Goal: Use online tool/utility: Utilize a website feature to perform a specific function

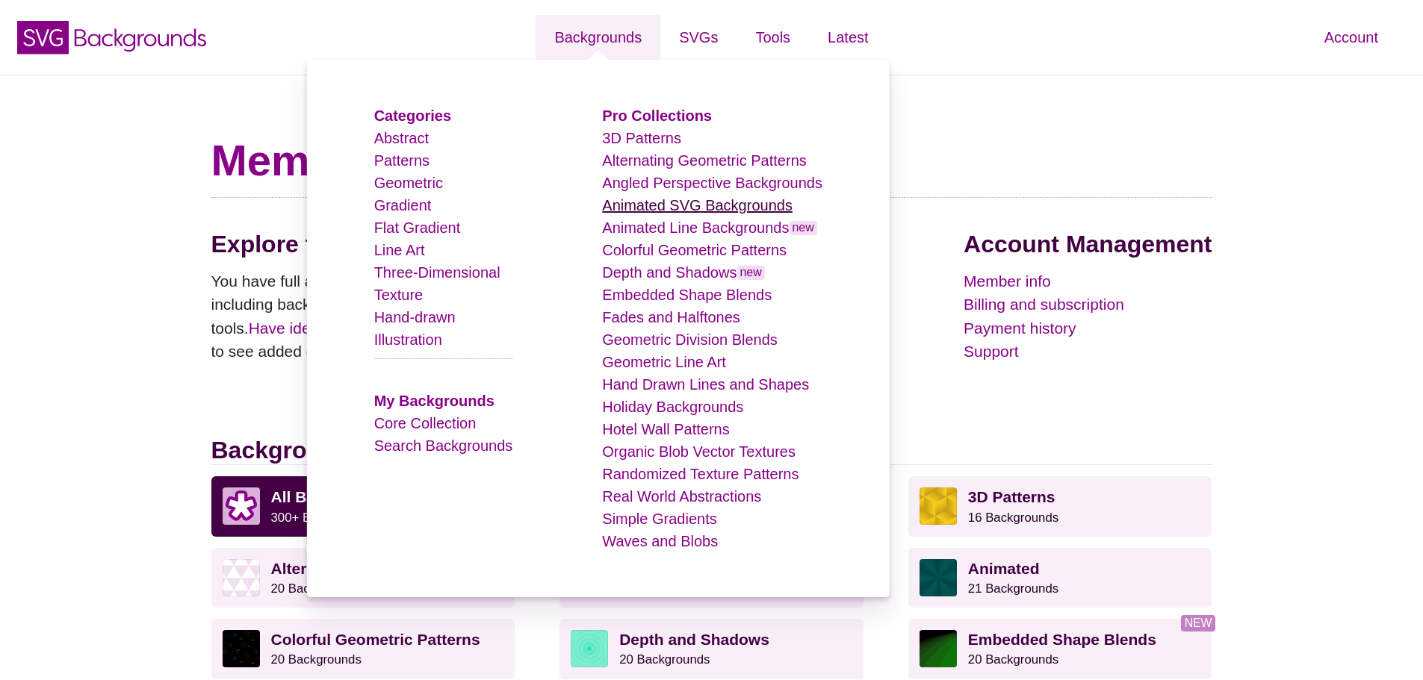
click at [682, 208] on link "Animated SVG Backgrounds" at bounding box center [697, 205] width 190 height 16
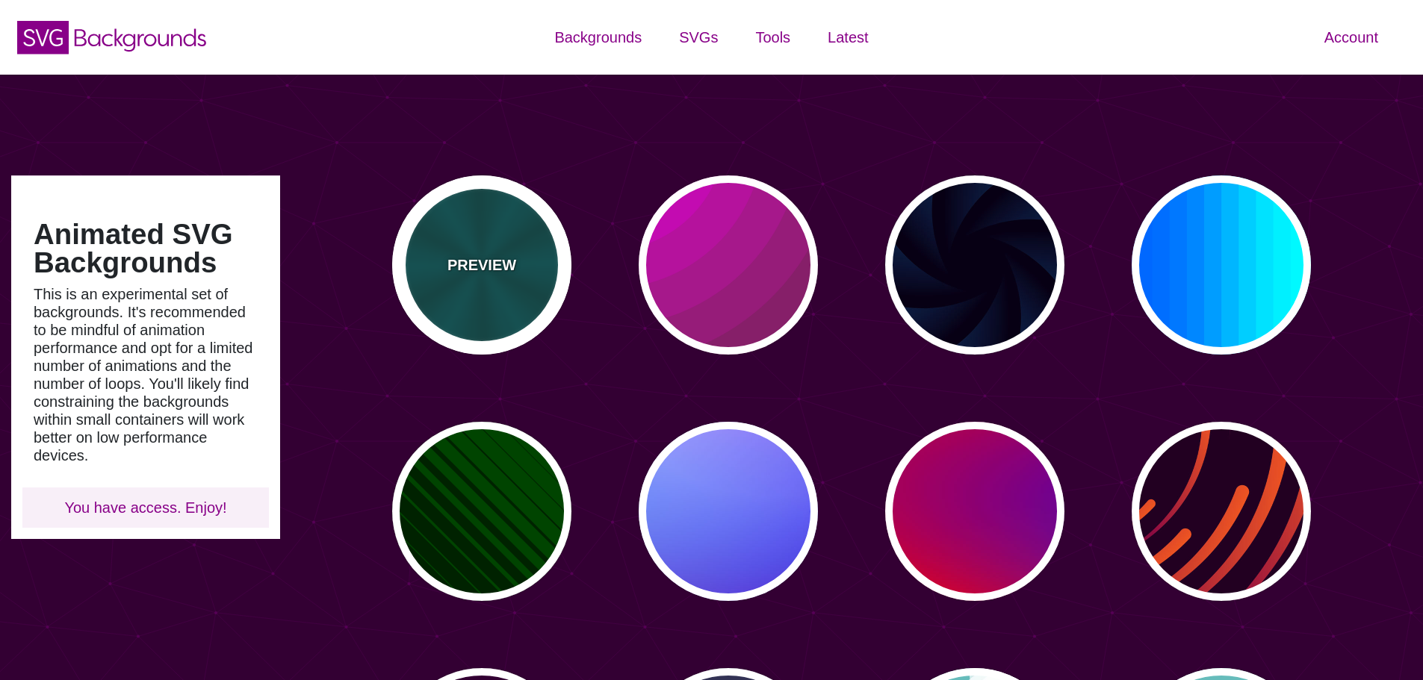
type input "#450057"
type input "#FFFFFF"
click at [503, 223] on div "PREVIEW" at bounding box center [481, 264] width 179 height 179
type input "#004444"
type input "#006666"
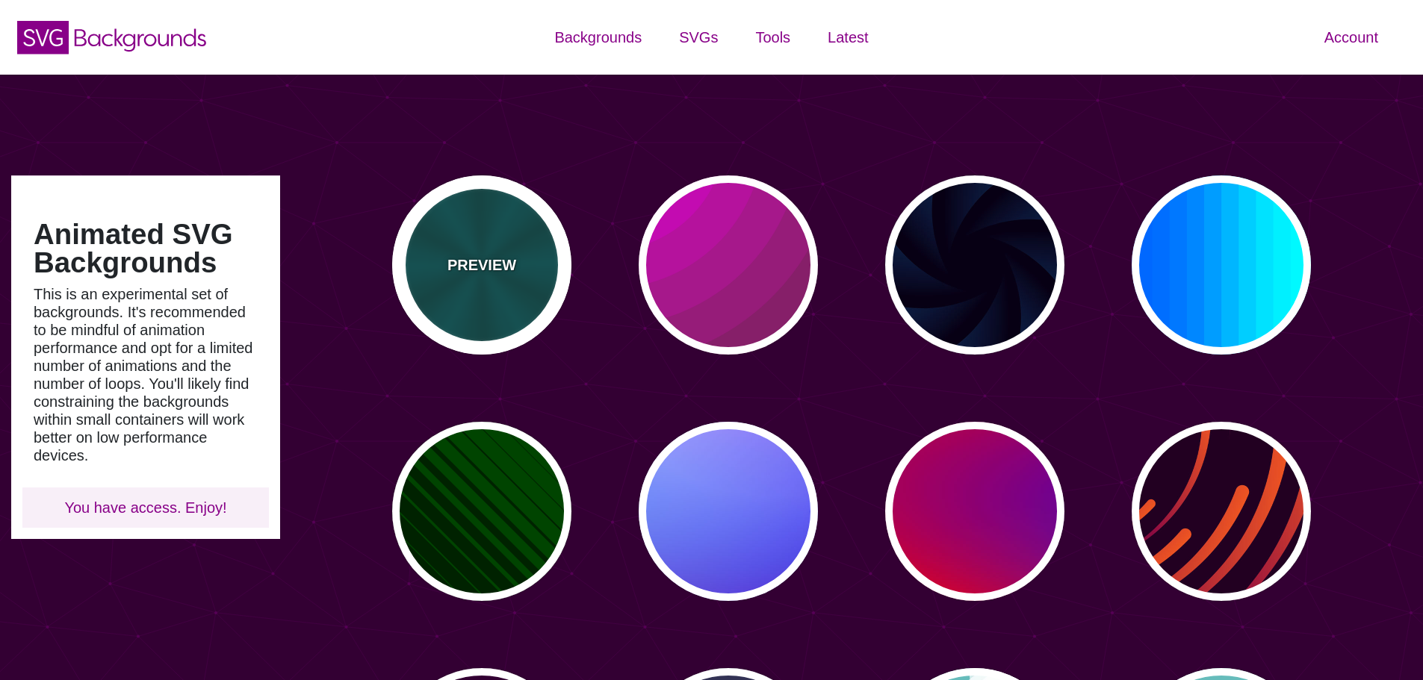
type input "5"
type input "0.2"
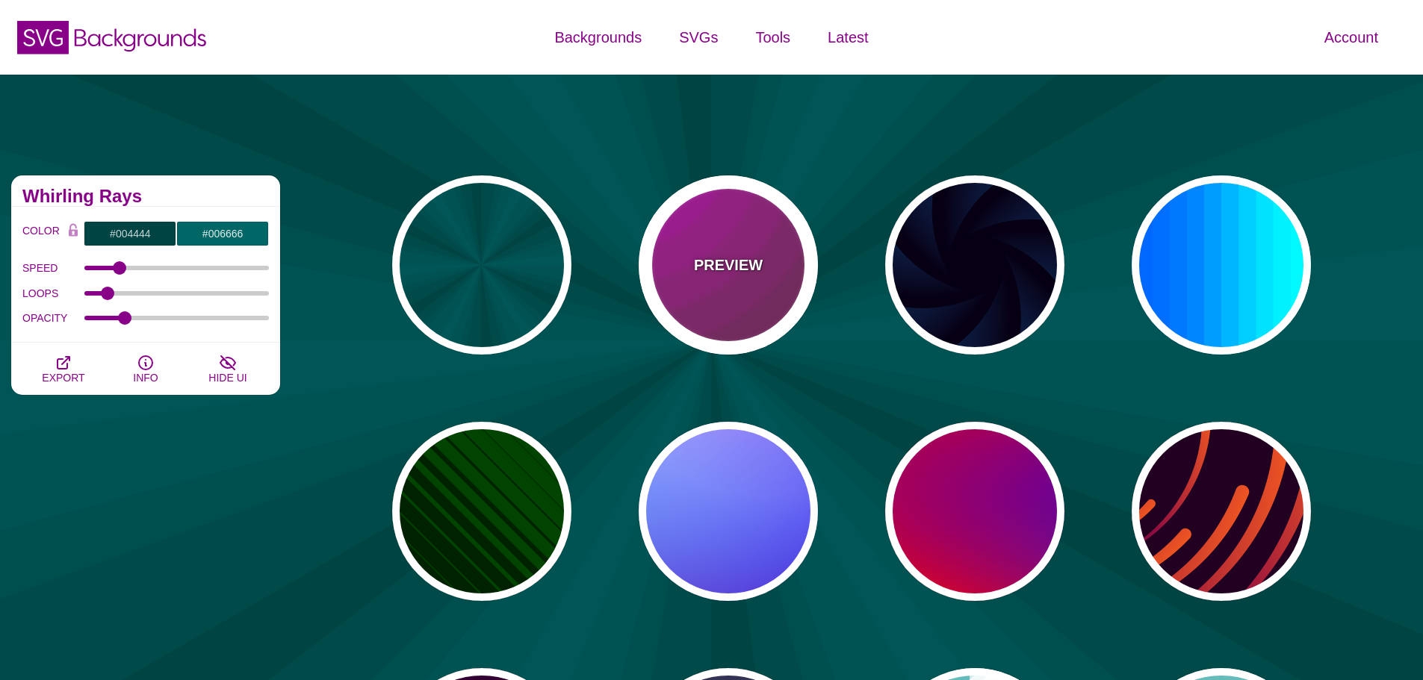
click at [717, 227] on div "PREVIEW" at bounding box center [727, 264] width 179 height 179
type input "#442233"
type input "#DD00DD"
type input "0"
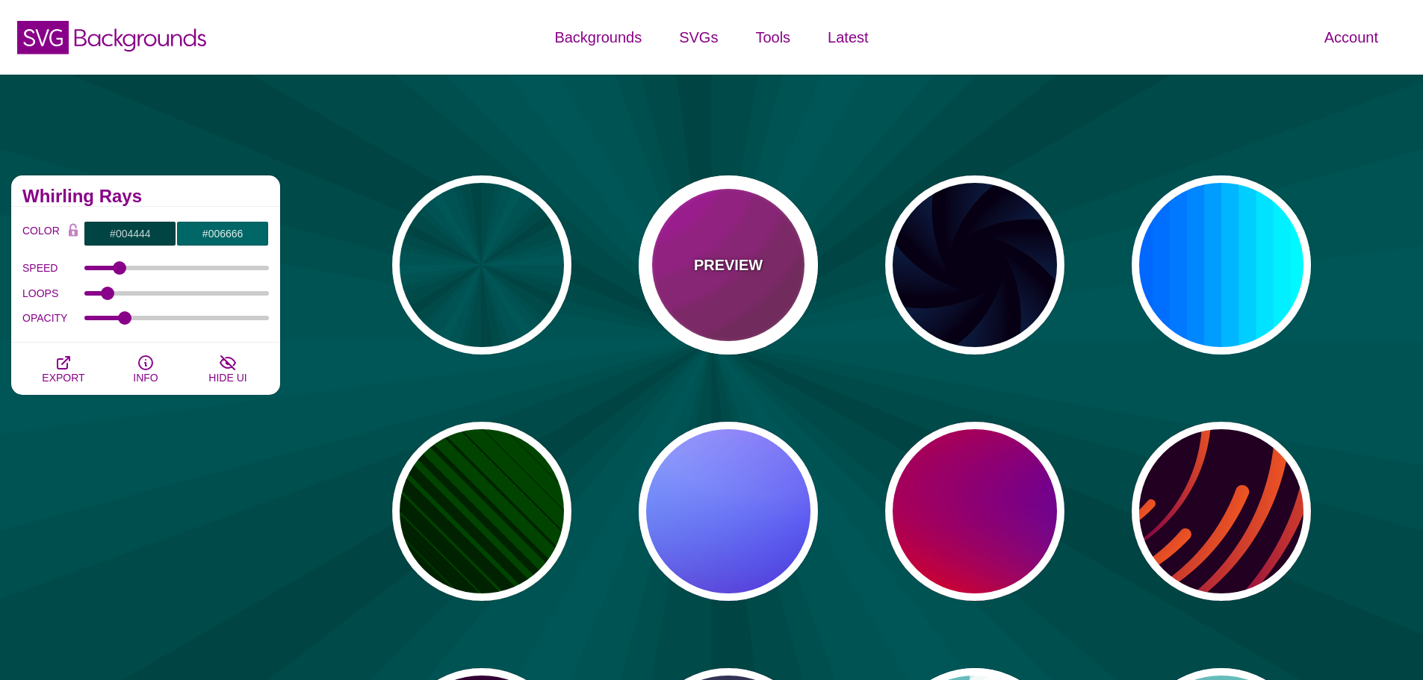
type input "5"
type input "0.2"
type input "0"
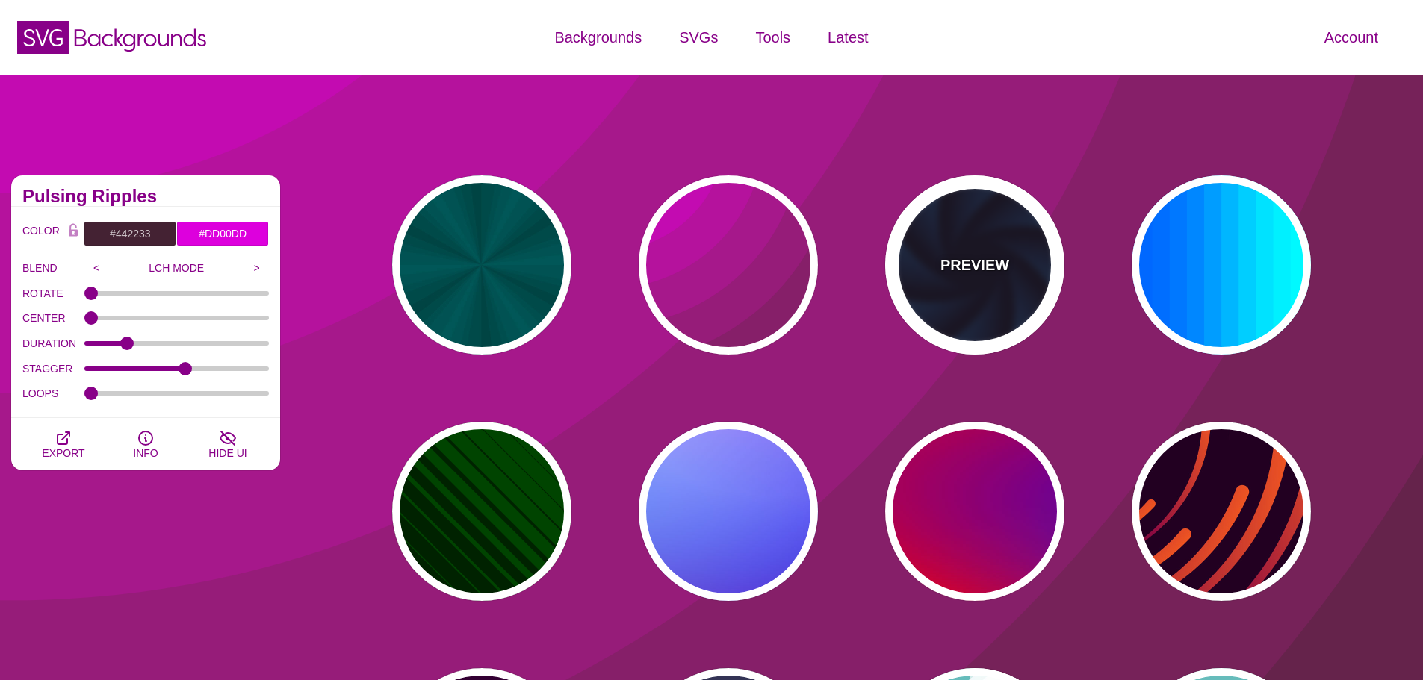
click at [995, 242] on div "PREVIEW" at bounding box center [974, 264] width 179 height 179
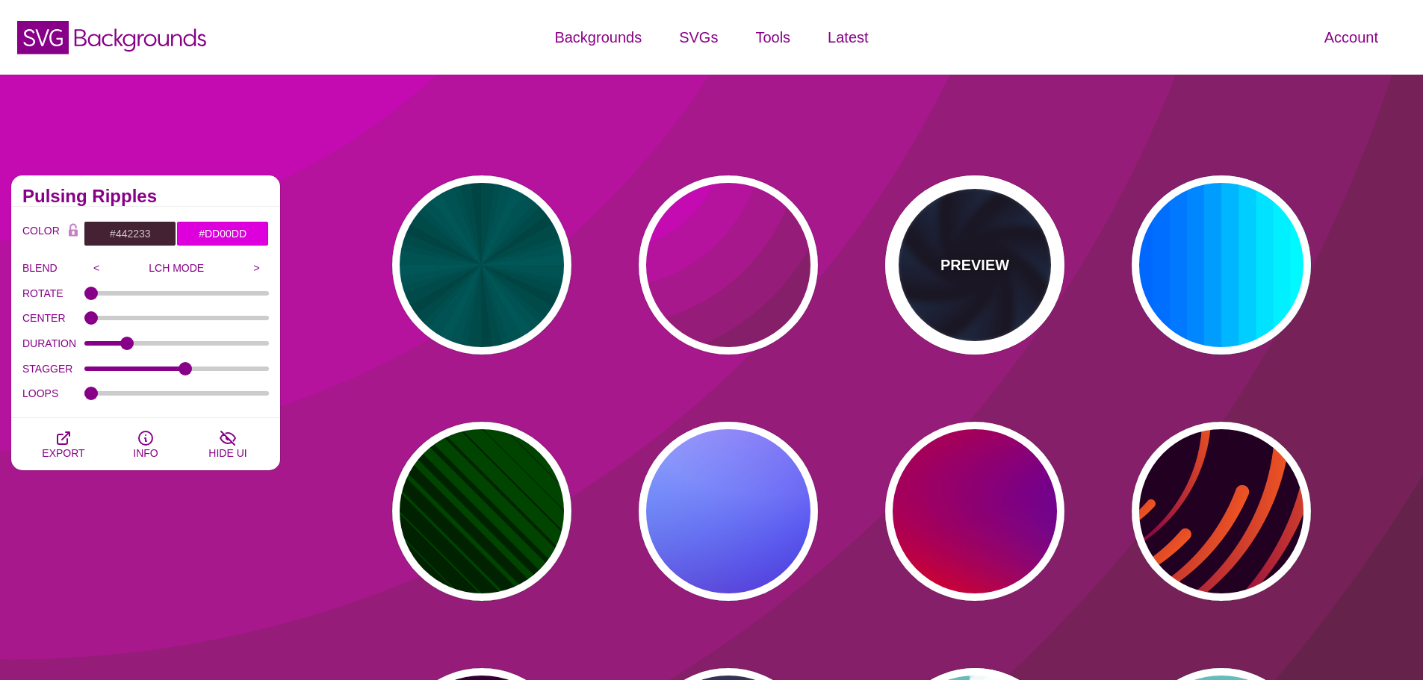
type input "#070014"
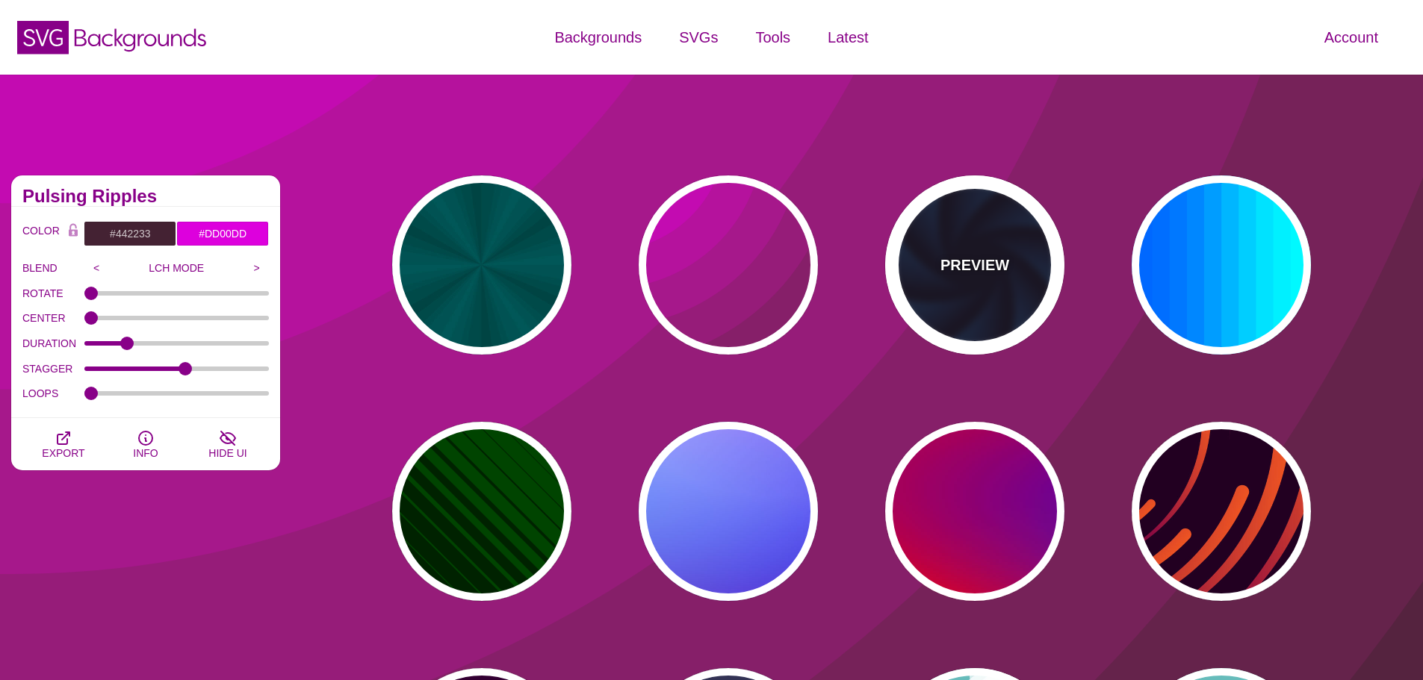
type input "#113366"
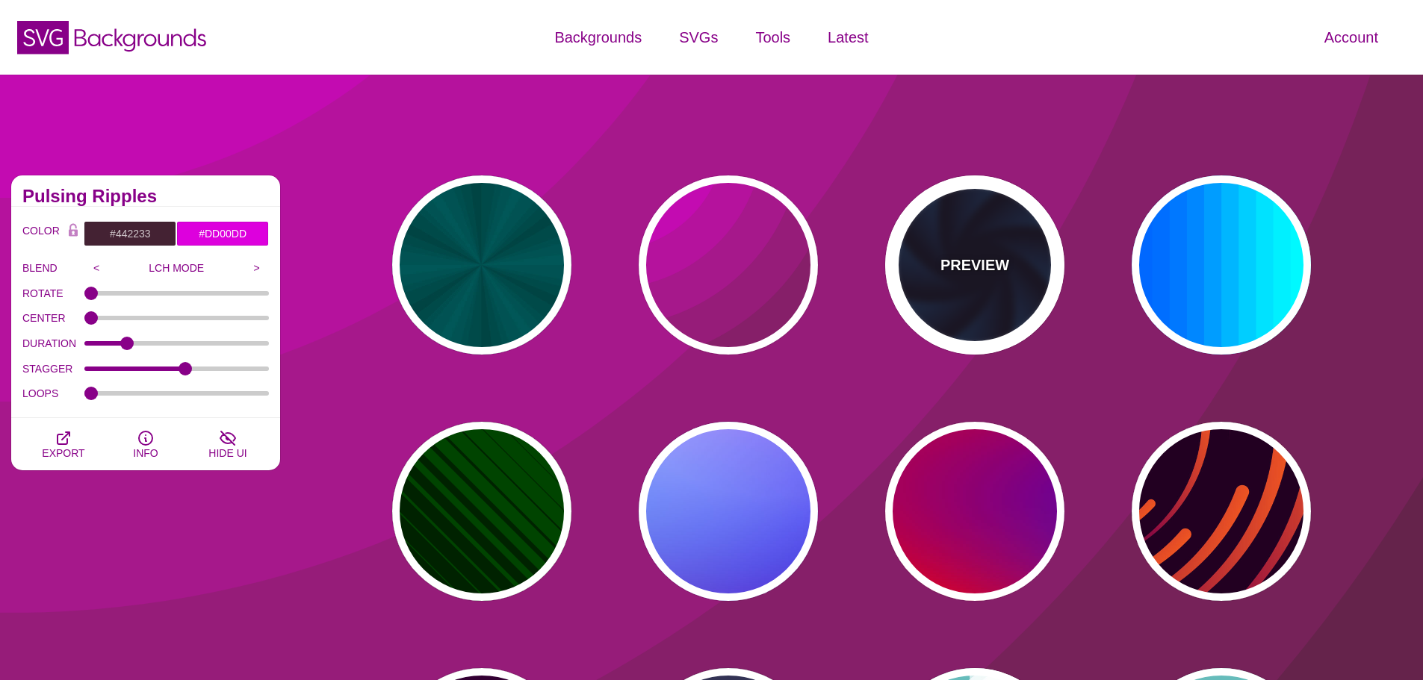
type input "#99FFFF"
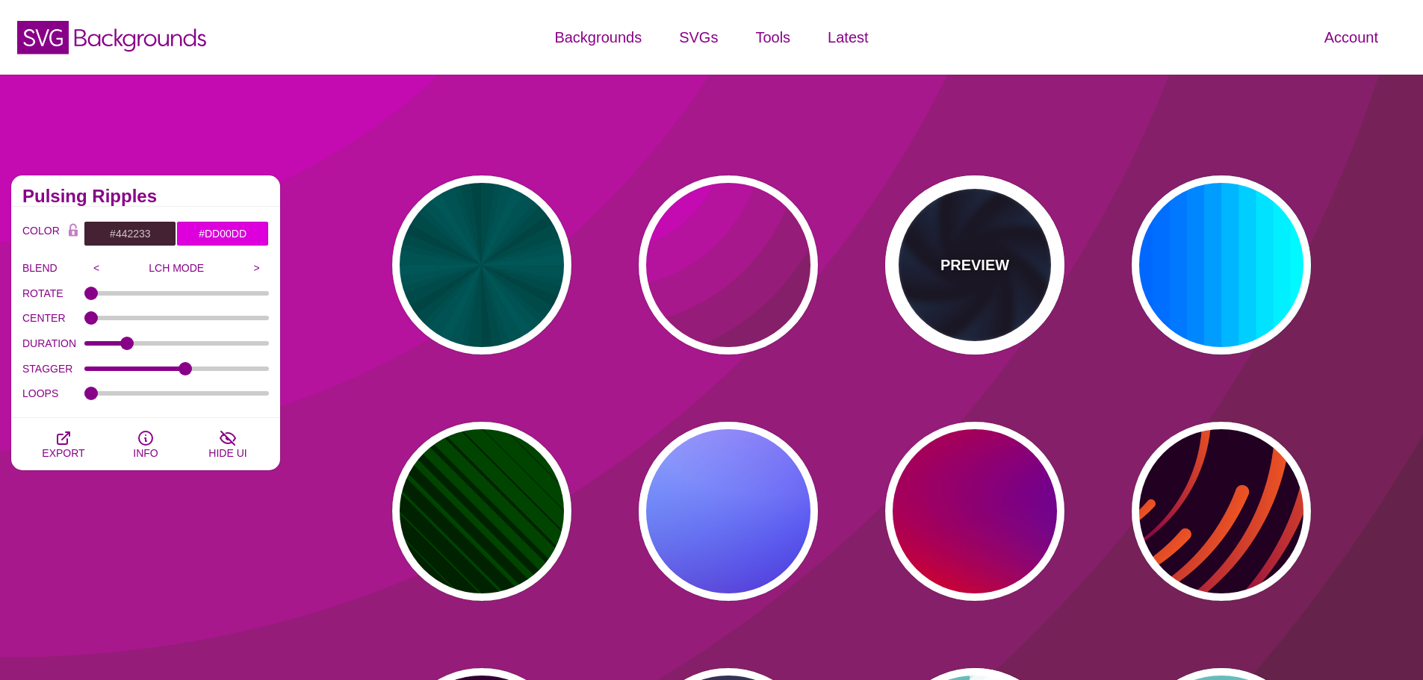
type input "1"
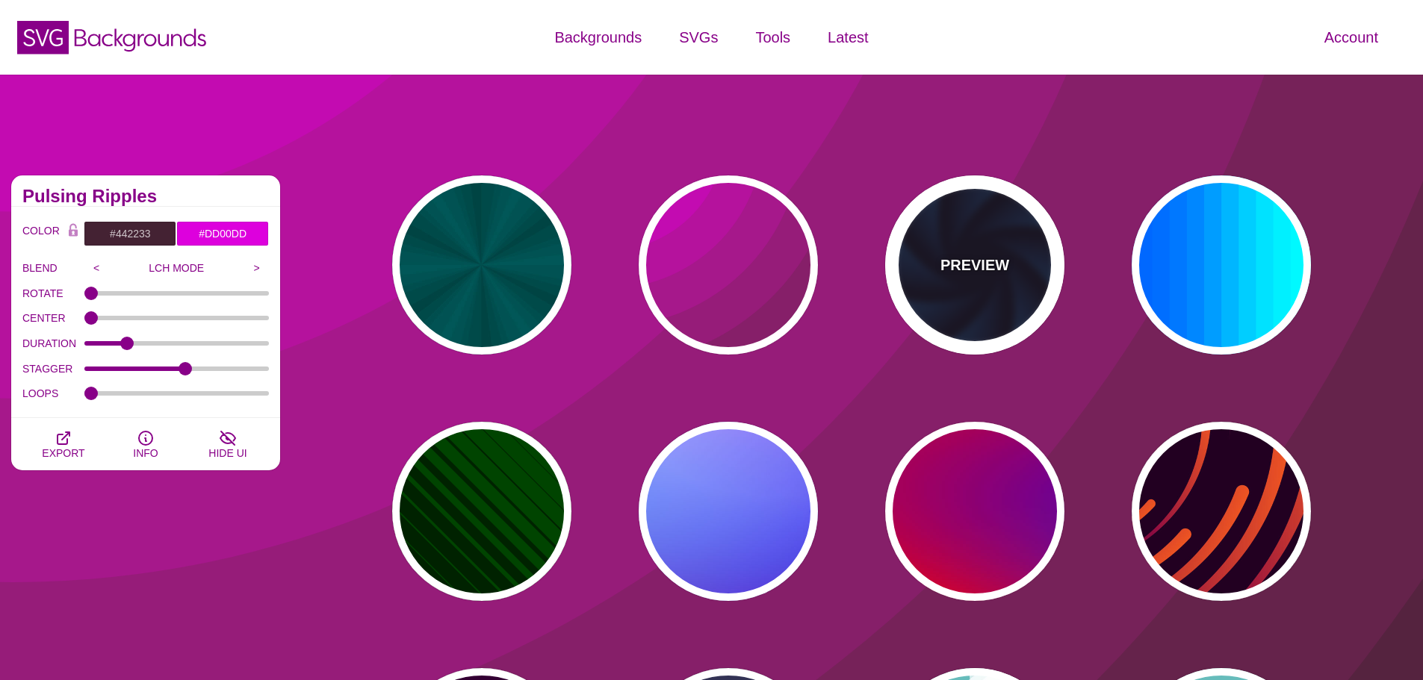
type input "1"
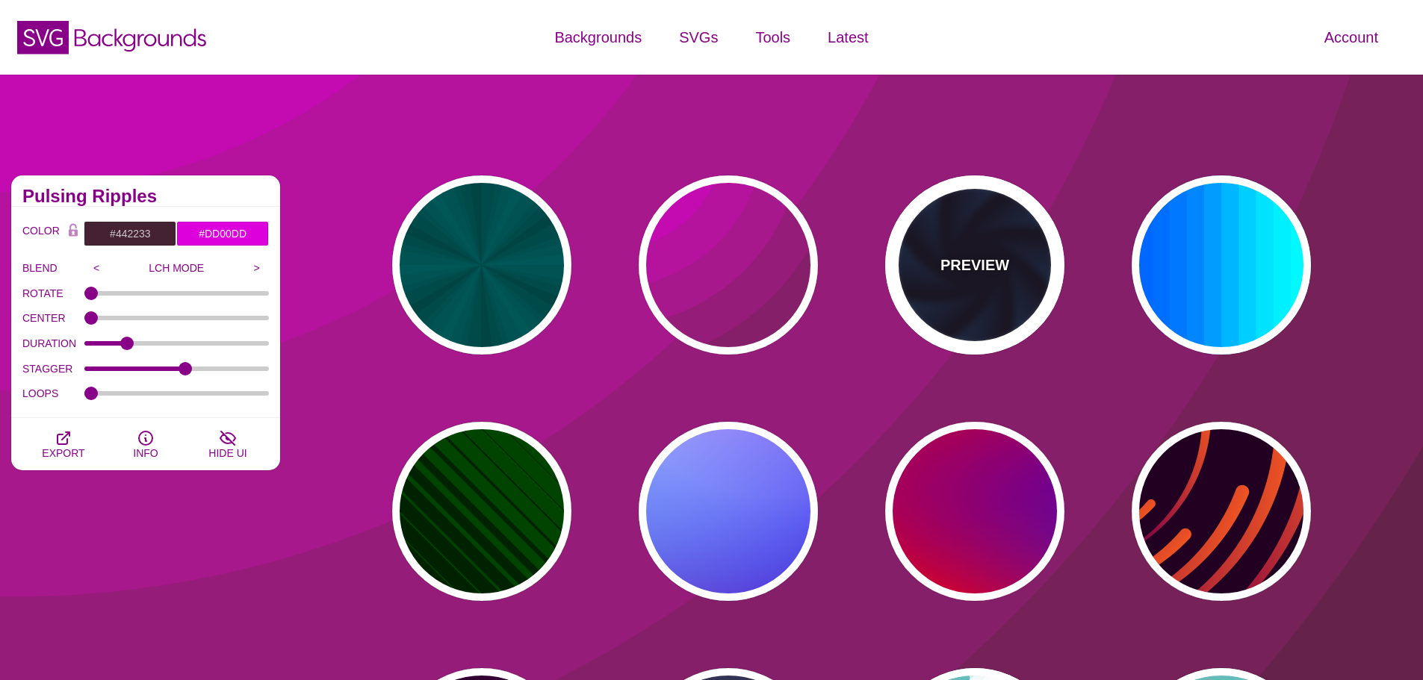
type input "12"
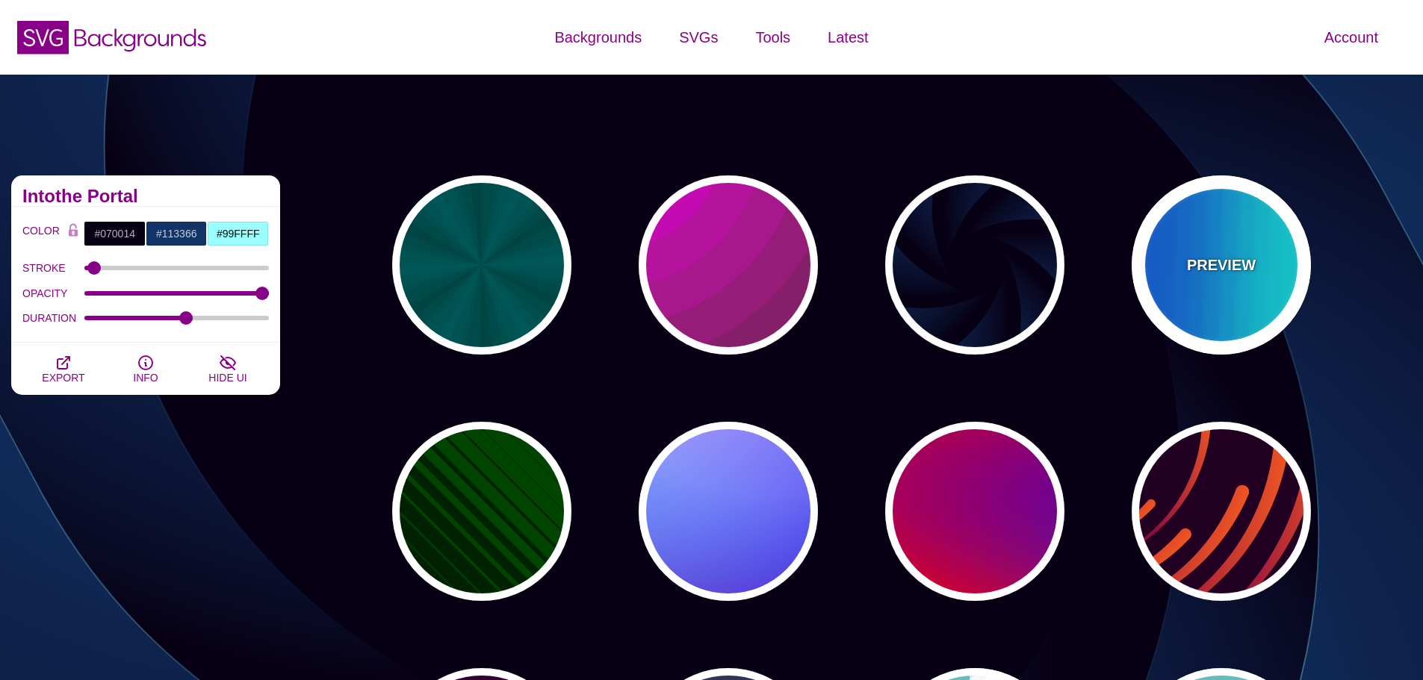
click at [1177, 247] on div "PREVIEW" at bounding box center [1220, 264] width 179 height 179
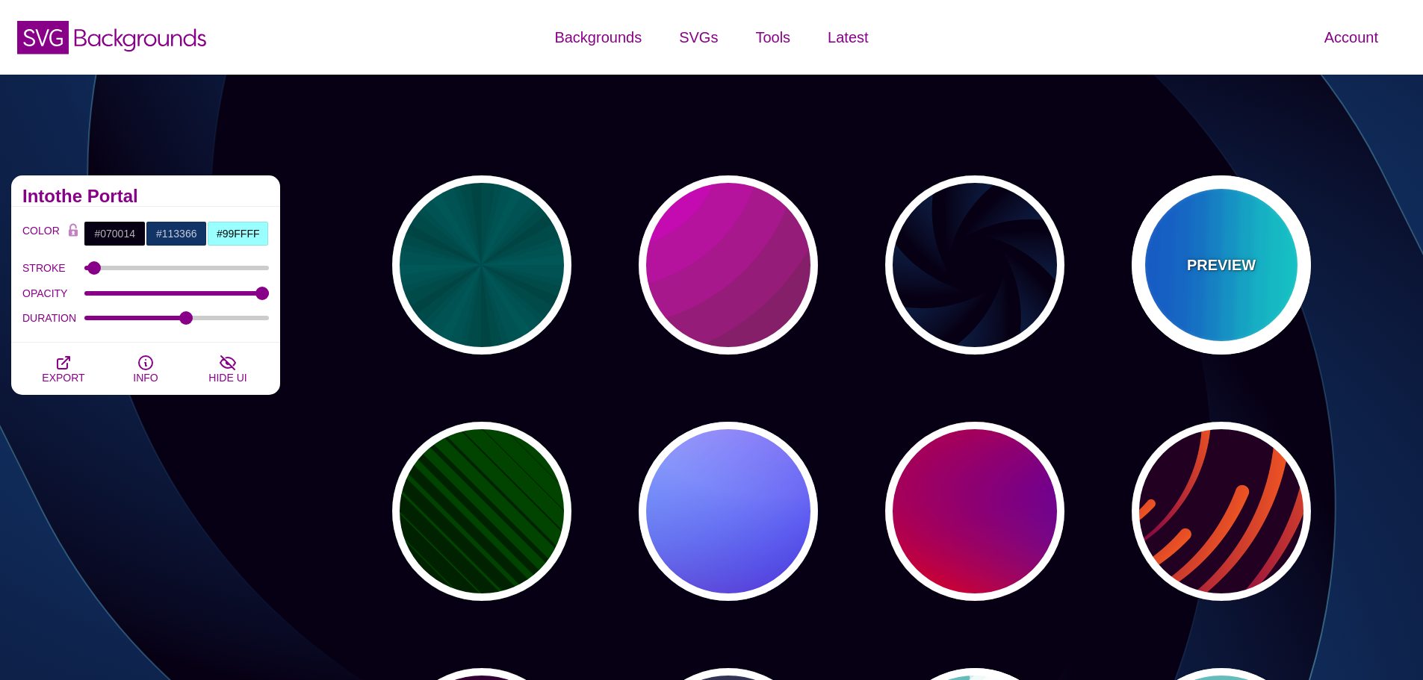
type input "#00FFFF"
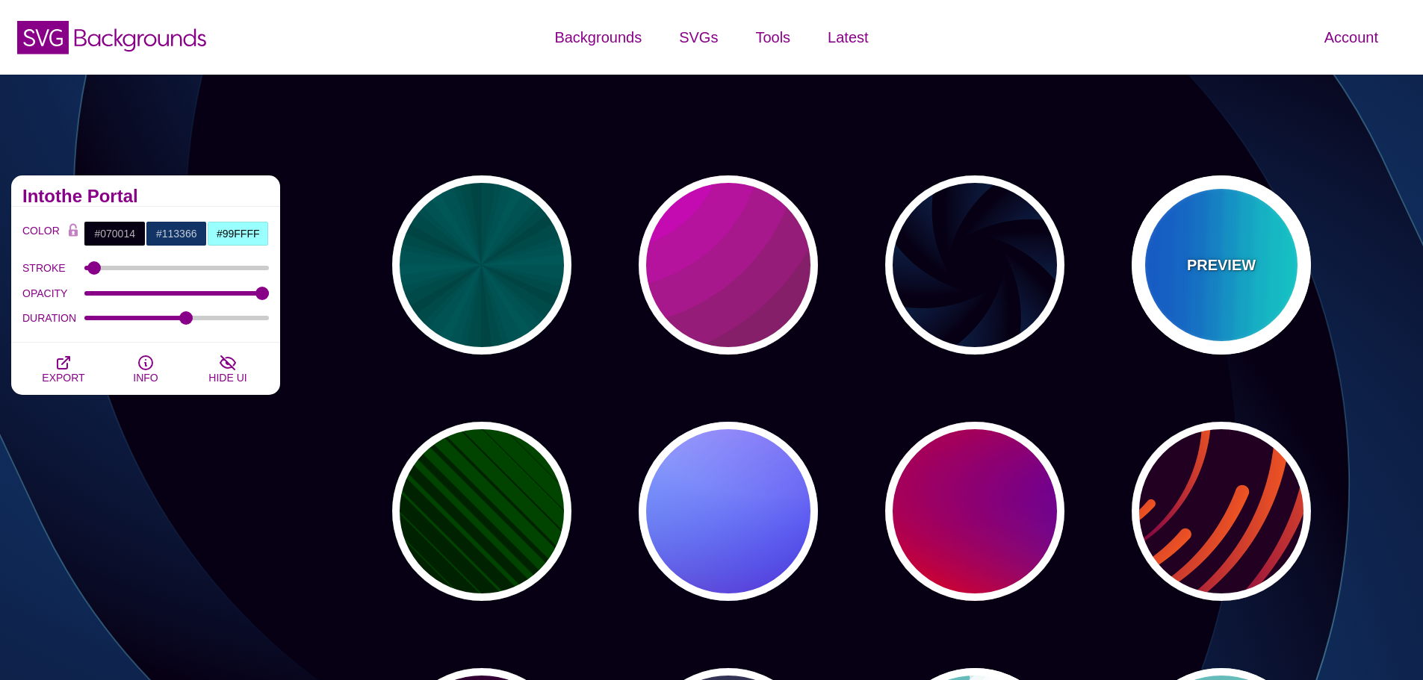
type input "#0066FF"
type input "0.25"
type input "12"
type input "999"
type input "0"
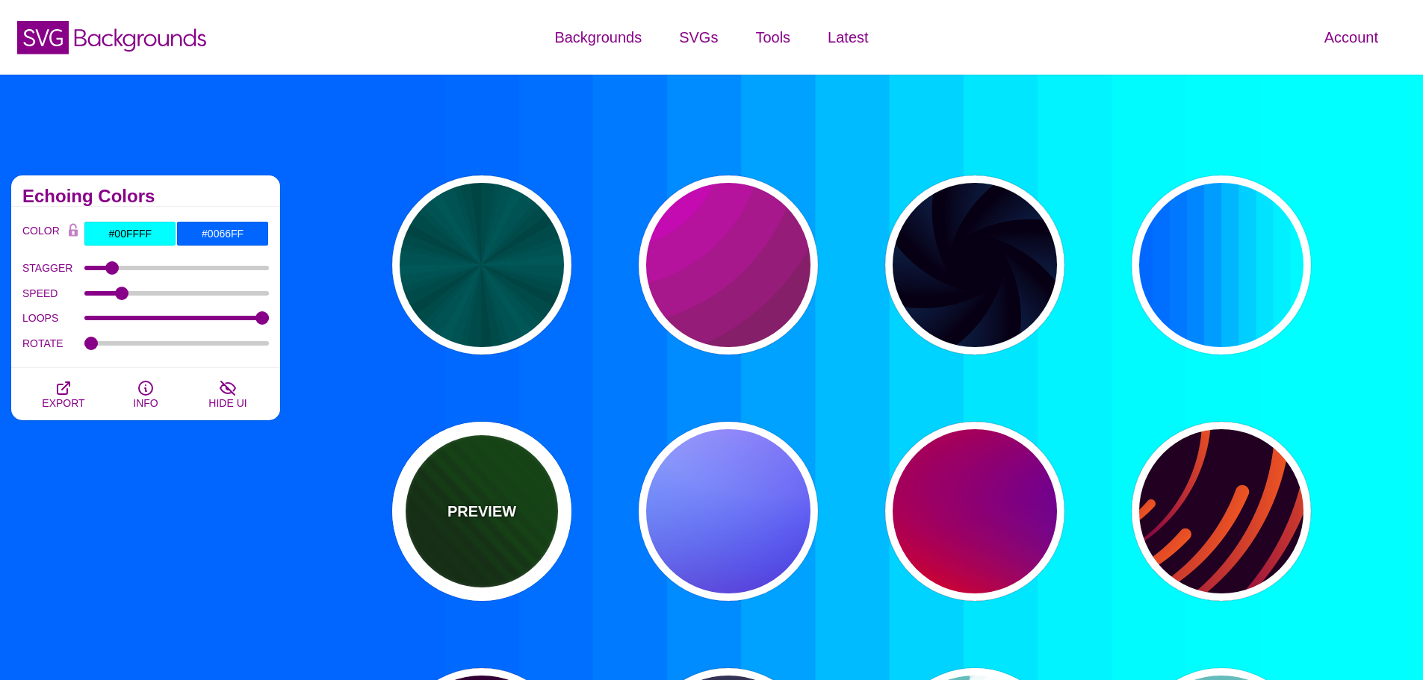
click at [511, 484] on div "PREVIEW" at bounding box center [481, 511] width 179 height 179
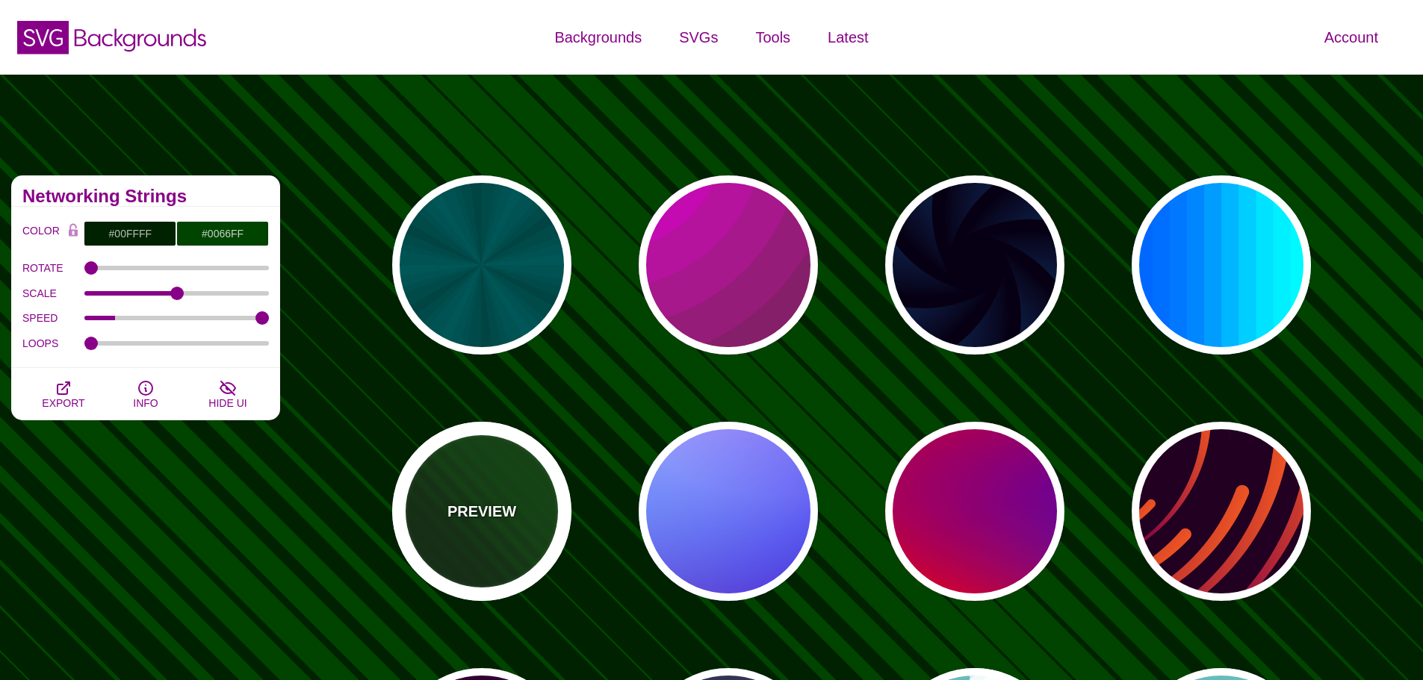
type input "#002200"
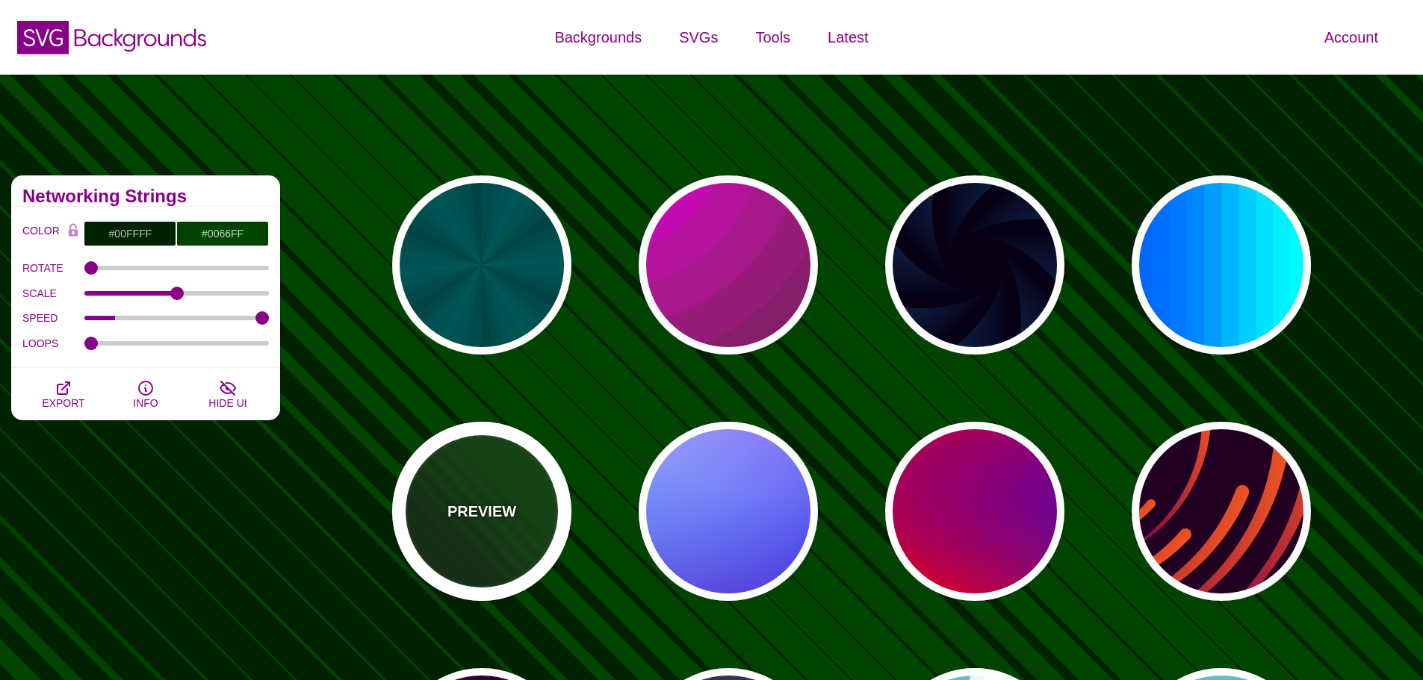
type input "#004400"
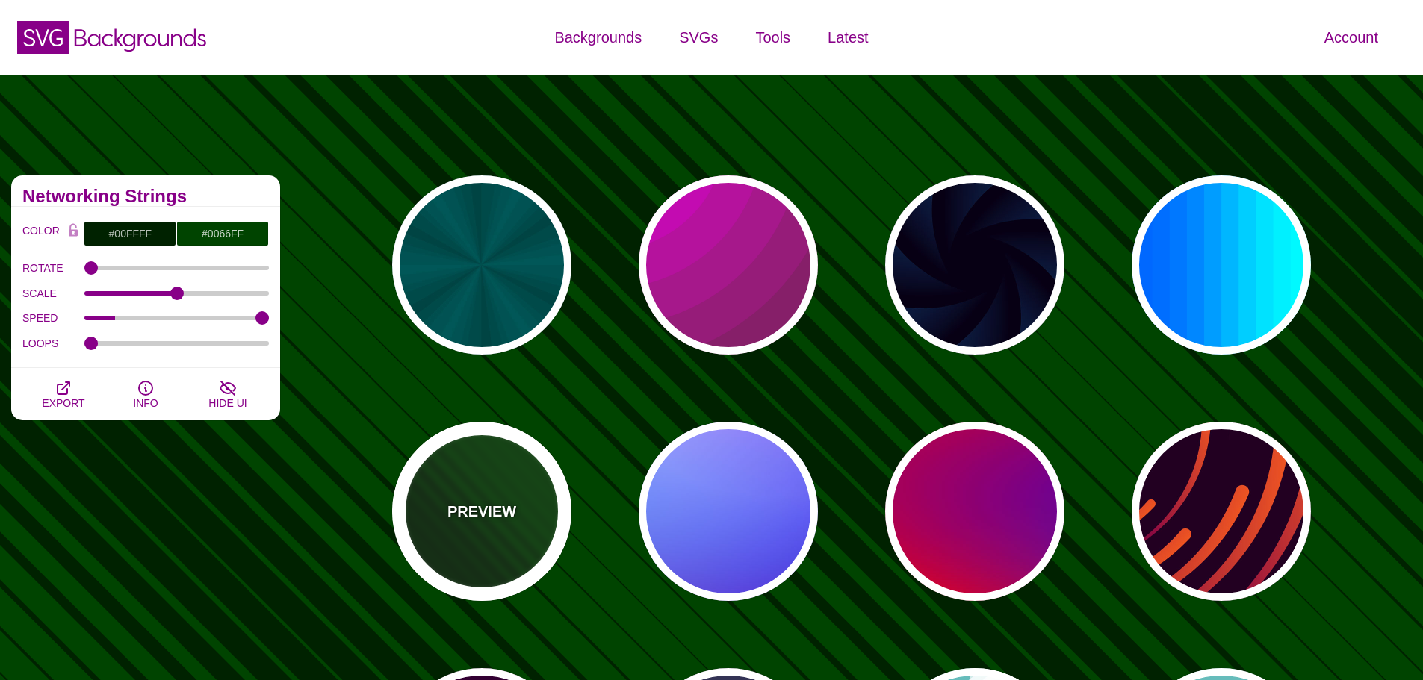
type input "0"
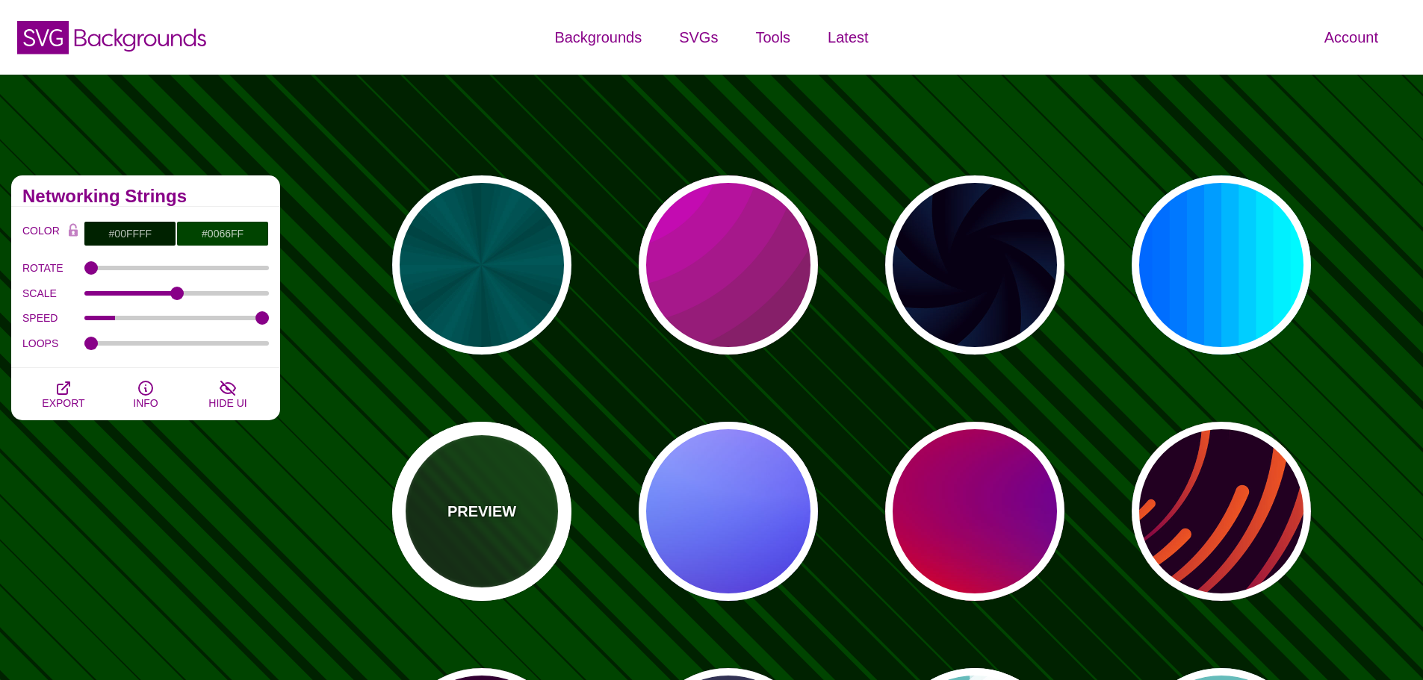
type input "1"
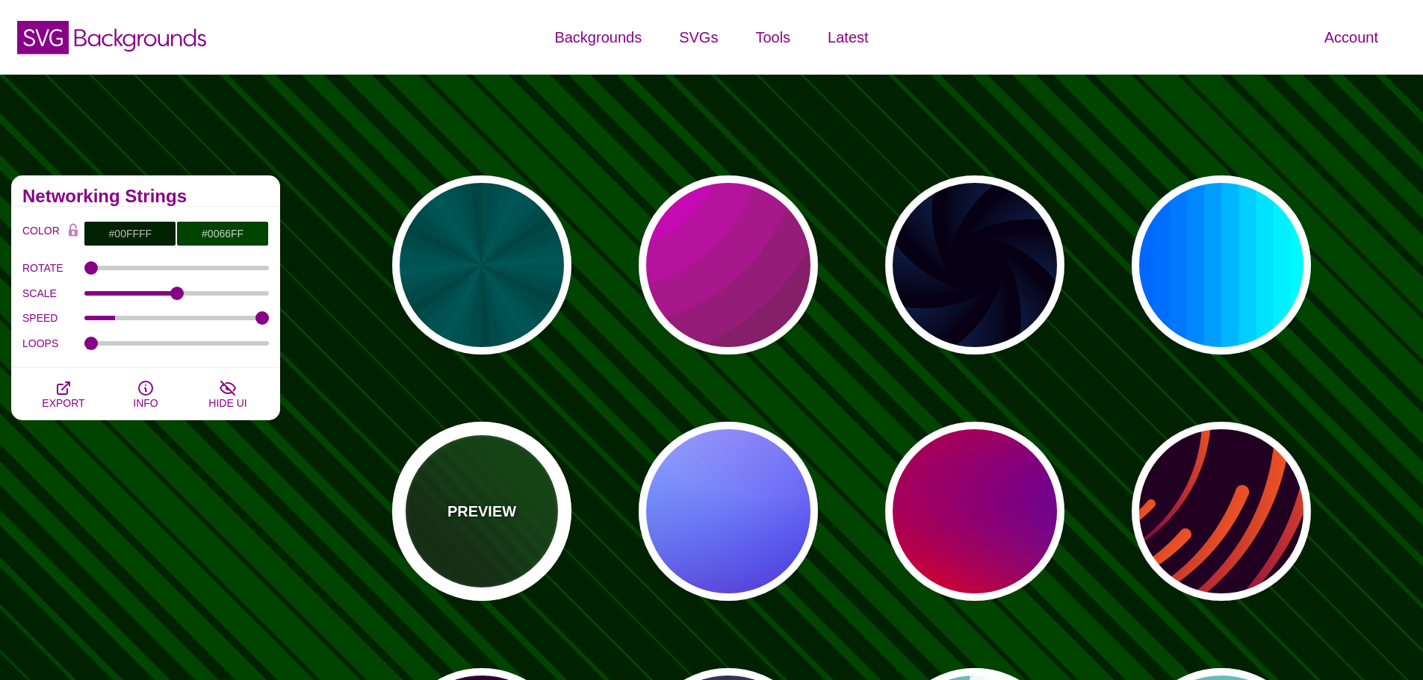
type input "5"
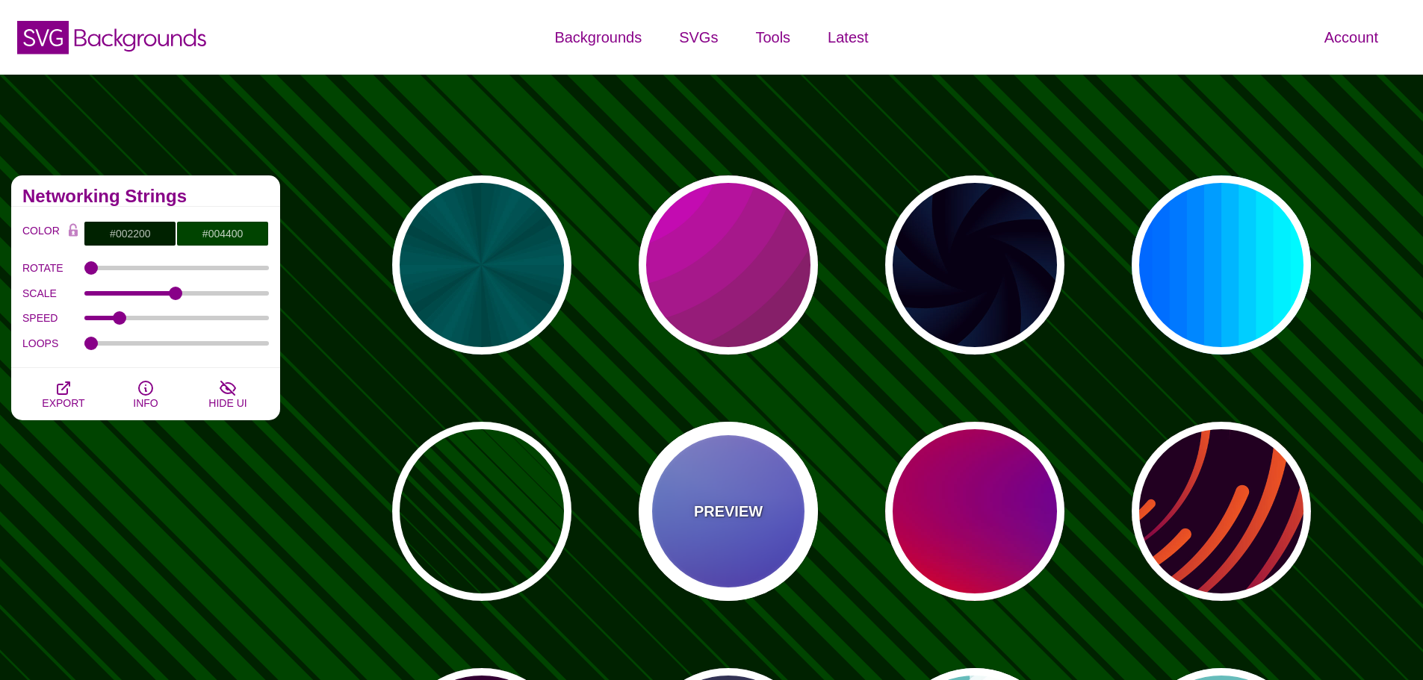
click at [735, 496] on div "PREVIEW" at bounding box center [727, 511] width 179 height 179
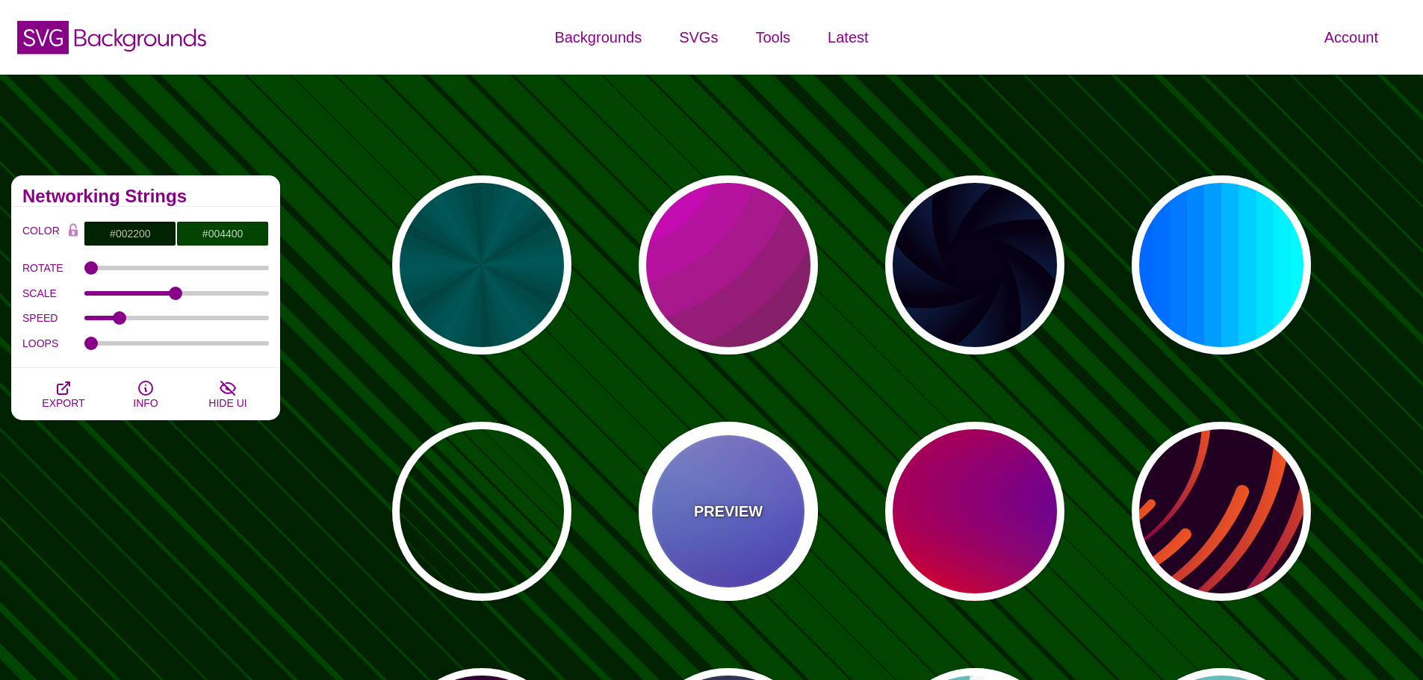
type input "#0000FF"
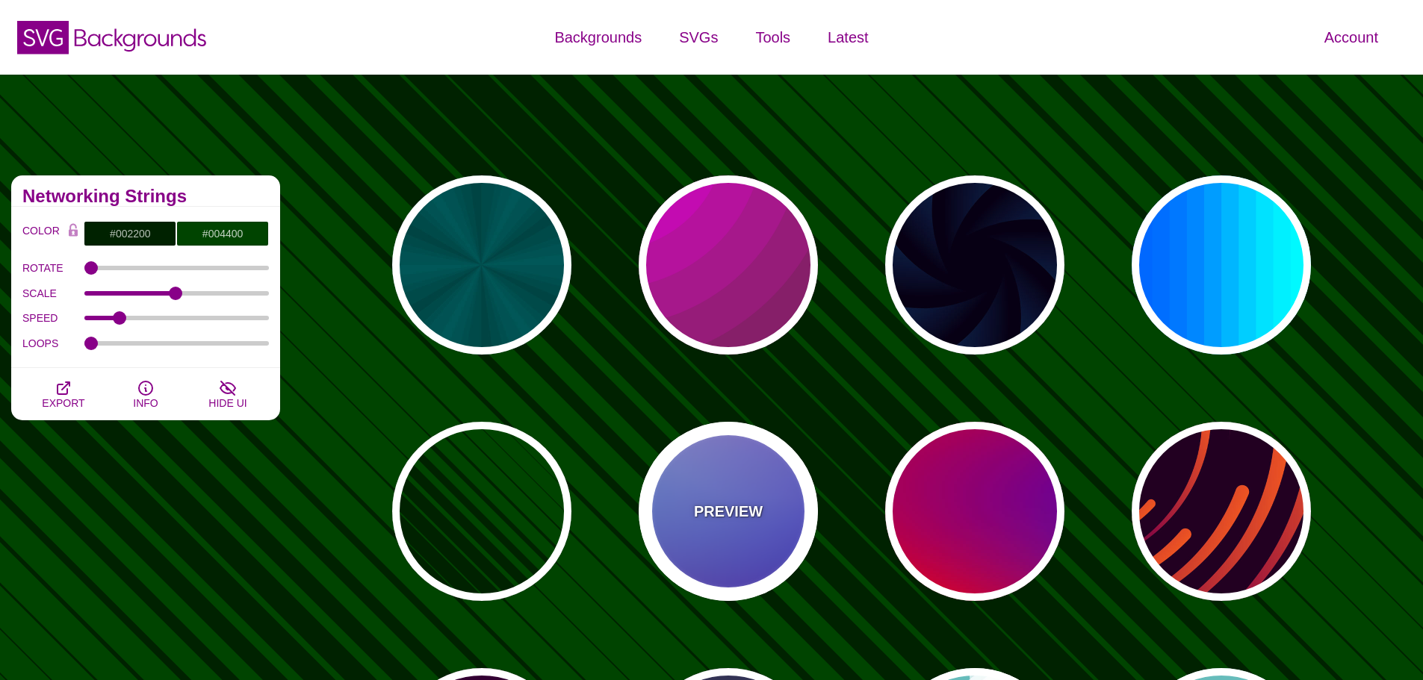
type input "#0099FF"
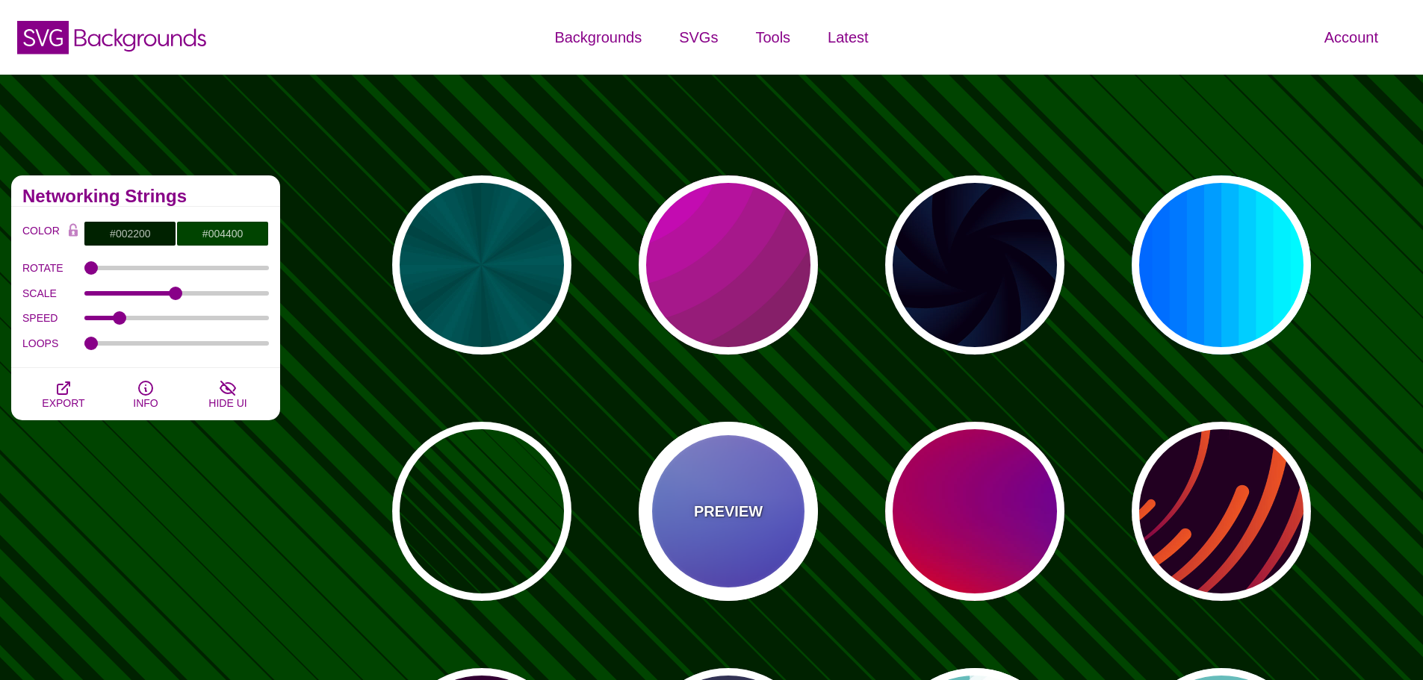
type input "#FFFFFF"
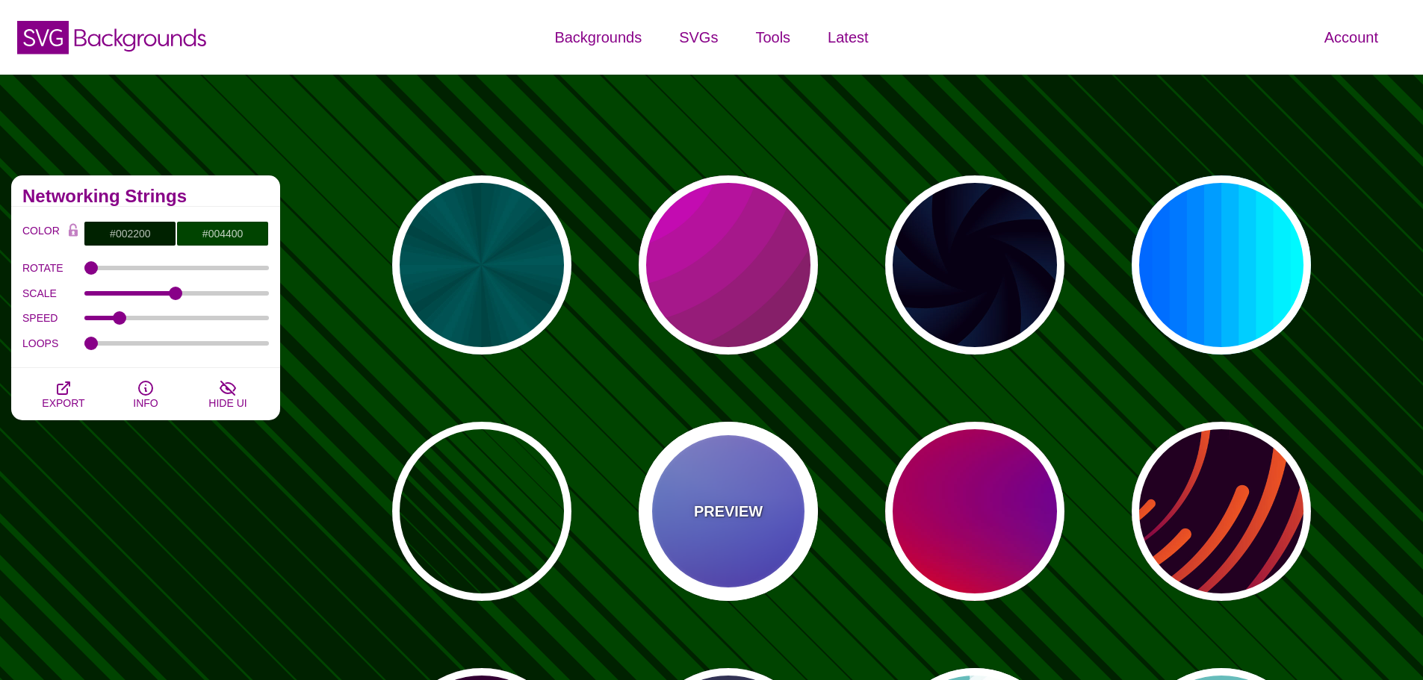
type input "#FF99FF"
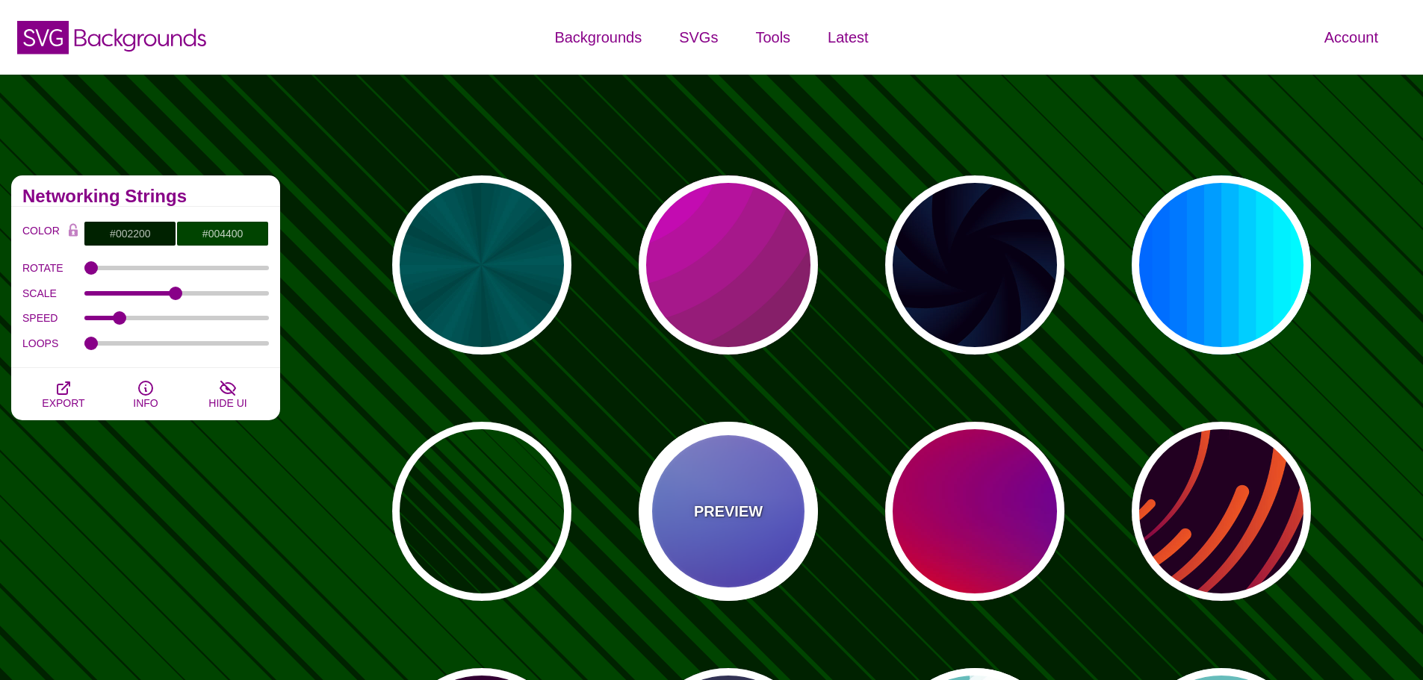
type input "#880088"
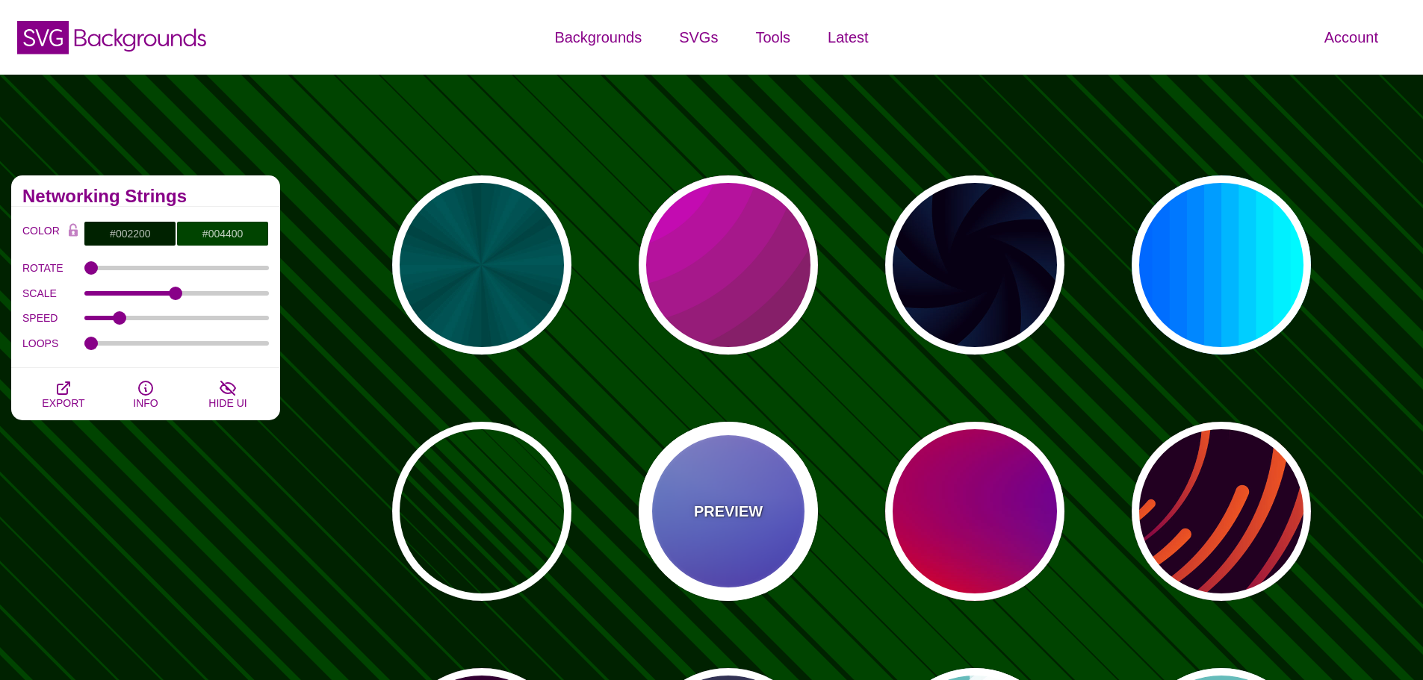
type input "12"
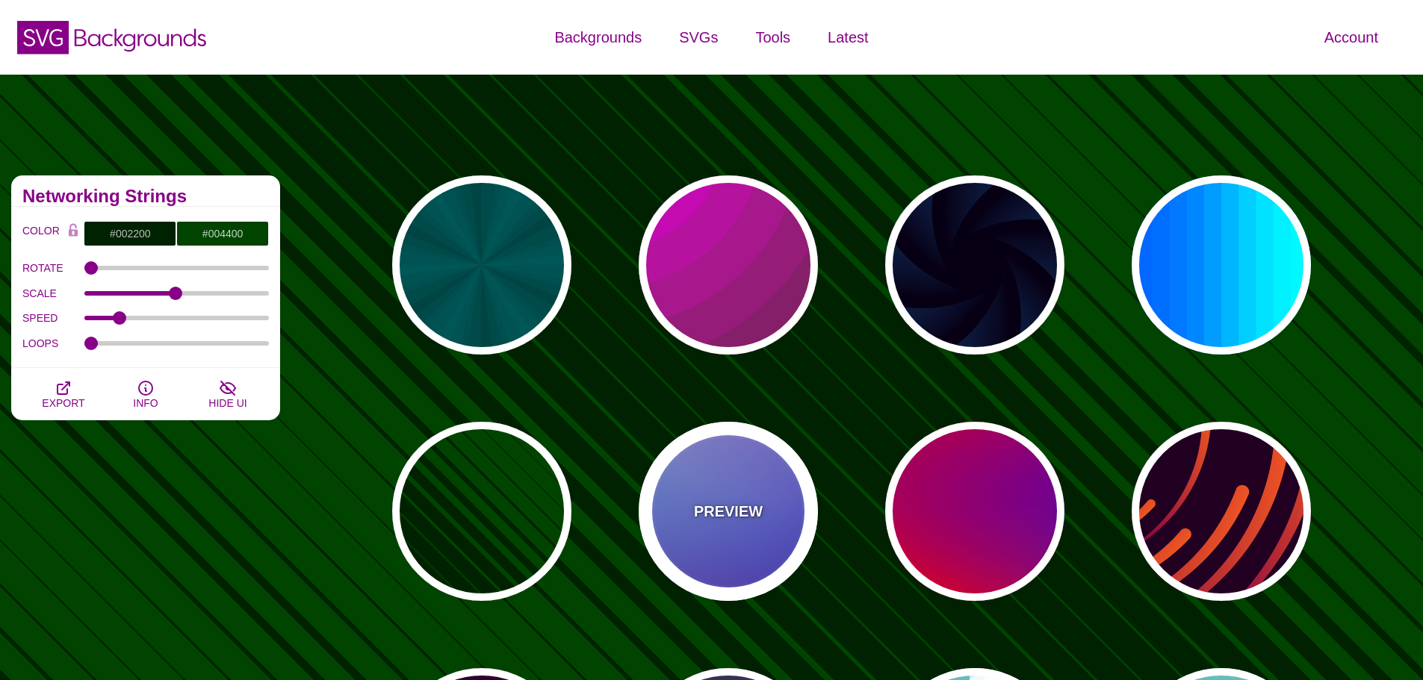
type input "0"
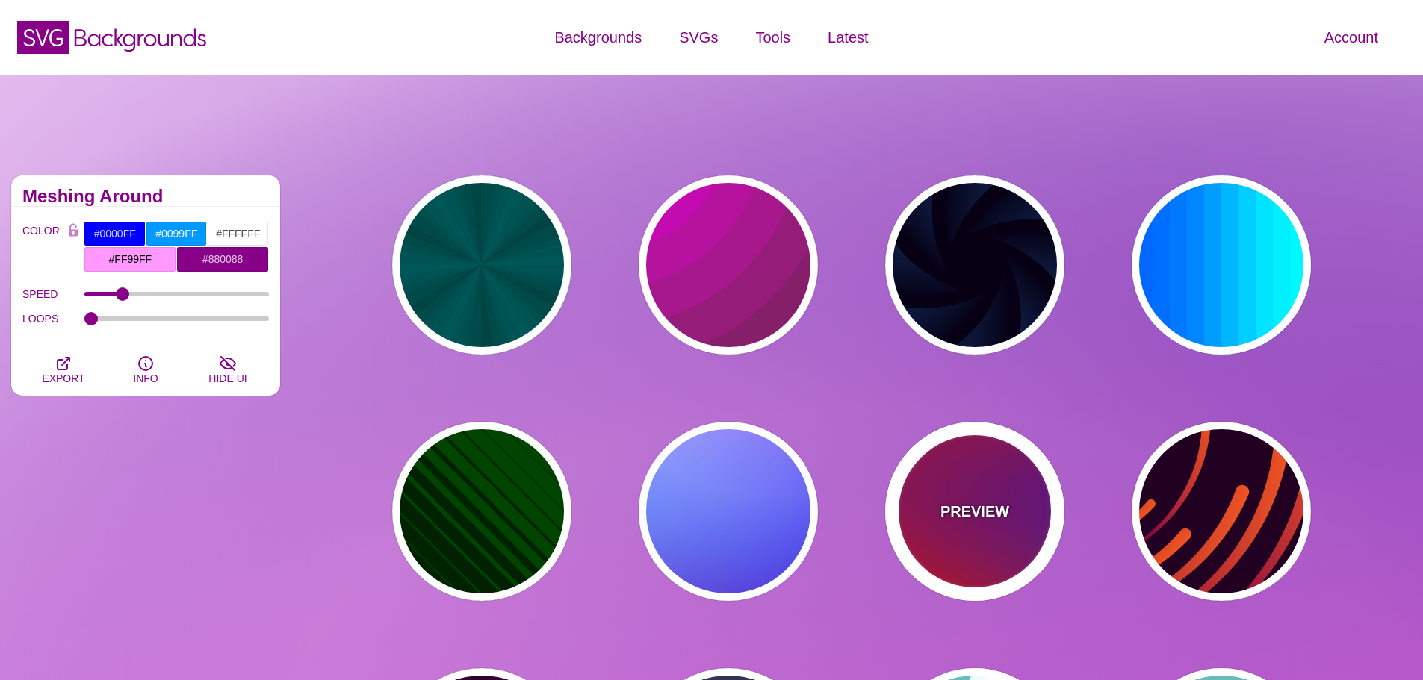
click at [1005, 482] on div "PREVIEW" at bounding box center [974, 511] width 179 height 179
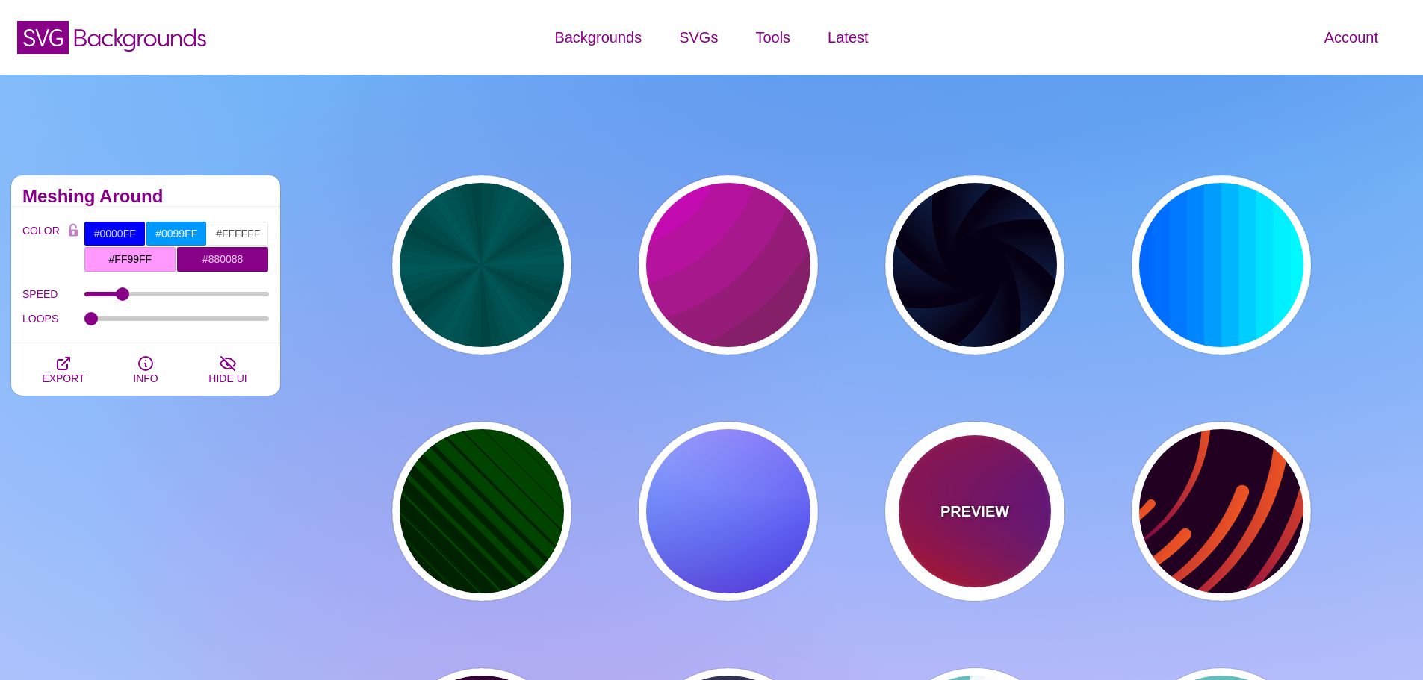
type input "#FF0000"
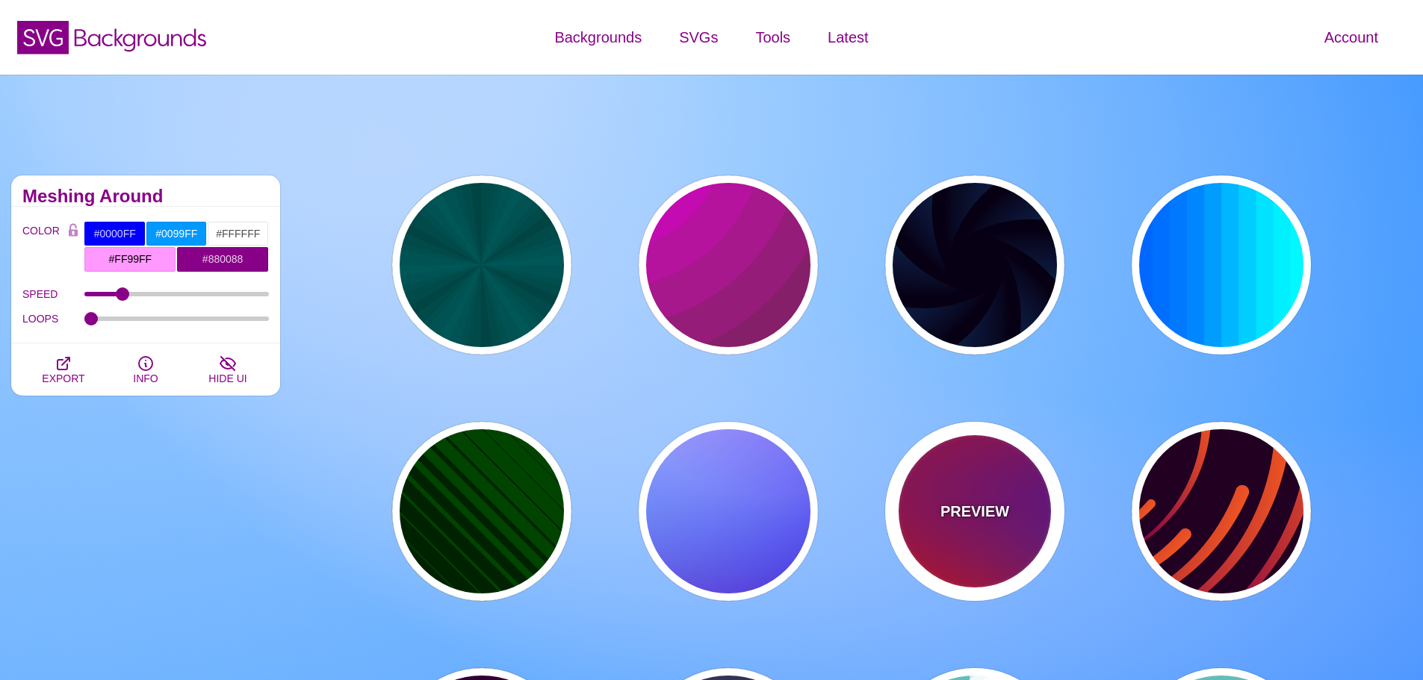
type input "#800080"
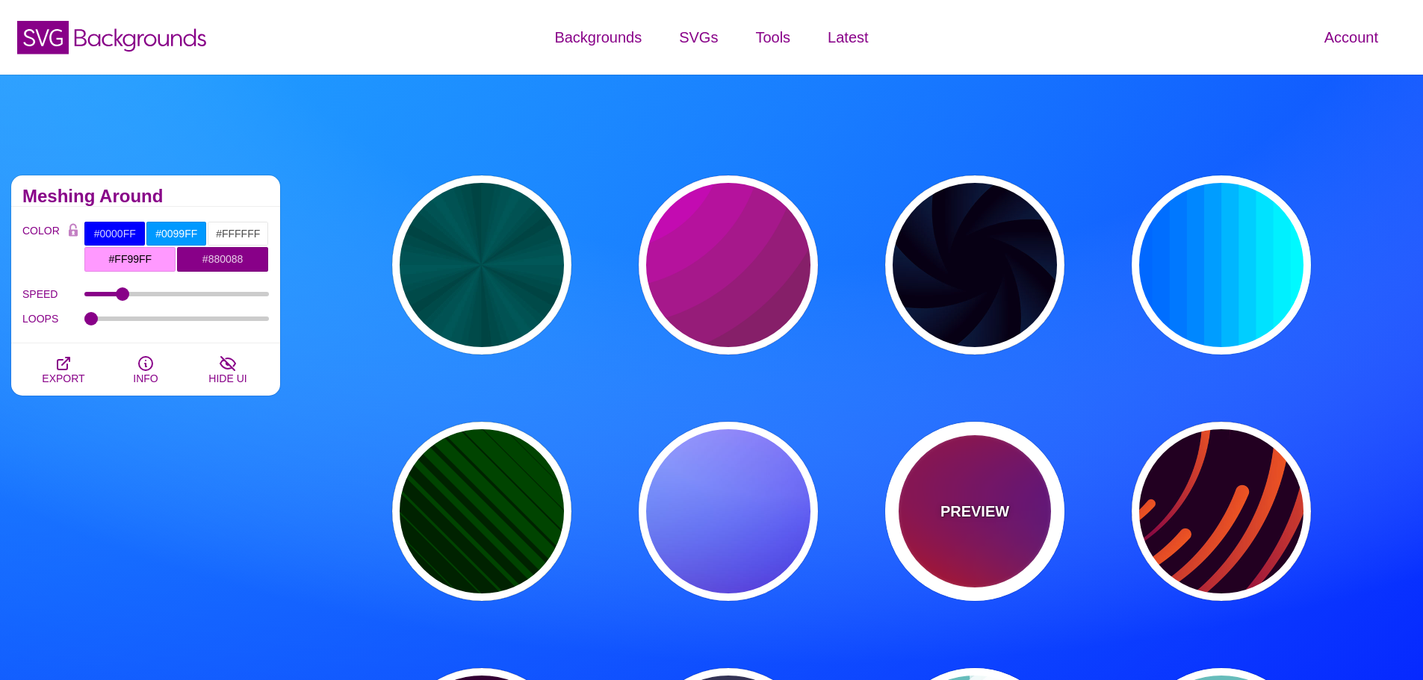
type input "#0000FF"
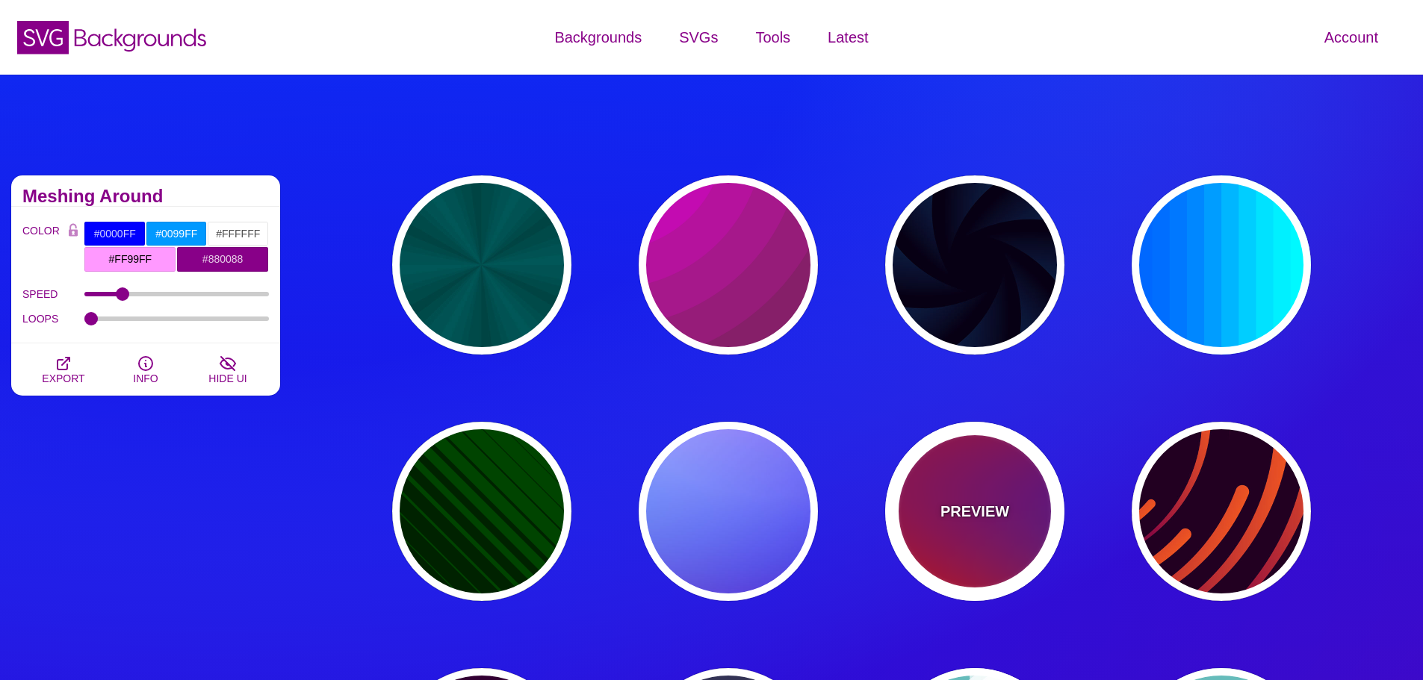
type input "#00EEBB"
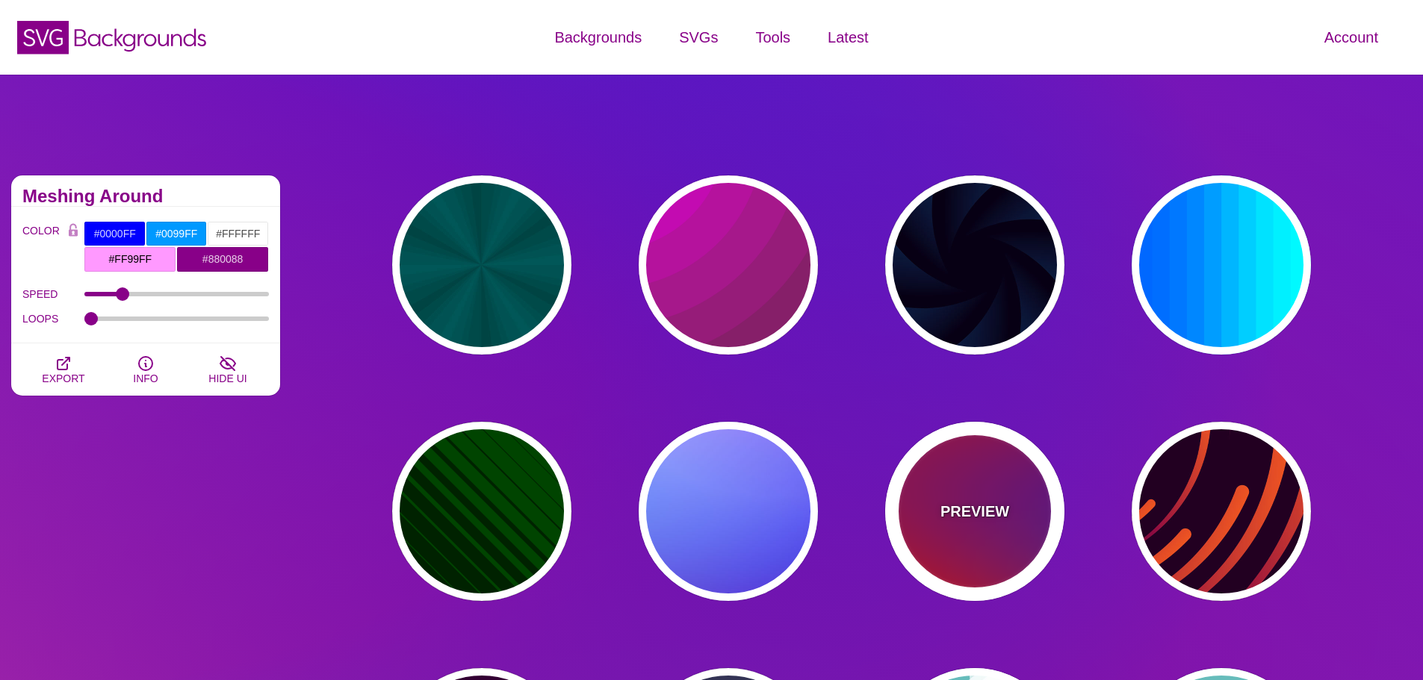
type input "#FFFF00"
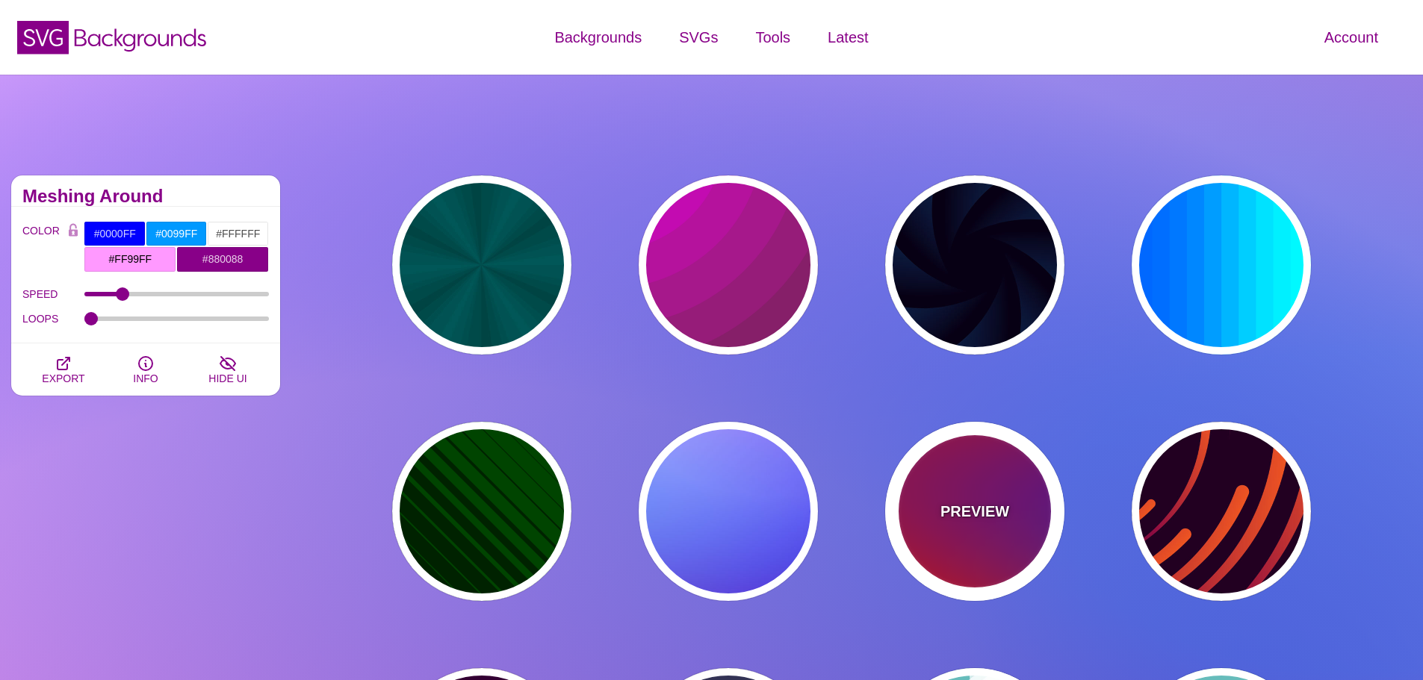
type input "#FFA500"
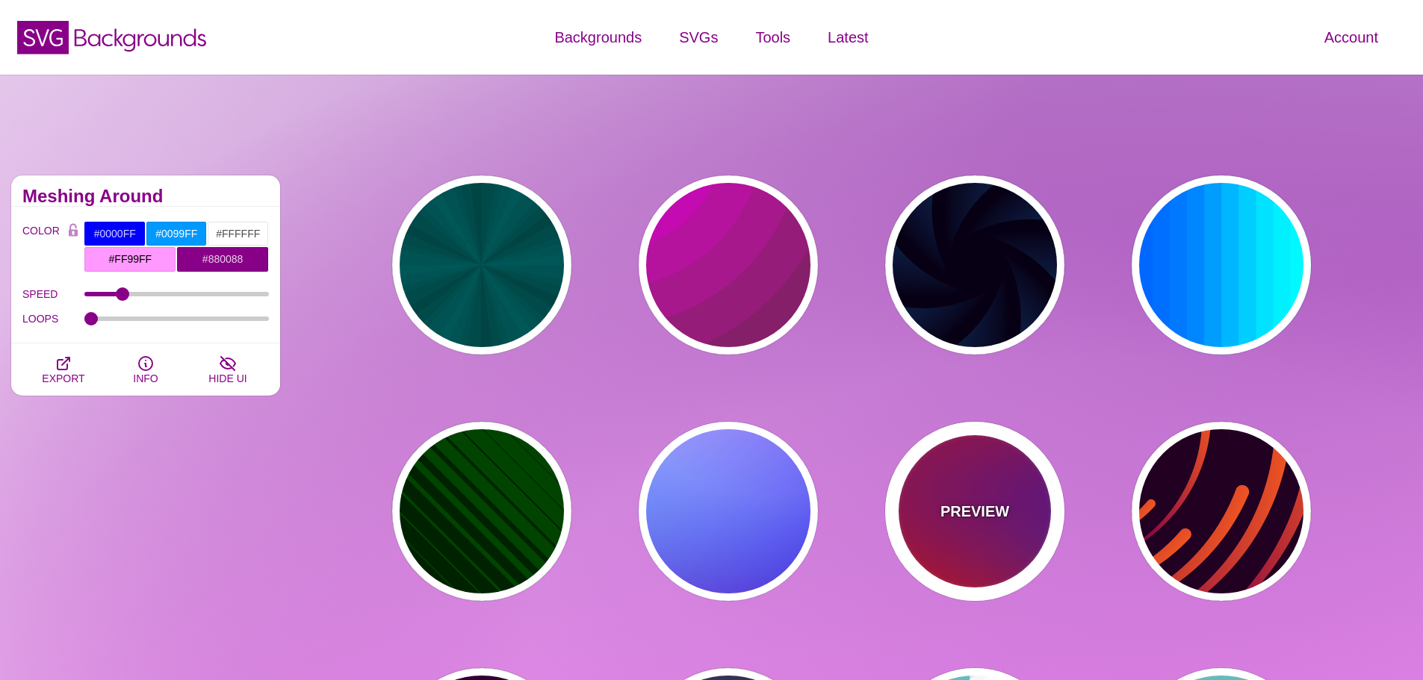
type input "1"
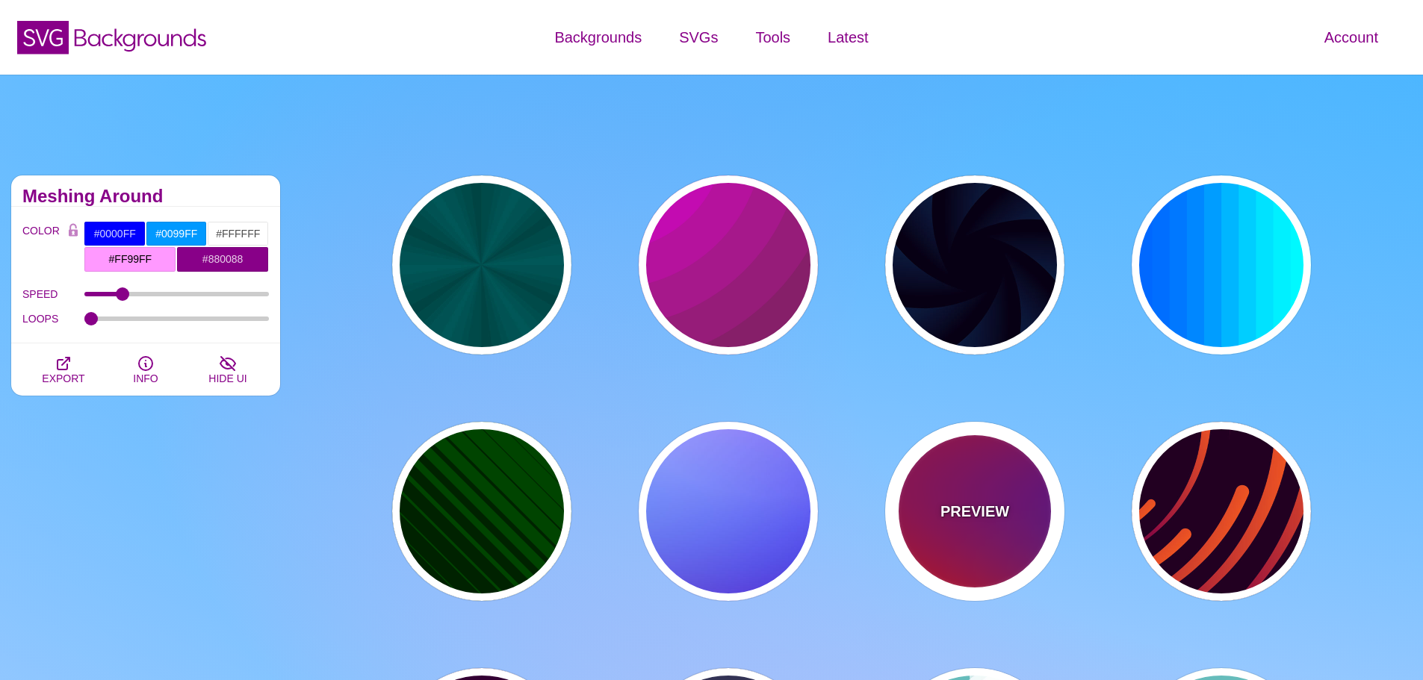
type input "20"
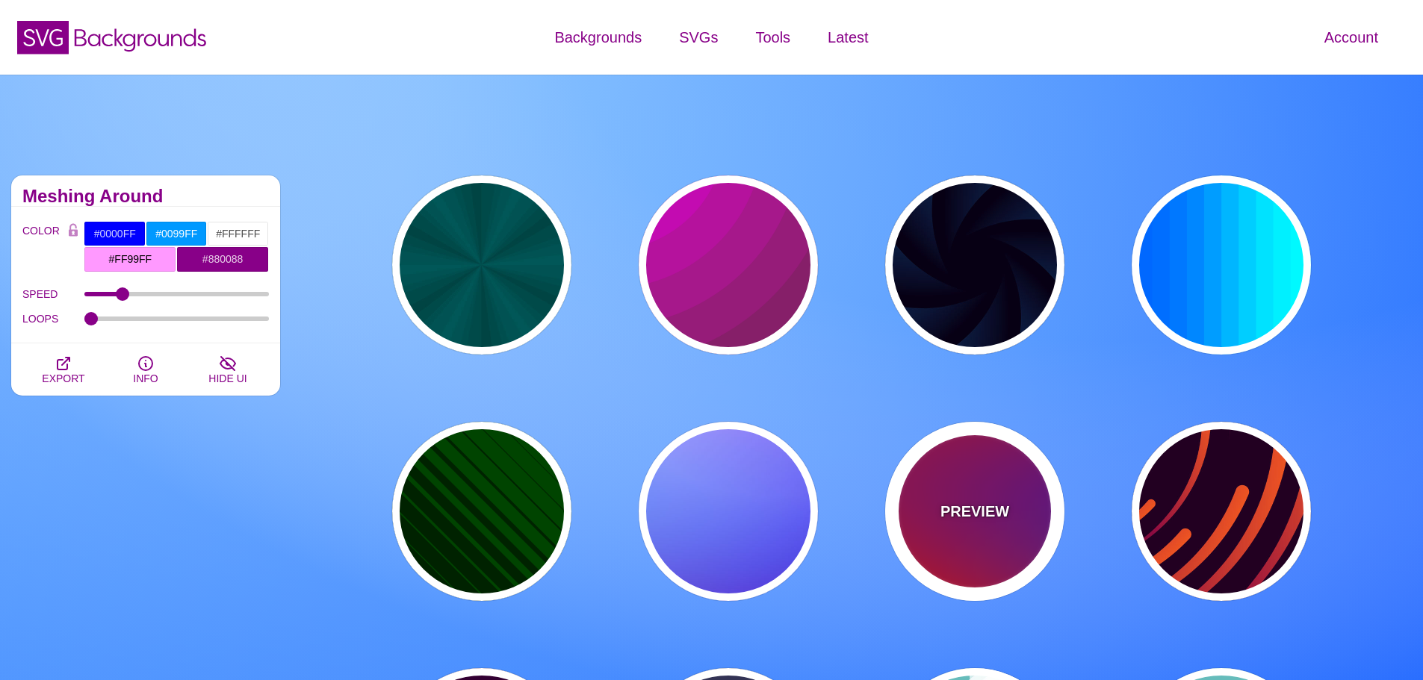
type input "0"
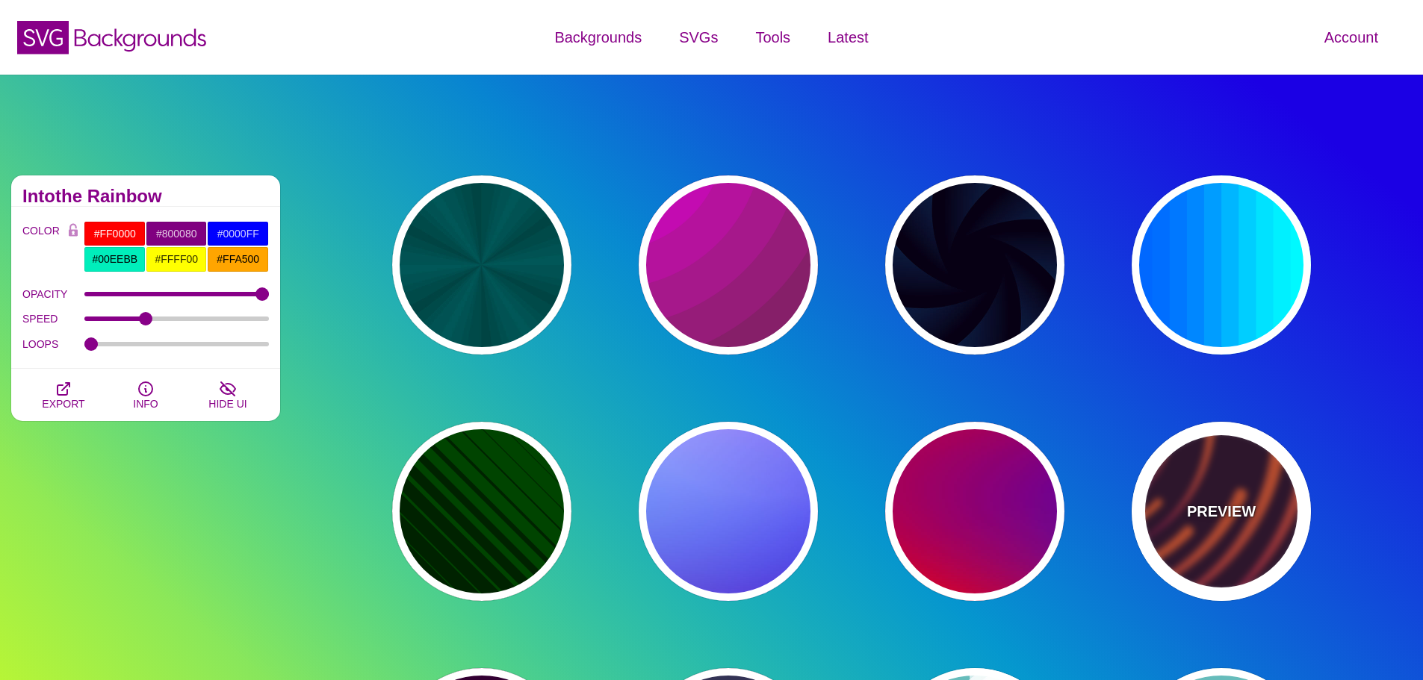
click at [1204, 485] on div "PREVIEW" at bounding box center [1220, 511] width 179 height 179
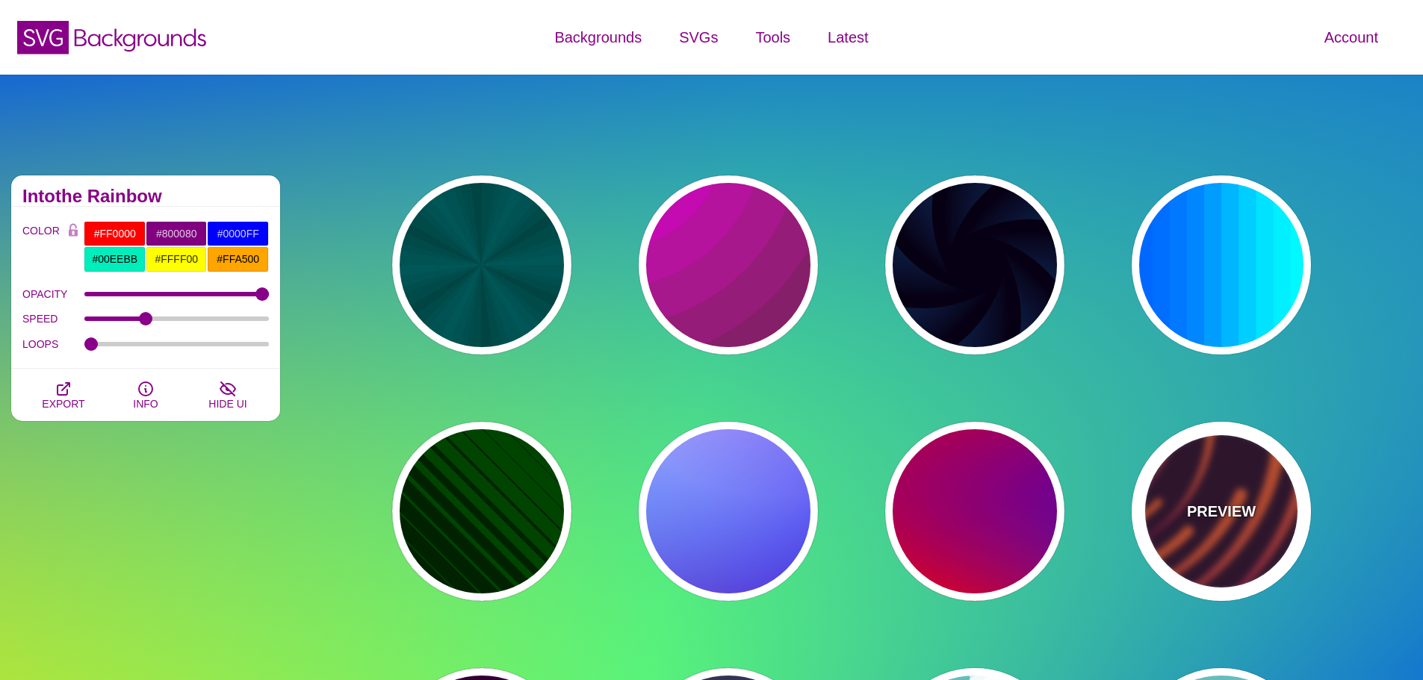
type input "#220022"
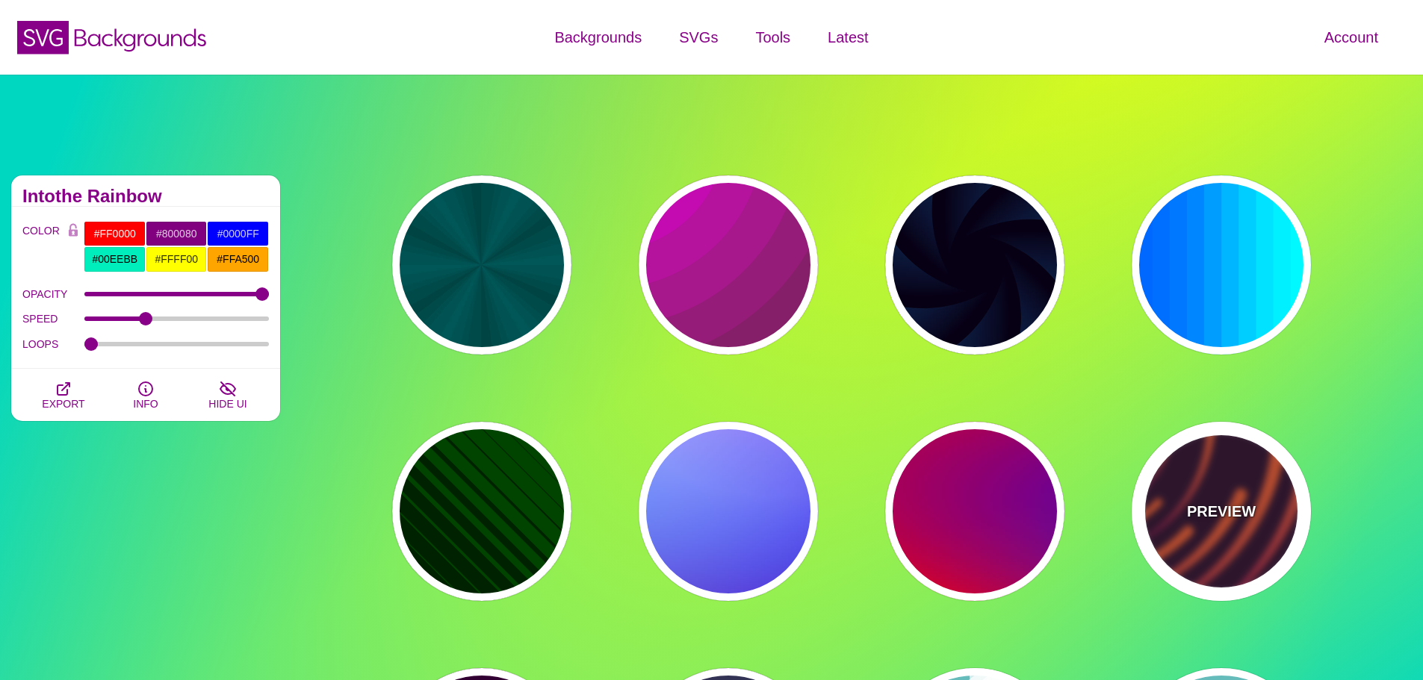
type input "#EE5522"
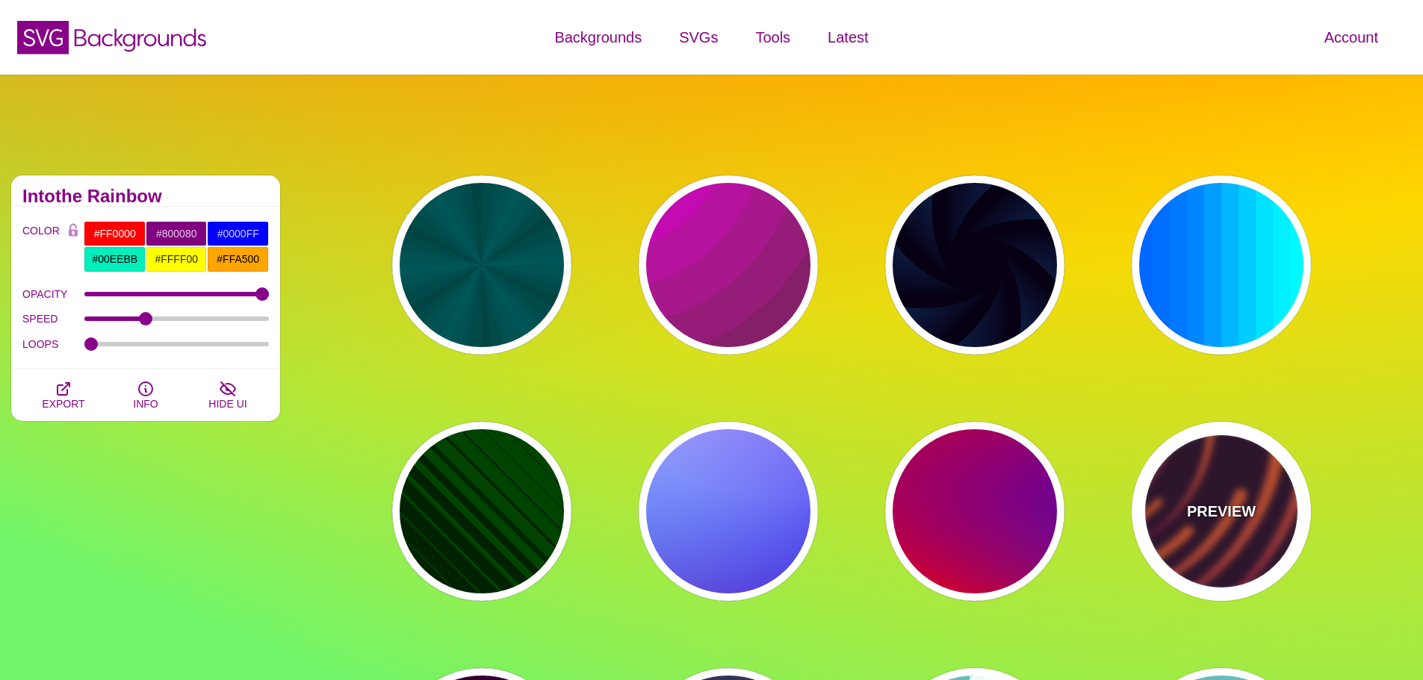
type input "#220022"
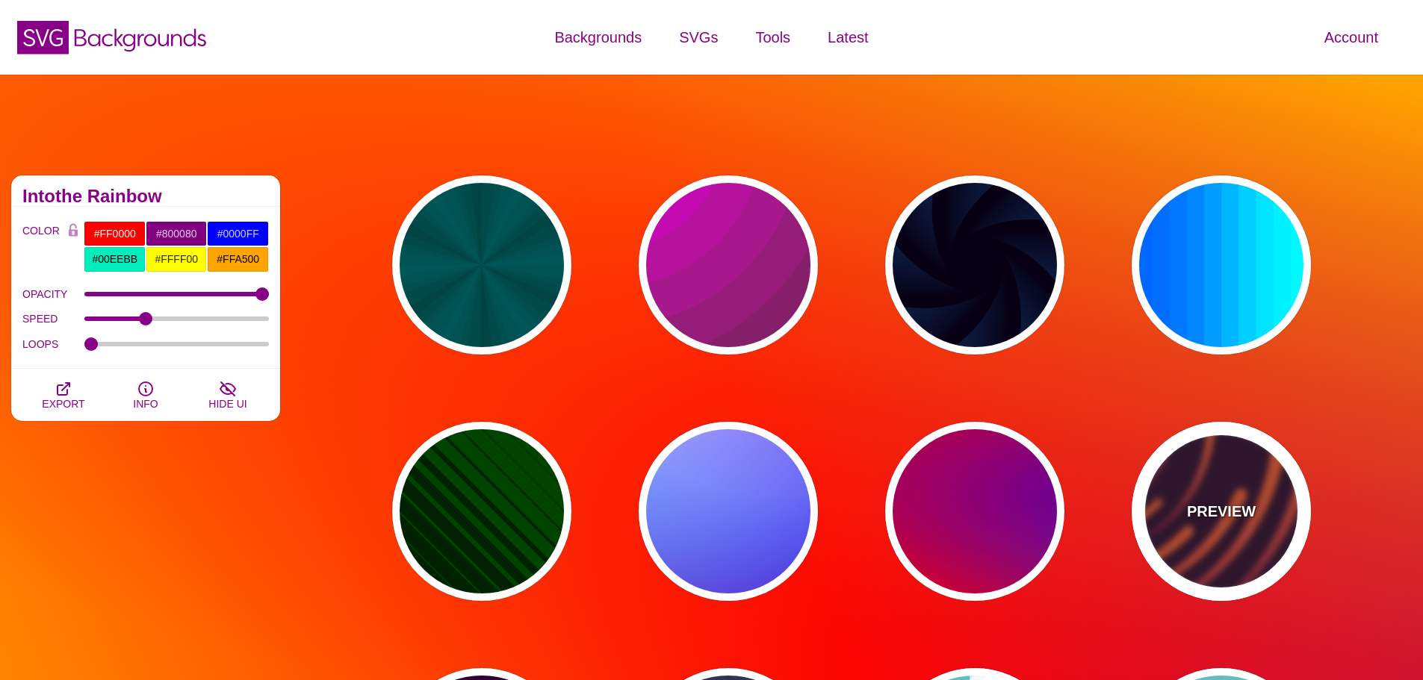
type input "50"
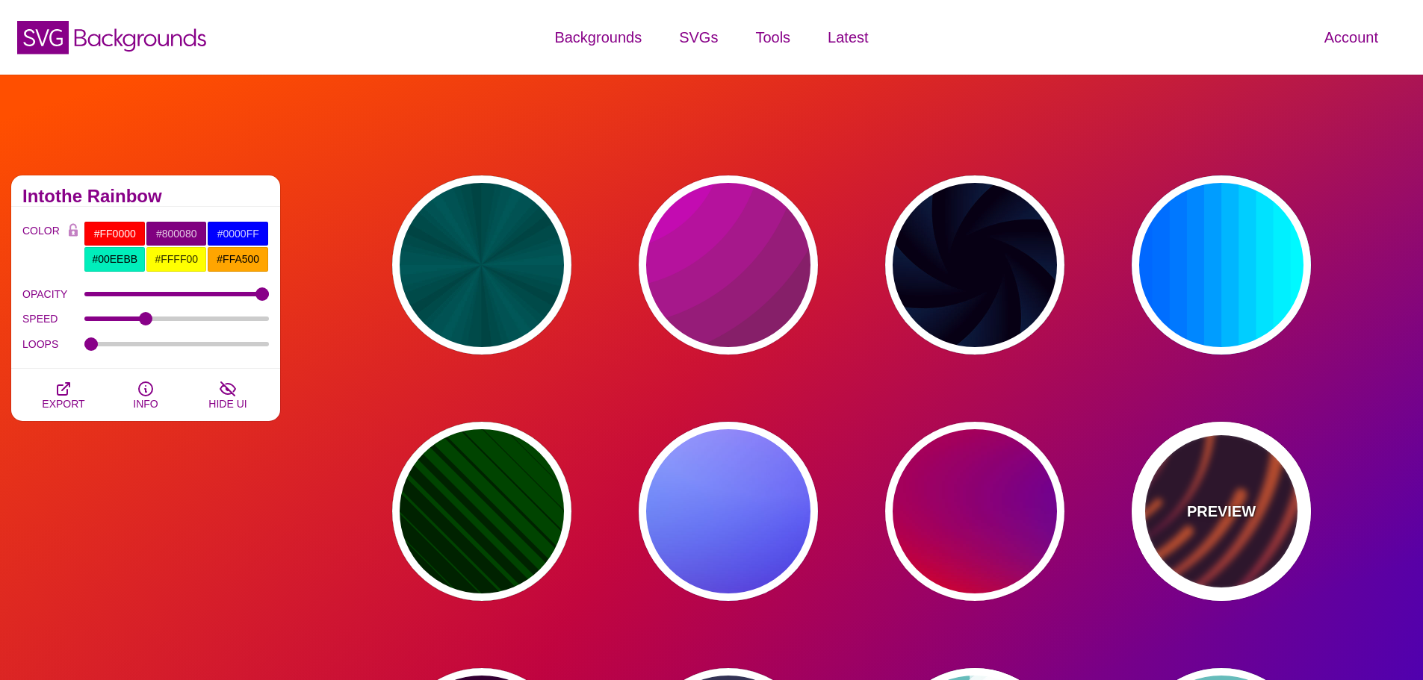
type input "99"
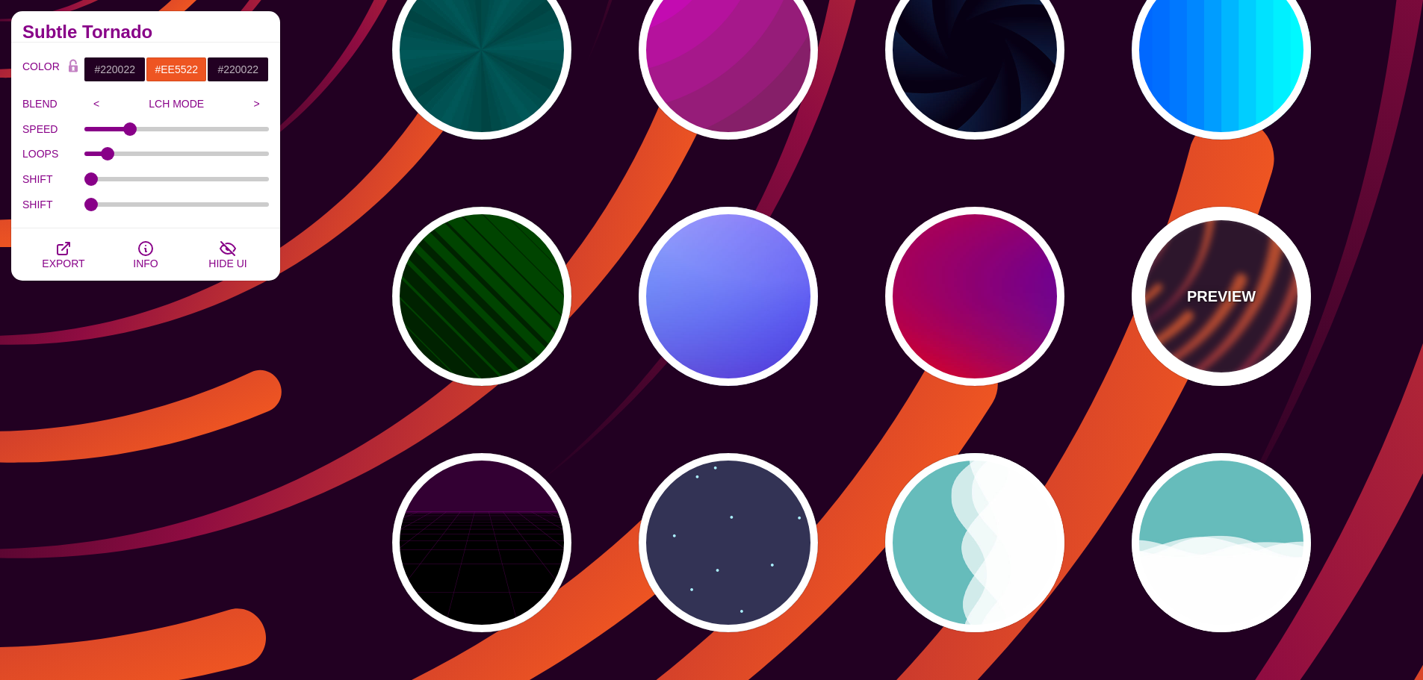
scroll to position [224, 0]
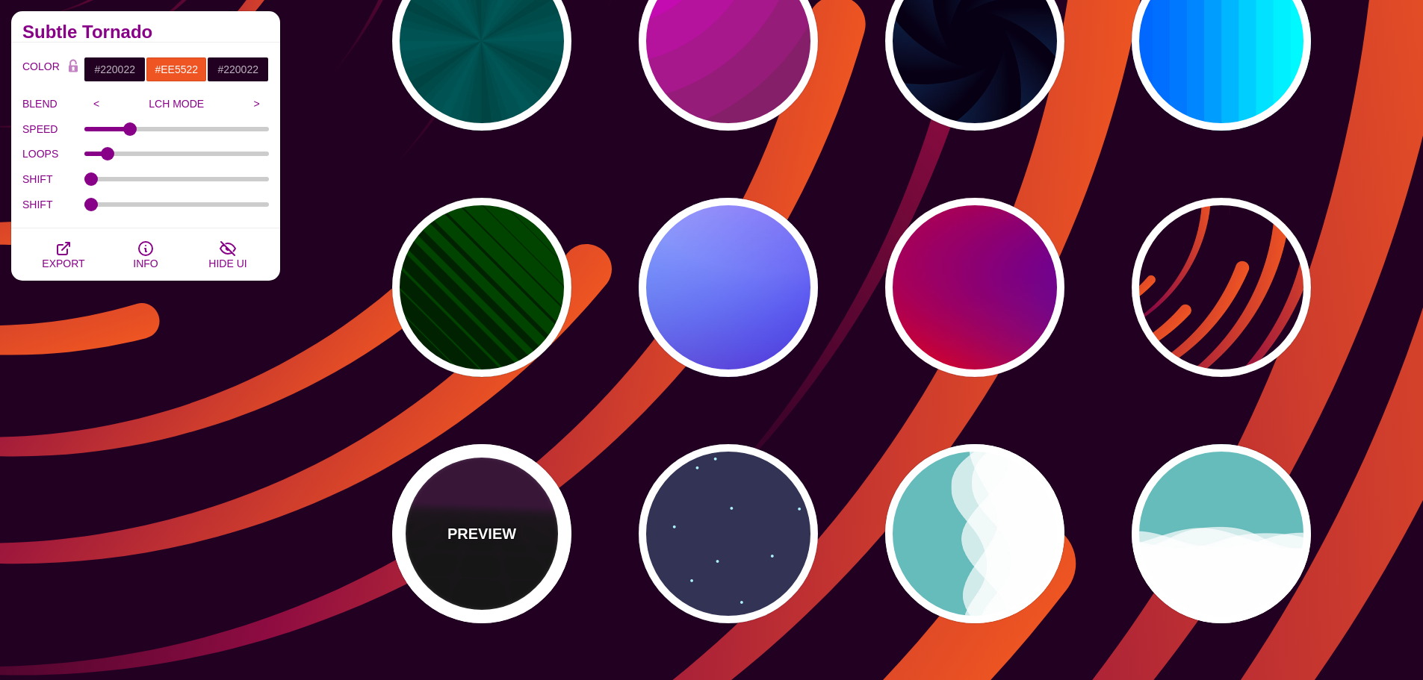
click at [512, 506] on div "PREVIEW" at bounding box center [481, 533] width 179 height 179
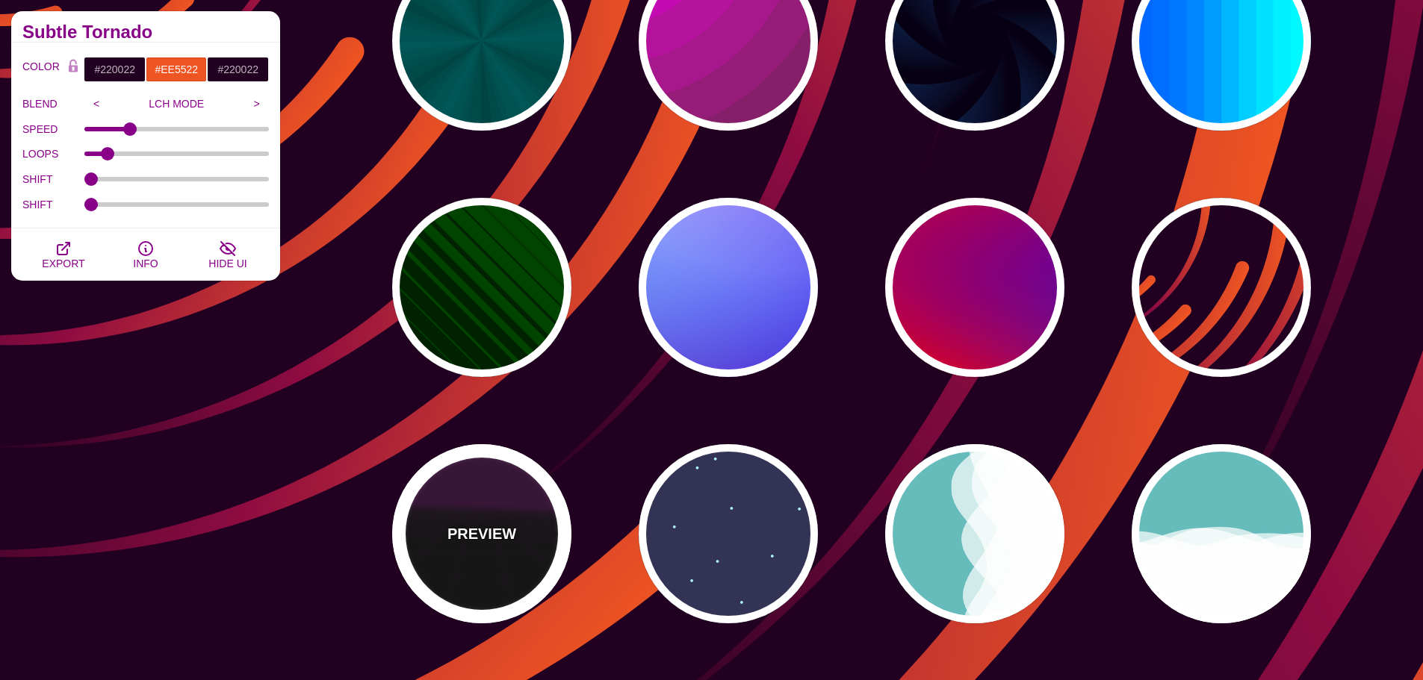
type input "#000000"
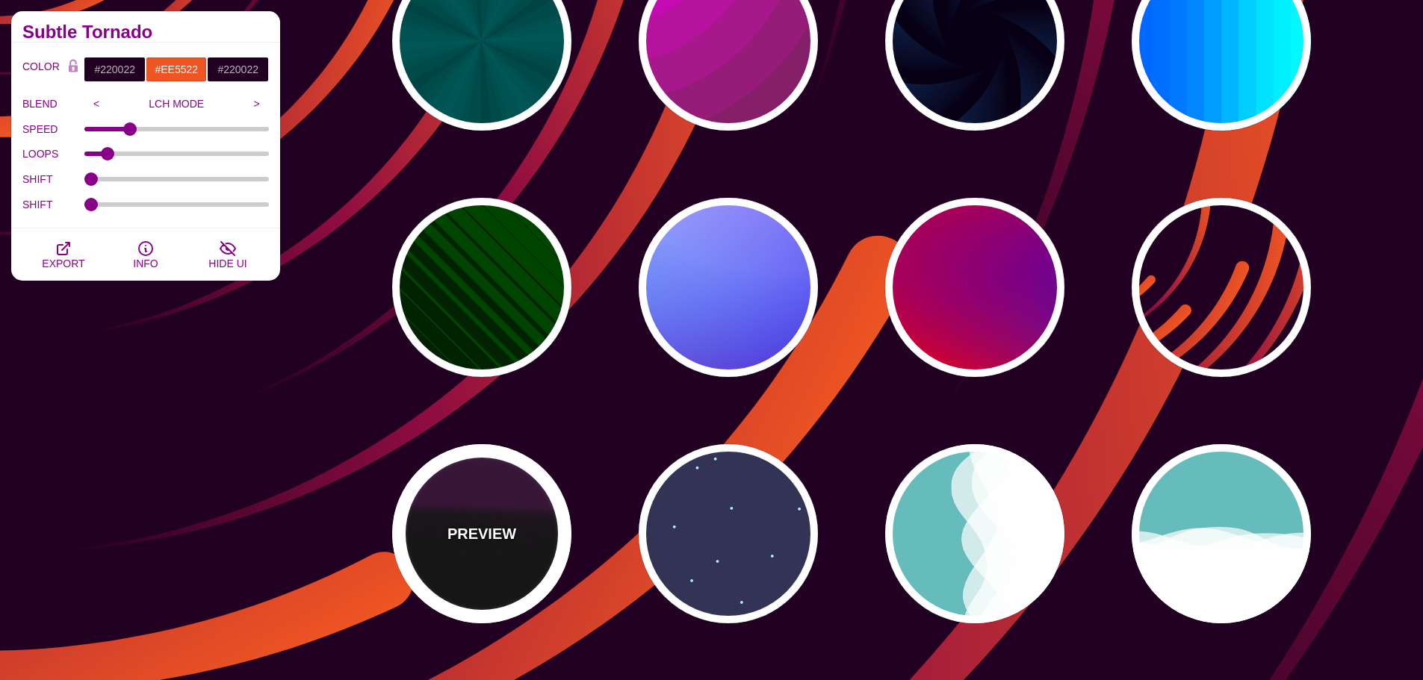
type input "#220022"
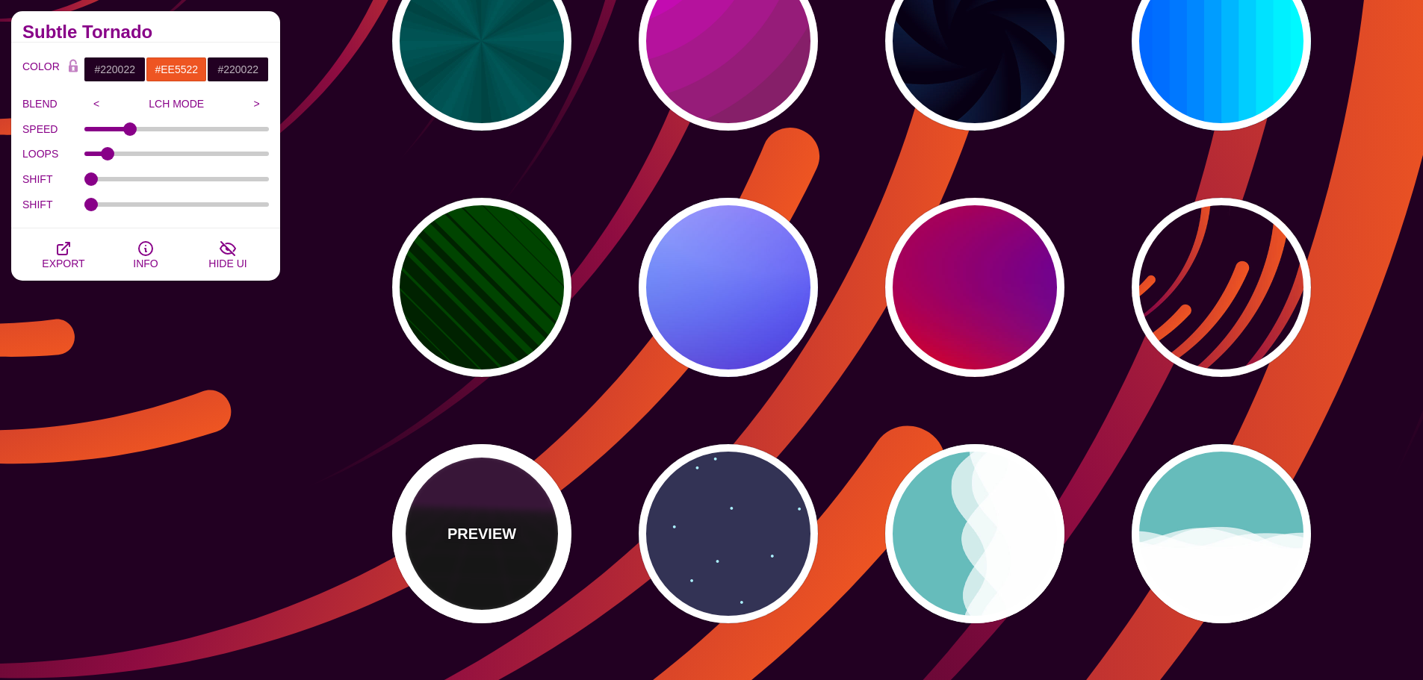
type input "#330033"
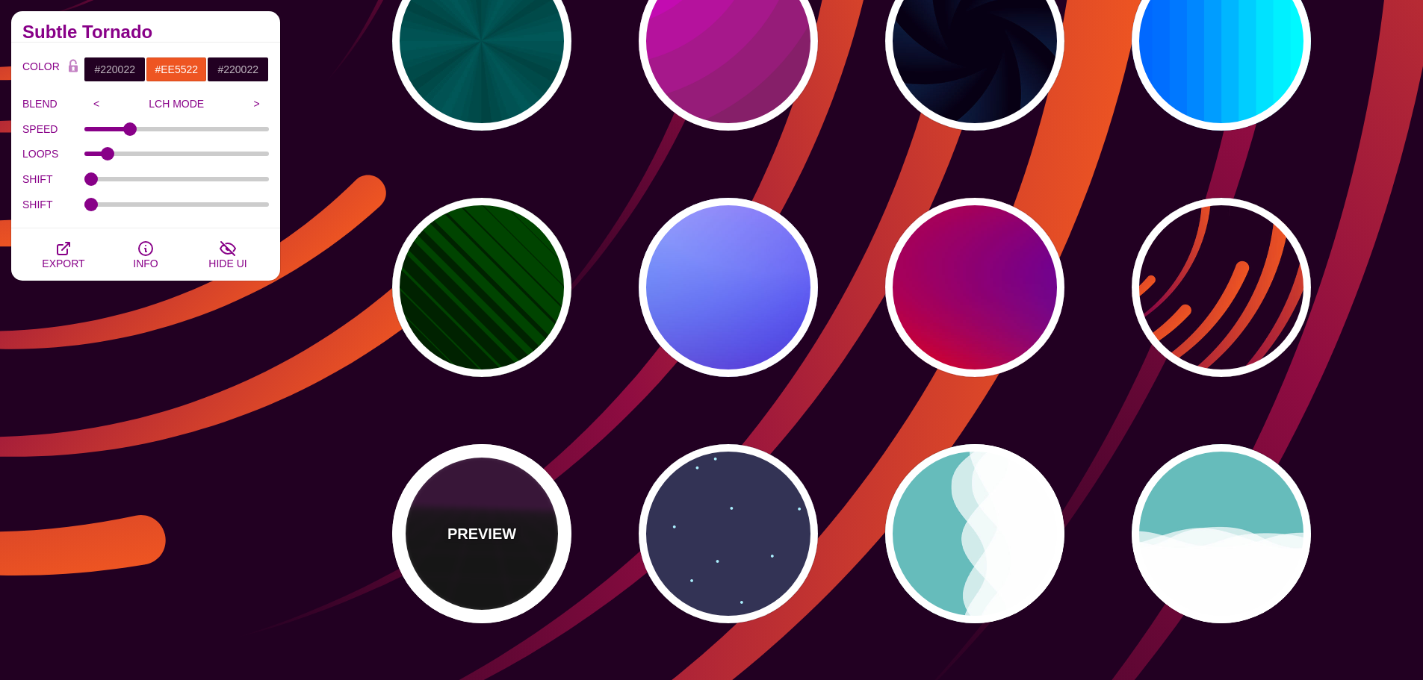
type input "1"
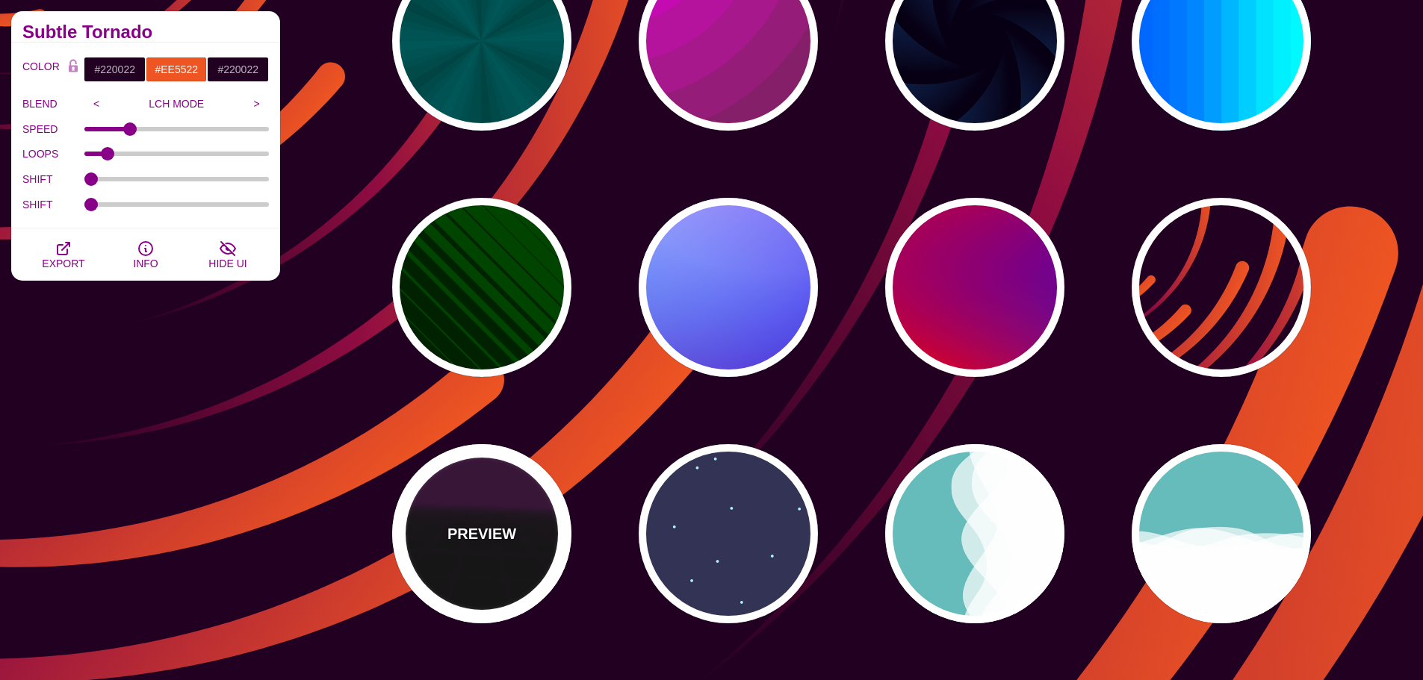
type input "10"
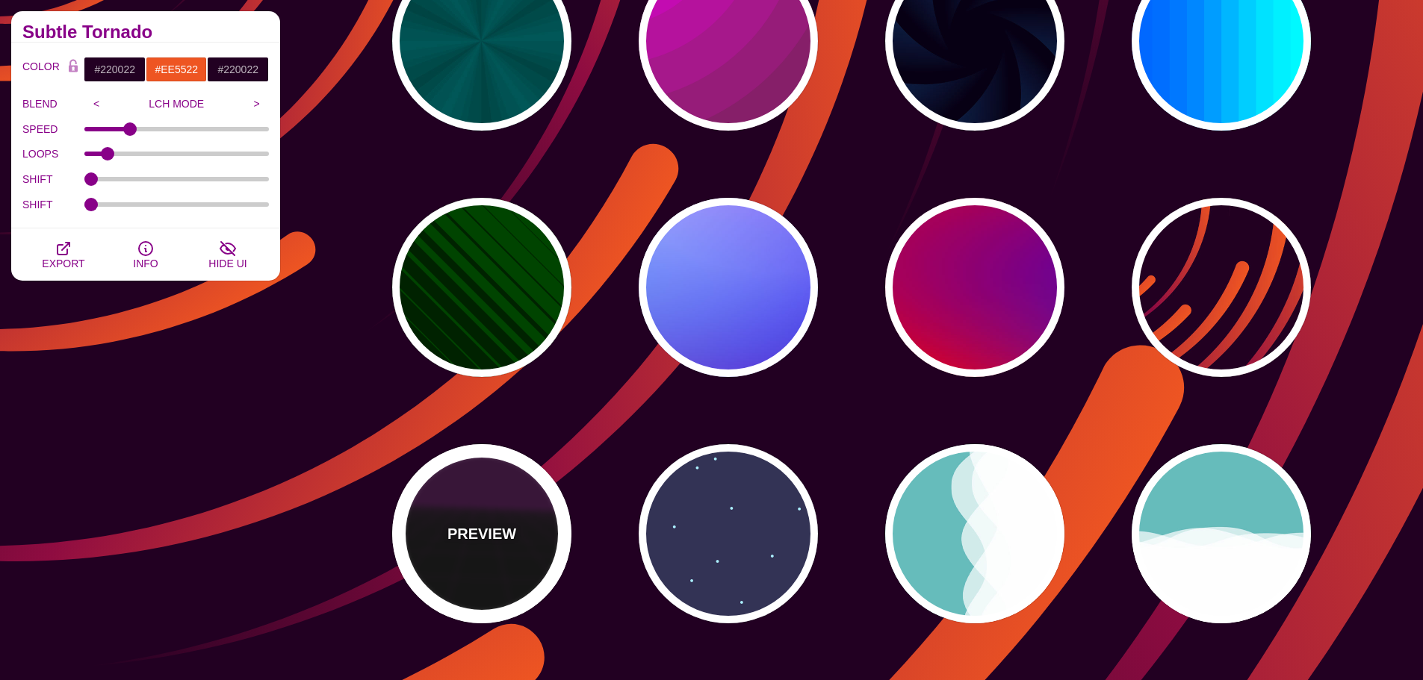
type input "999"
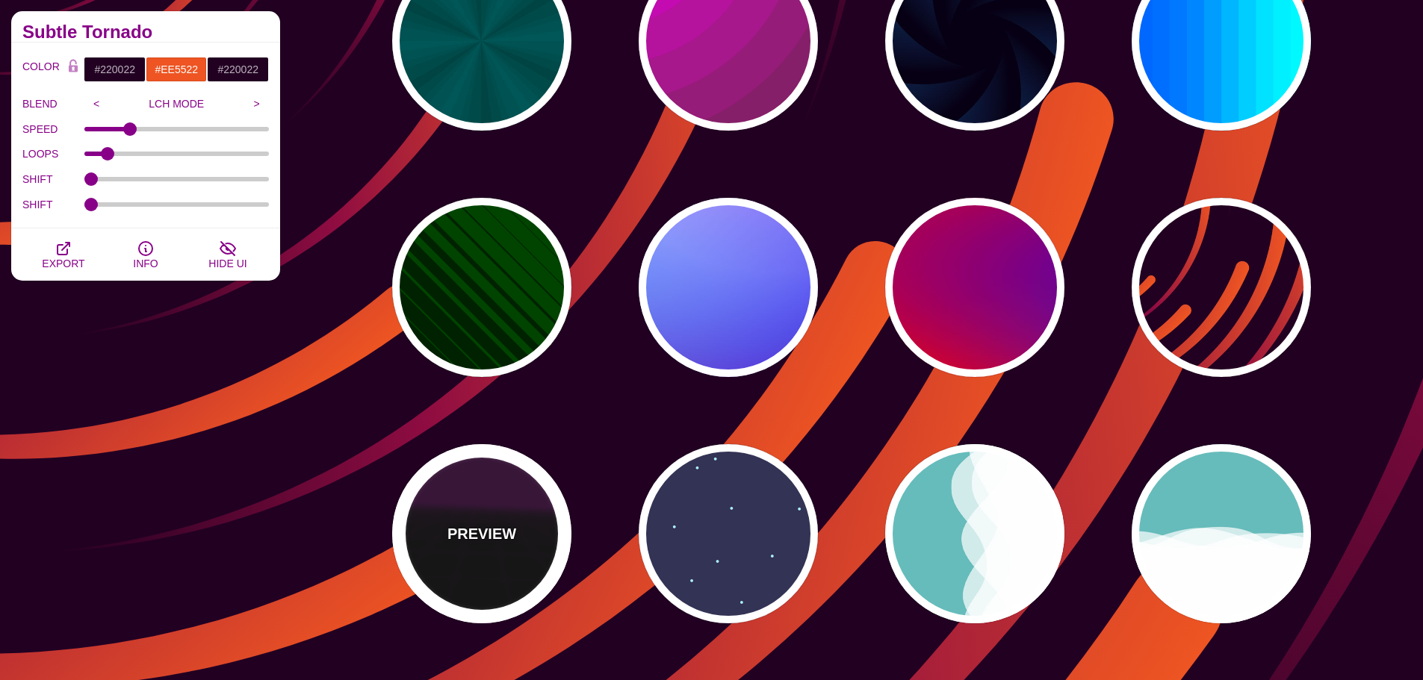
type input "1"
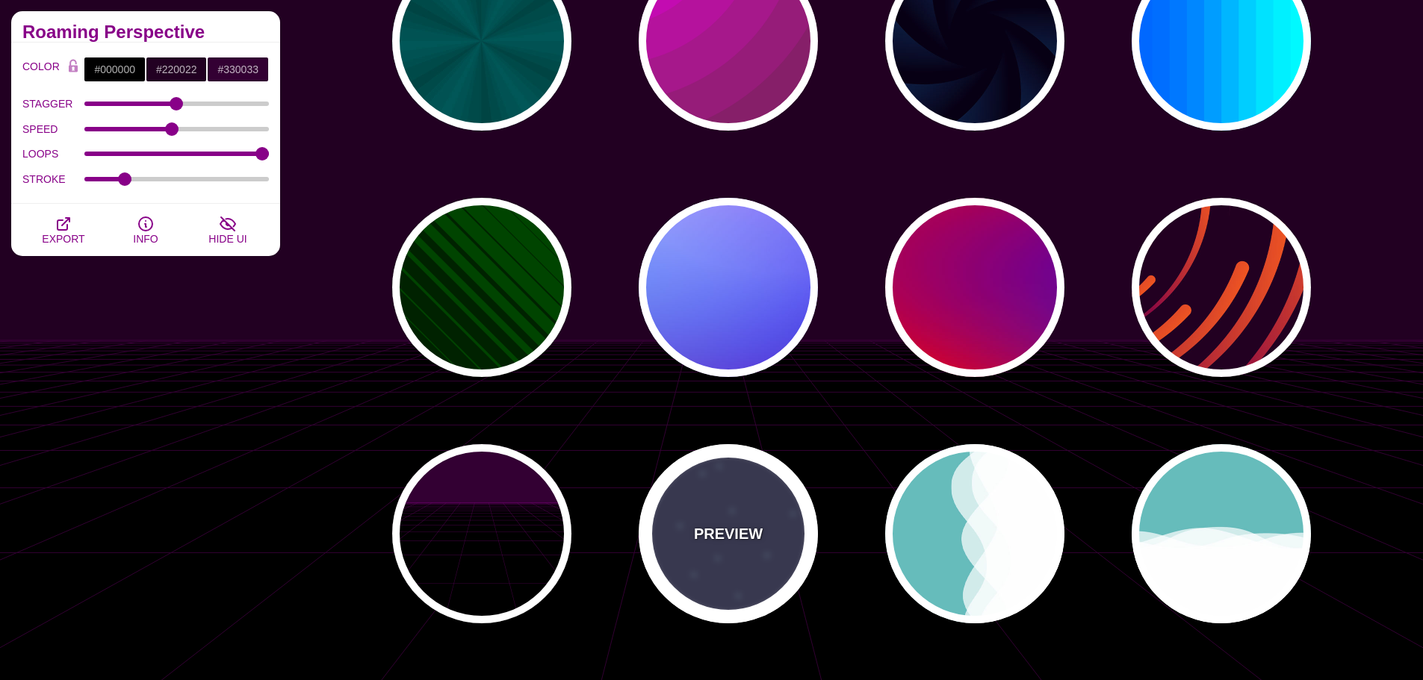
click at [721, 516] on div "PREVIEW" at bounding box center [727, 533] width 179 height 179
type input "#333355"
type input "#AAEEFF"
type input "#FFFFFF"
type input "15"
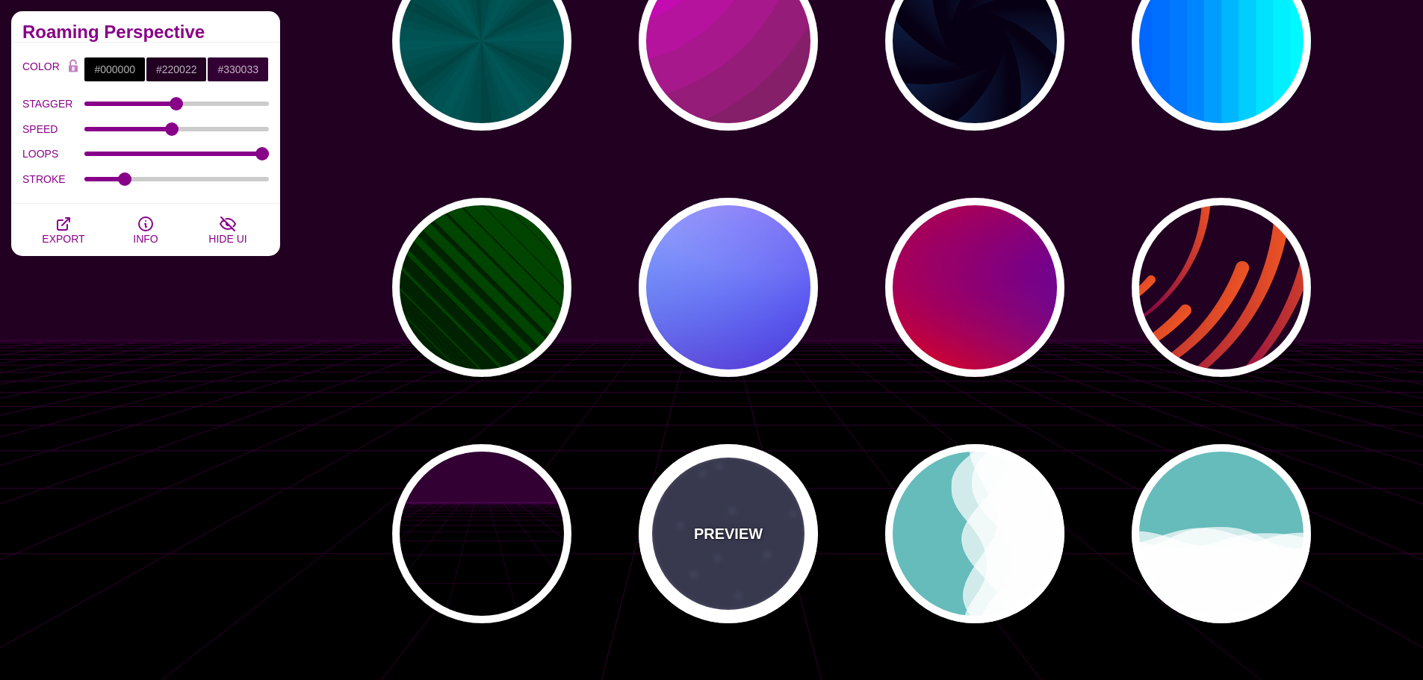
type input "40"
type input "5"
type input "1"
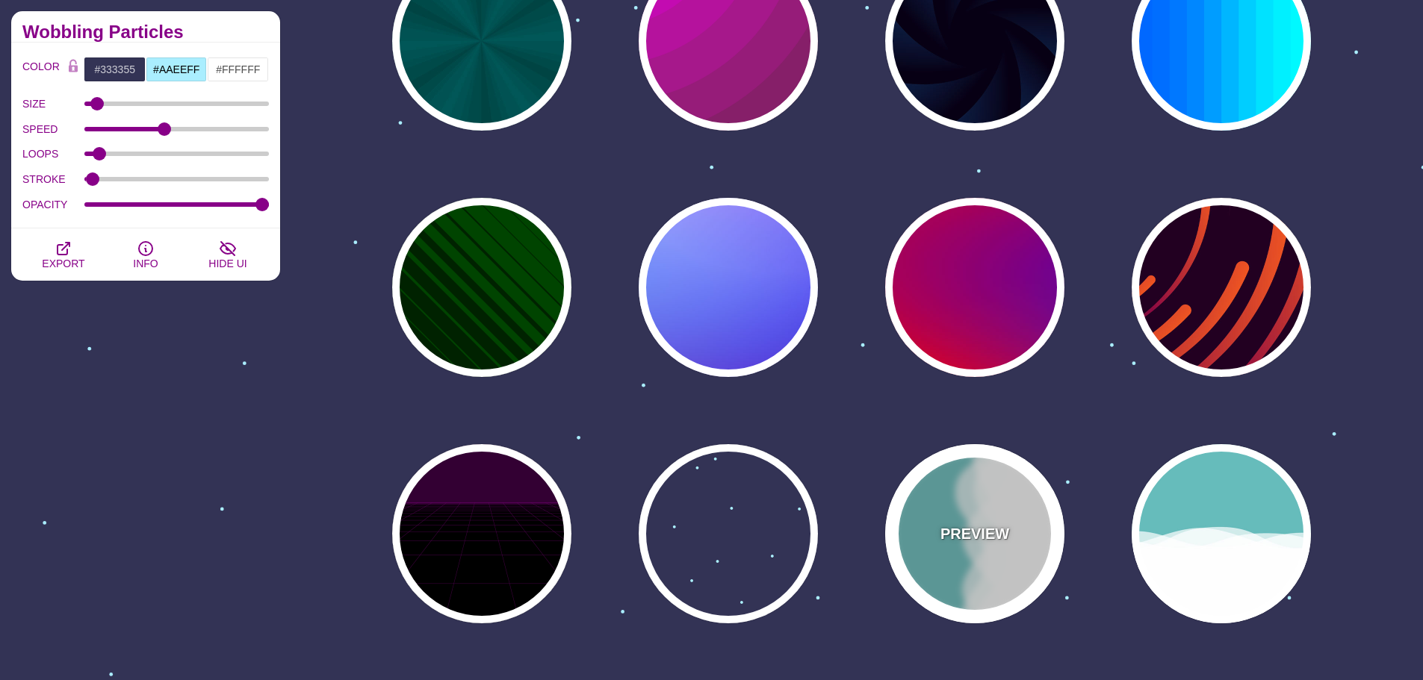
click at [1020, 517] on div "PREVIEW" at bounding box center [974, 533] width 179 height 179
type input "#66BBBB"
type input "#FFFFFF"
type input "0"
type input "1"
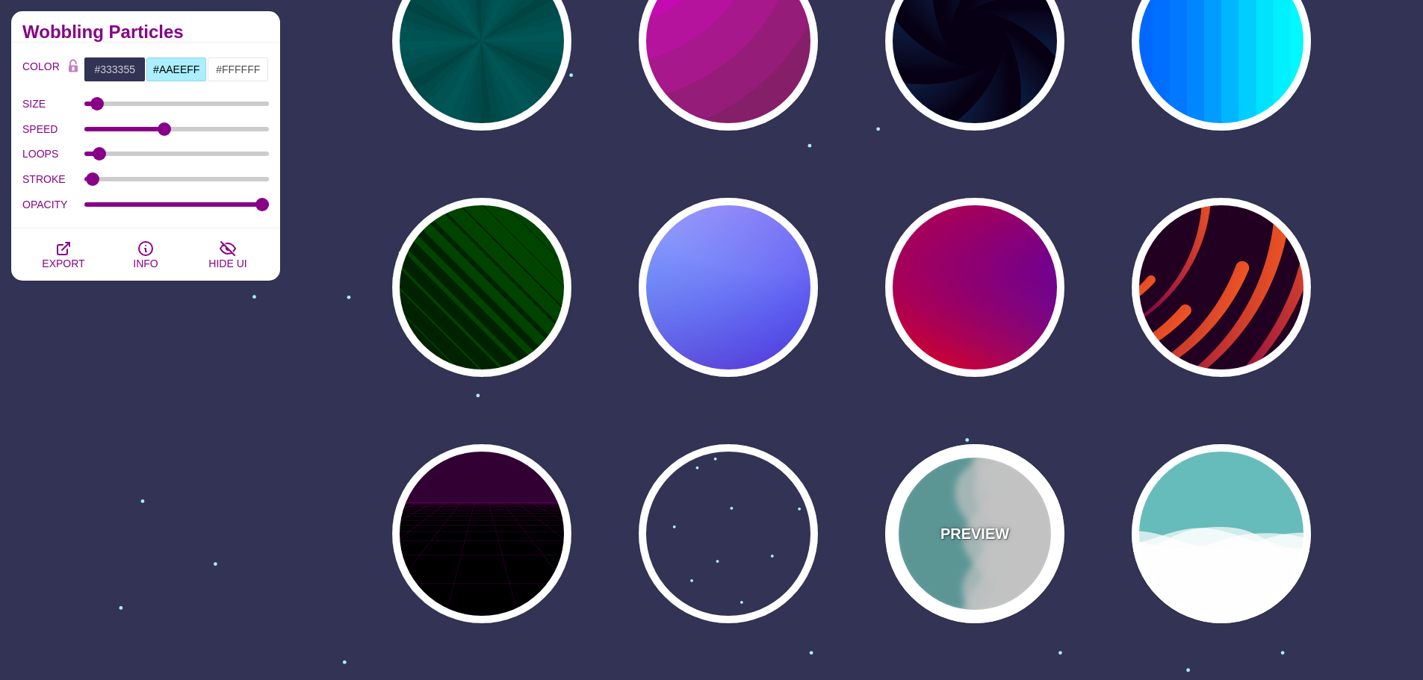
type input "0.7"
type input "56"
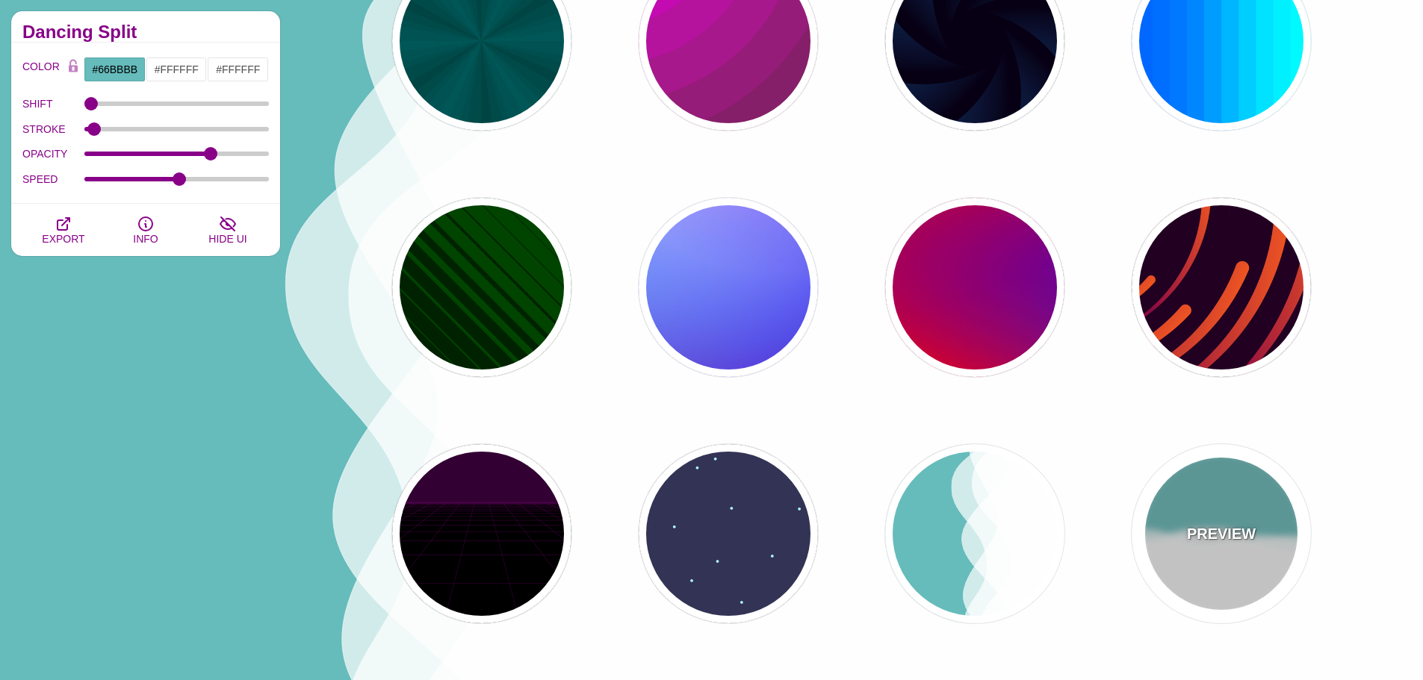
click at [1234, 520] on div "PREVIEW" at bounding box center [1220, 533] width 179 height 179
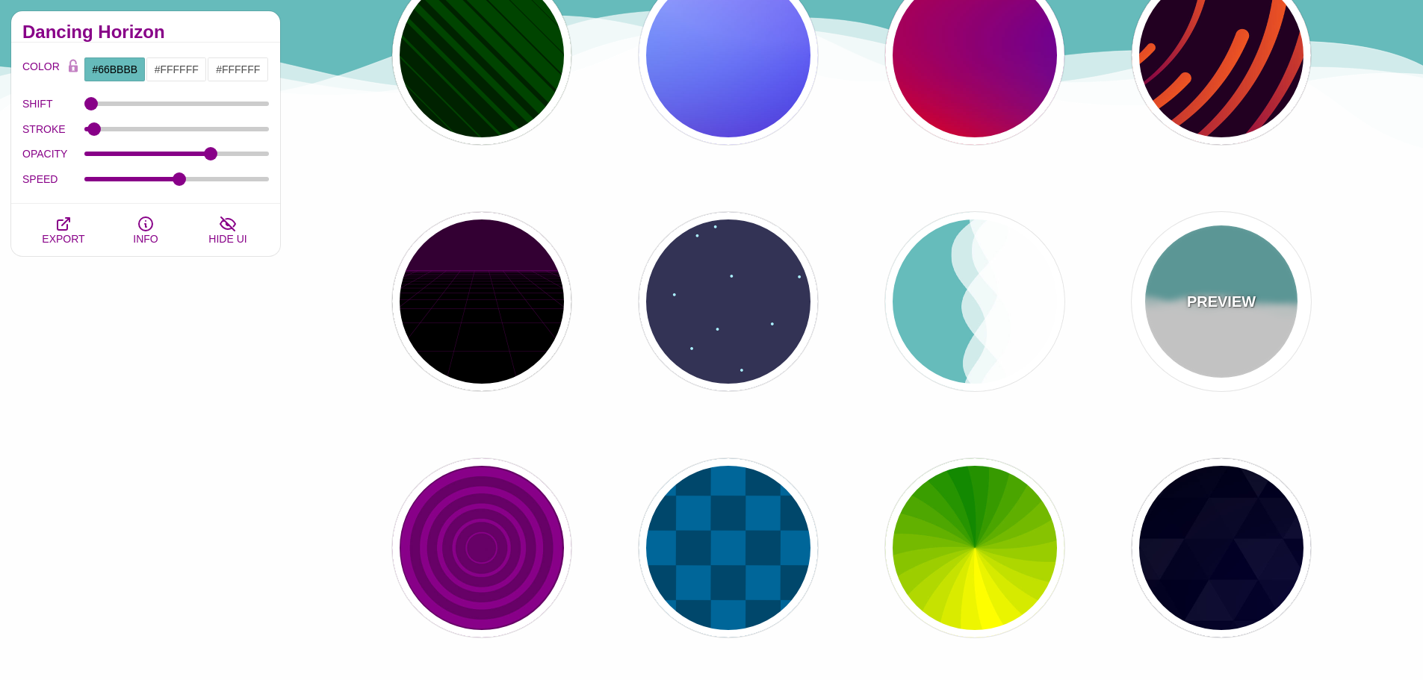
scroll to position [523, 0]
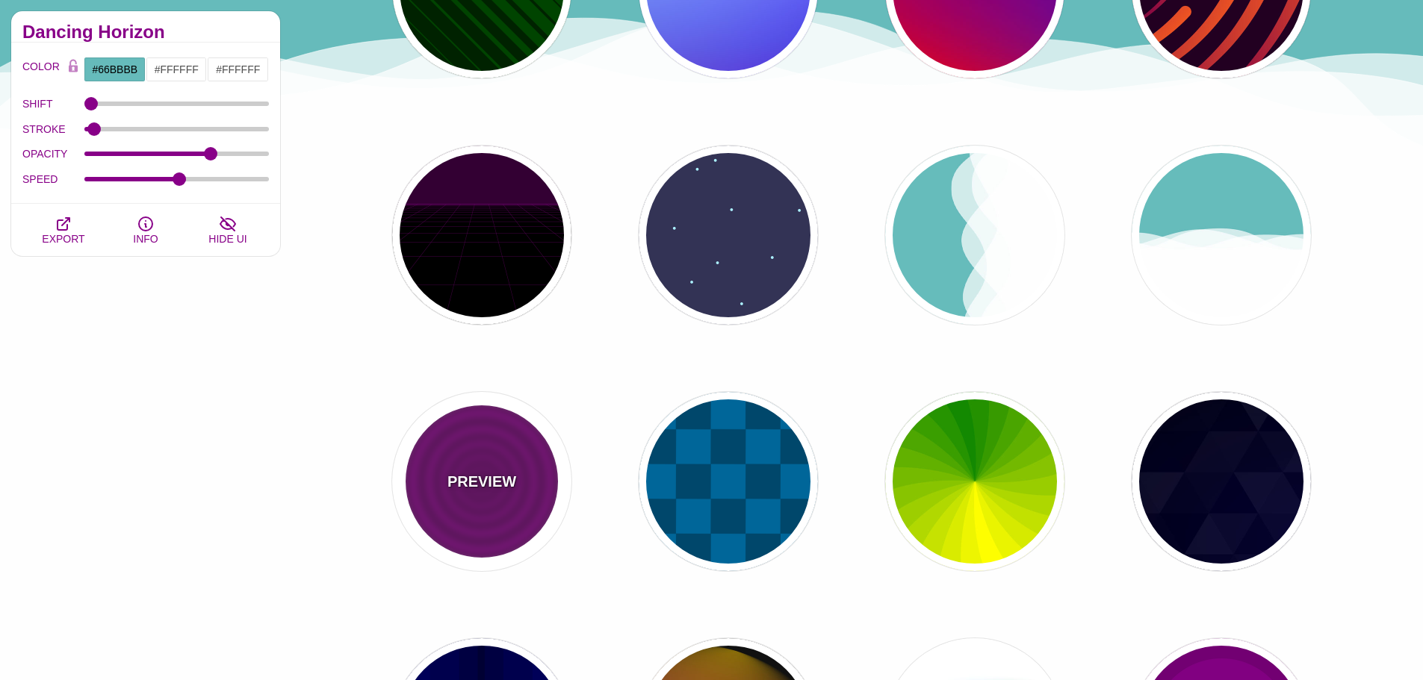
click at [537, 469] on div "PREVIEW" at bounding box center [481, 481] width 179 height 179
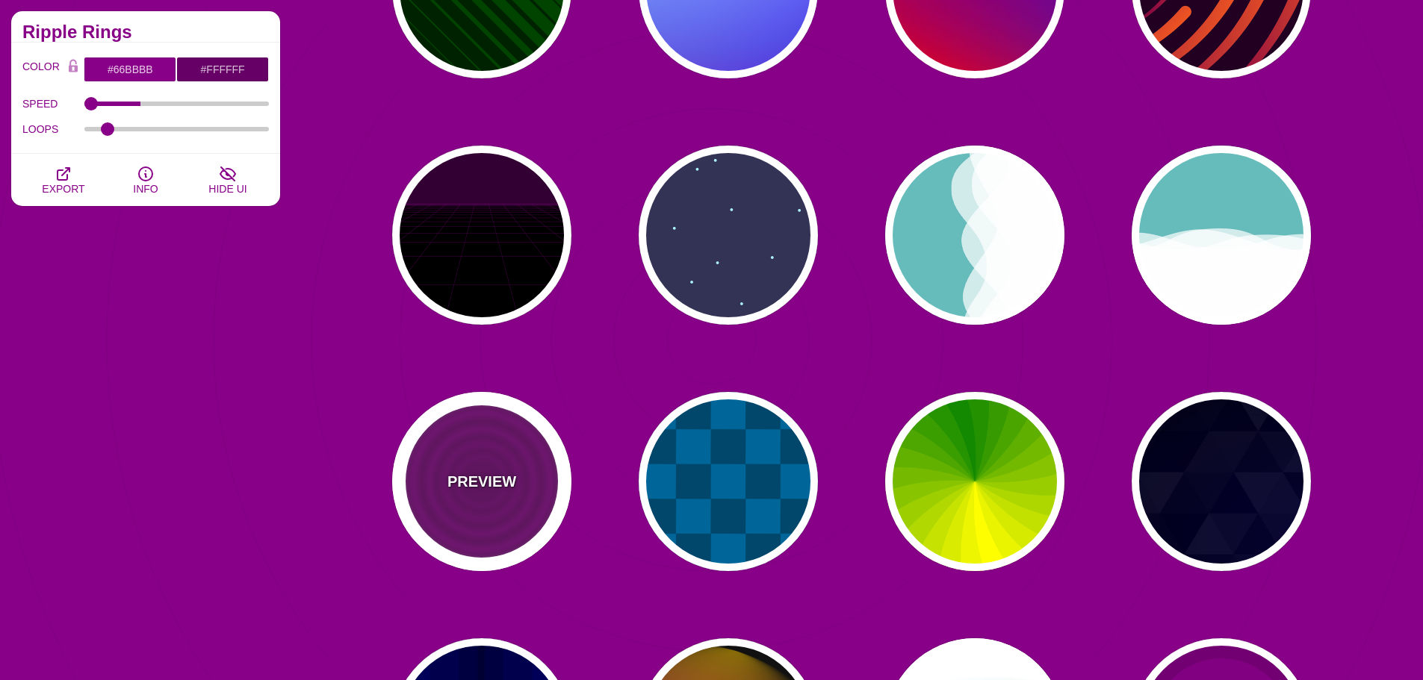
type input "#880088"
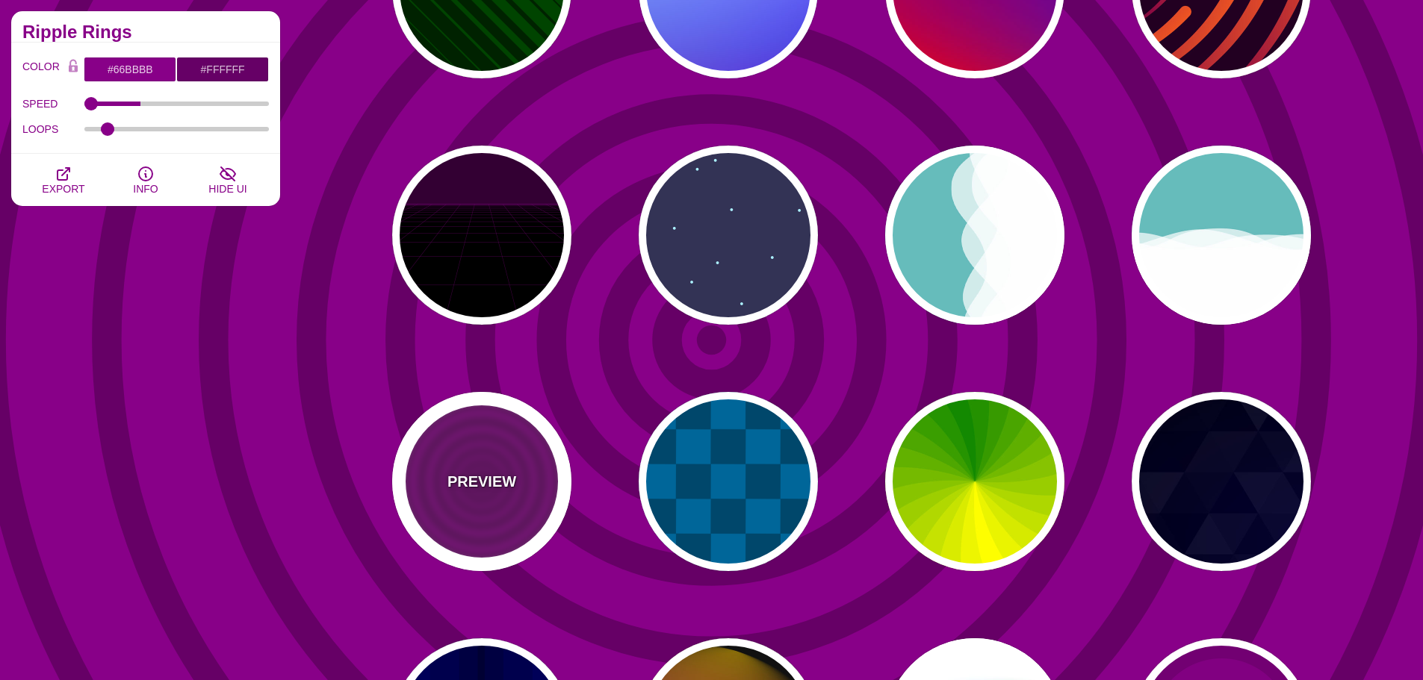
type input "#660066"
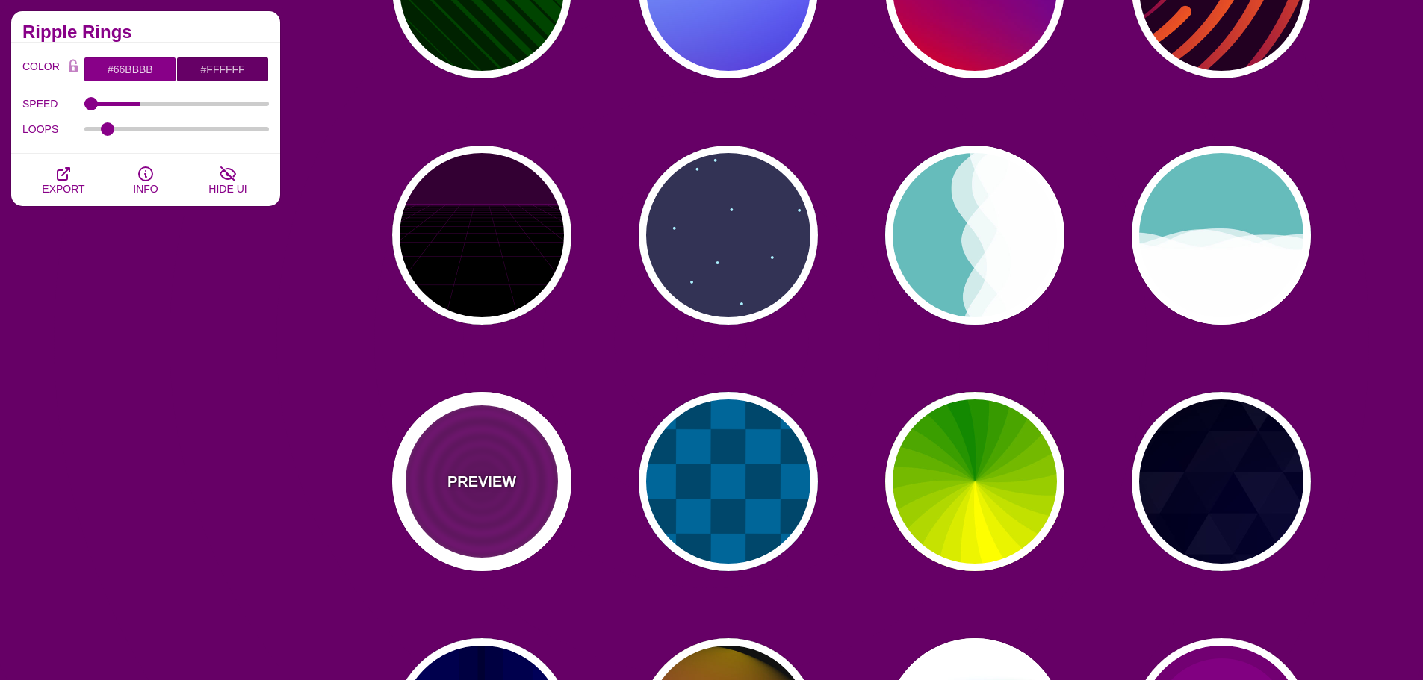
type input "15"
type input "0"
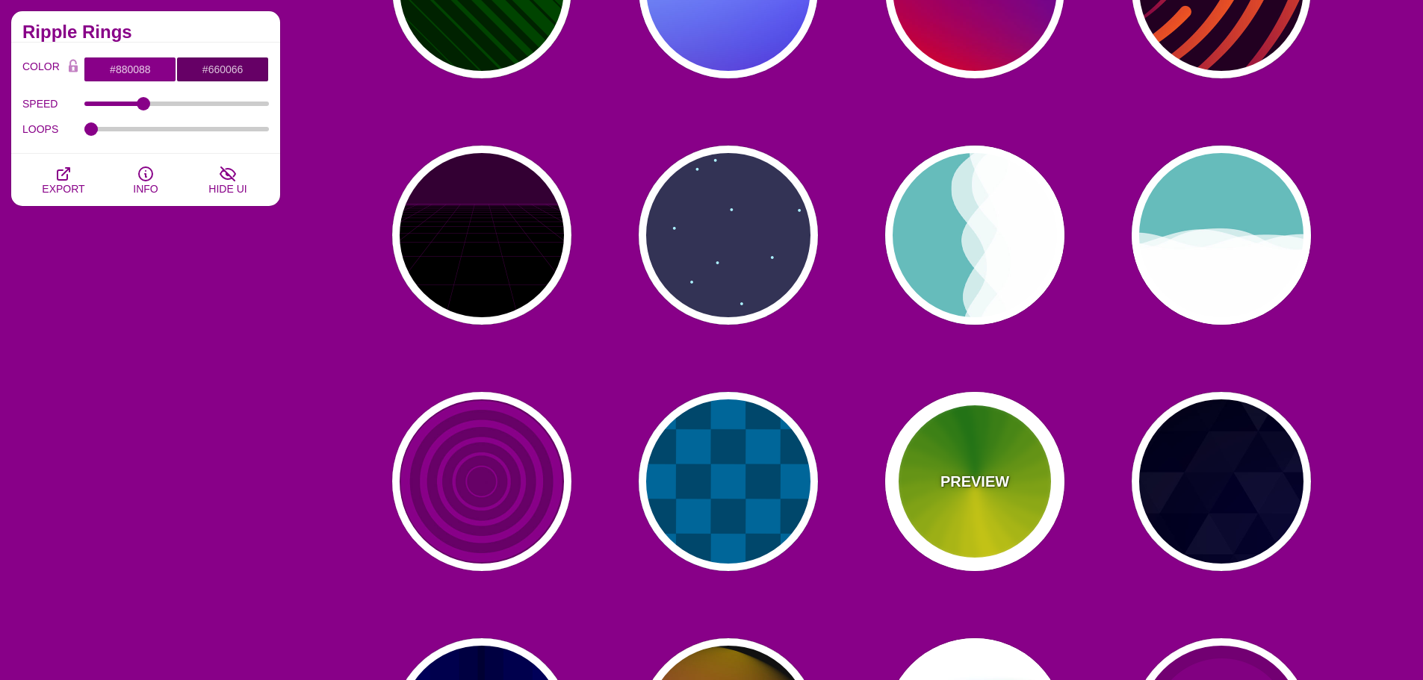
click at [998, 488] on p "PREVIEW" at bounding box center [974, 481] width 69 height 22
type input "#118800"
type input "#FFFF00"
type input "4.8"
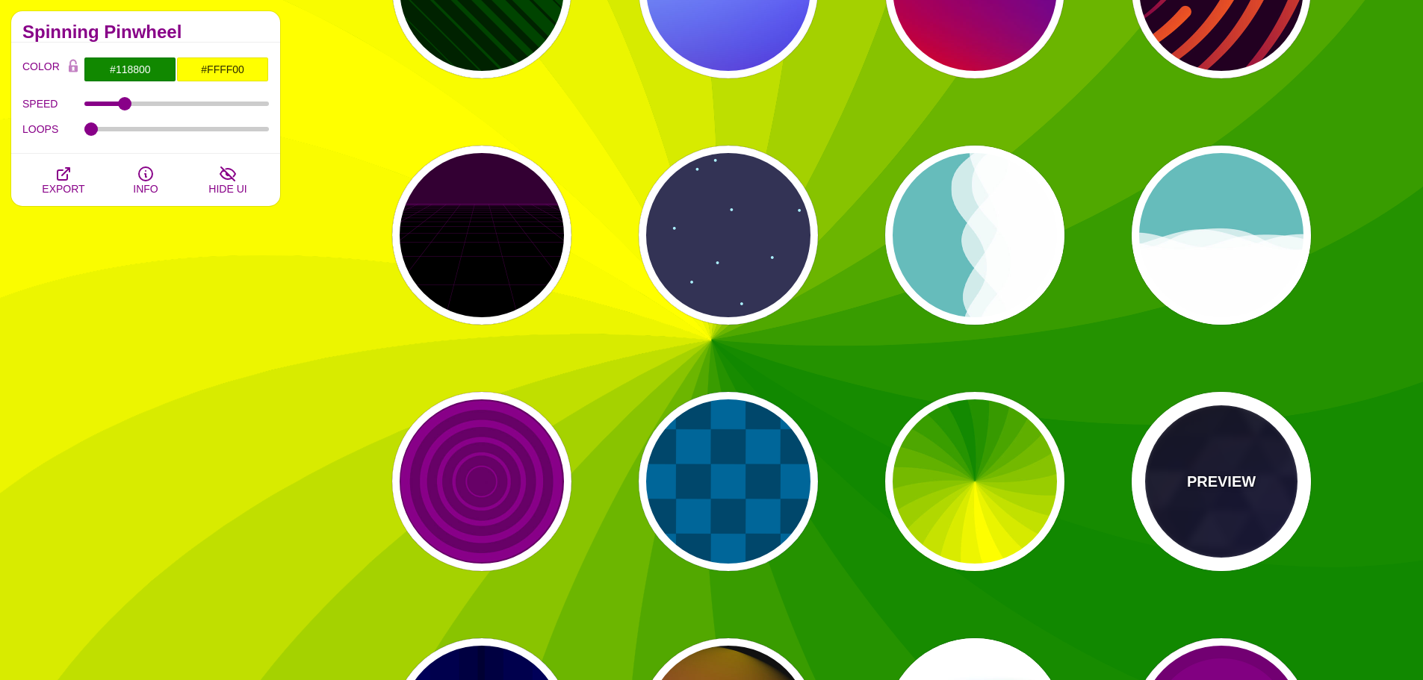
click at [1214, 468] on div "PREVIEW" at bounding box center [1220, 481] width 179 height 179
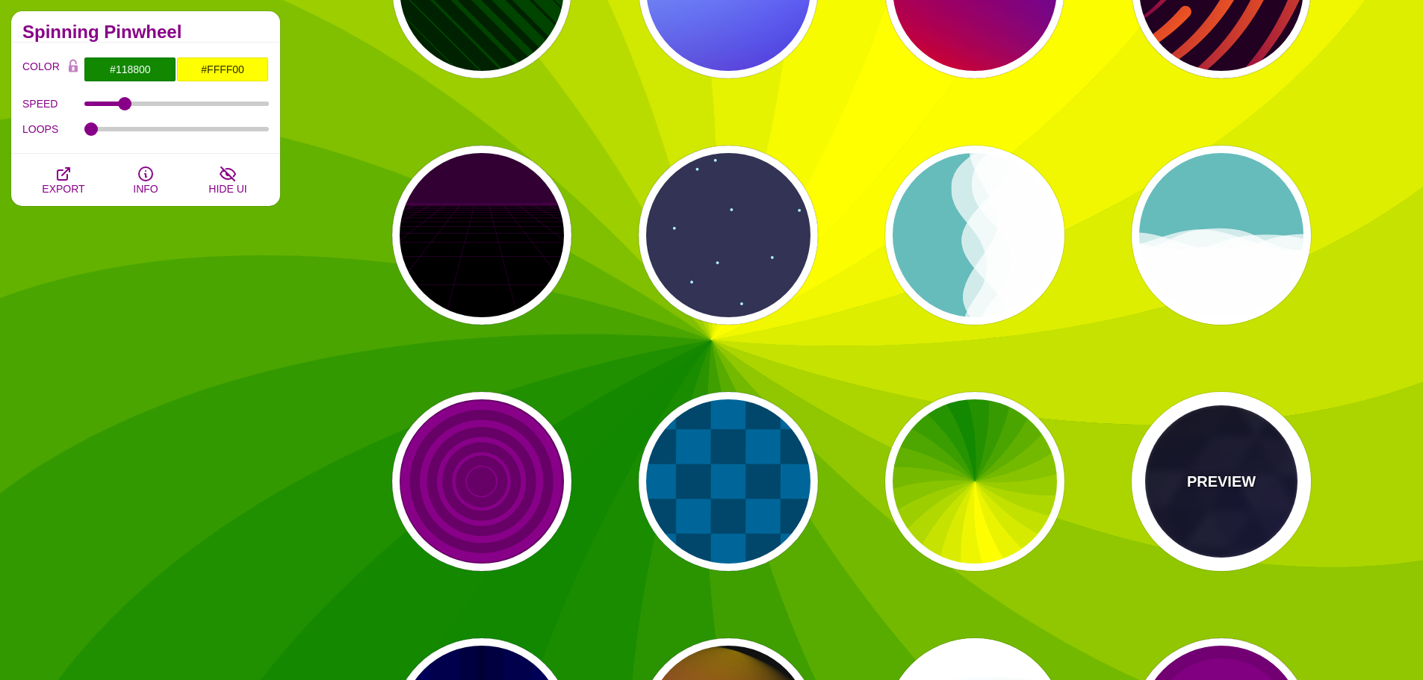
type input "#000000"
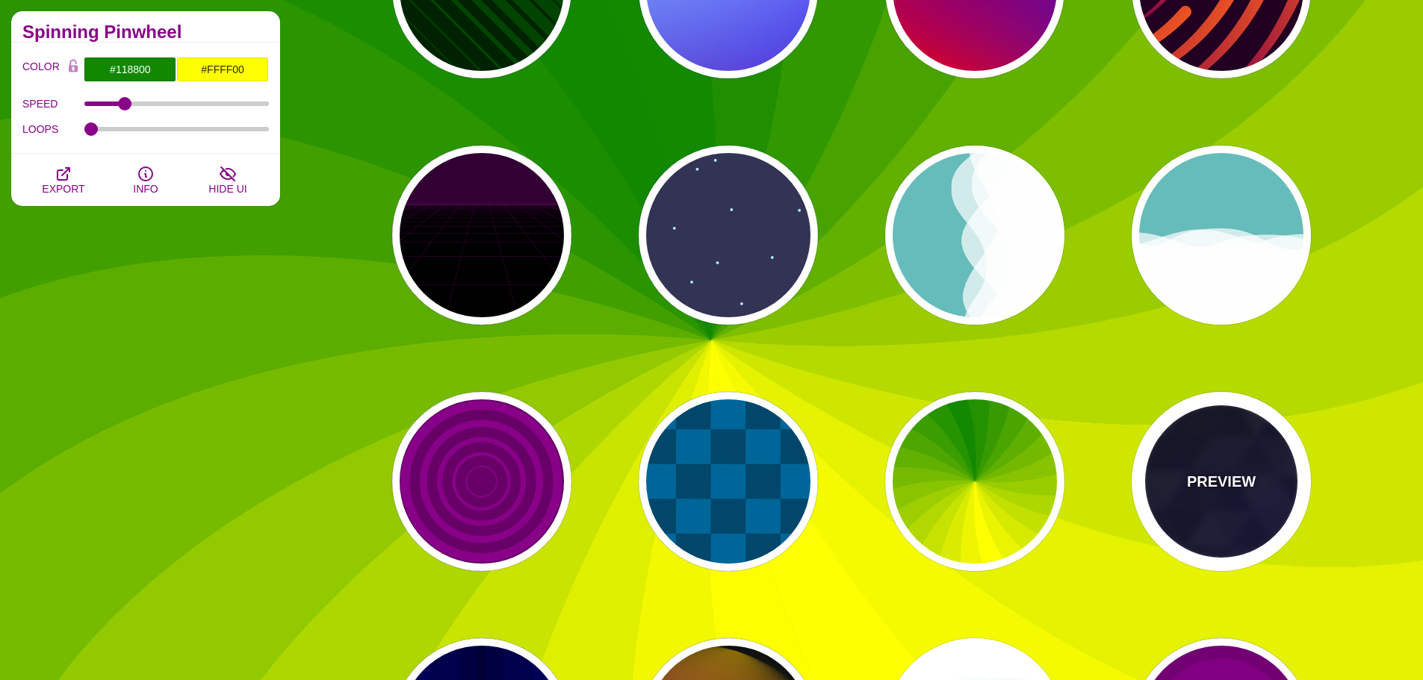
type input "#880088"
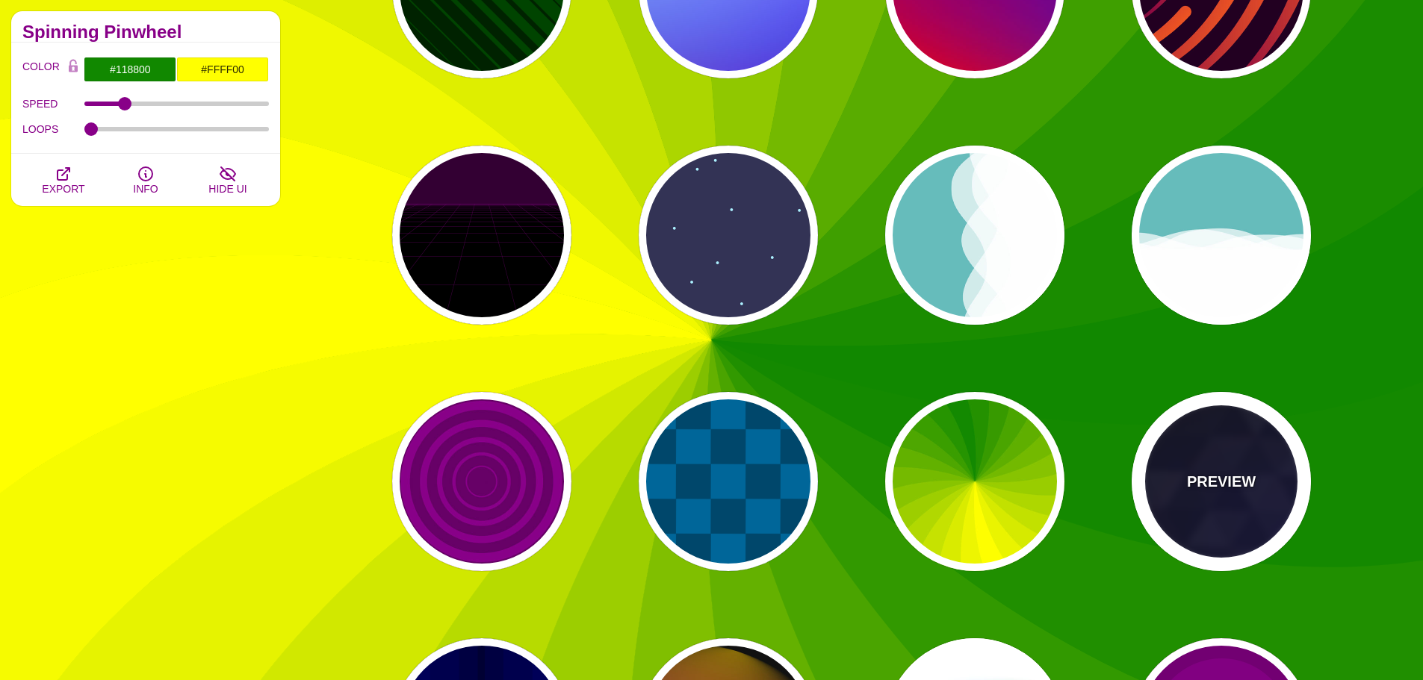
type input "#0000FF"
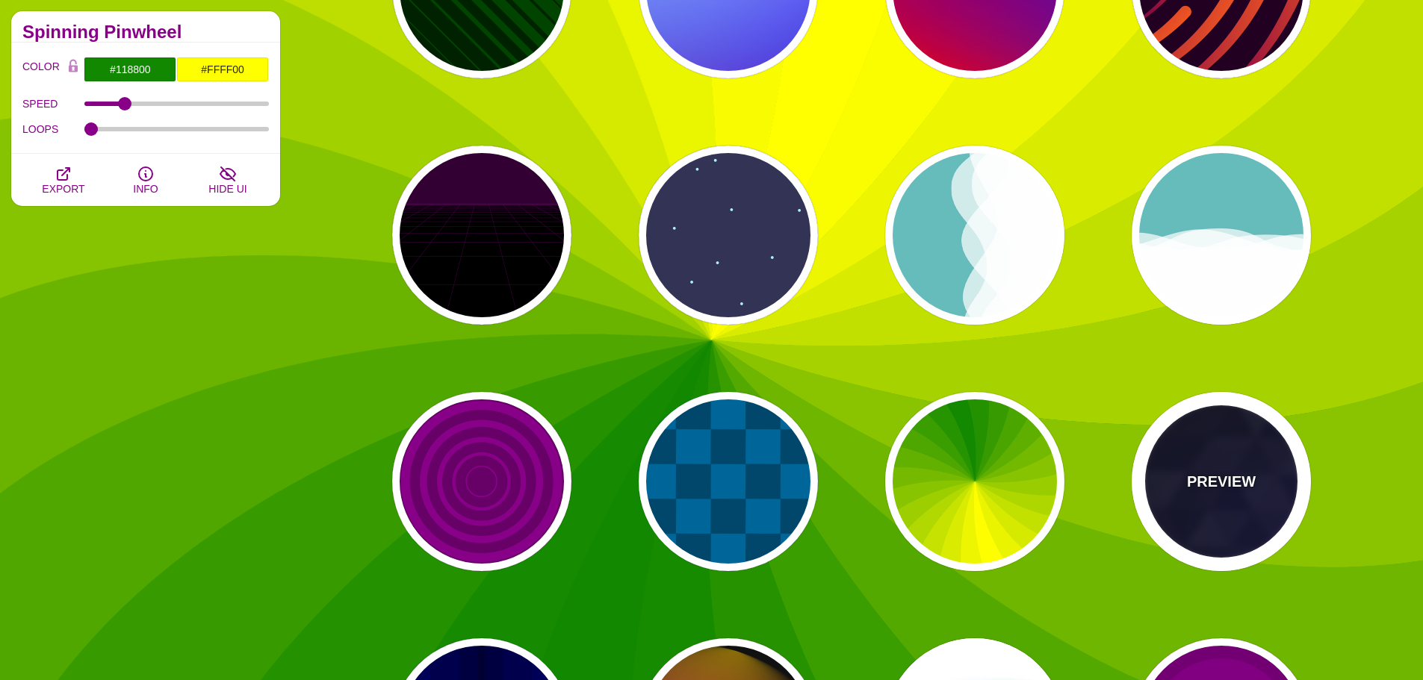
type input "#006600"
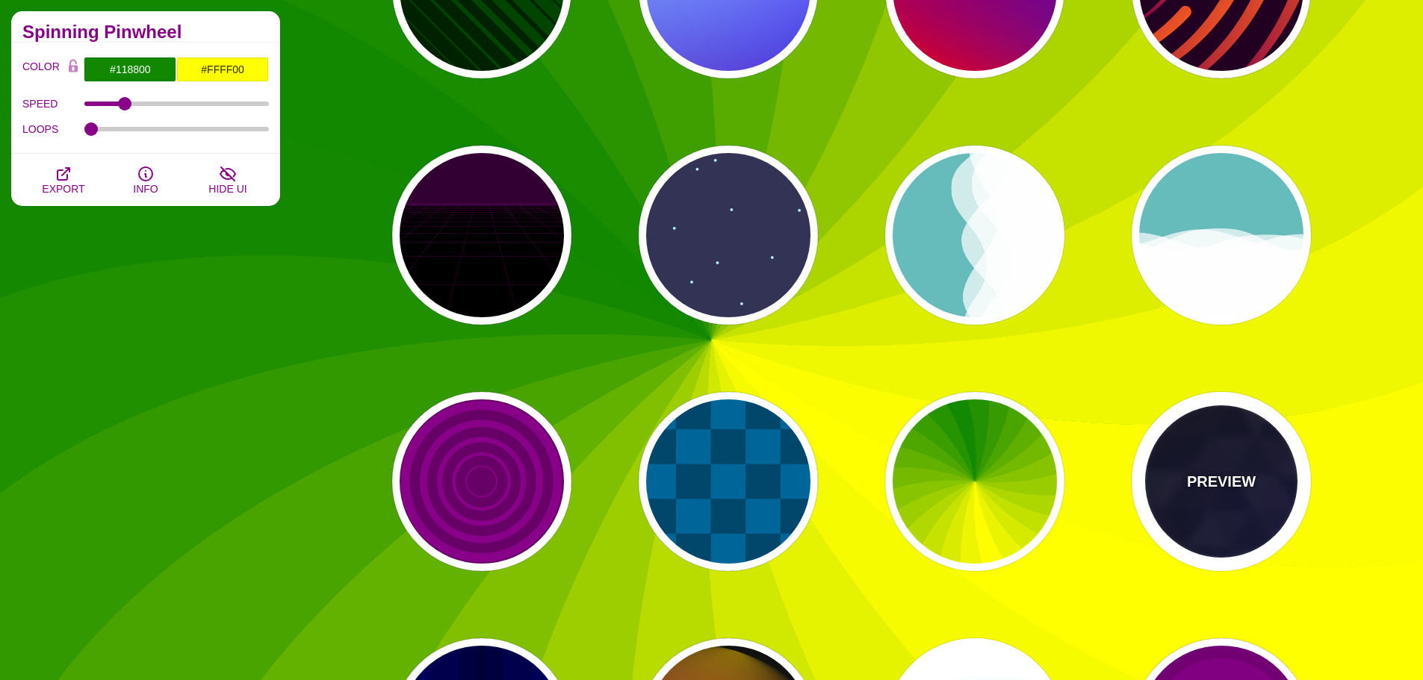
type input "0"
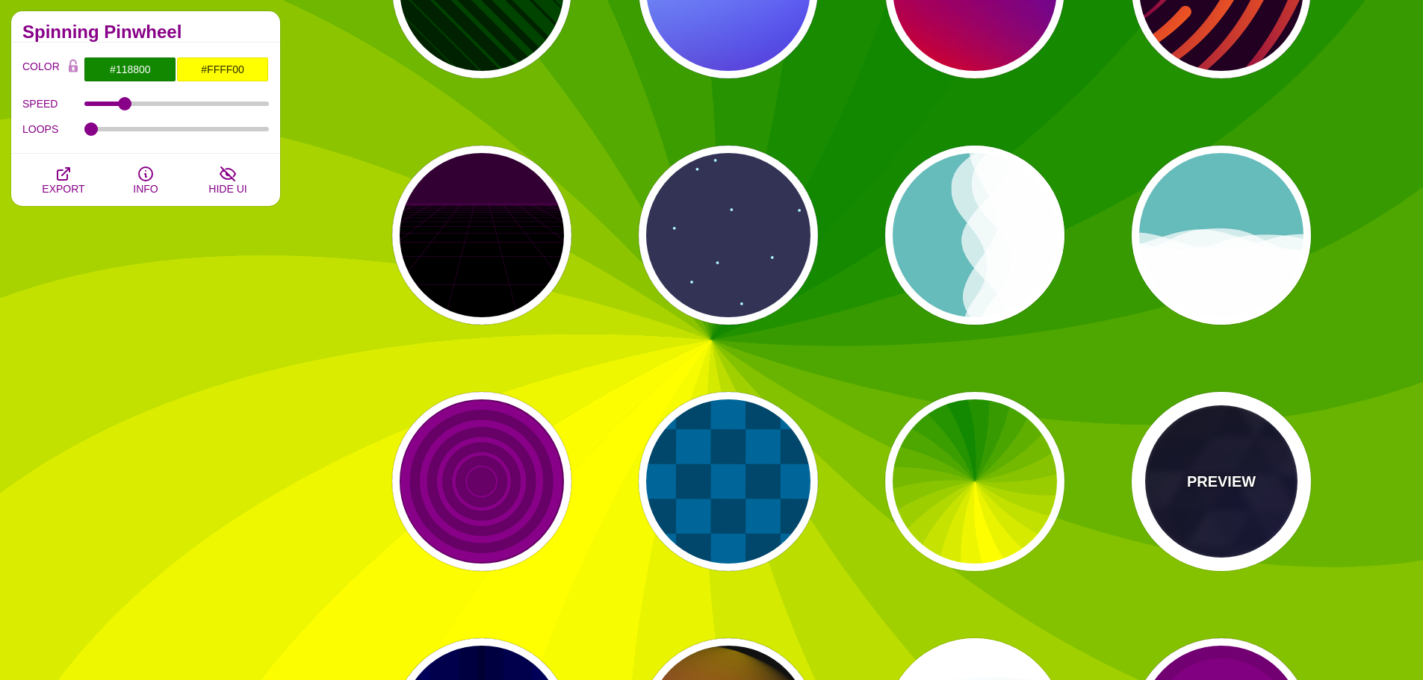
type input "0.4"
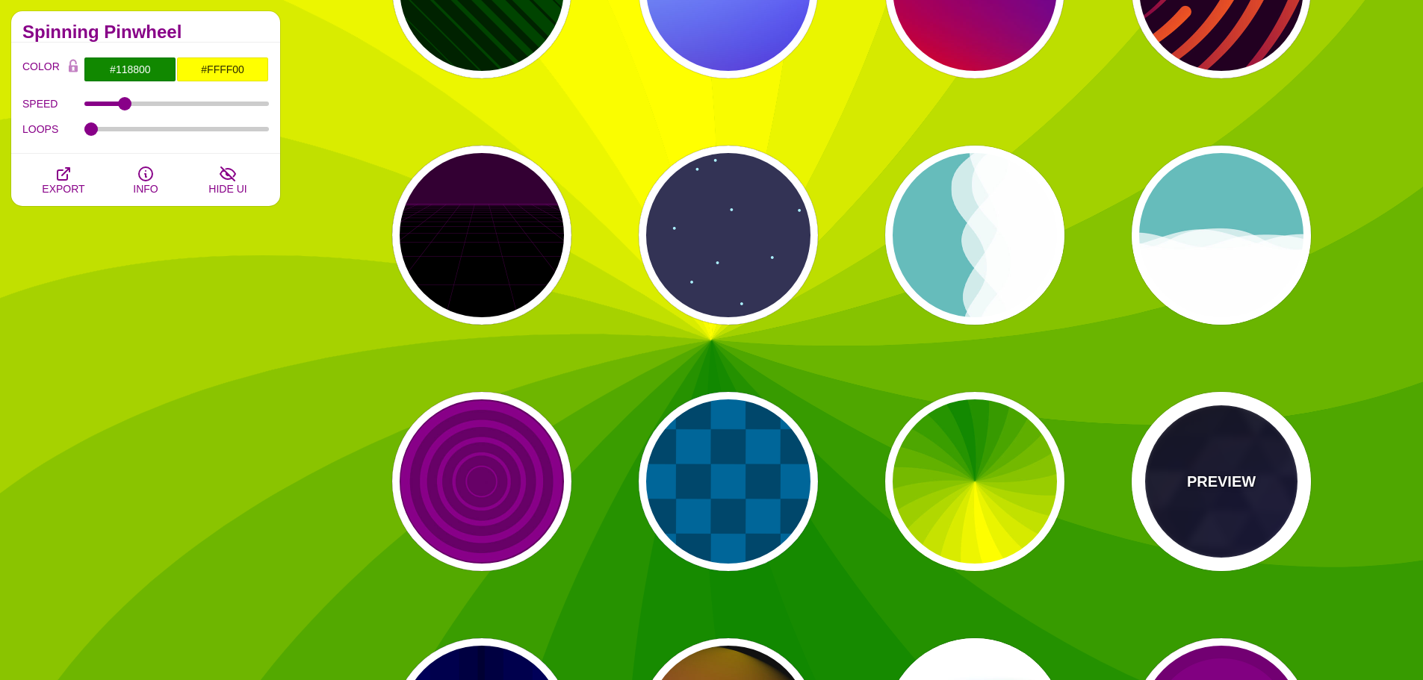
type input "5"
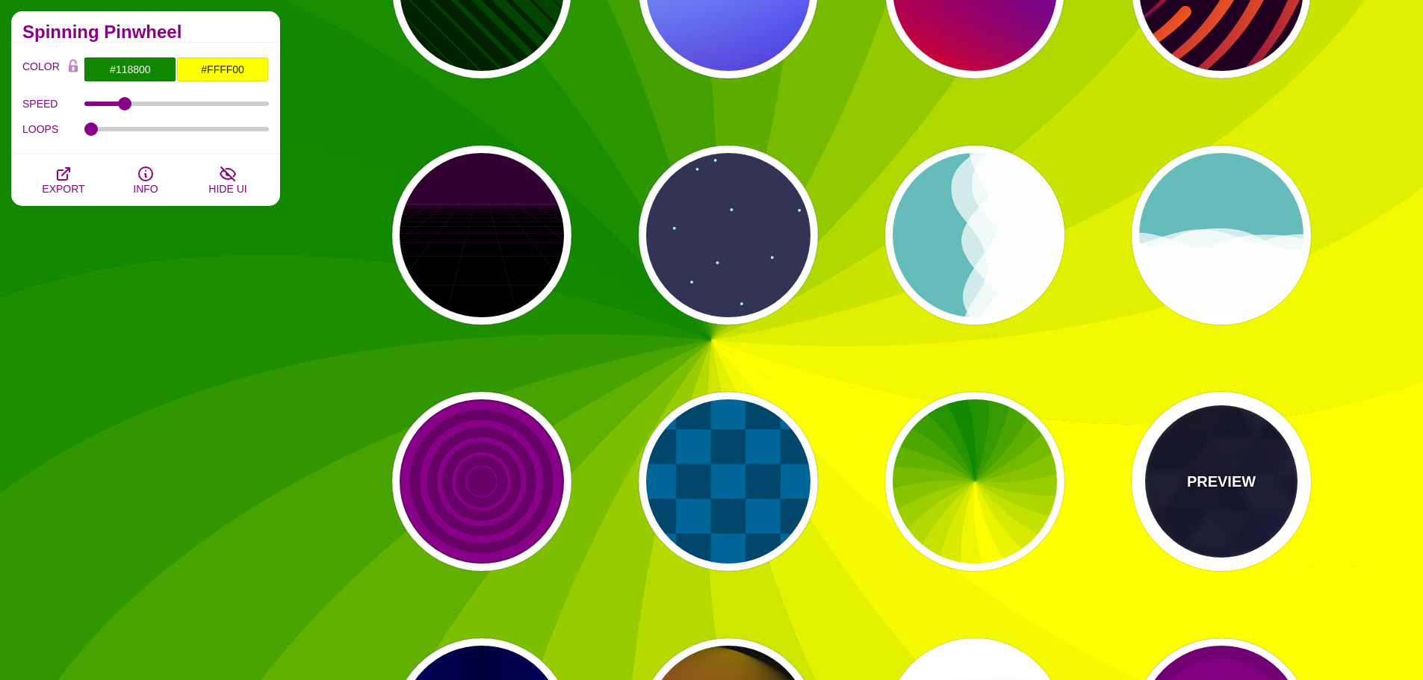
type input "15"
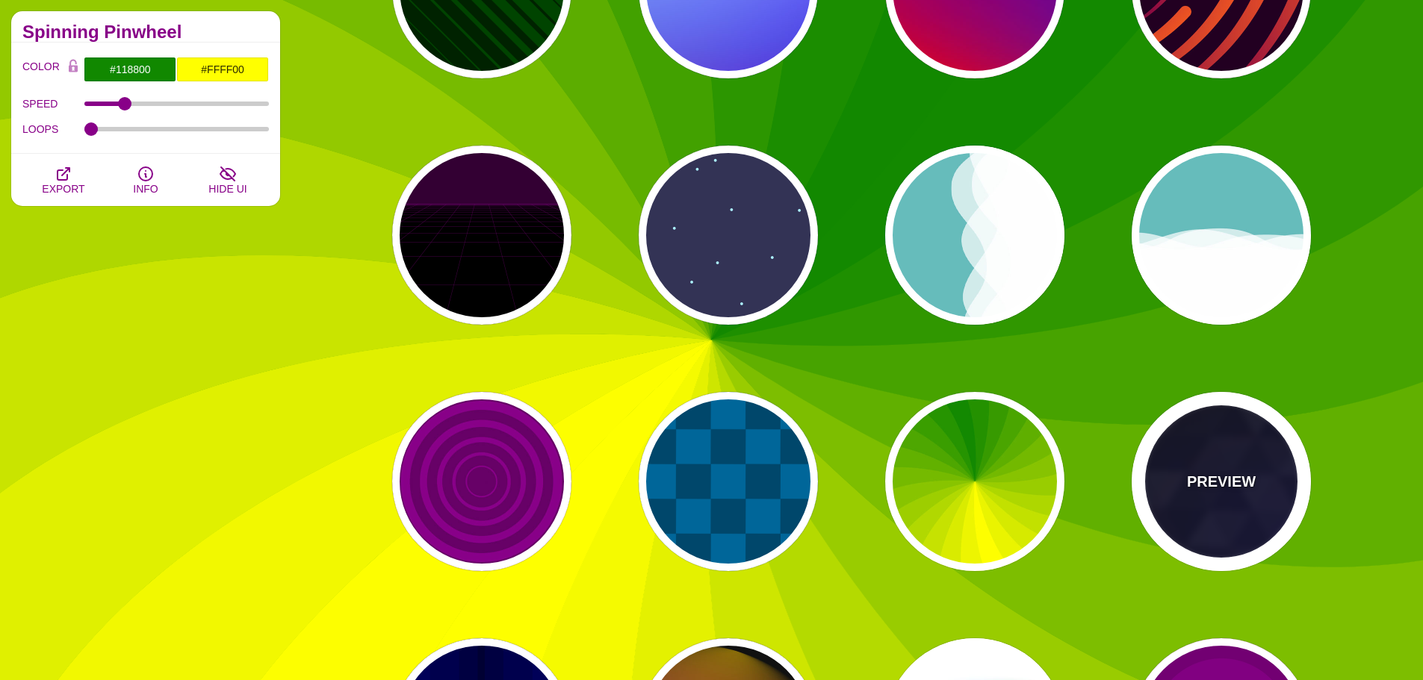
type input "0.2"
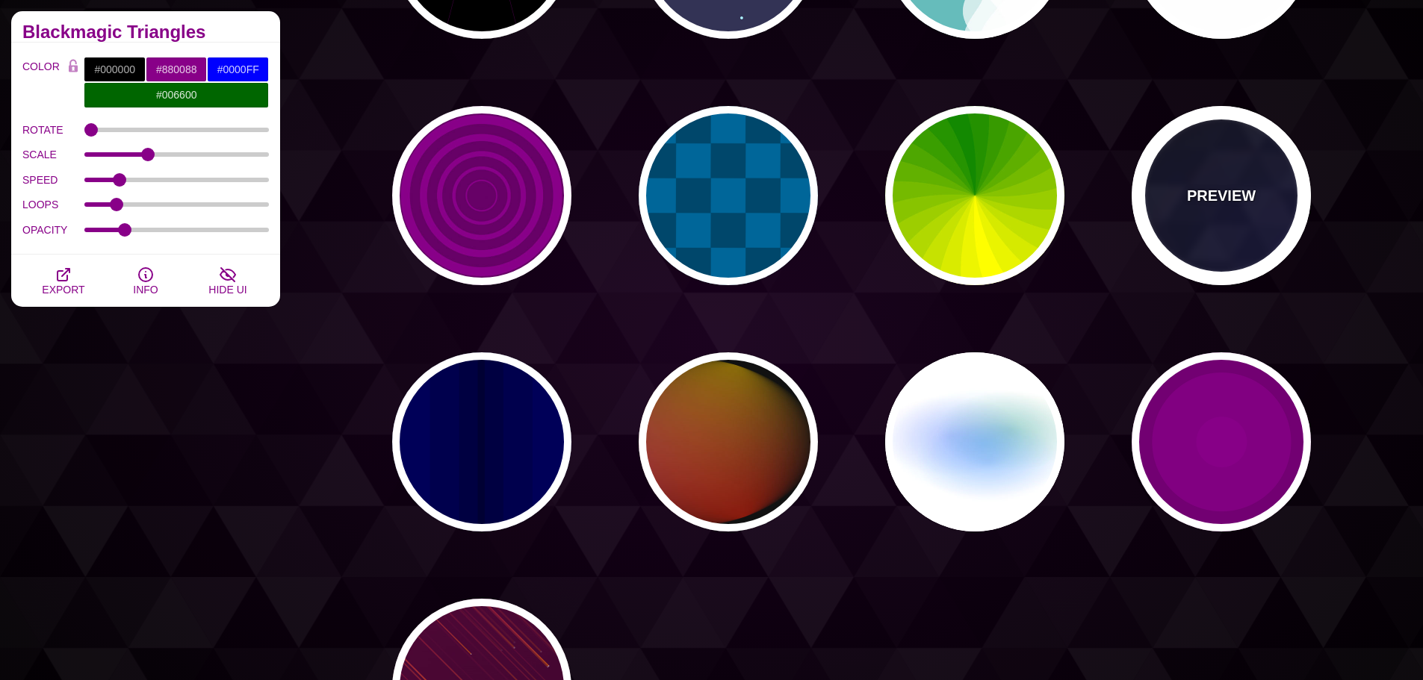
scroll to position [821, 0]
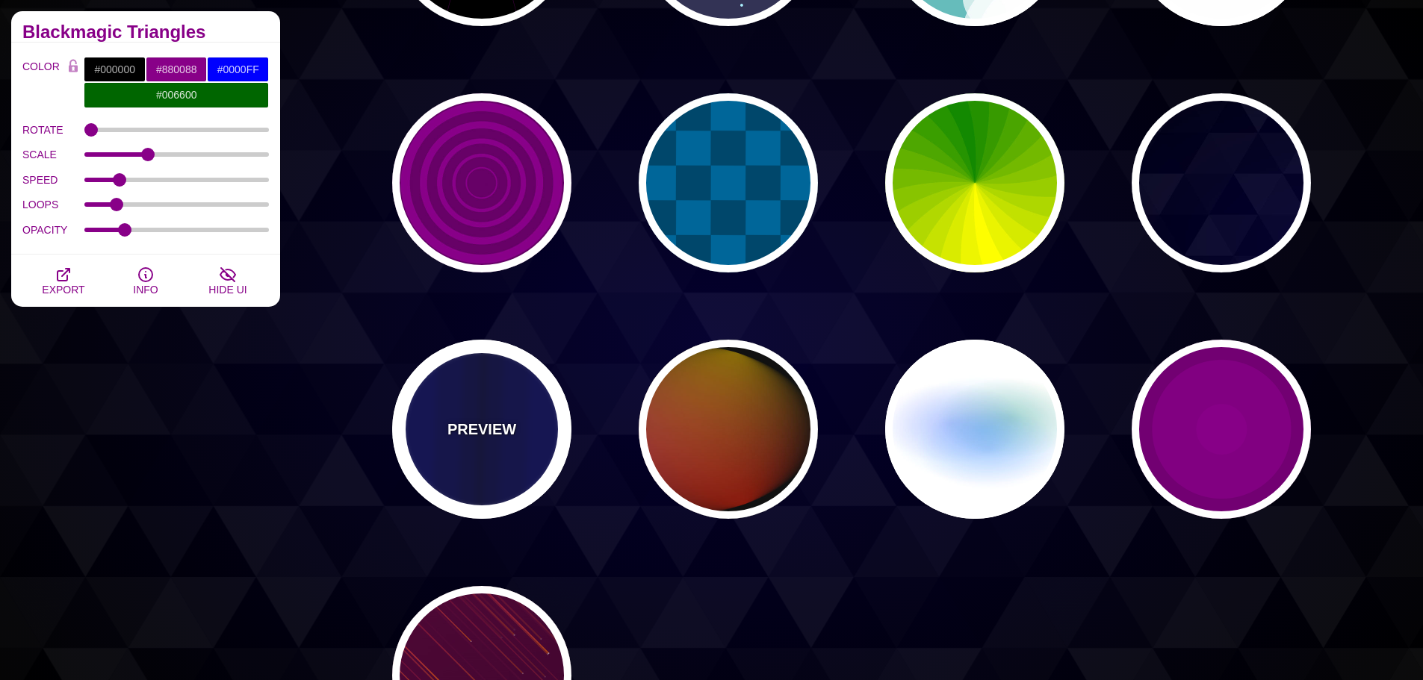
click at [477, 443] on div "PREVIEW" at bounding box center [481, 429] width 179 height 179
type input "#0000BB"
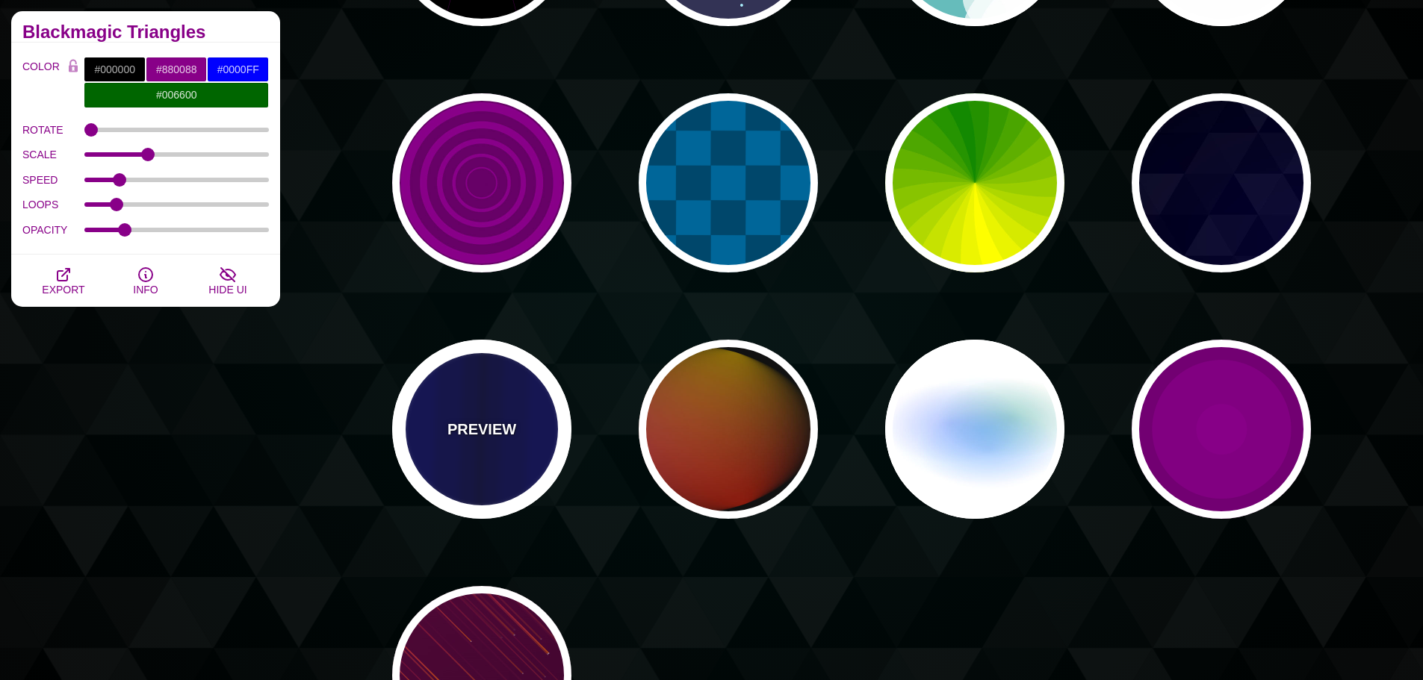
type input "#000033"
type input "0.5"
type input "5"
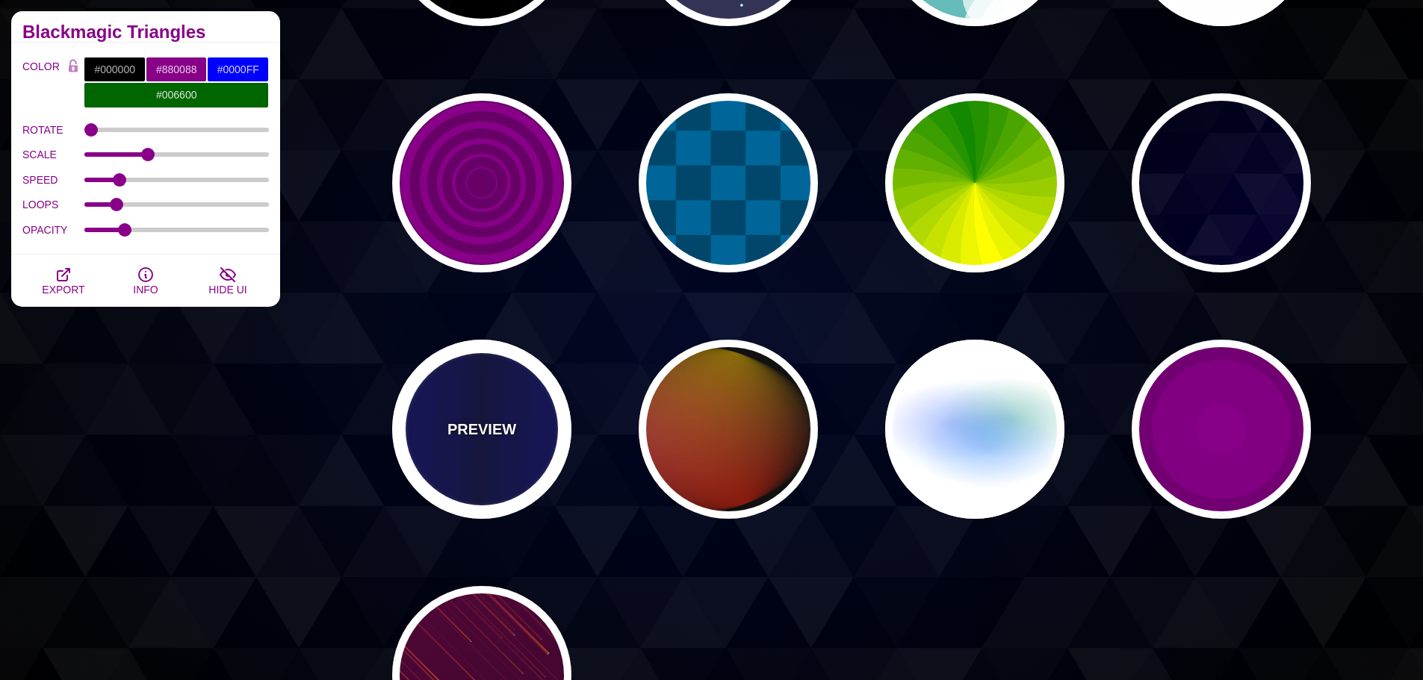
type input "0.1"
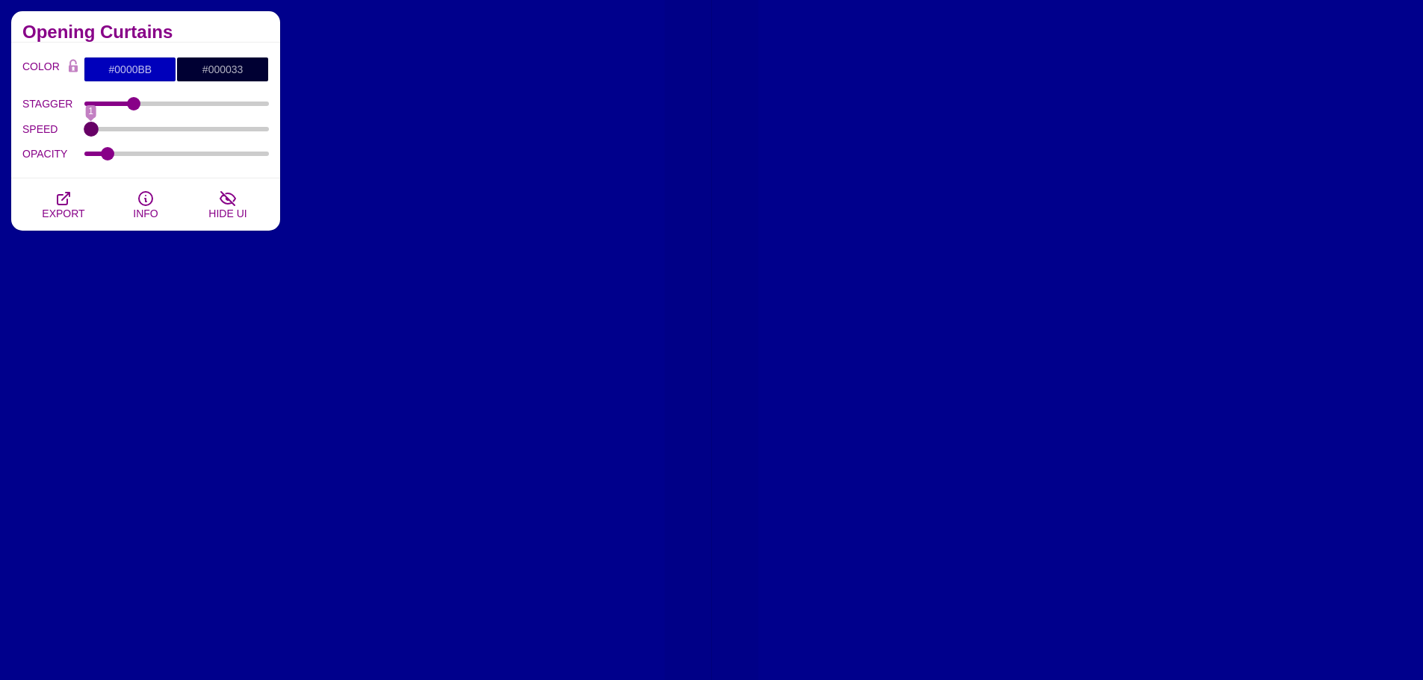
drag, startPoint x: 116, startPoint y: 128, endPoint x: 62, endPoint y: 128, distance: 53.8
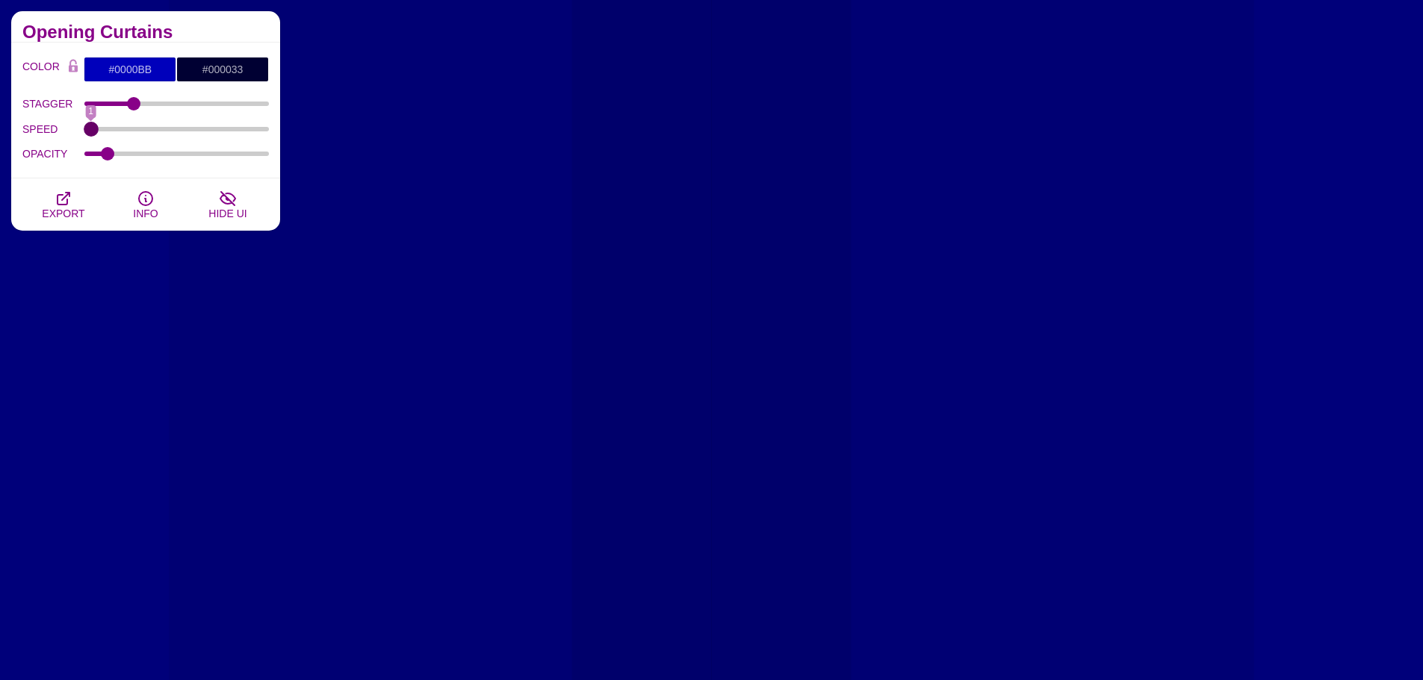
click at [84, 128] on input "SPEED" at bounding box center [176, 129] width 185 height 6
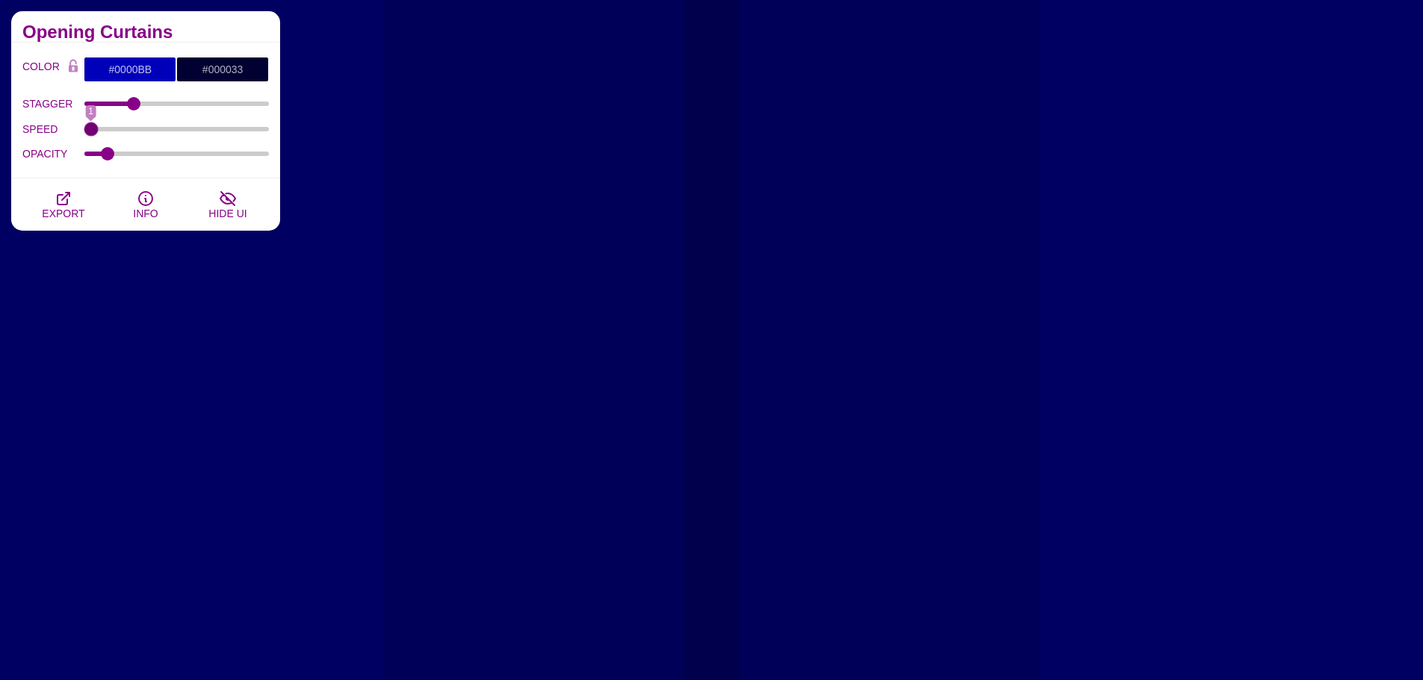
drag, startPoint x: 81, startPoint y: 128, endPoint x: 290, endPoint y: 131, distance: 209.1
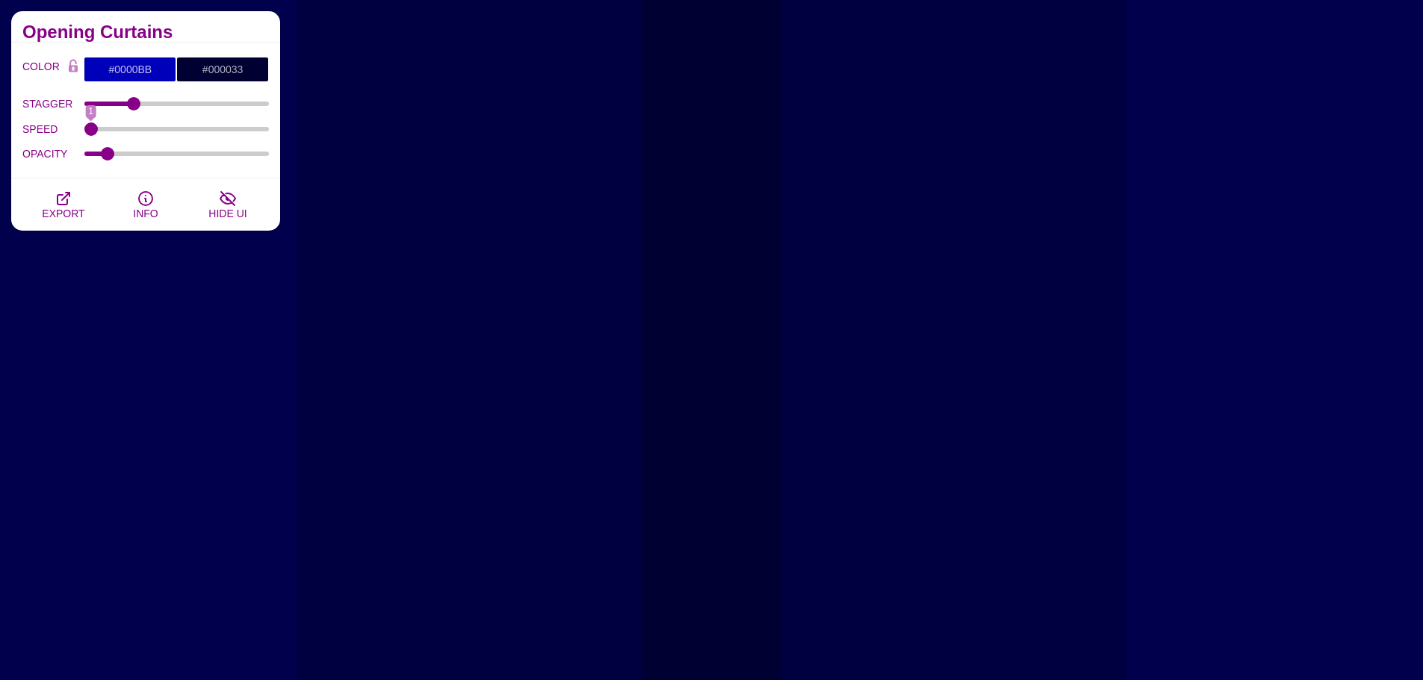
click at [290, 131] on div "Animated SVG Backgrounds This is an experimental set of backgrounds. It's recom…" at bounding box center [145, 239] width 291 height 1434
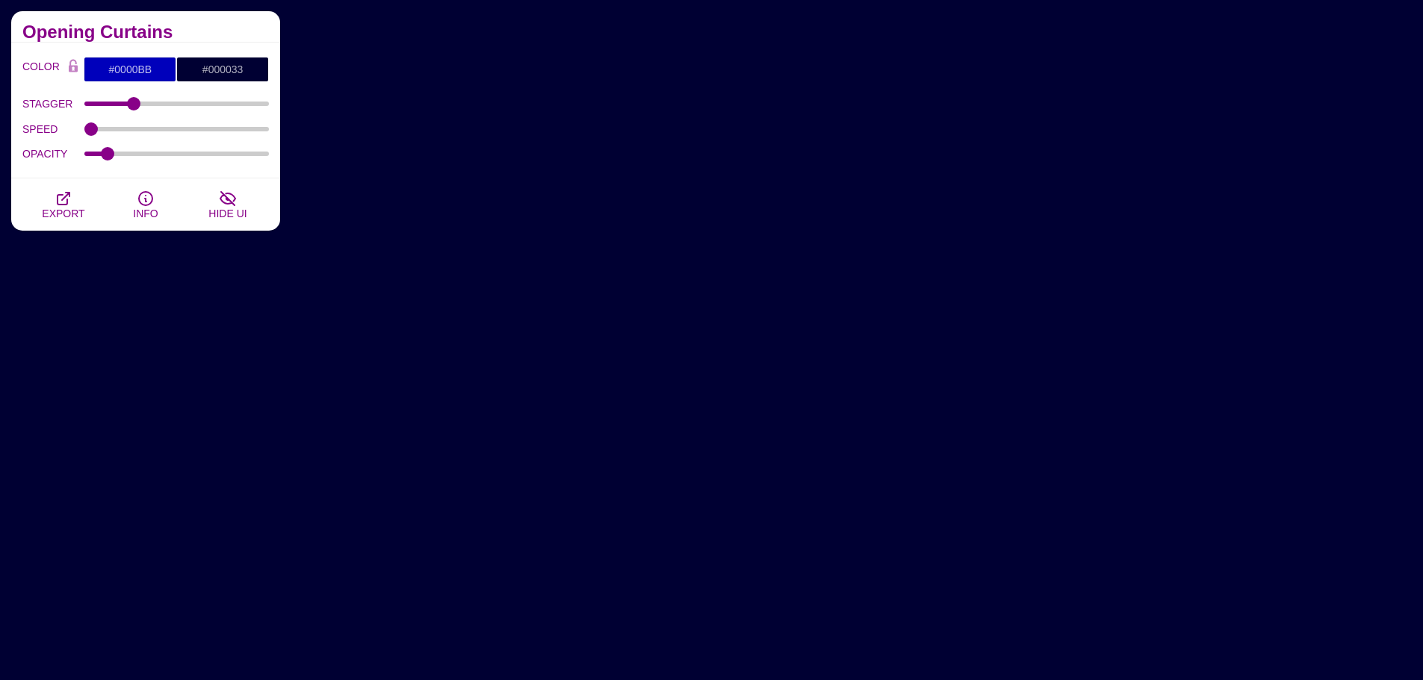
click at [234, 132] on div "SPEED 1" at bounding box center [145, 128] width 246 height 25
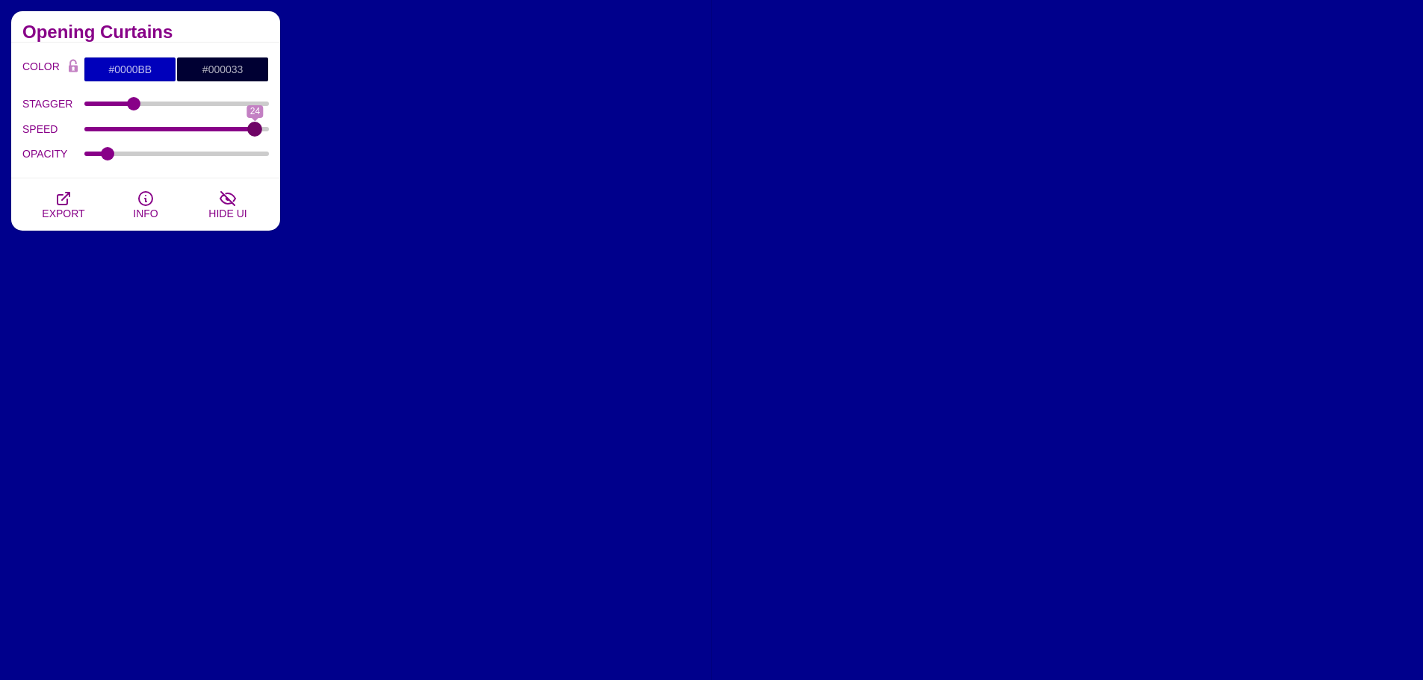
type input "24"
click at [257, 131] on input "SPEED" at bounding box center [176, 129] width 185 height 6
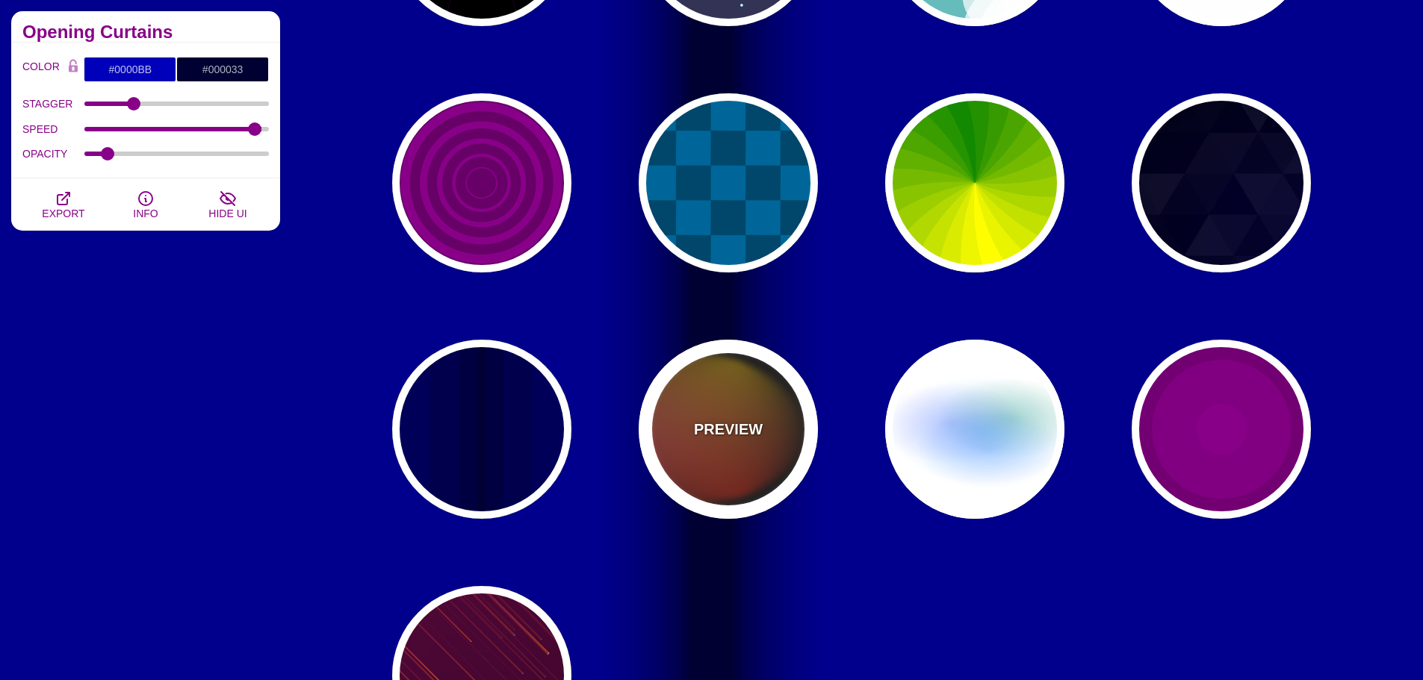
click at [770, 432] on div "PREVIEW" at bounding box center [727, 429] width 179 height 179
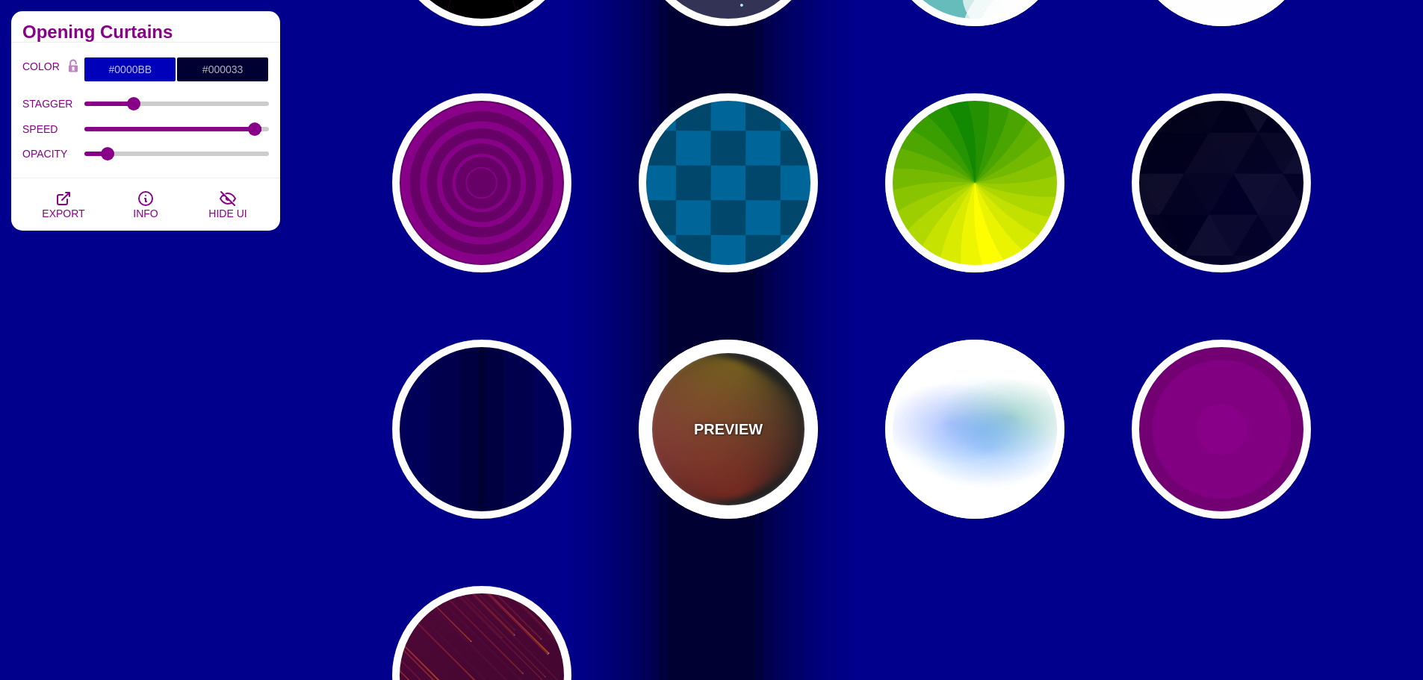
type input "#111111"
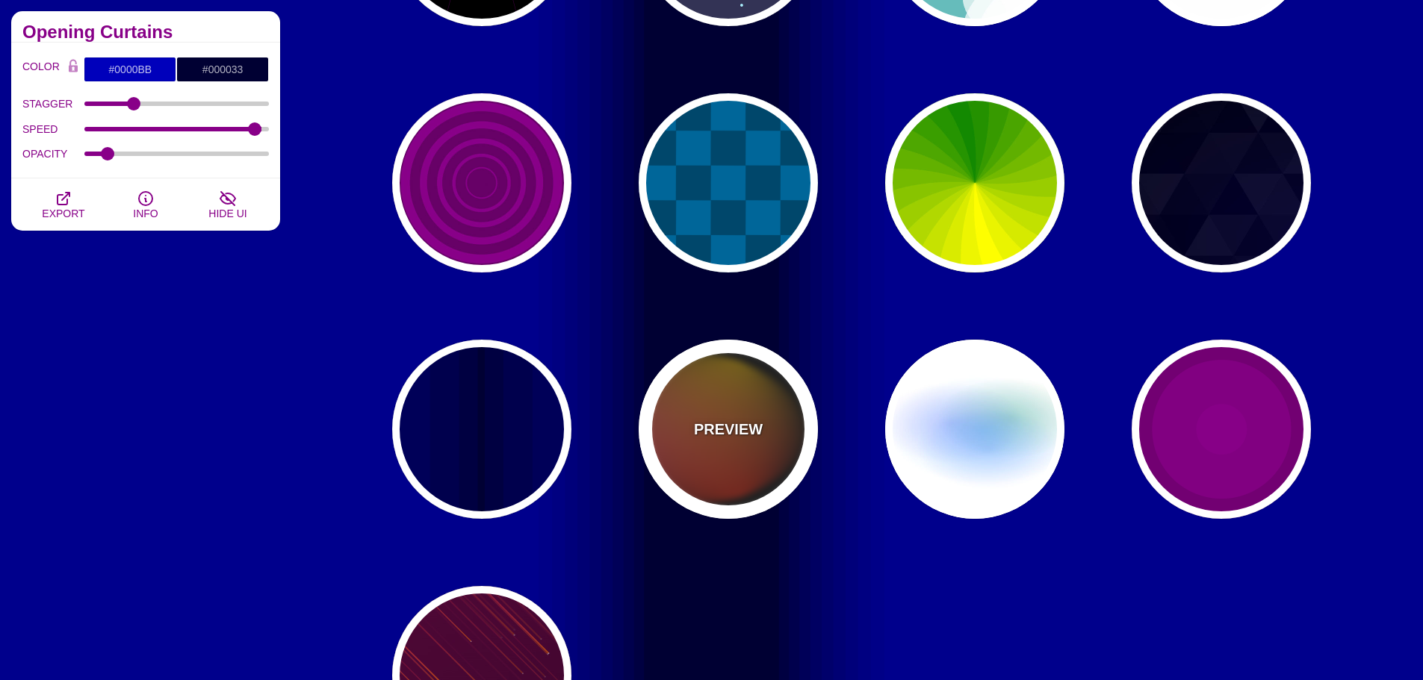
type input "#FF00FF"
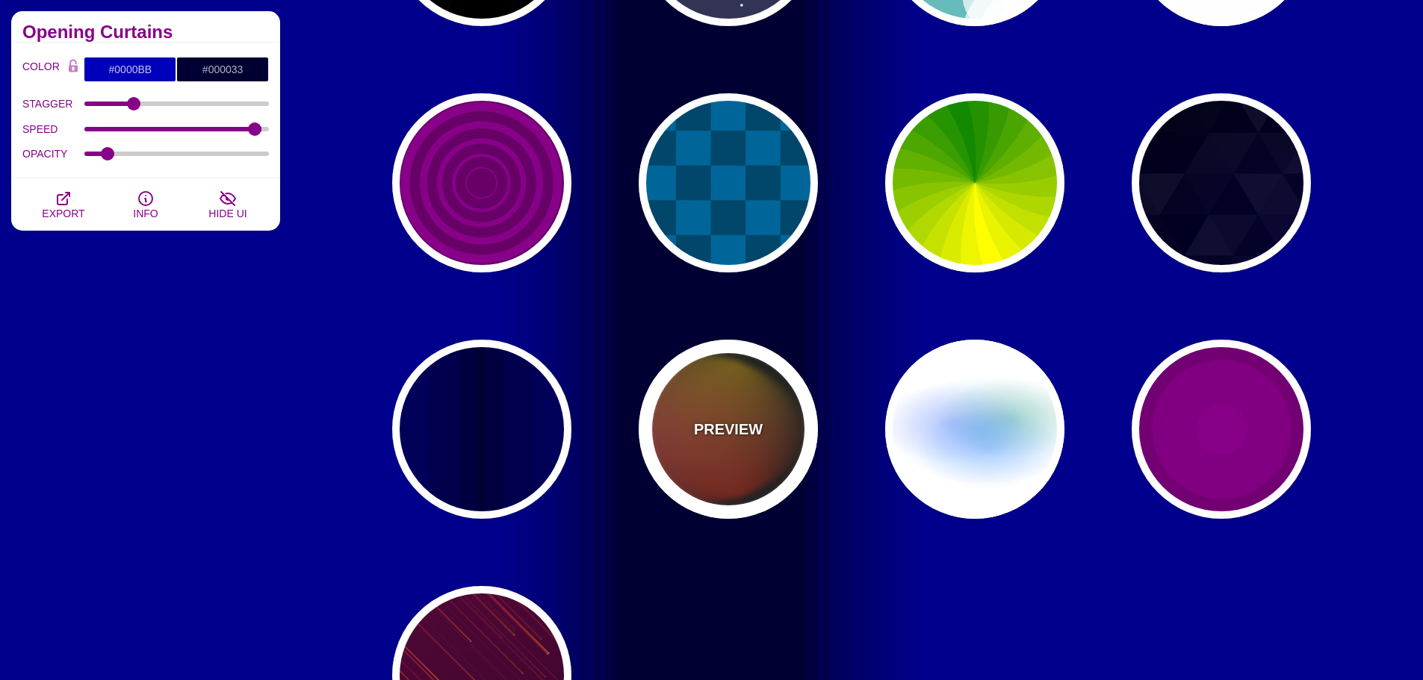
type input "#FFCC00"
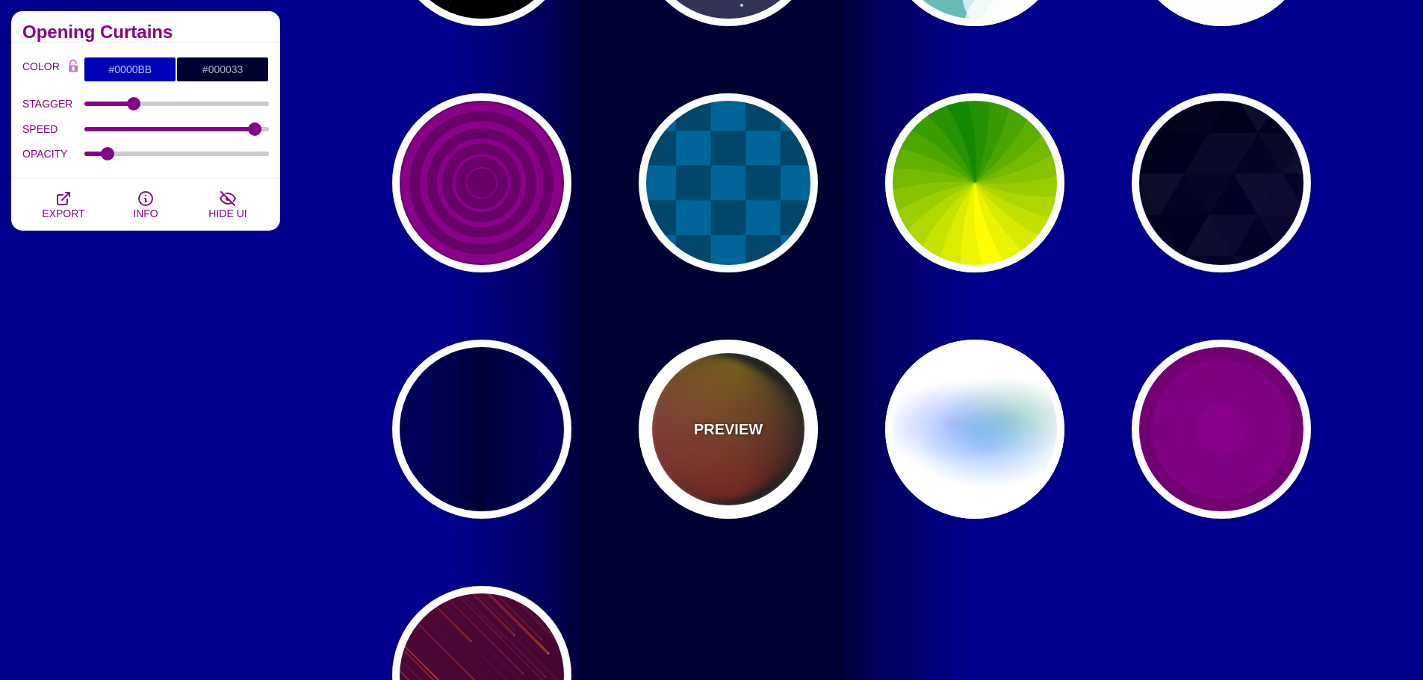
type input "#FF2200"
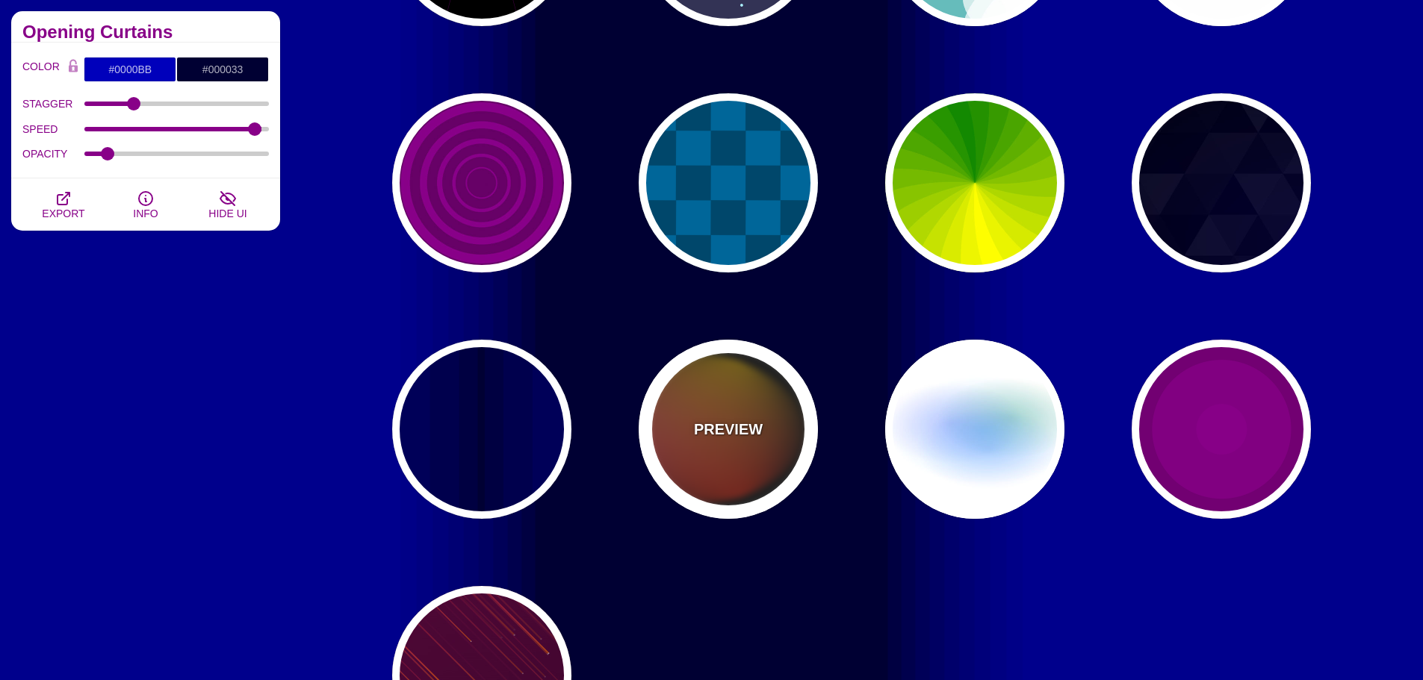
type input "4"
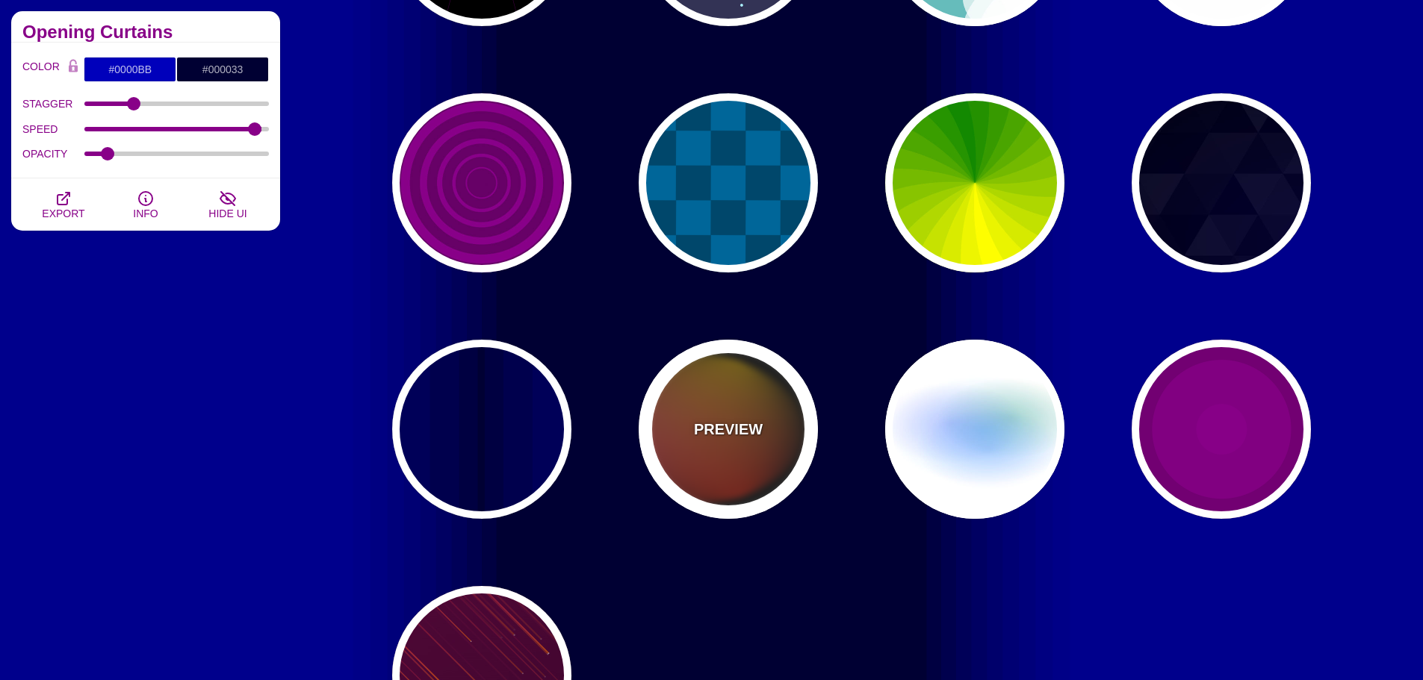
type input "12"
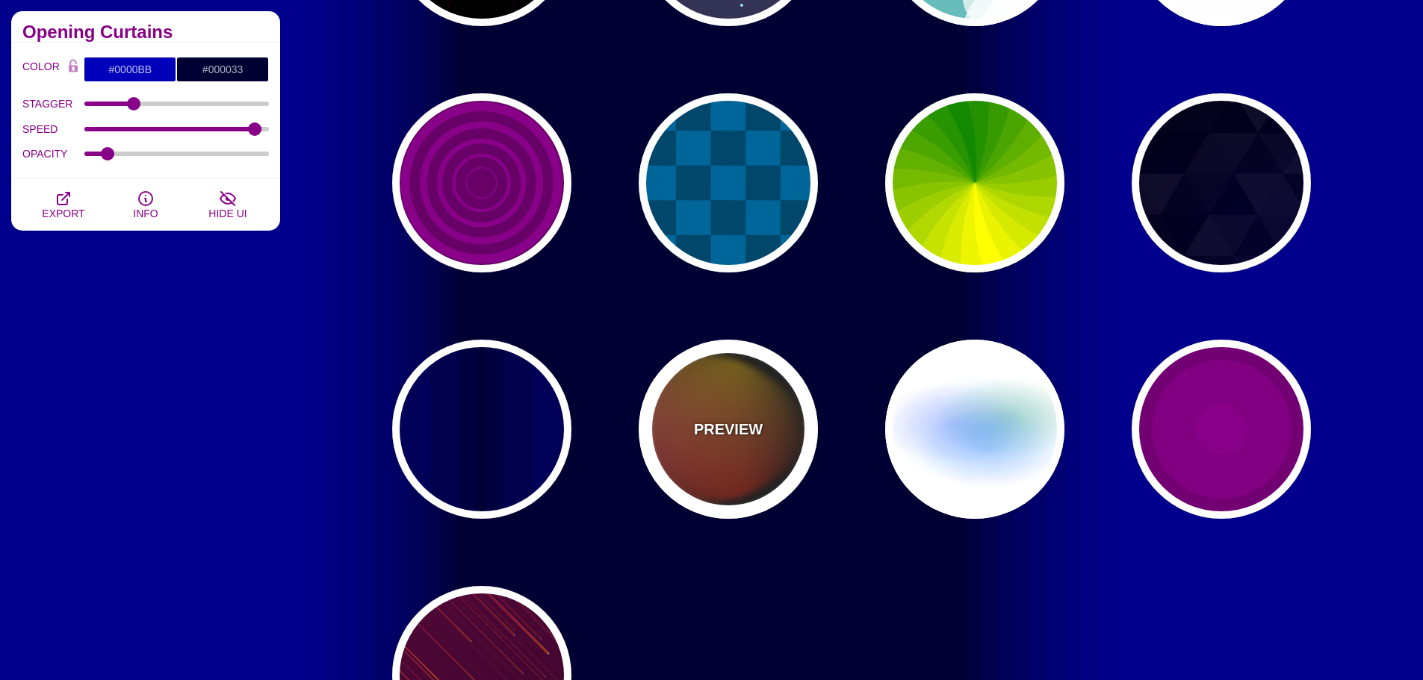
type input "999"
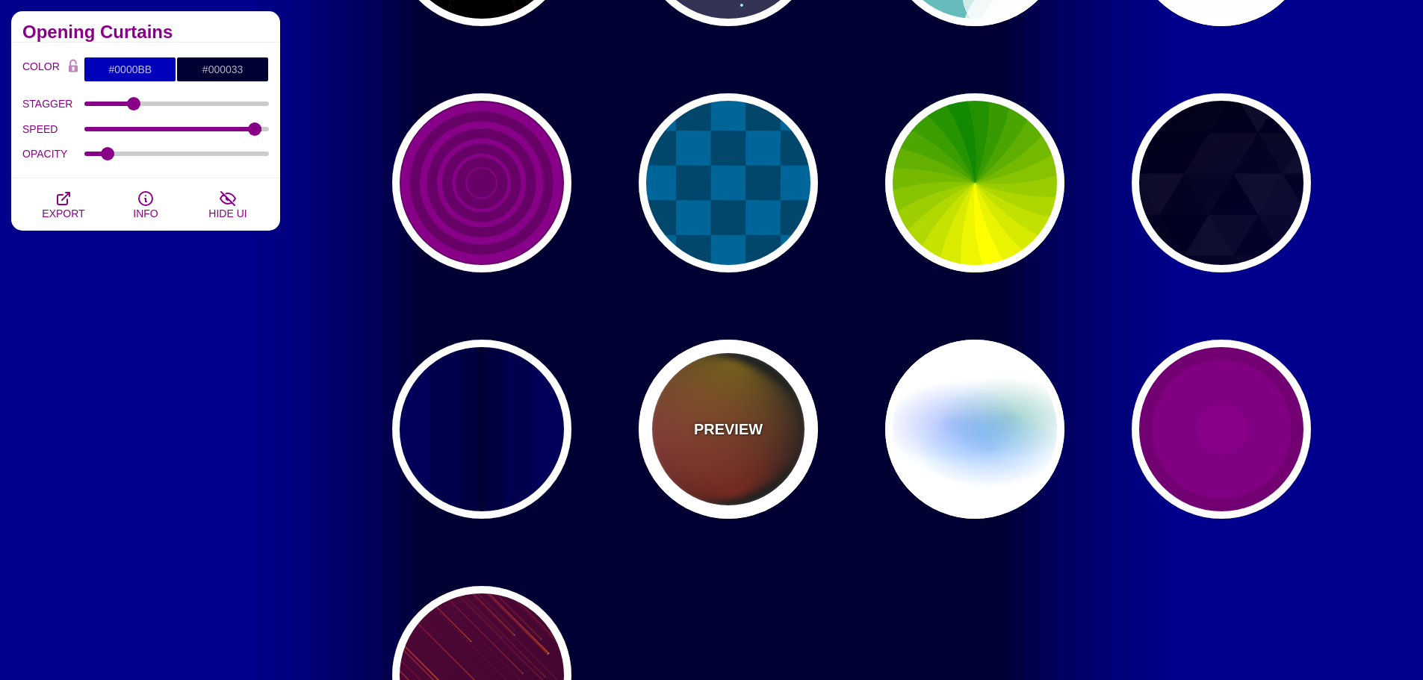
type input "1"
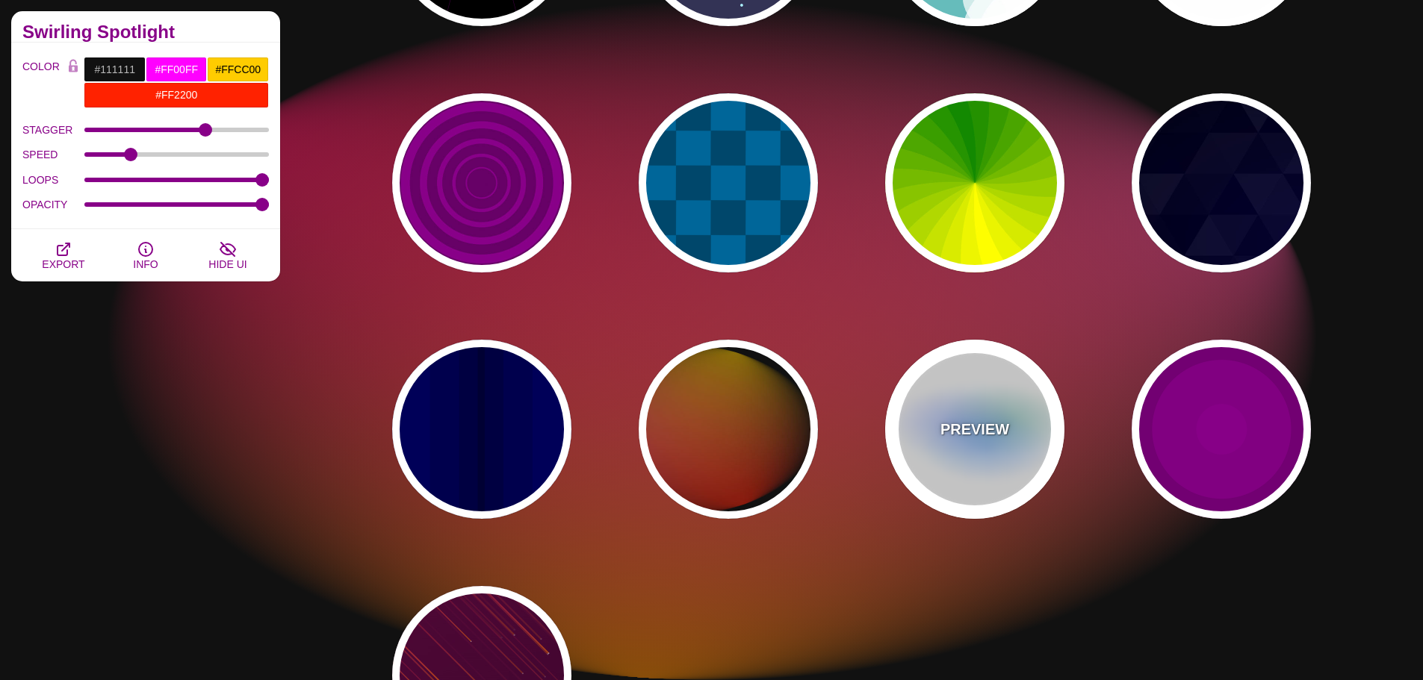
click at [977, 441] on div "PREVIEW" at bounding box center [974, 429] width 179 height 179
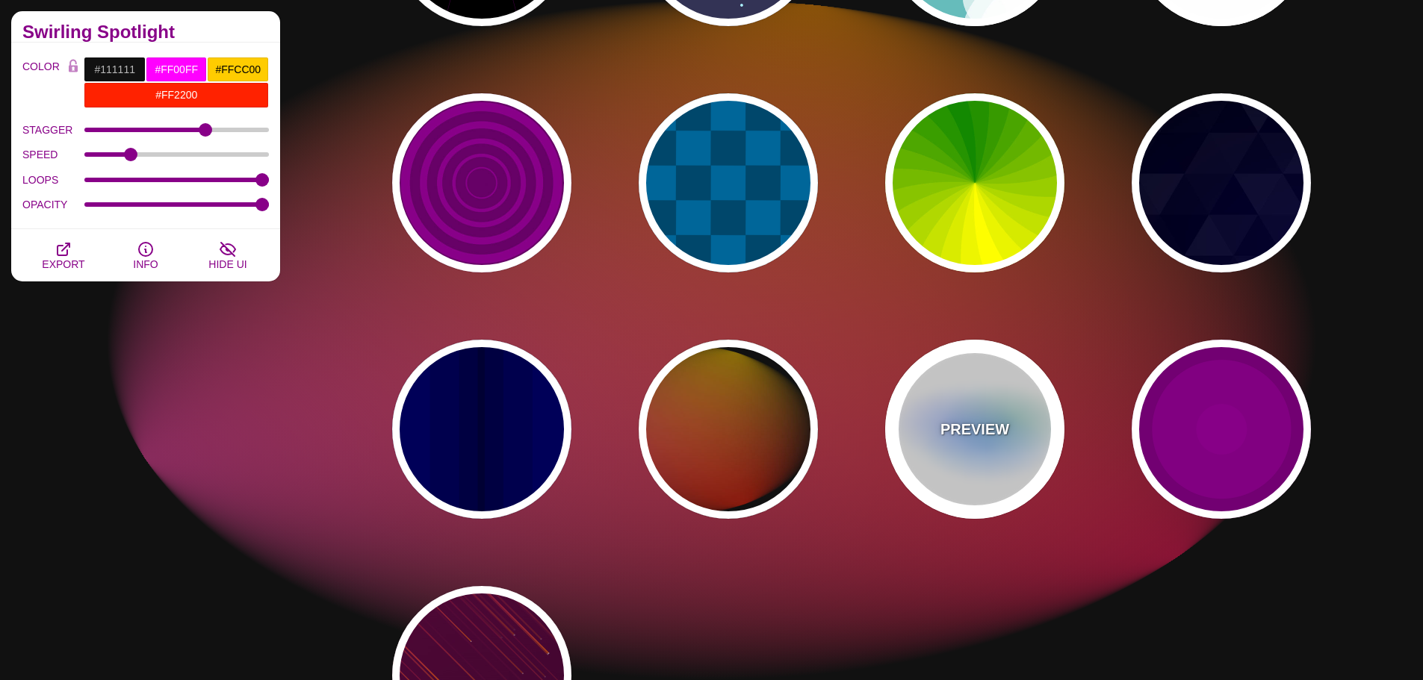
type input "#FFFFFF"
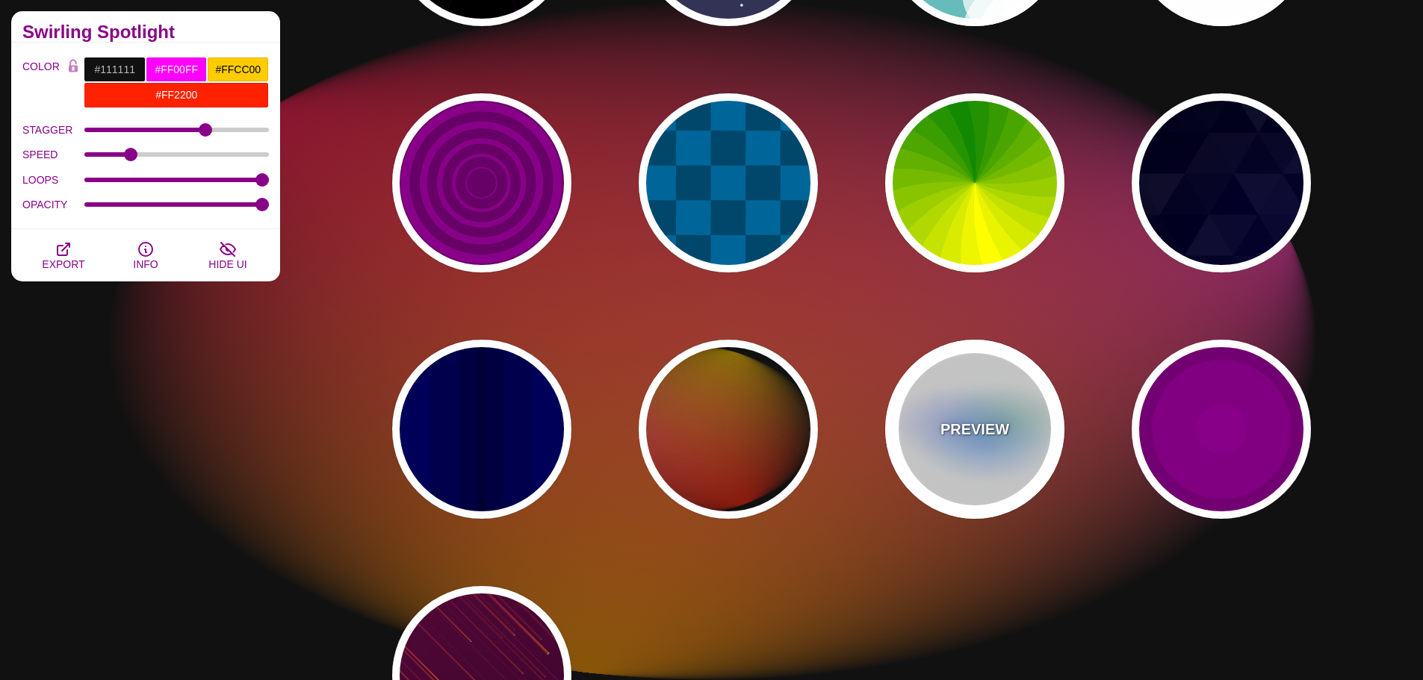
type input "#AA00FF"
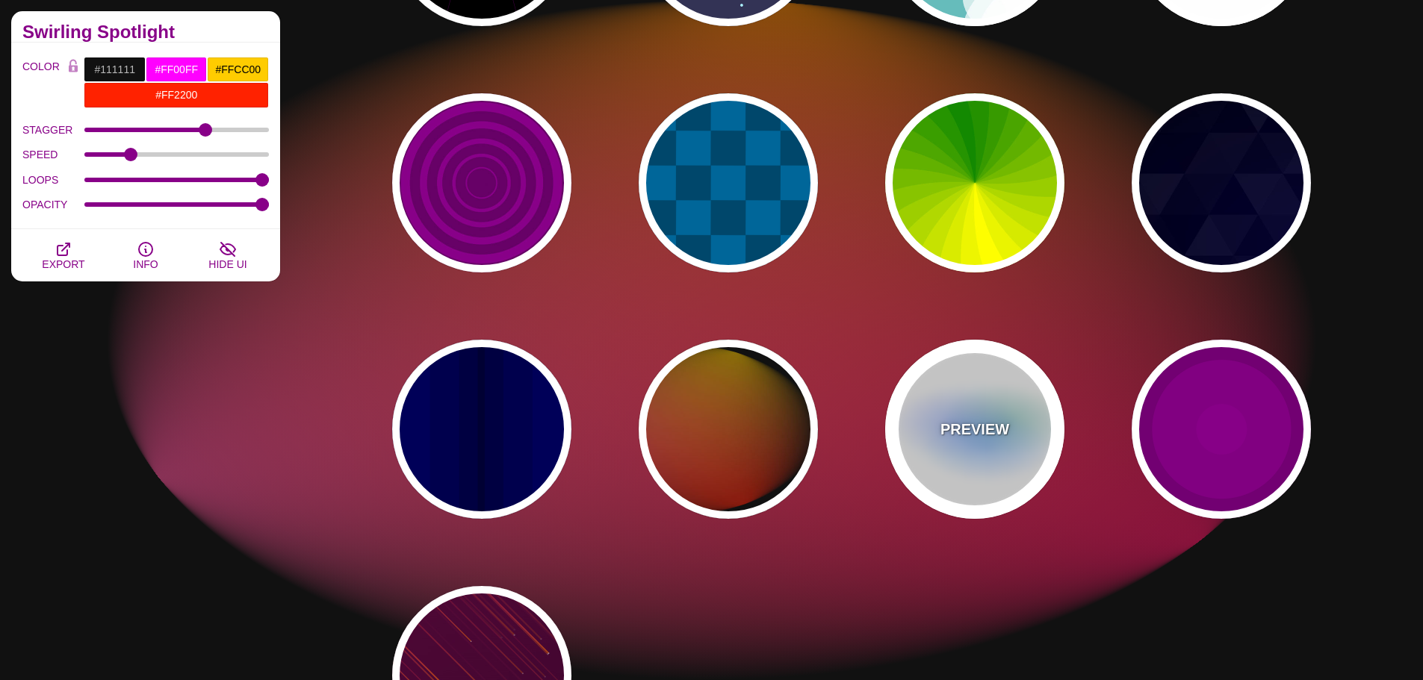
type input "#0088FF"
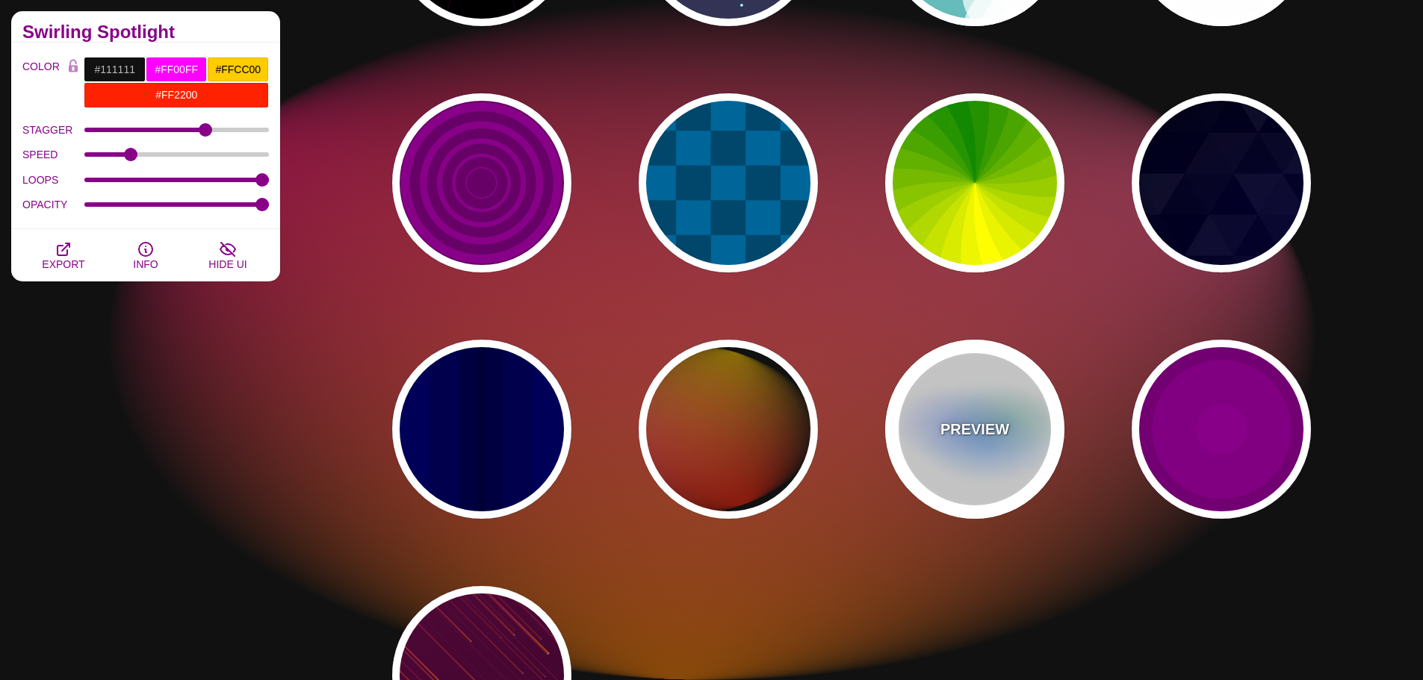
type input "#008800"
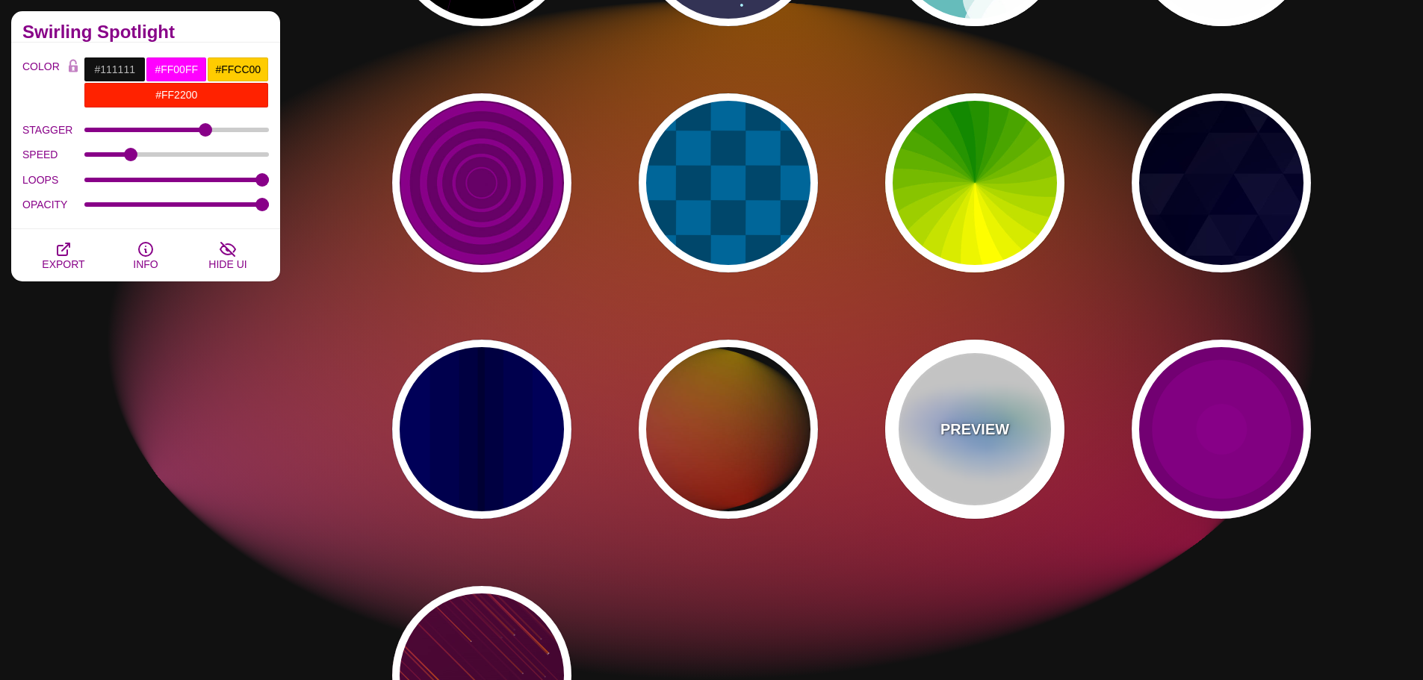
type input "8"
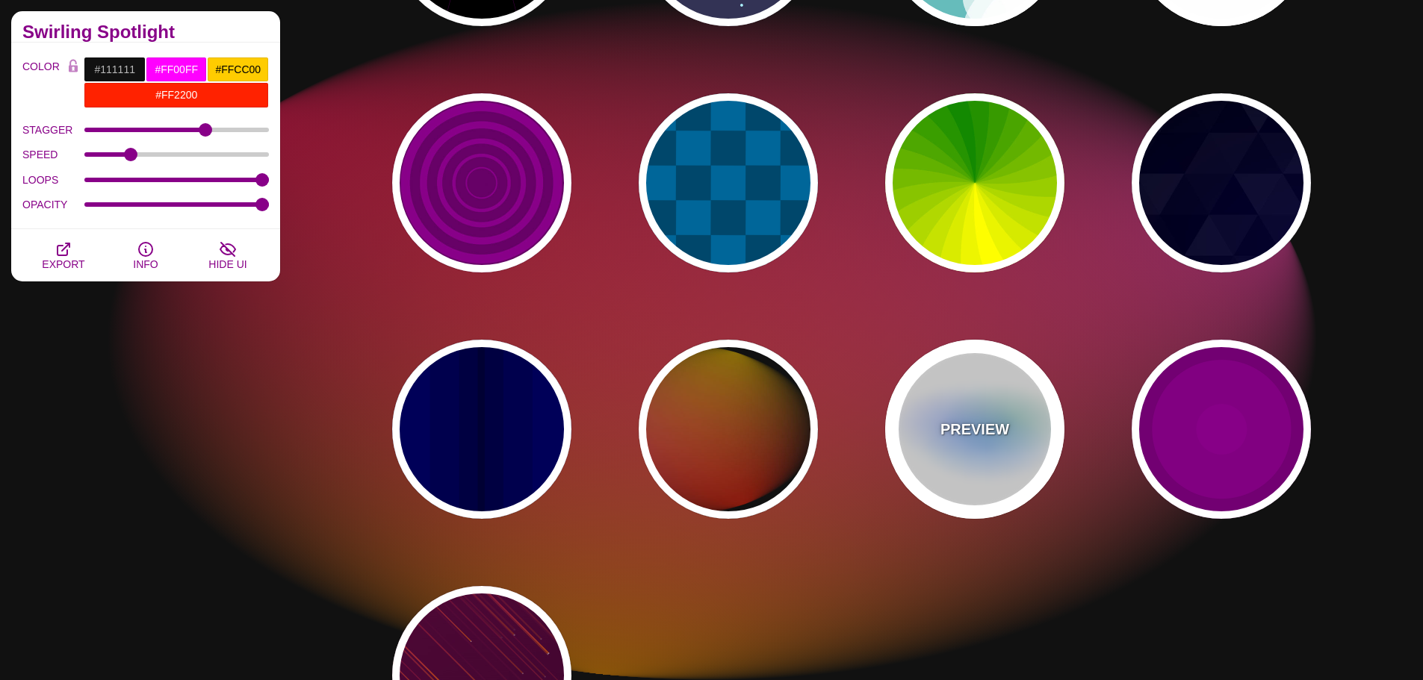
type input "24"
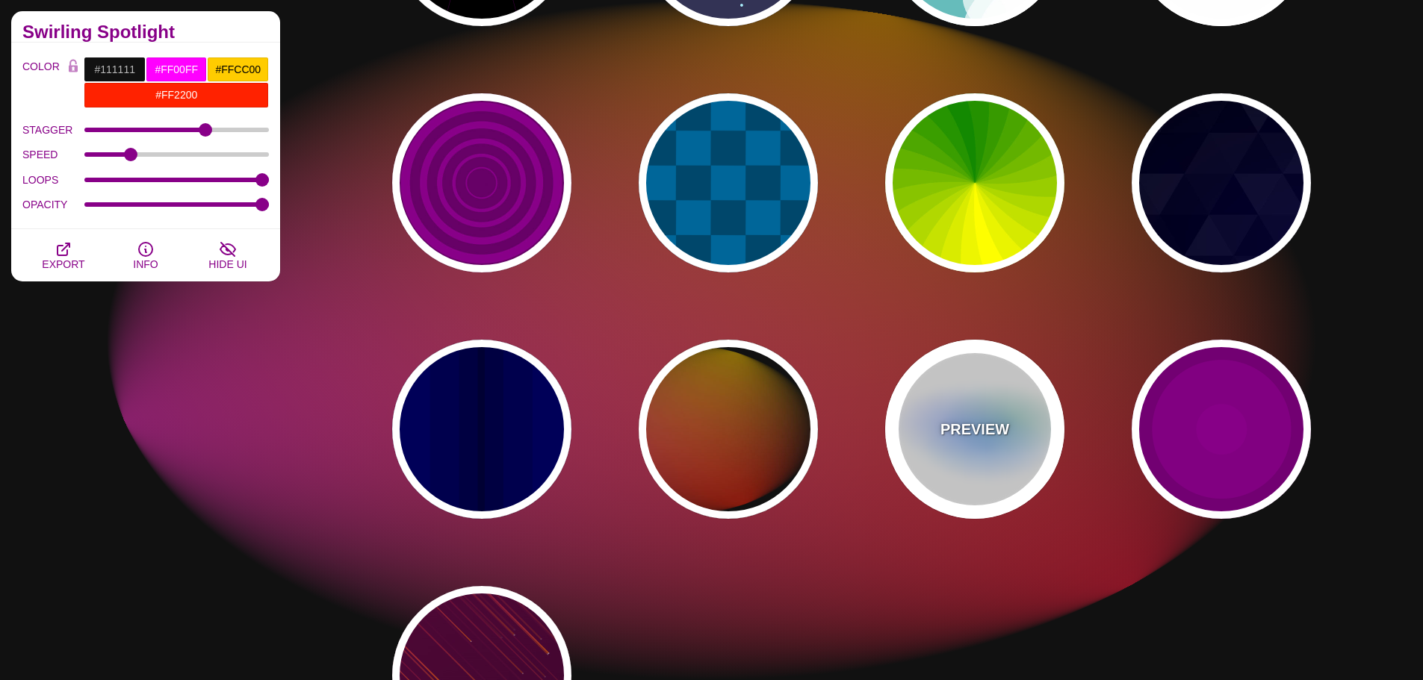
type input "0.5"
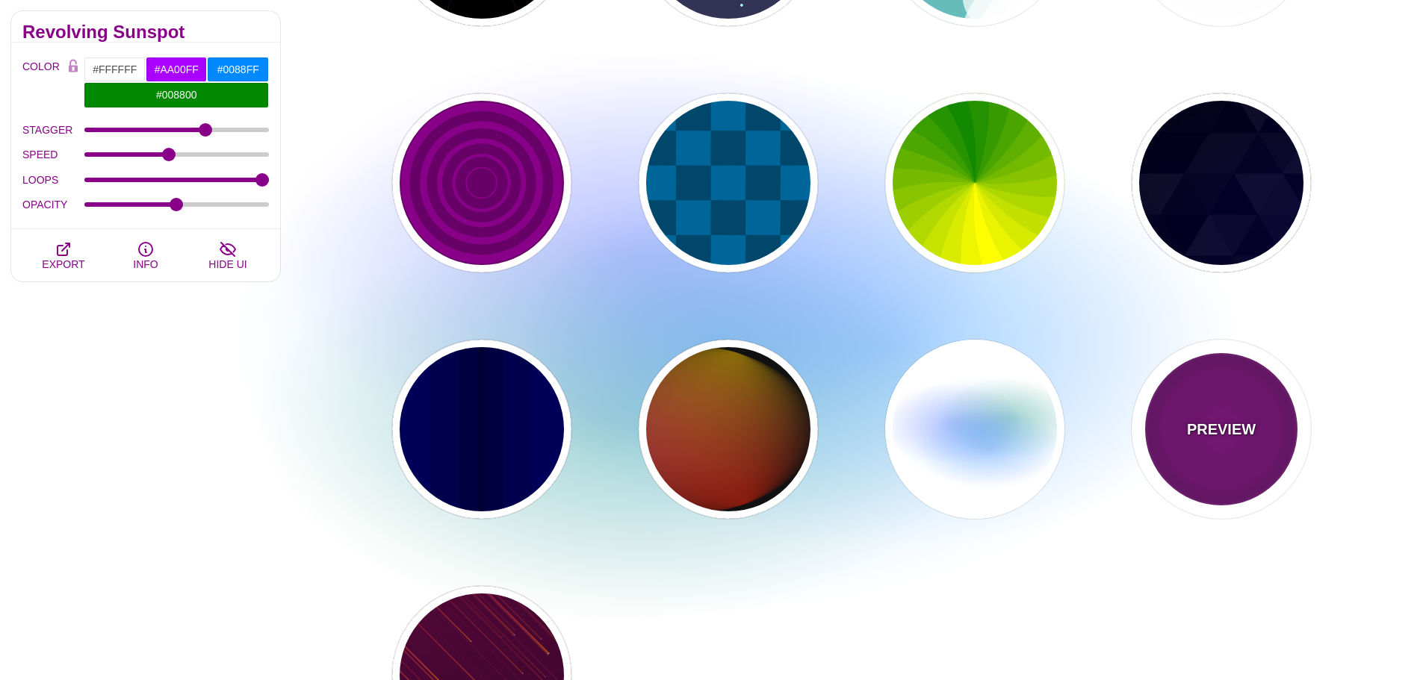
click at [1231, 423] on p "PREVIEW" at bounding box center [1221, 429] width 69 height 22
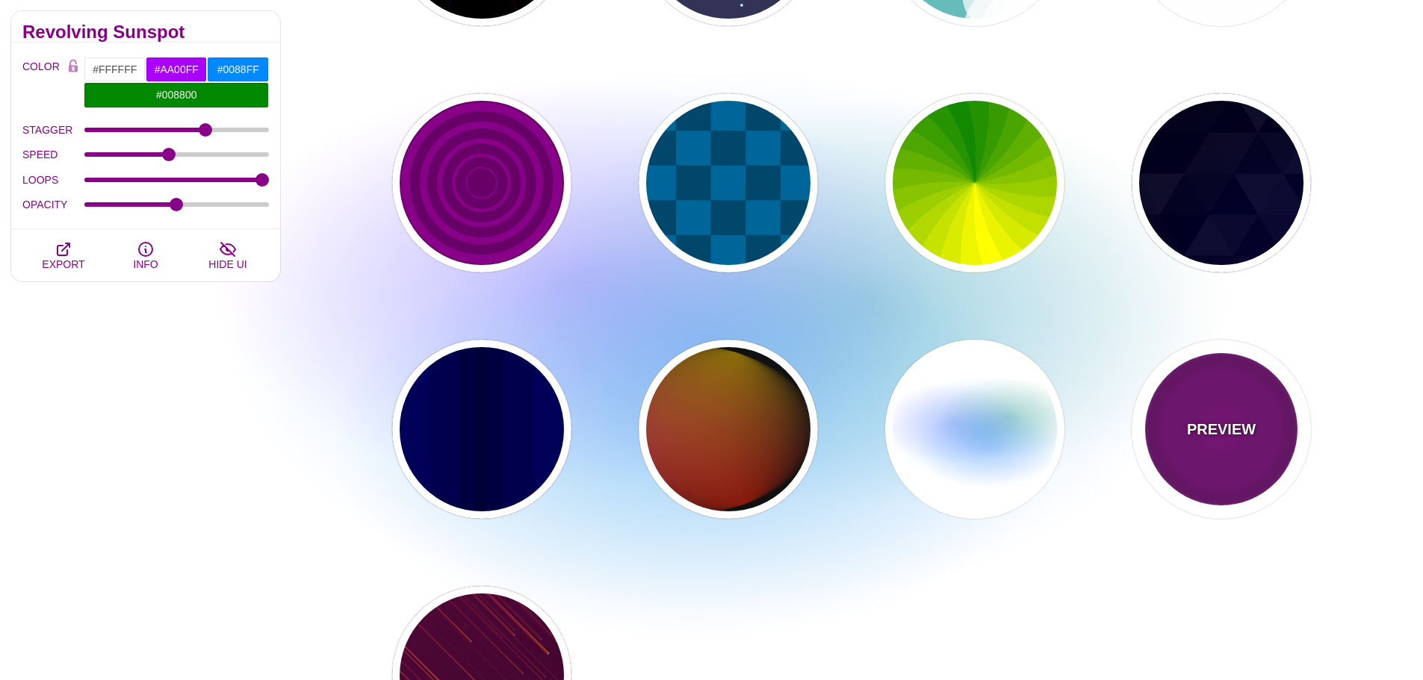
type input "#220022"
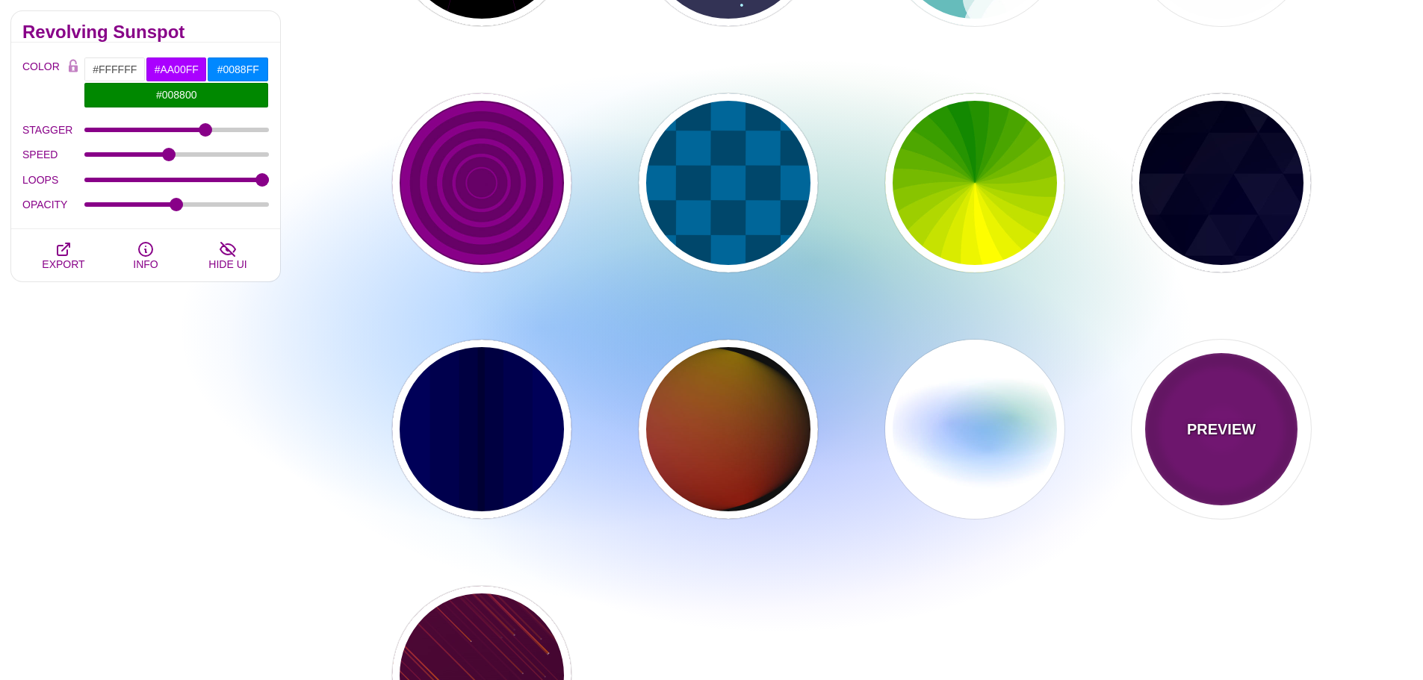
type input "#880088"
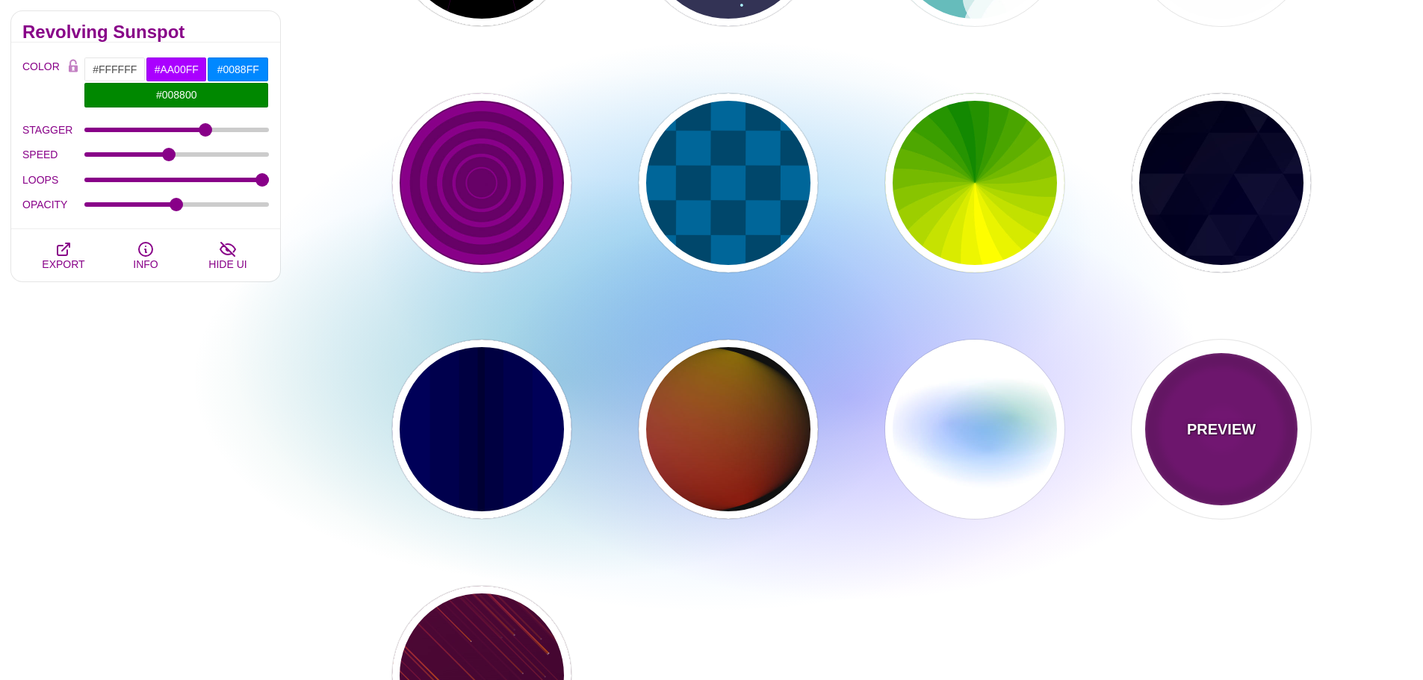
type input "999"
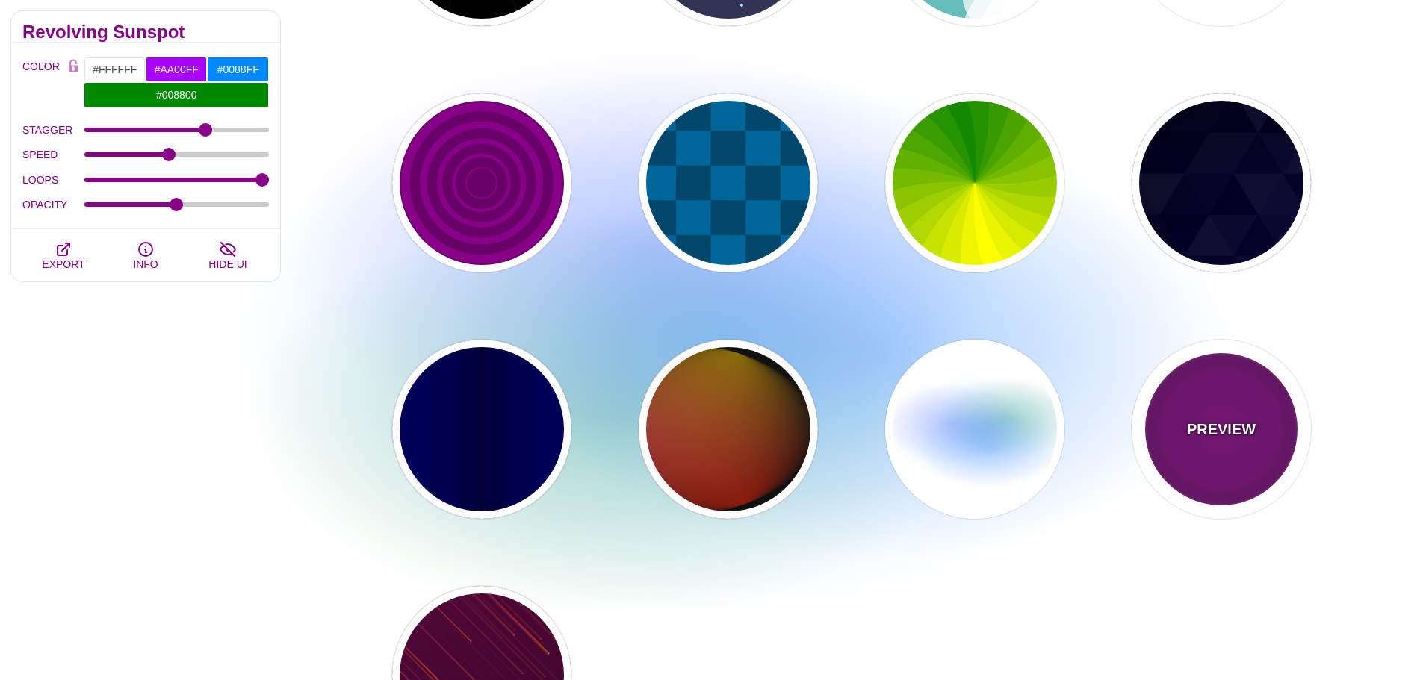
type input "5"
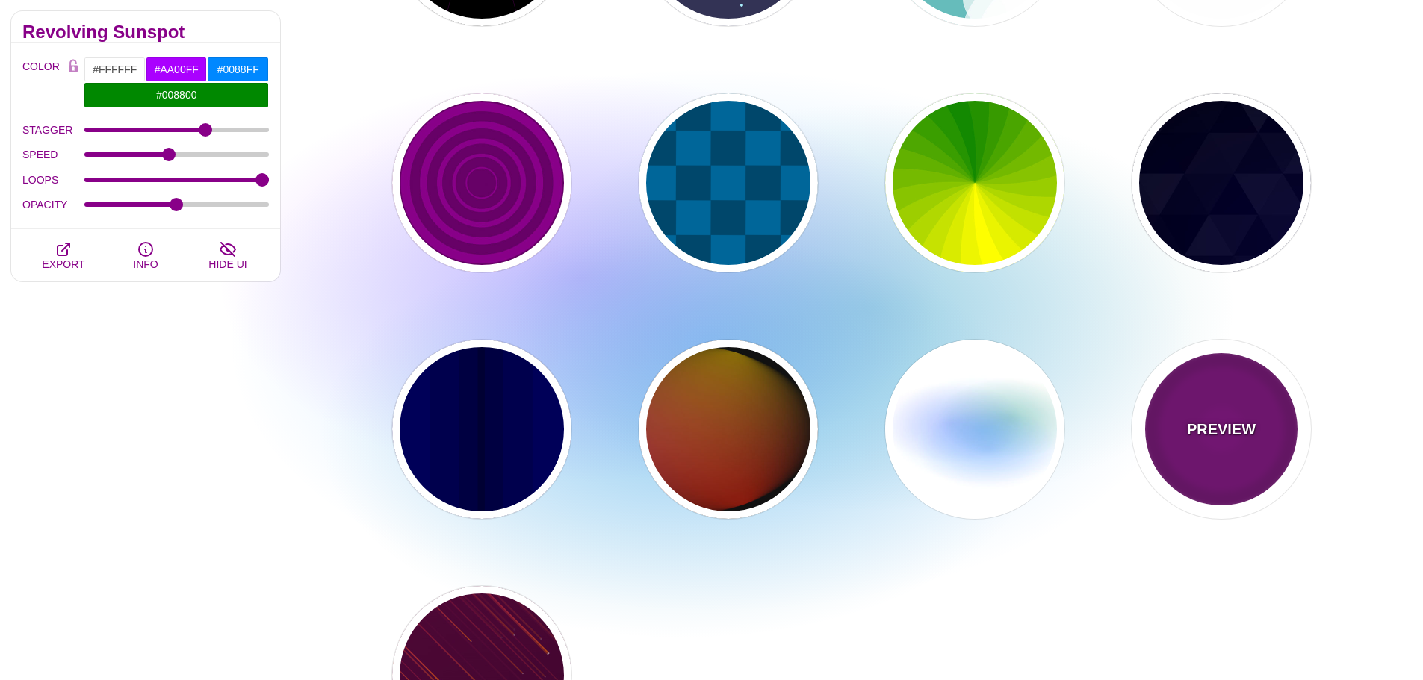
type input "0"
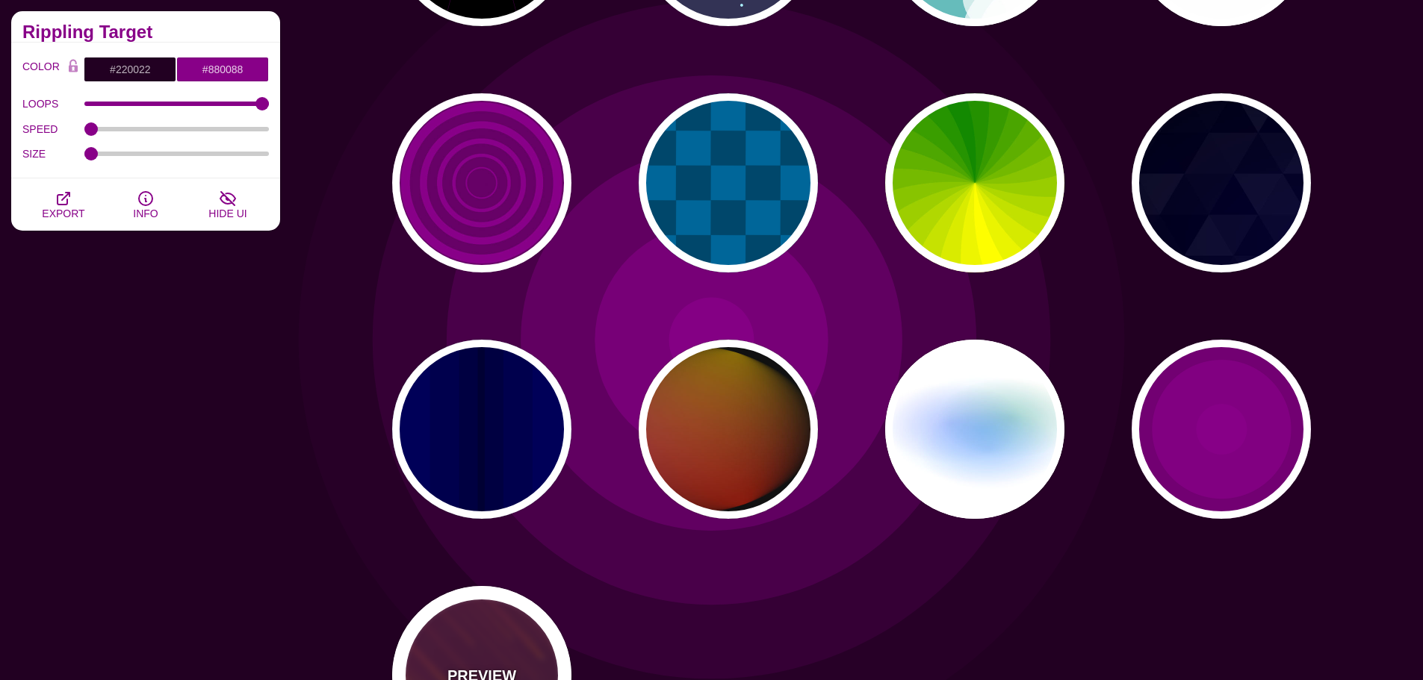
click at [512, 629] on div "PREVIEW" at bounding box center [481, 675] width 179 height 179
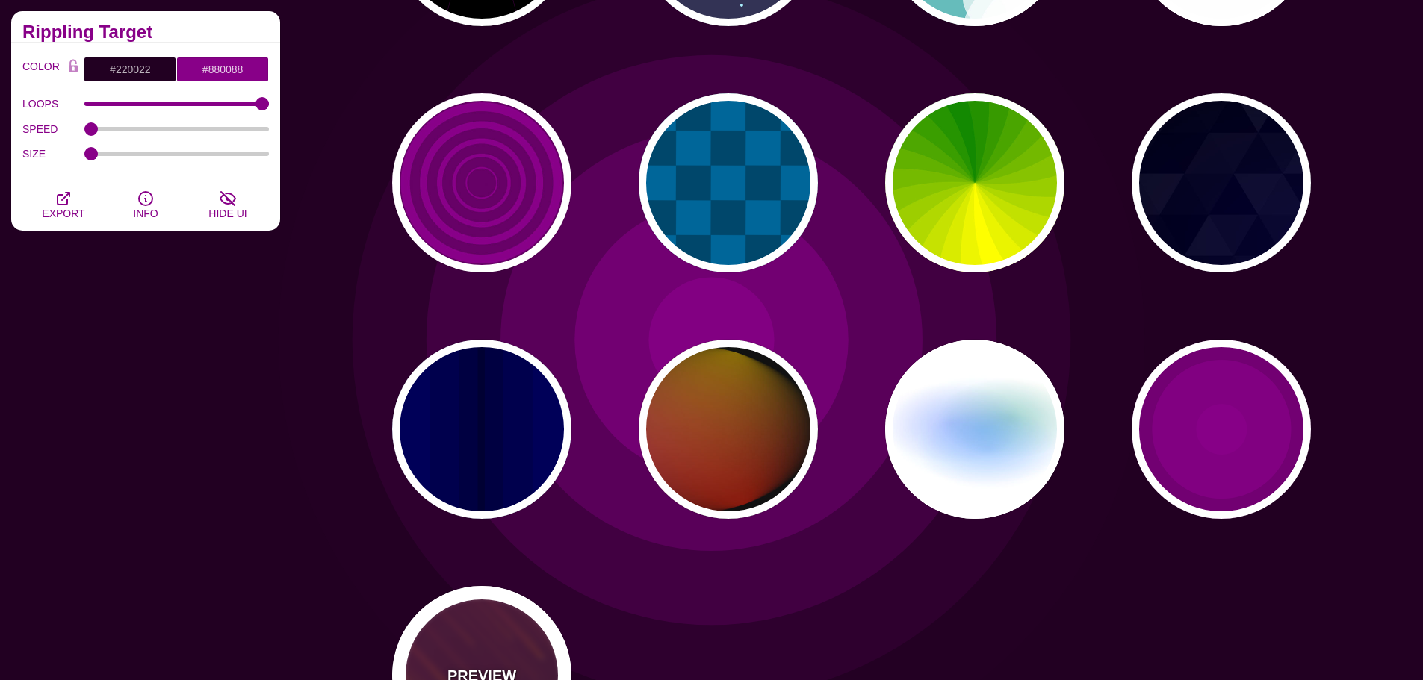
type input "#FF7700"
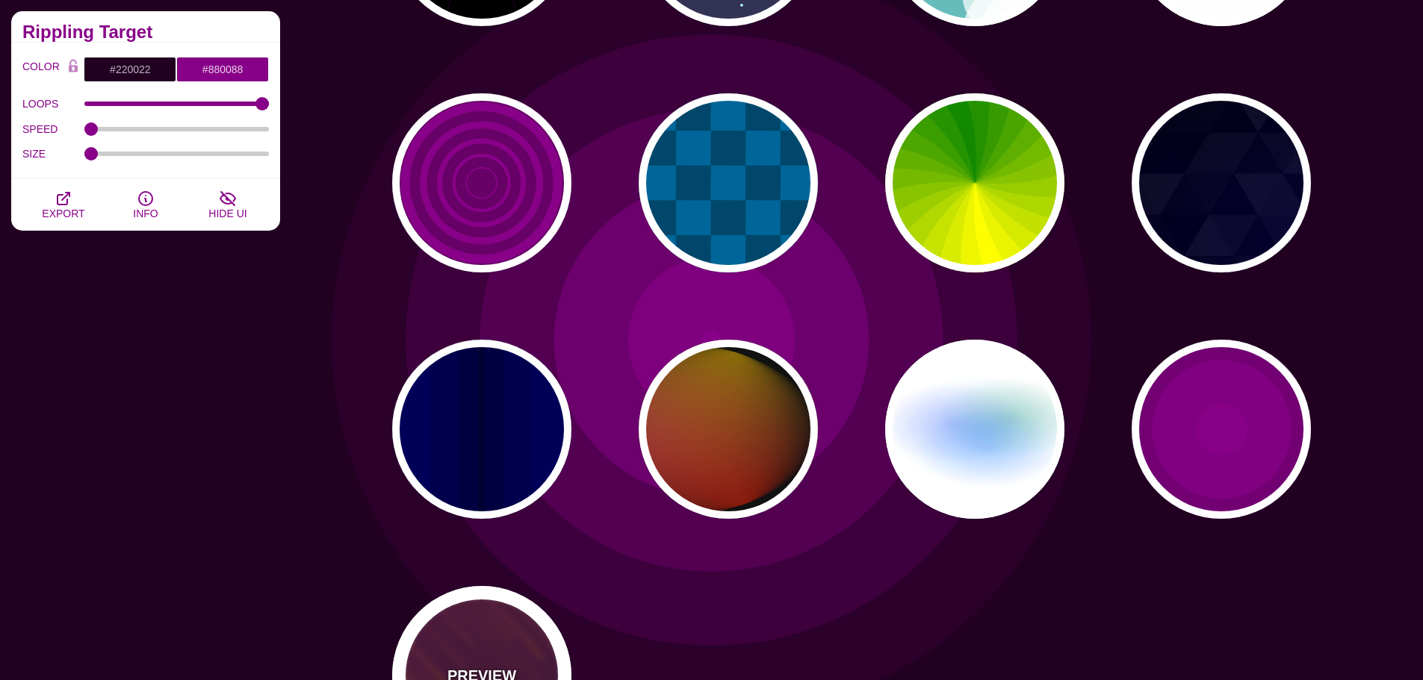
type input "#FFFFFF"
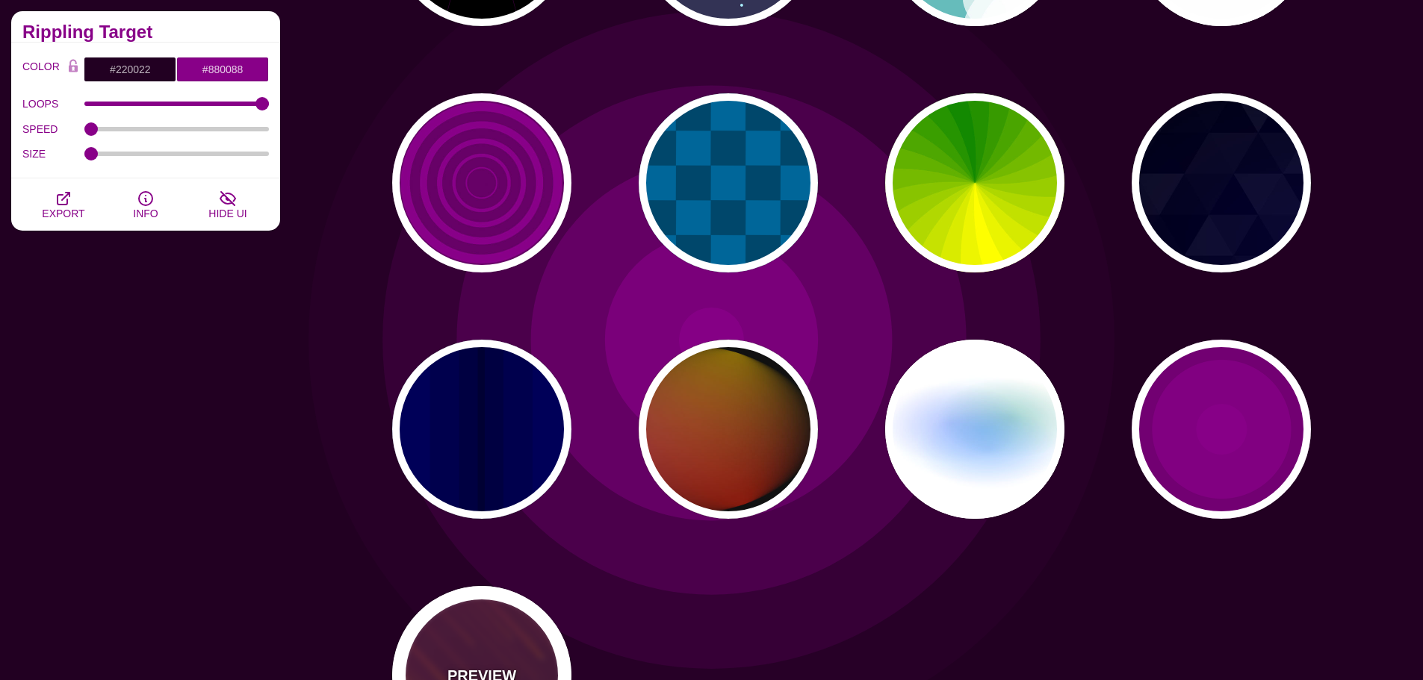
type input "10"
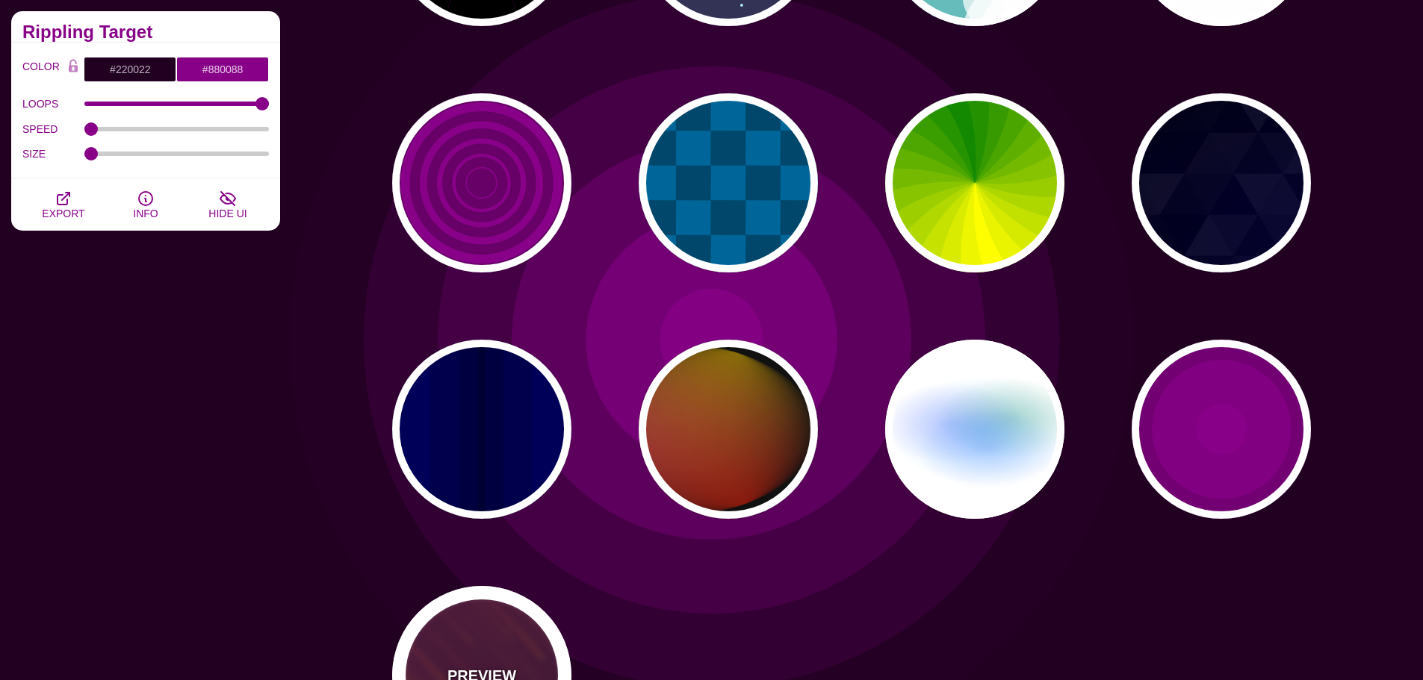
type input "999"
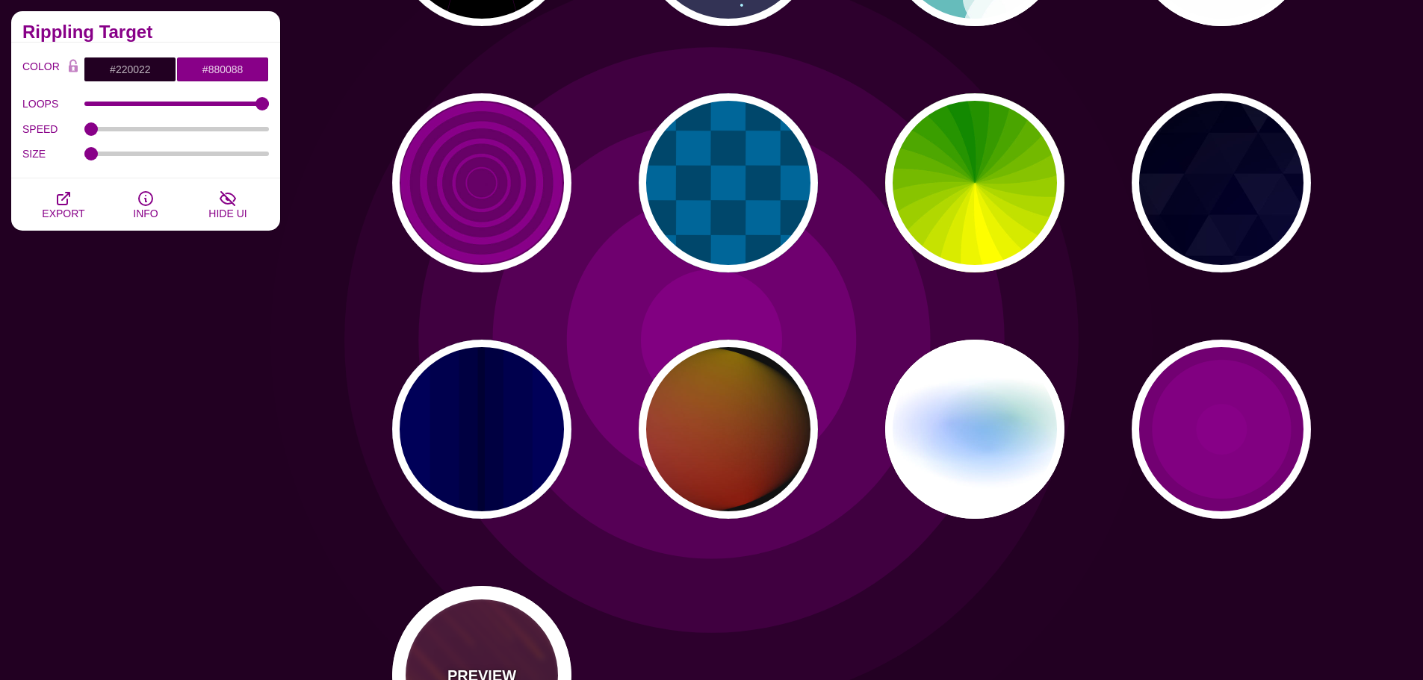
type input "3"
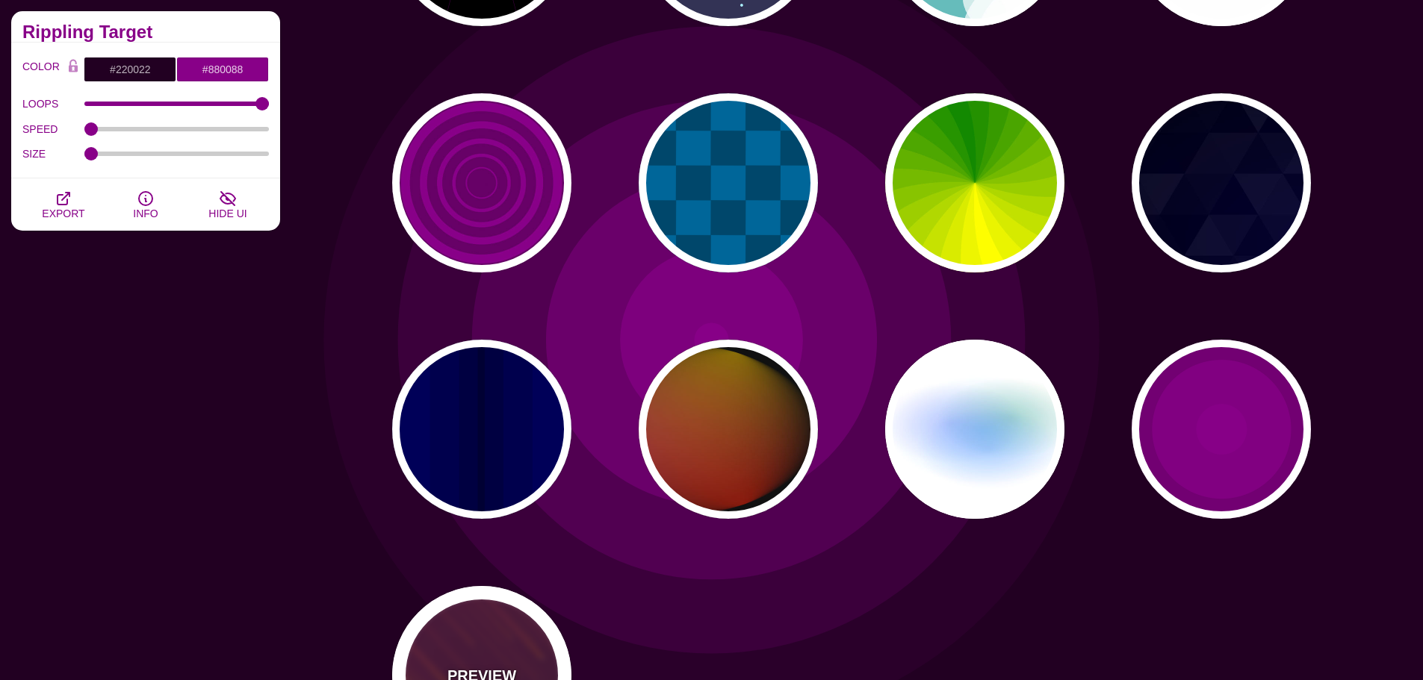
type input "1.5"
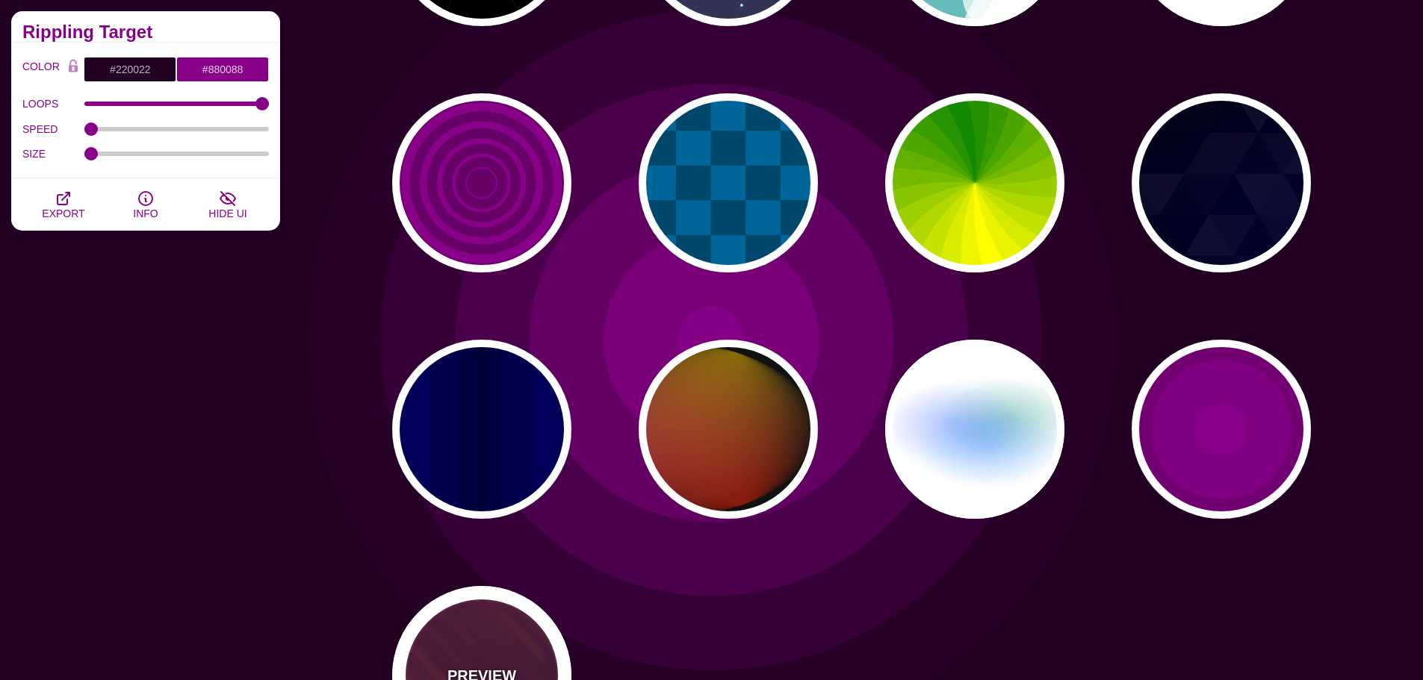
type input "1"
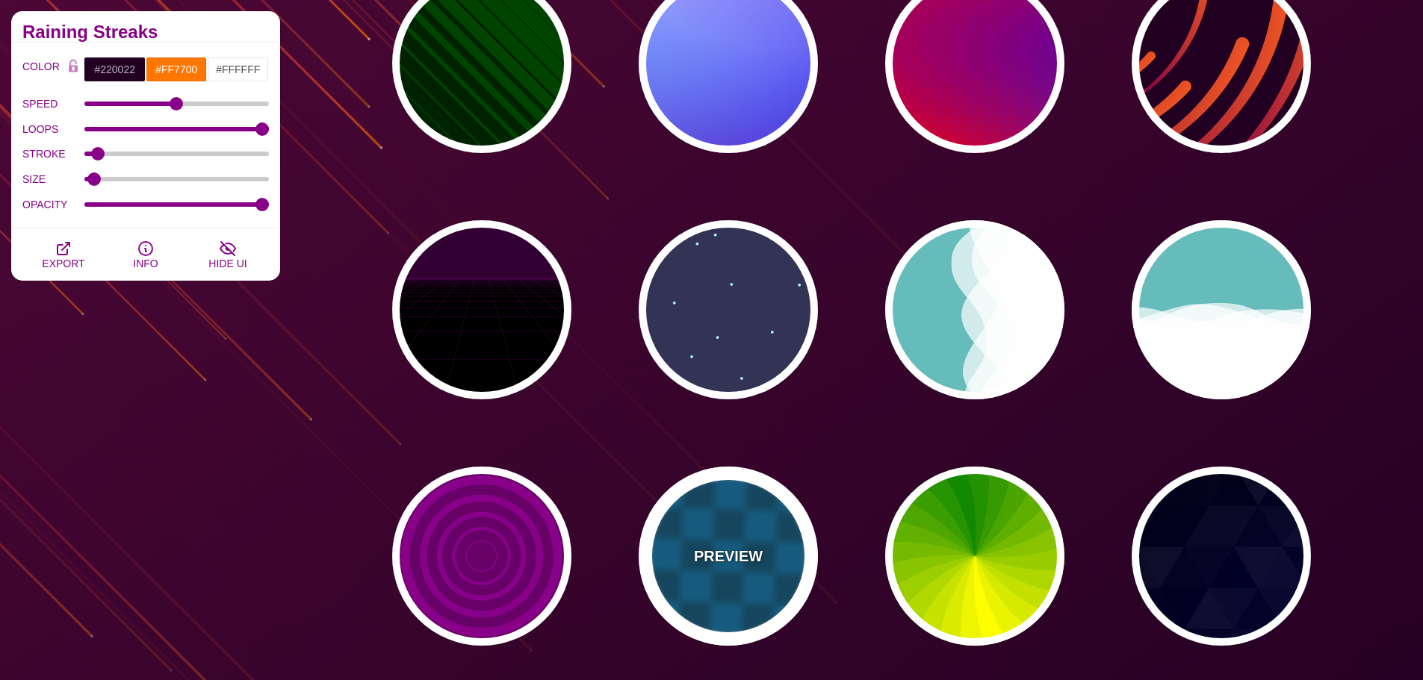
scroll to position [0, 0]
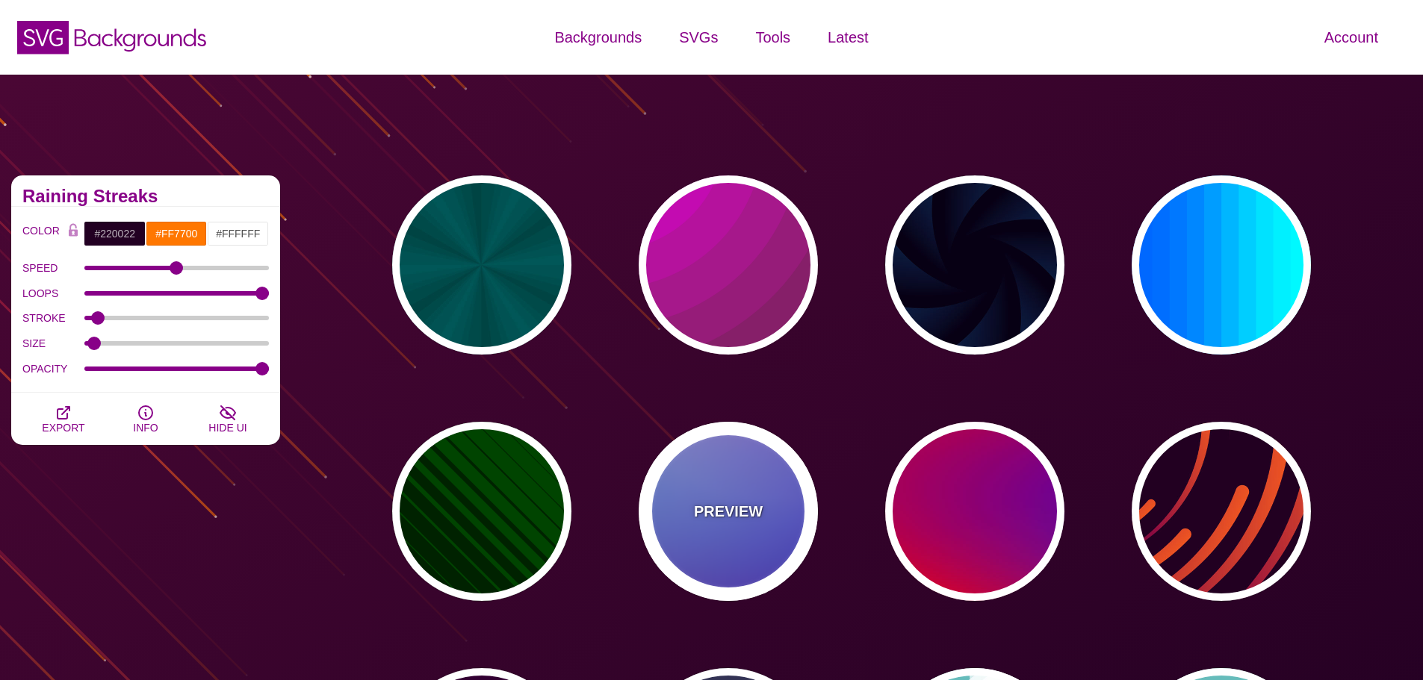
click at [705, 488] on div "PREVIEW" at bounding box center [727, 511] width 179 height 179
type input "#0000FF"
type input "#0099FF"
type input "#FF99FF"
type input "#880088"
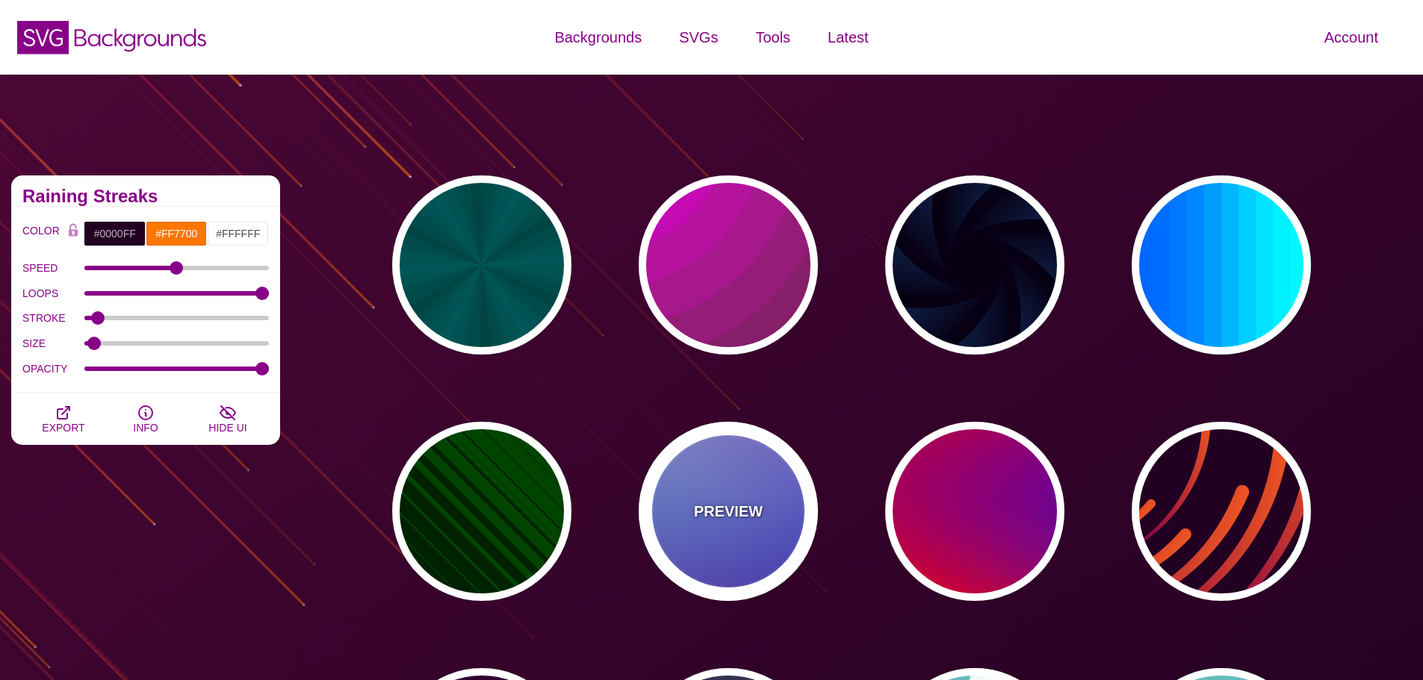
type input "12"
type input "0"
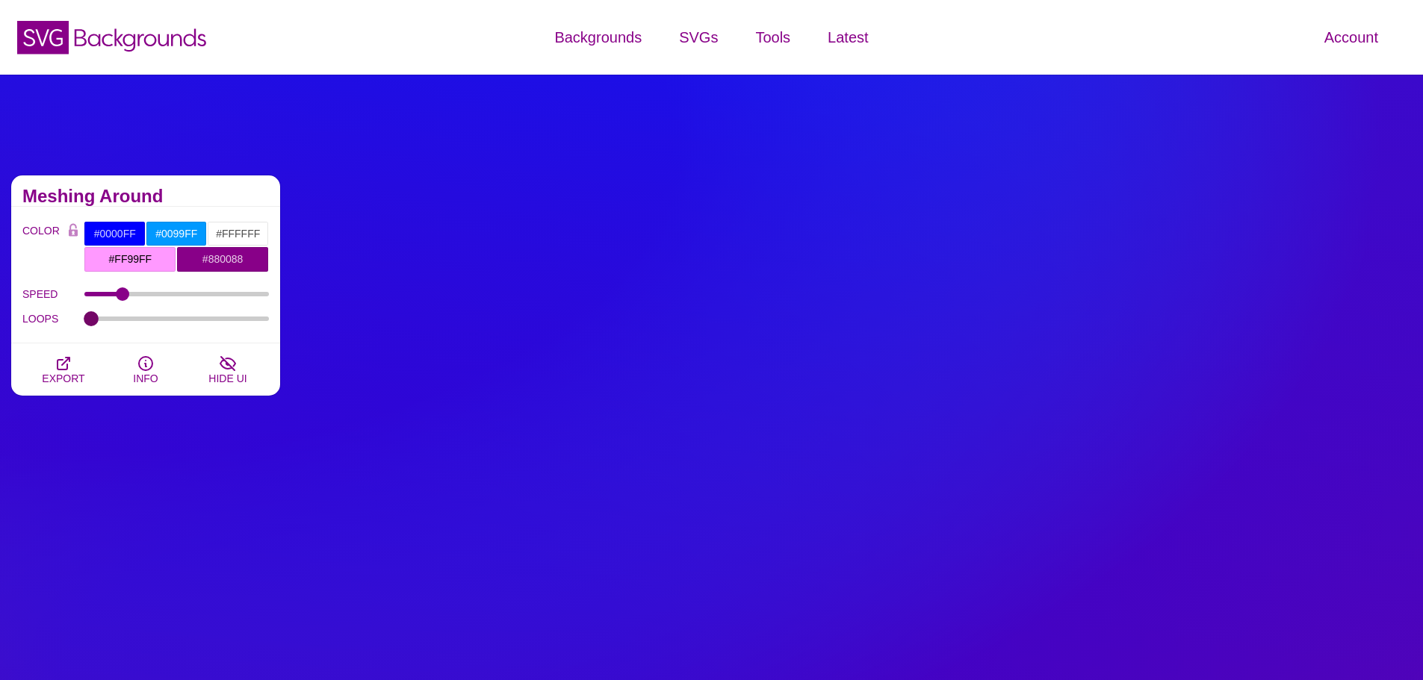
click at [84, 320] on input "LOOPS" at bounding box center [176, 319] width 185 height 6
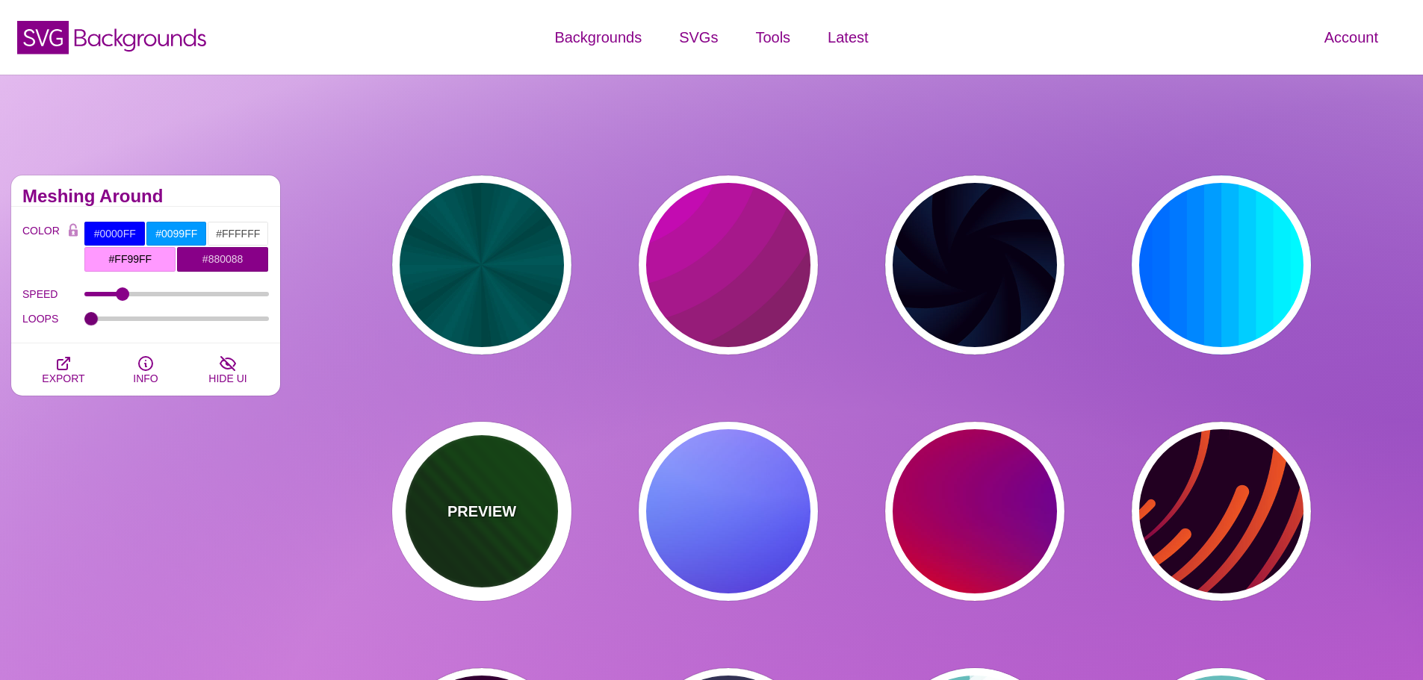
click at [529, 487] on div "PREVIEW" at bounding box center [481, 511] width 179 height 179
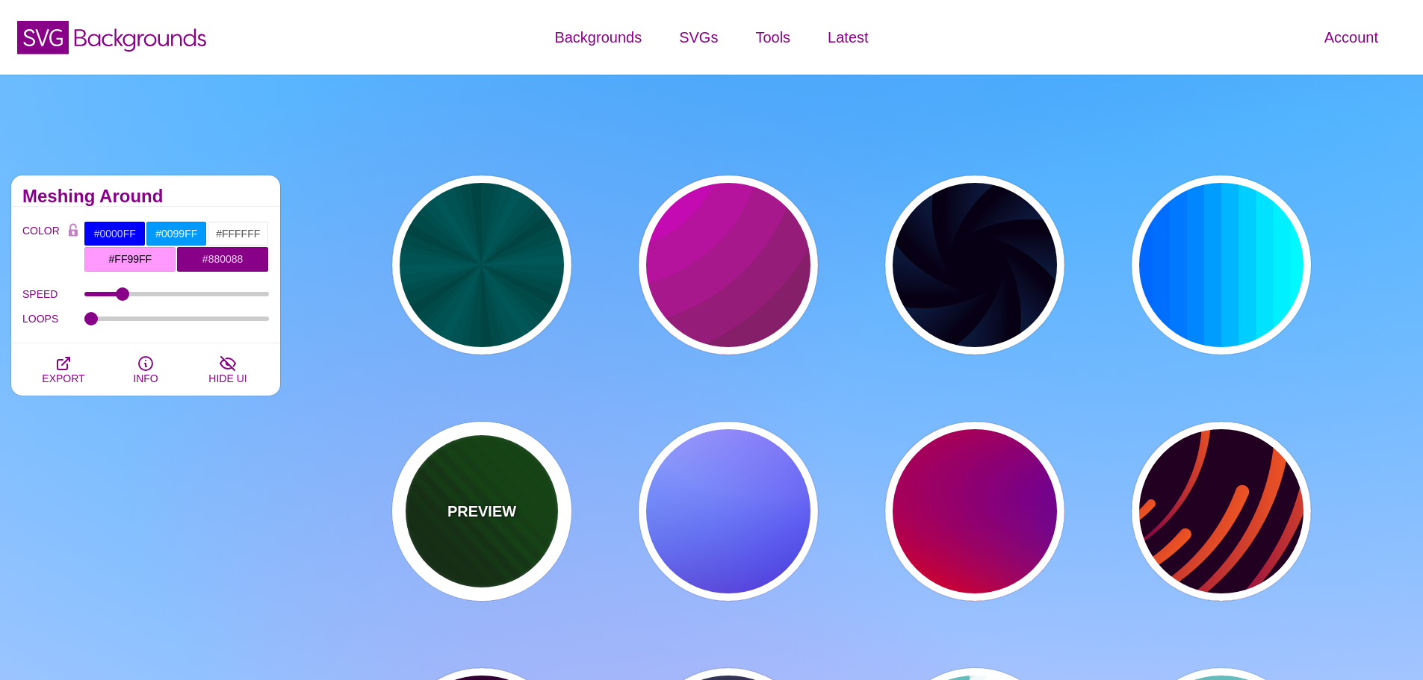
type input "#002200"
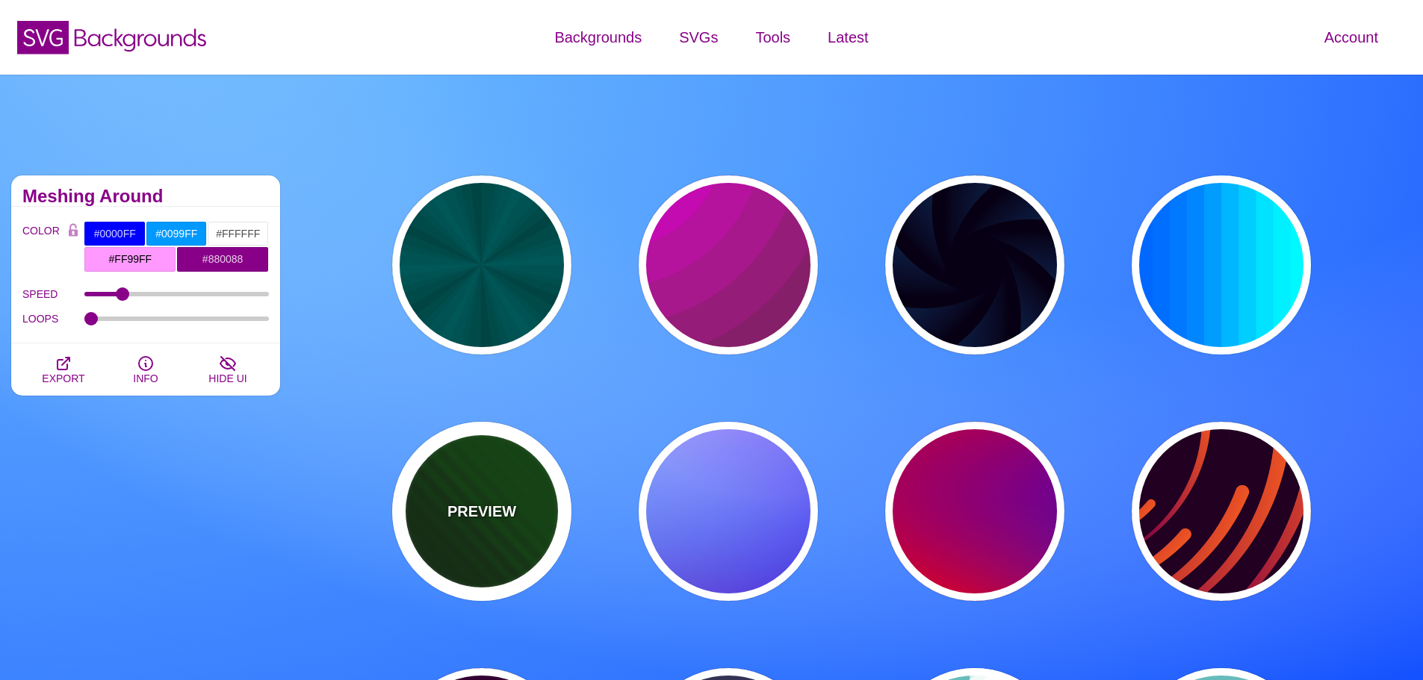
type input "#004400"
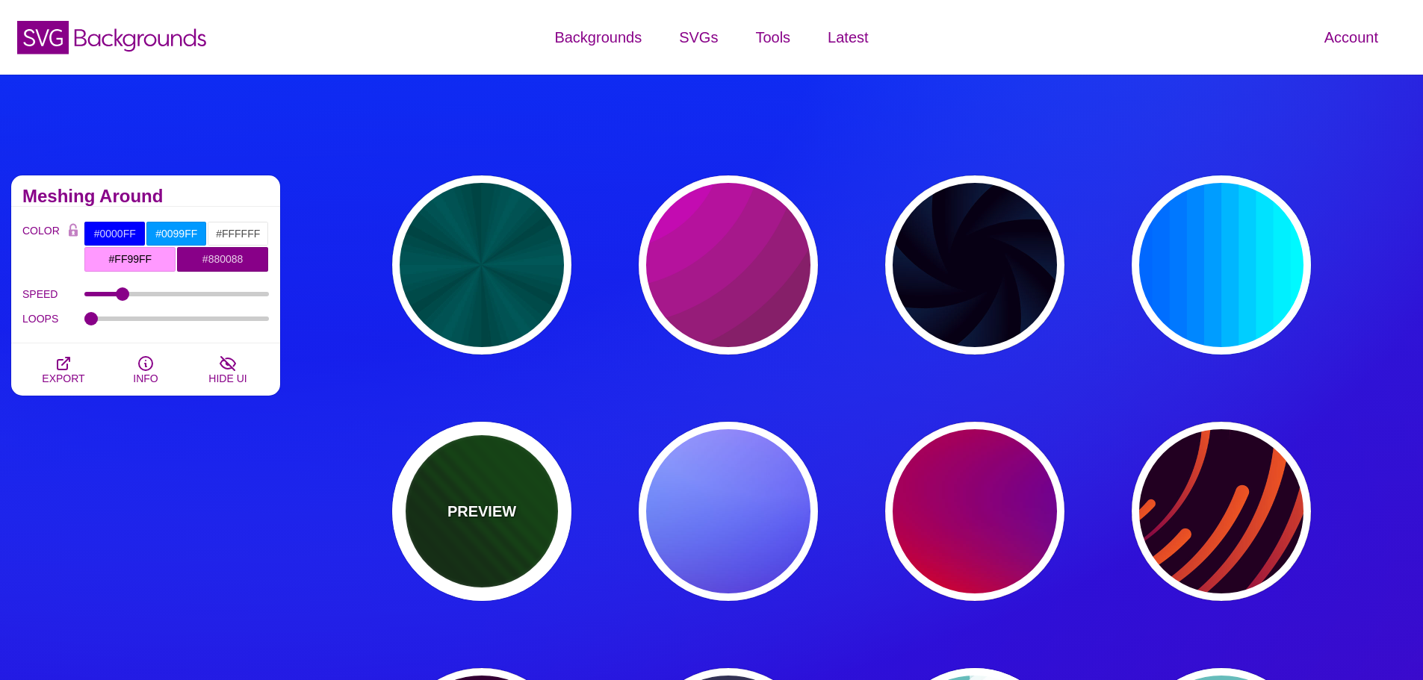
type input "0"
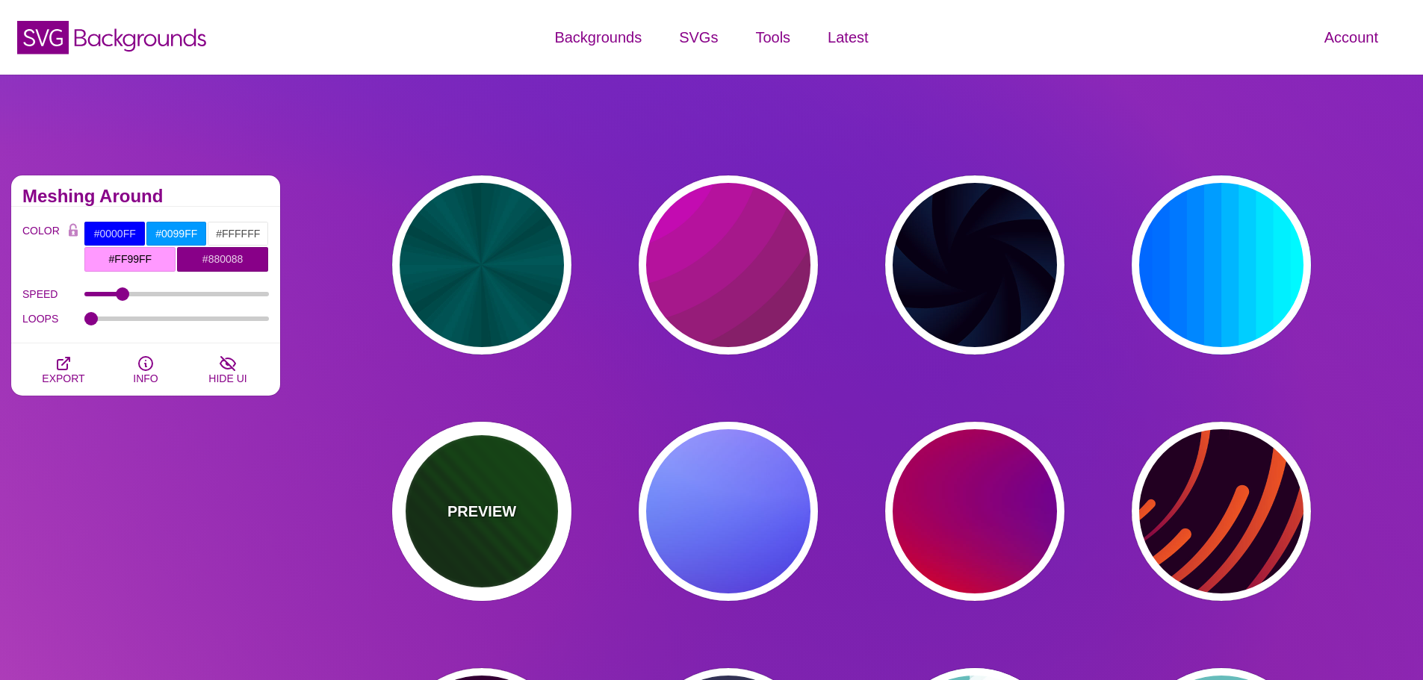
type input "1"
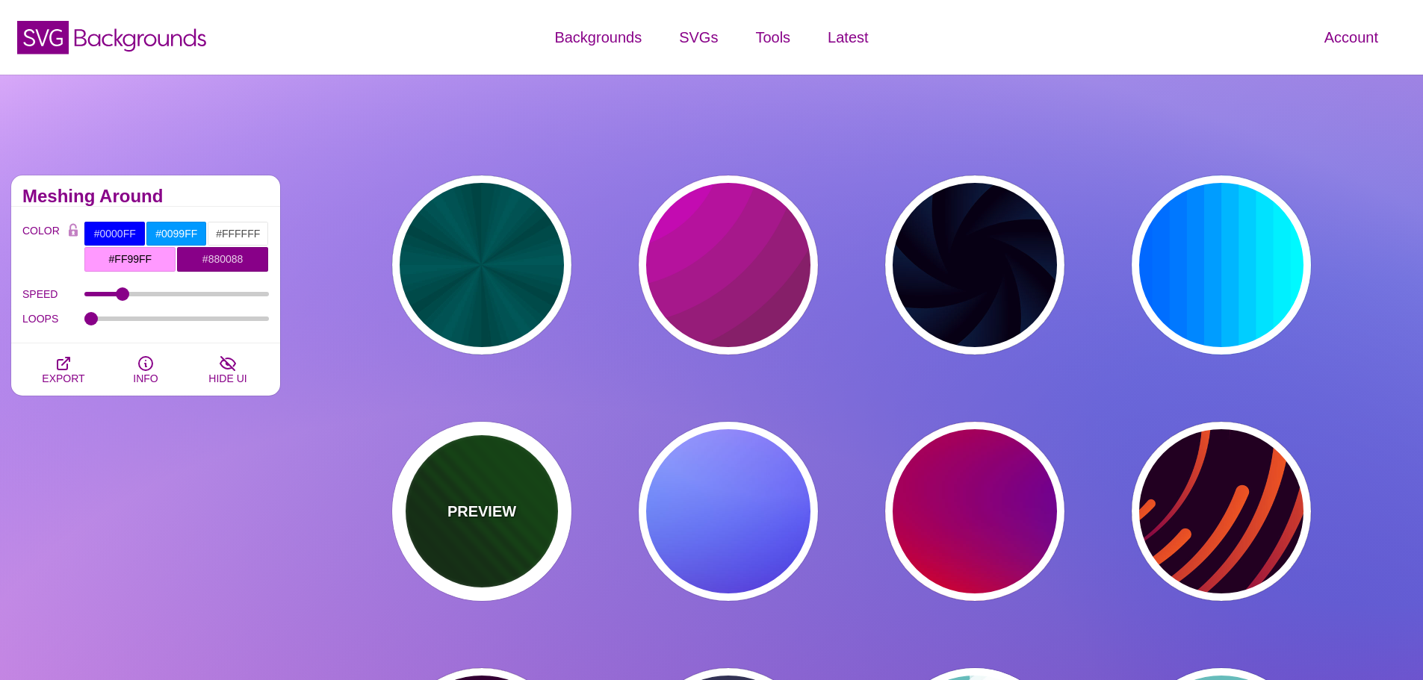
type input "5"
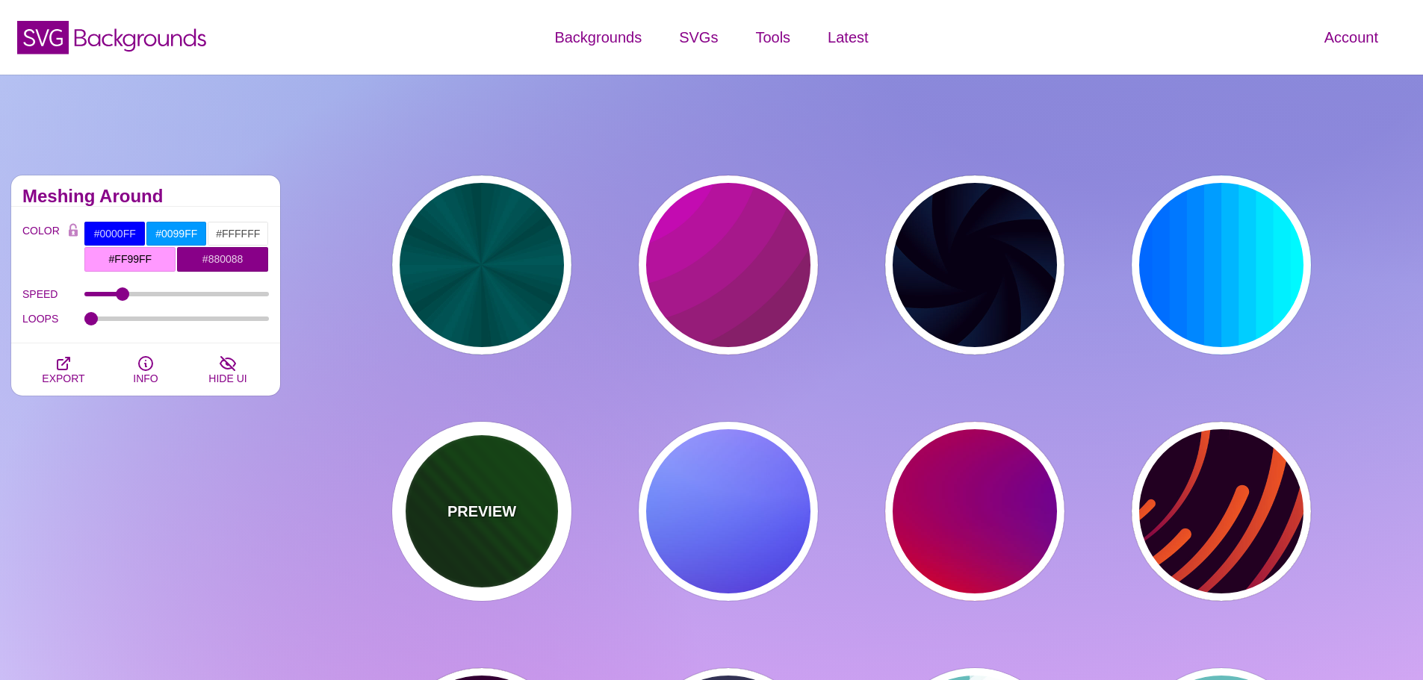
type input "0"
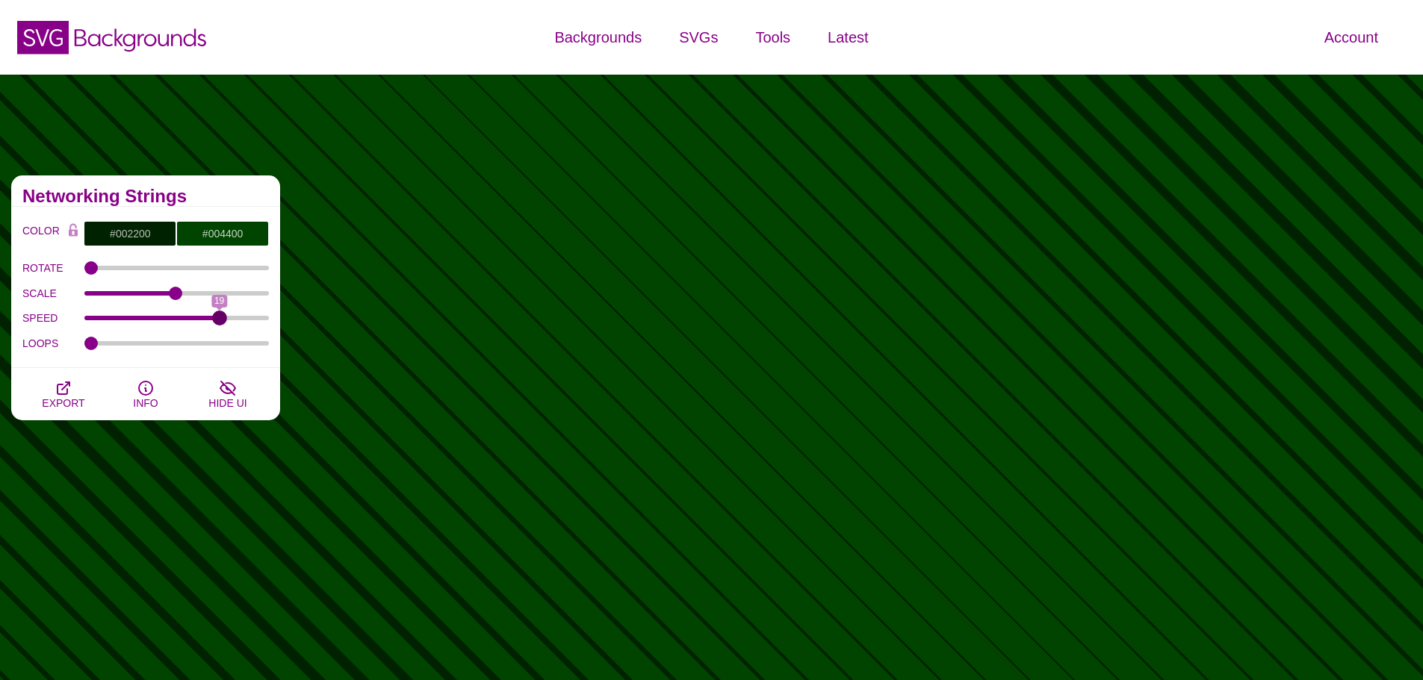
drag, startPoint x: 118, startPoint y: 320, endPoint x: 222, endPoint y: 314, distance: 104.0
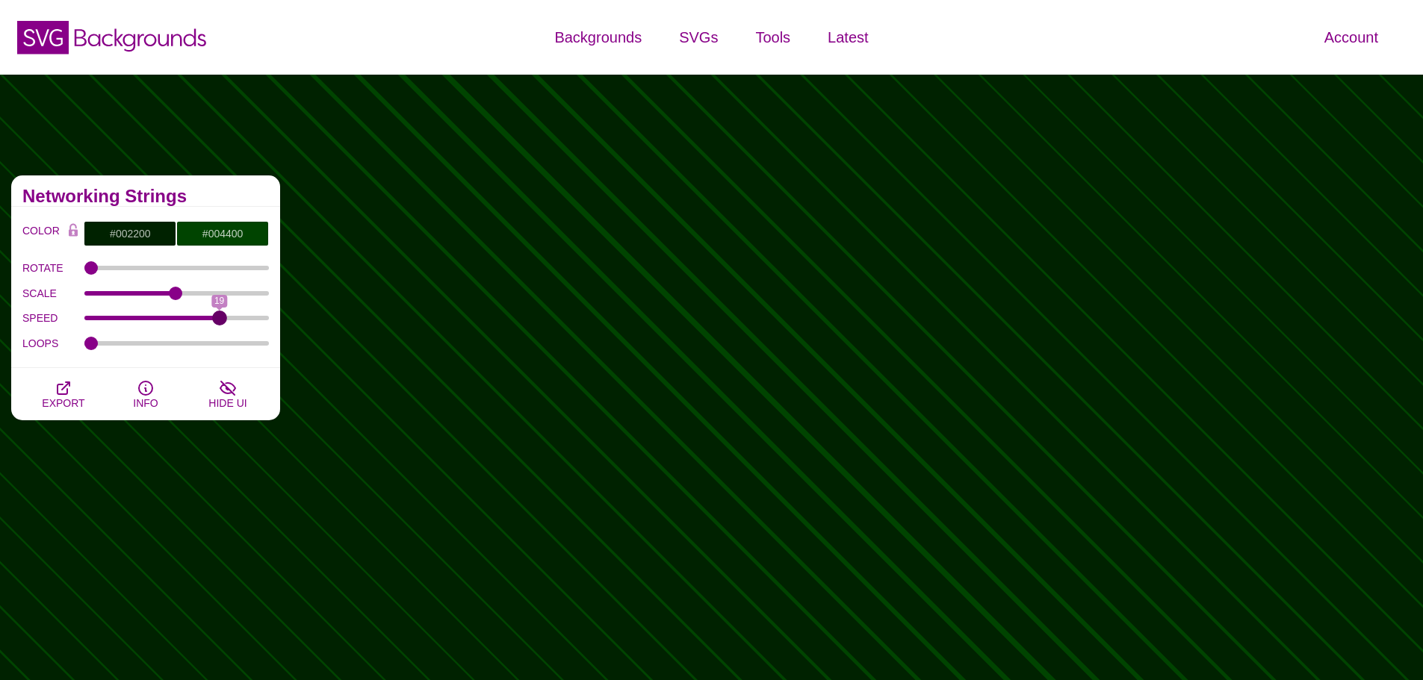
type input "19"
click at [222, 315] on input "SPEED" at bounding box center [176, 318] width 185 height 6
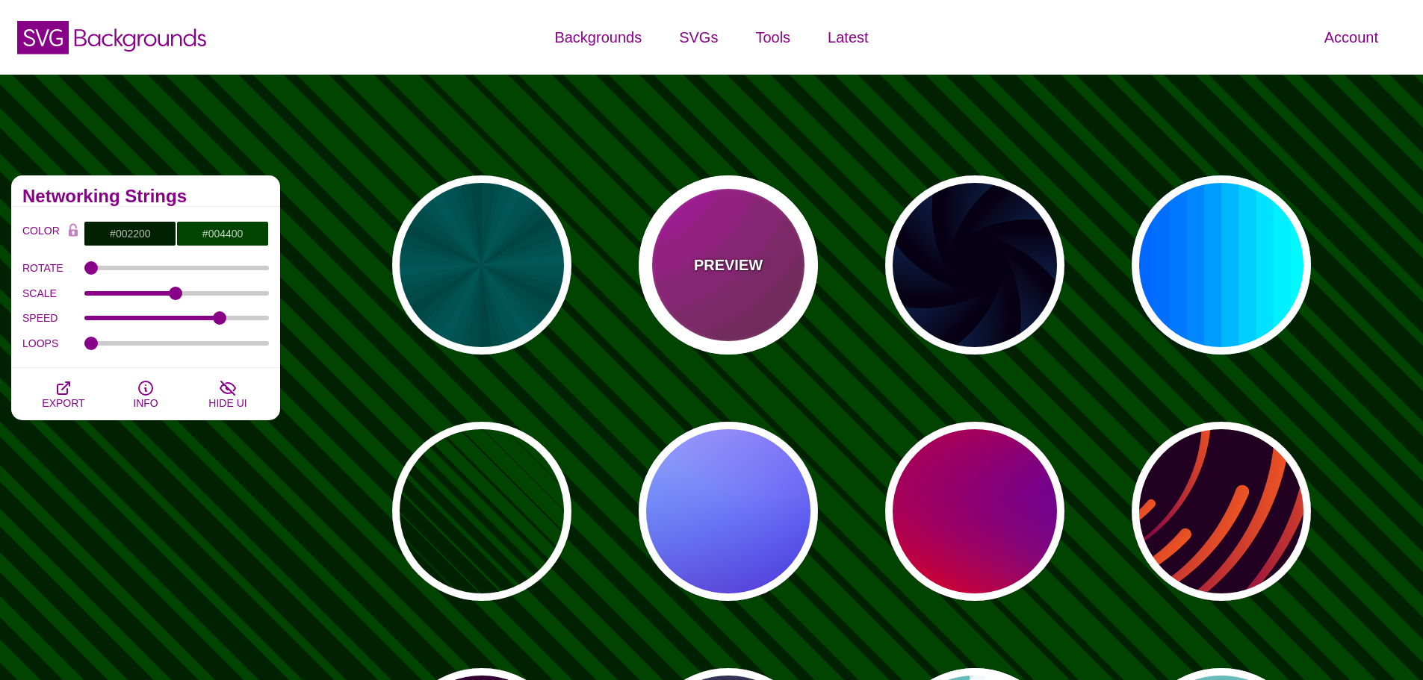
click at [747, 305] on div "PREVIEW" at bounding box center [727, 264] width 179 height 179
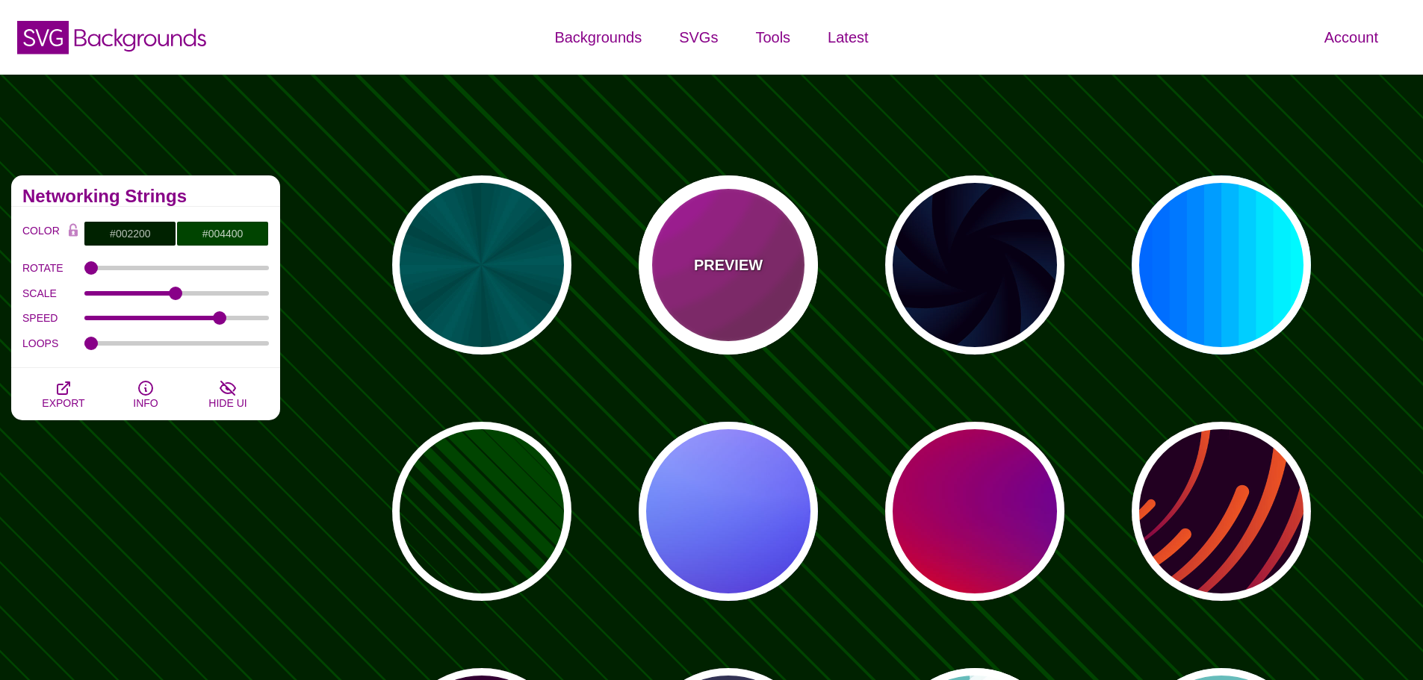
type input "#442233"
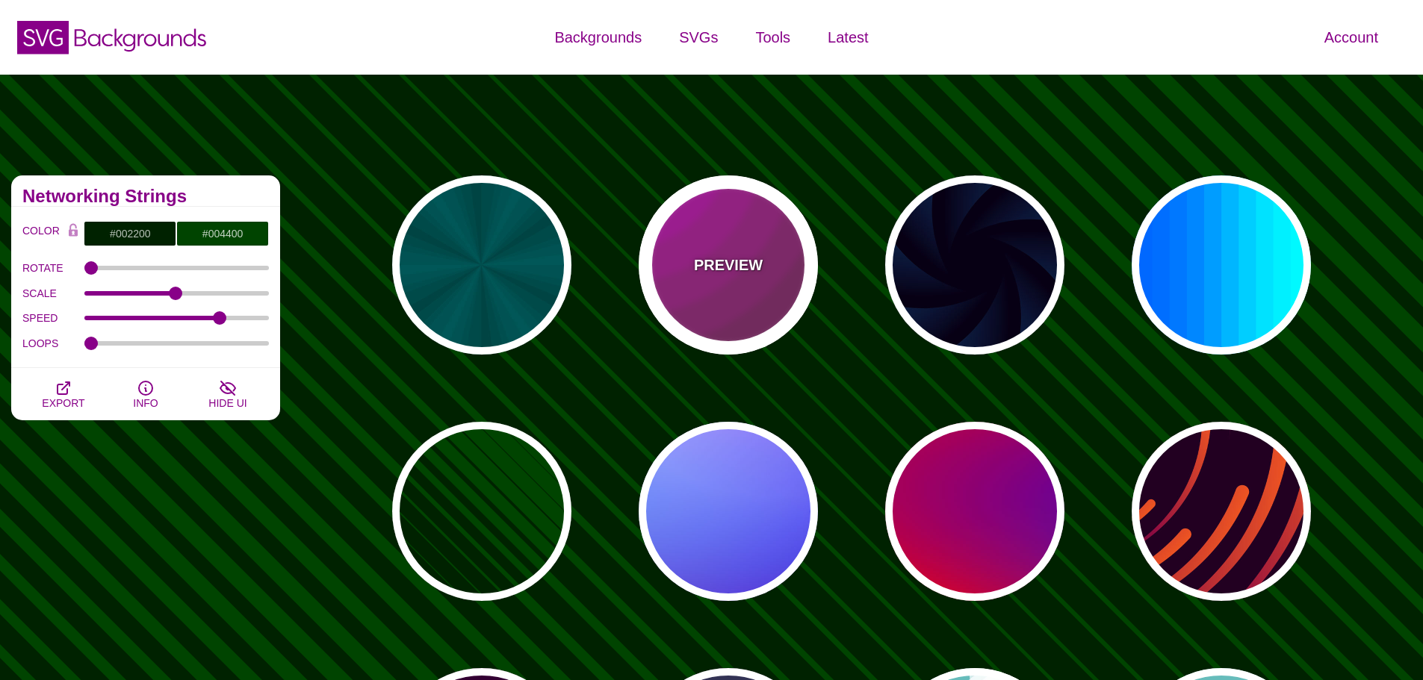
type input "#DD00DD"
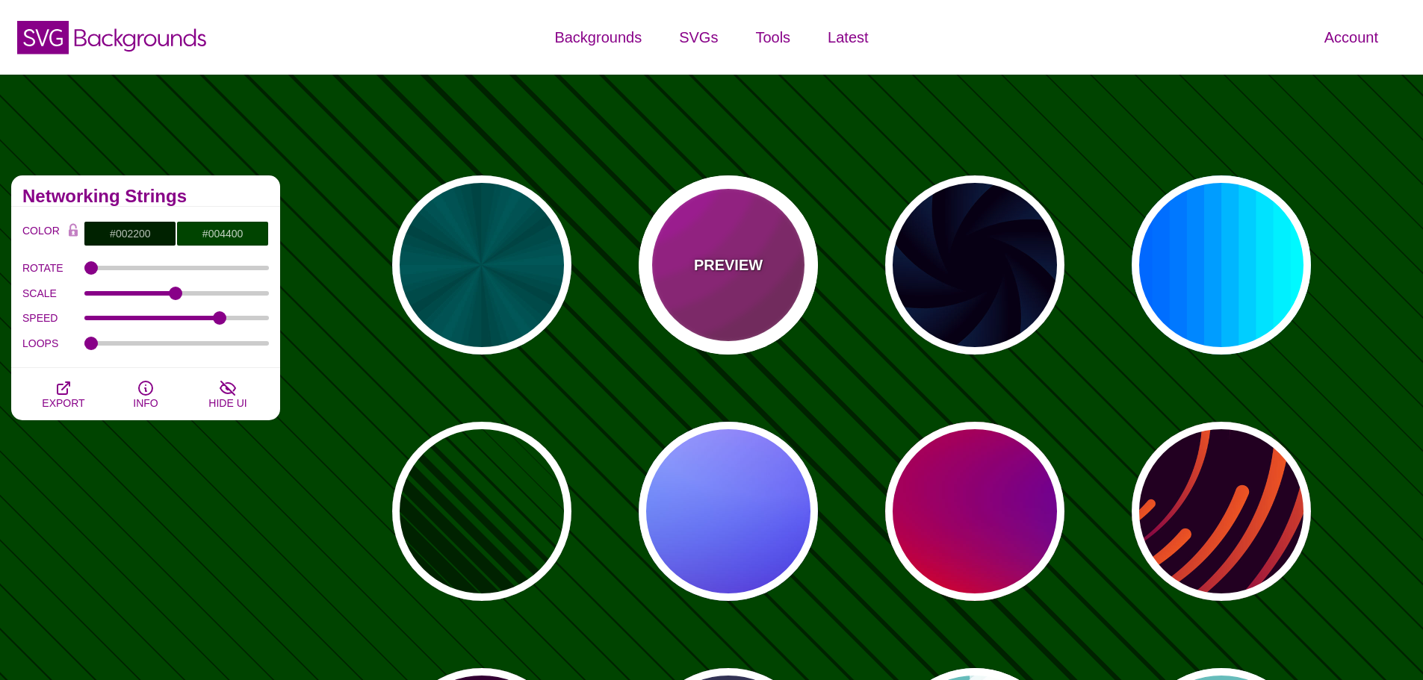
type input "0"
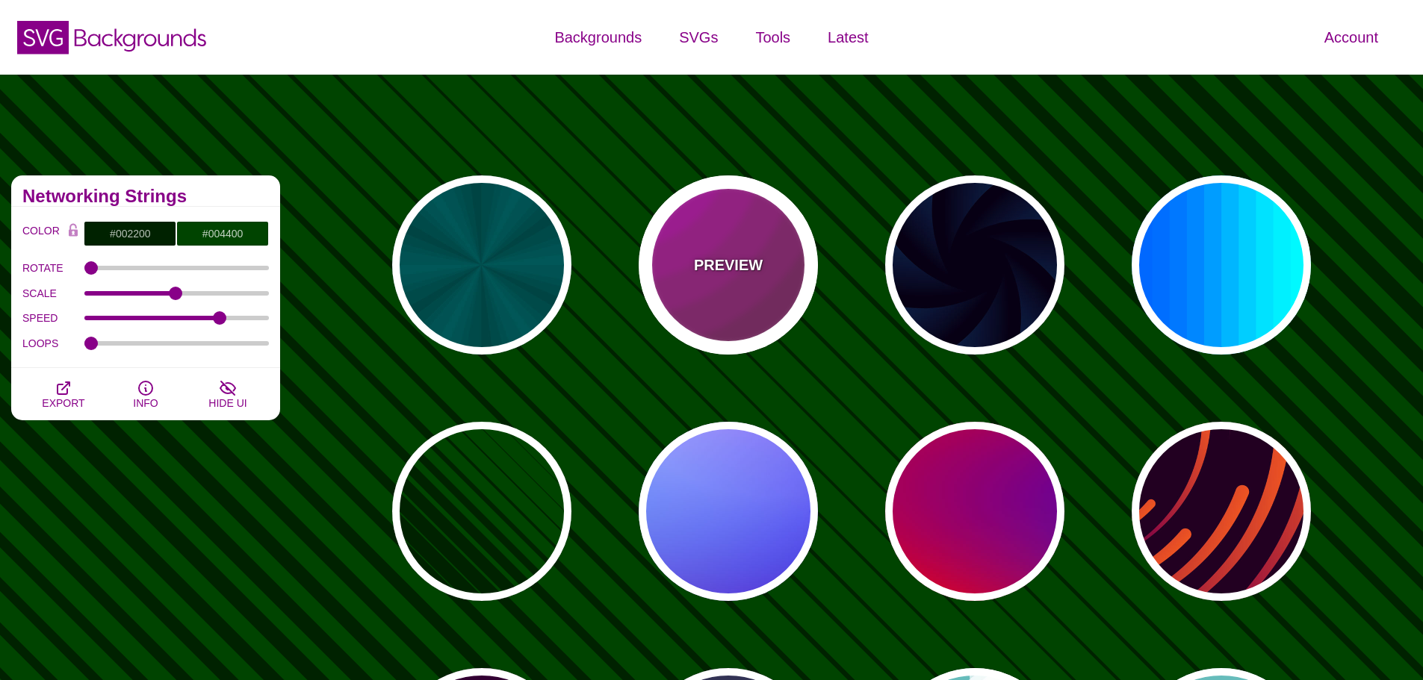
type input "5"
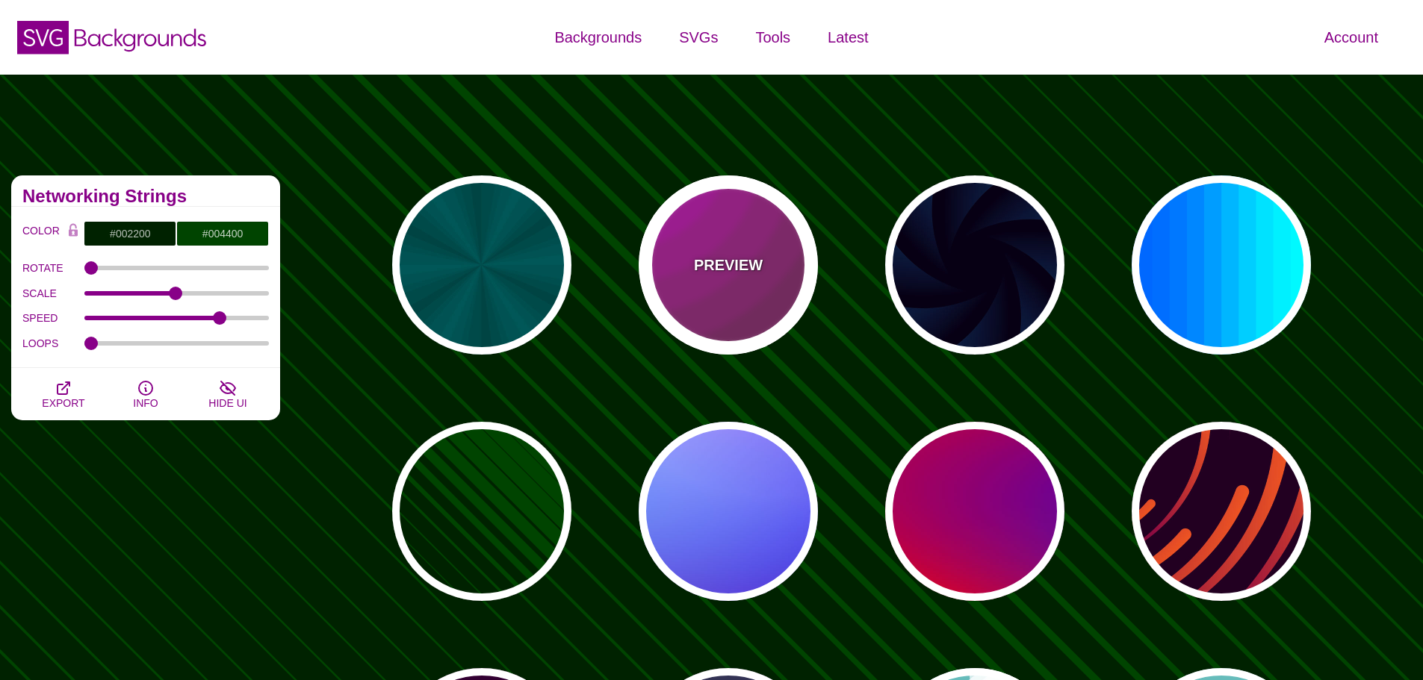
type input "0.2"
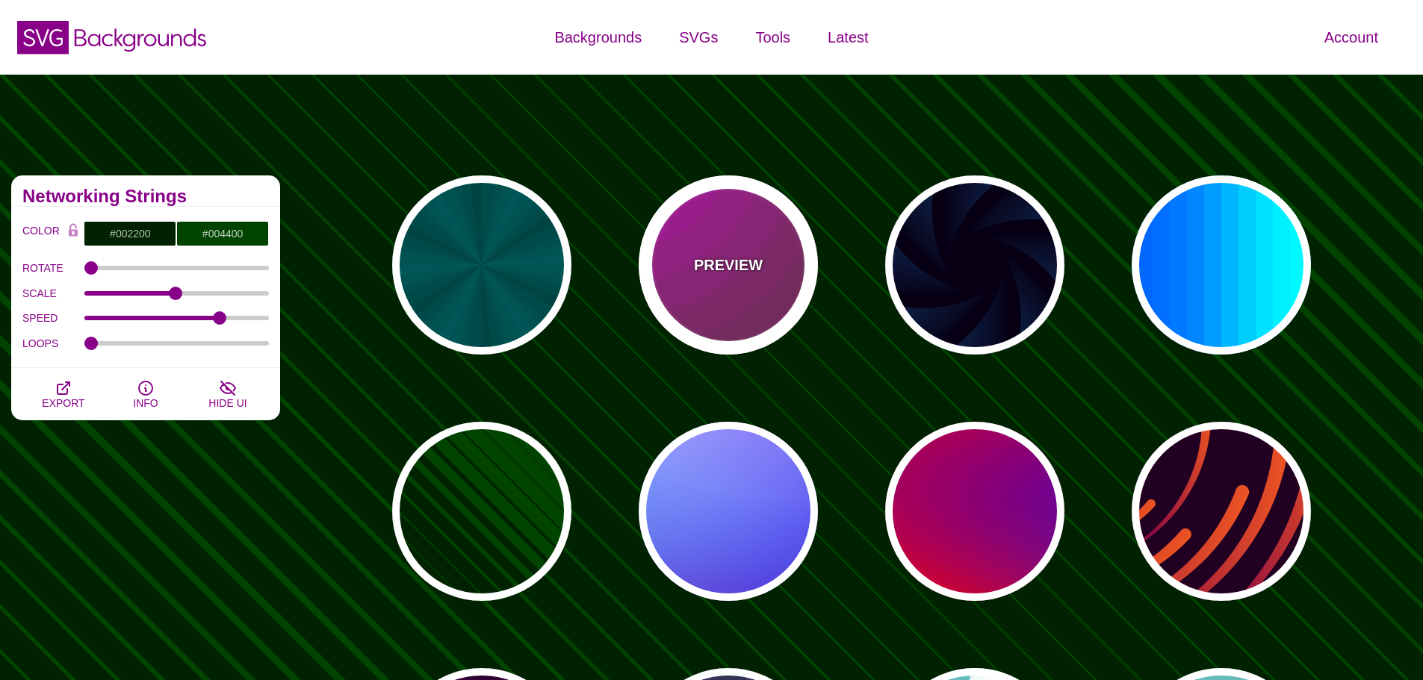
type input "0"
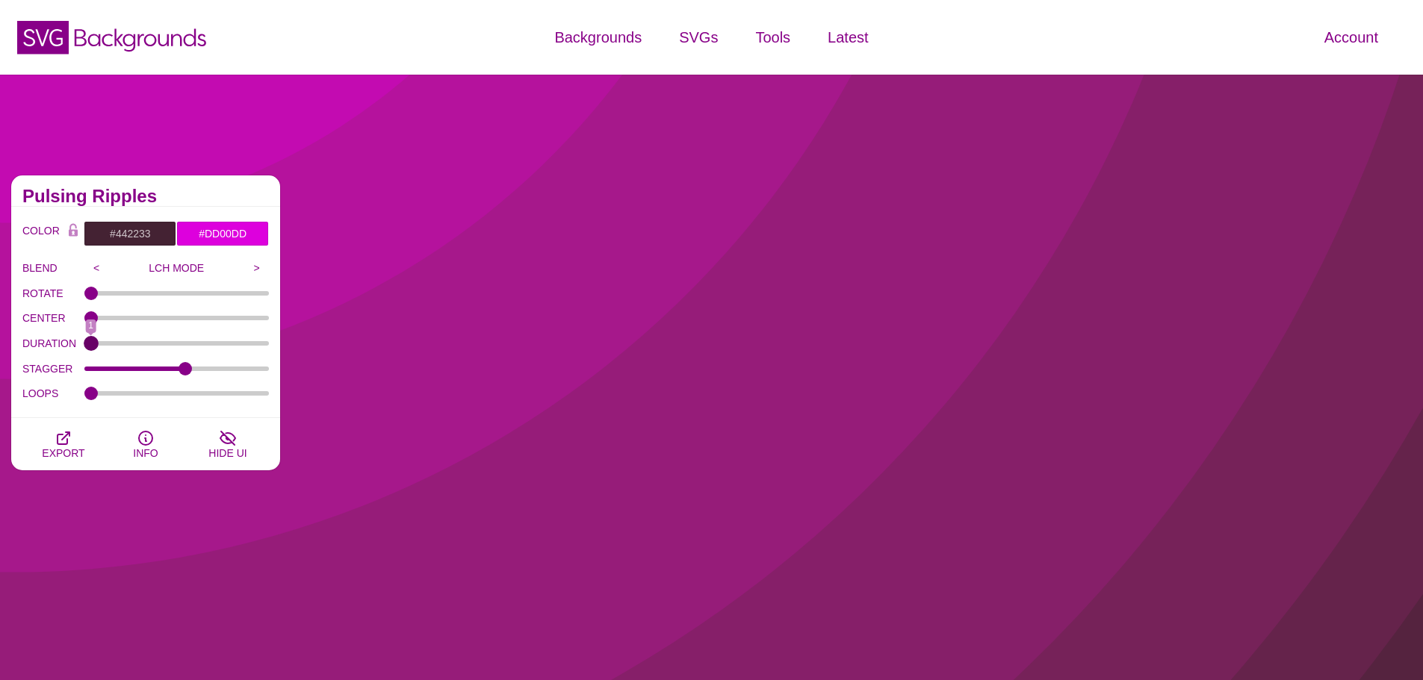
drag, startPoint x: 125, startPoint y: 344, endPoint x: 91, endPoint y: 346, distance: 33.7
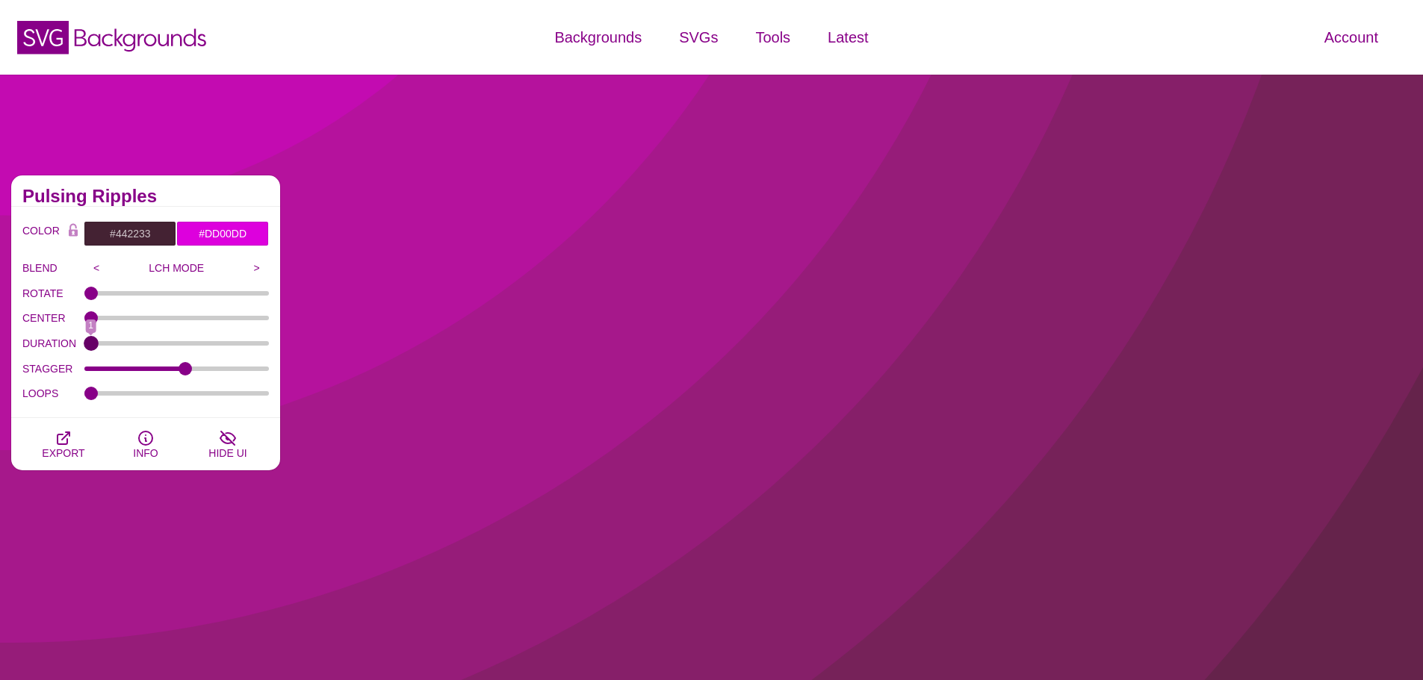
click at [91, 346] on input "DURATION" at bounding box center [176, 344] width 185 height 6
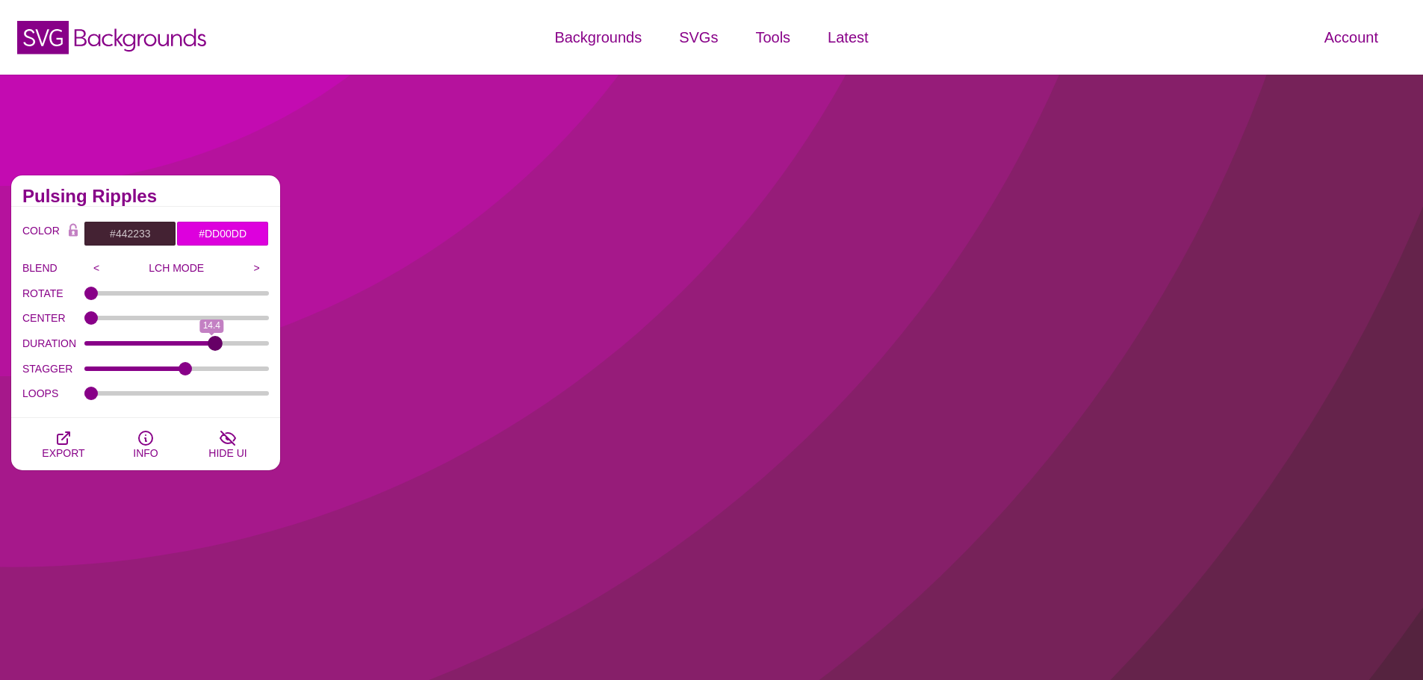
drag, startPoint x: 91, startPoint y: 346, endPoint x: 215, endPoint y: 344, distance: 124.0
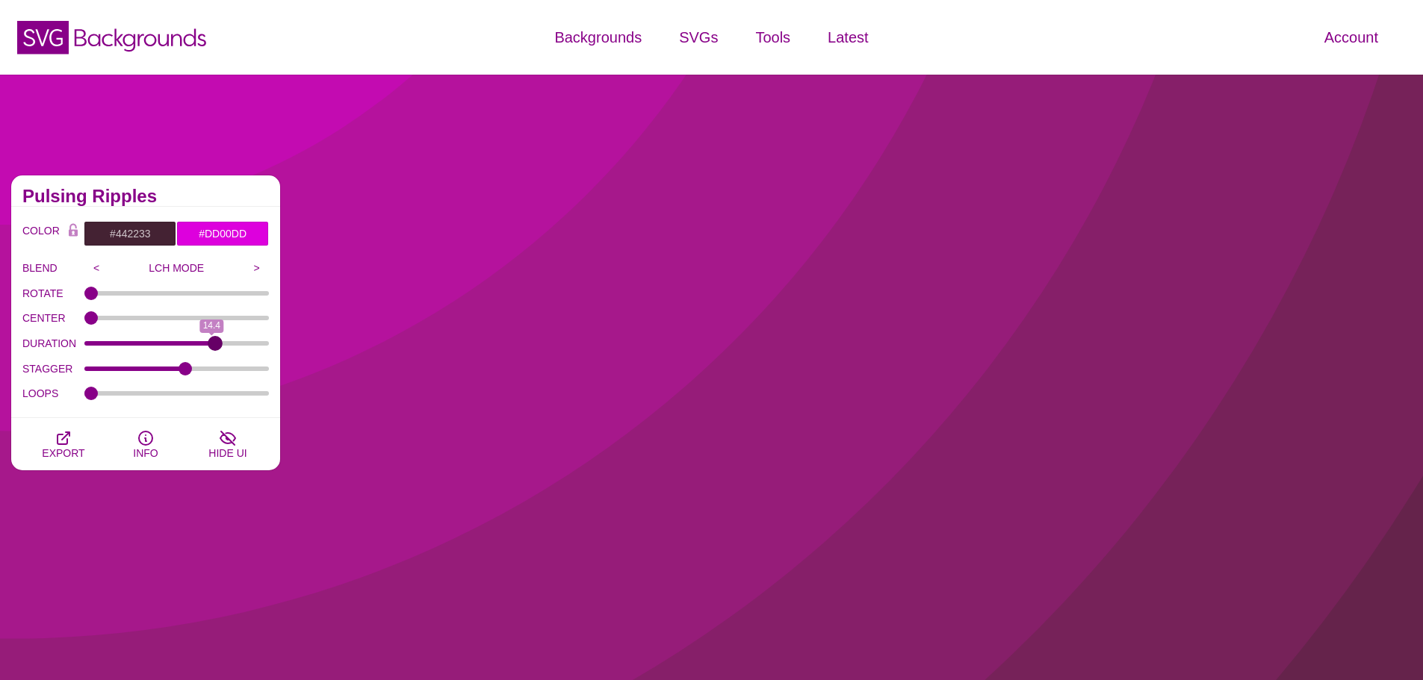
type input "14.8"
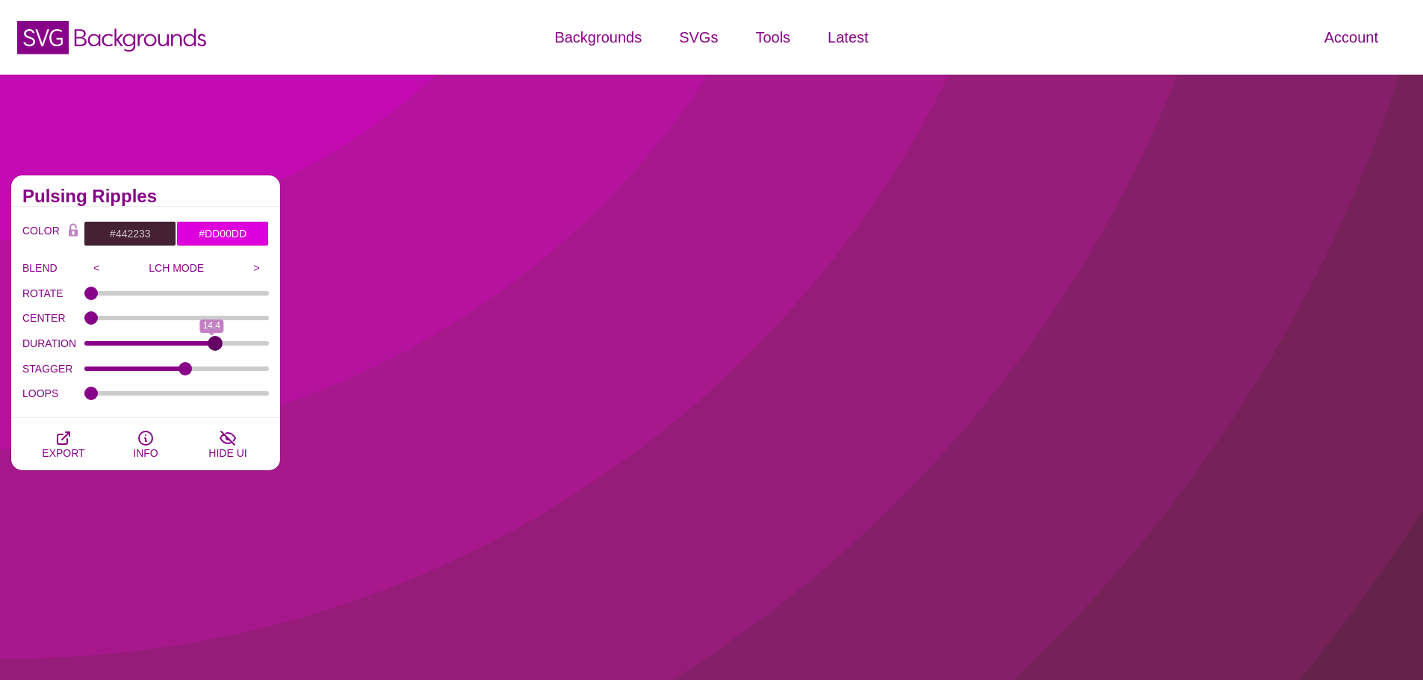
click at [215, 344] on input "DURATION" at bounding box center [176, 344] width 185 height 6
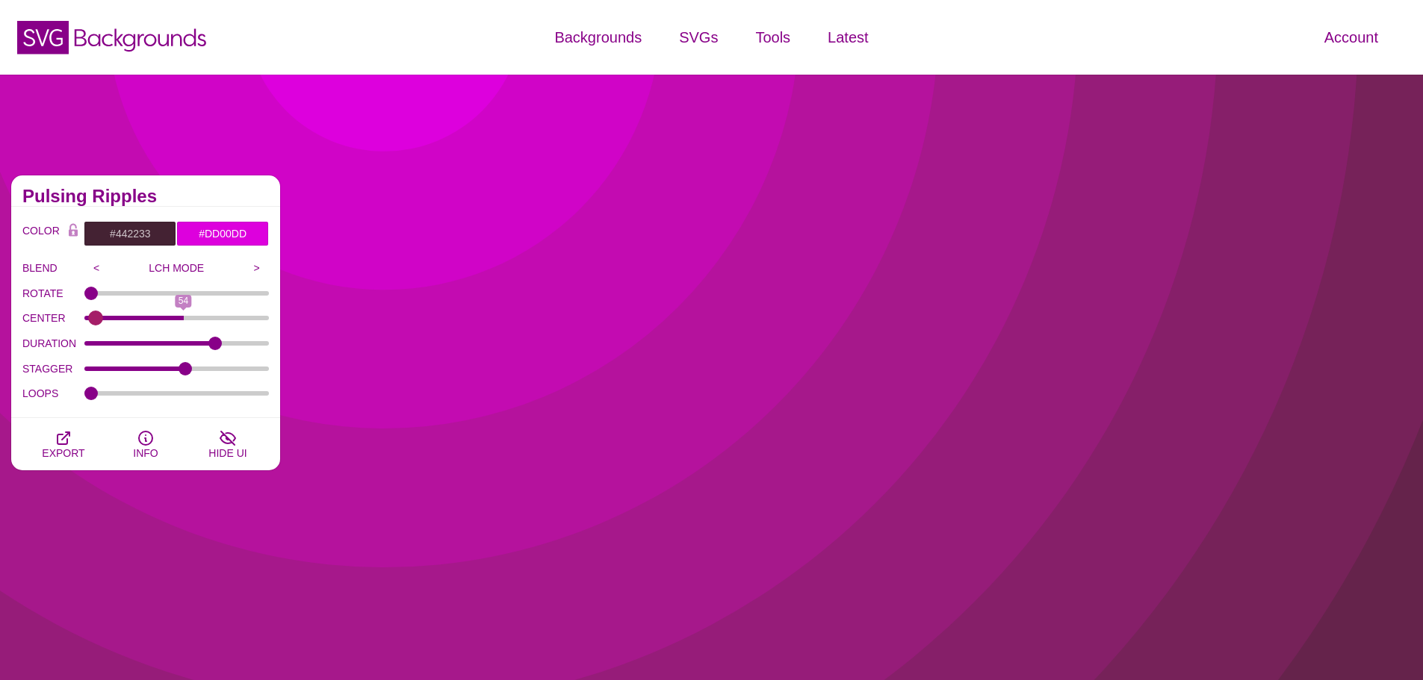
type input "0"
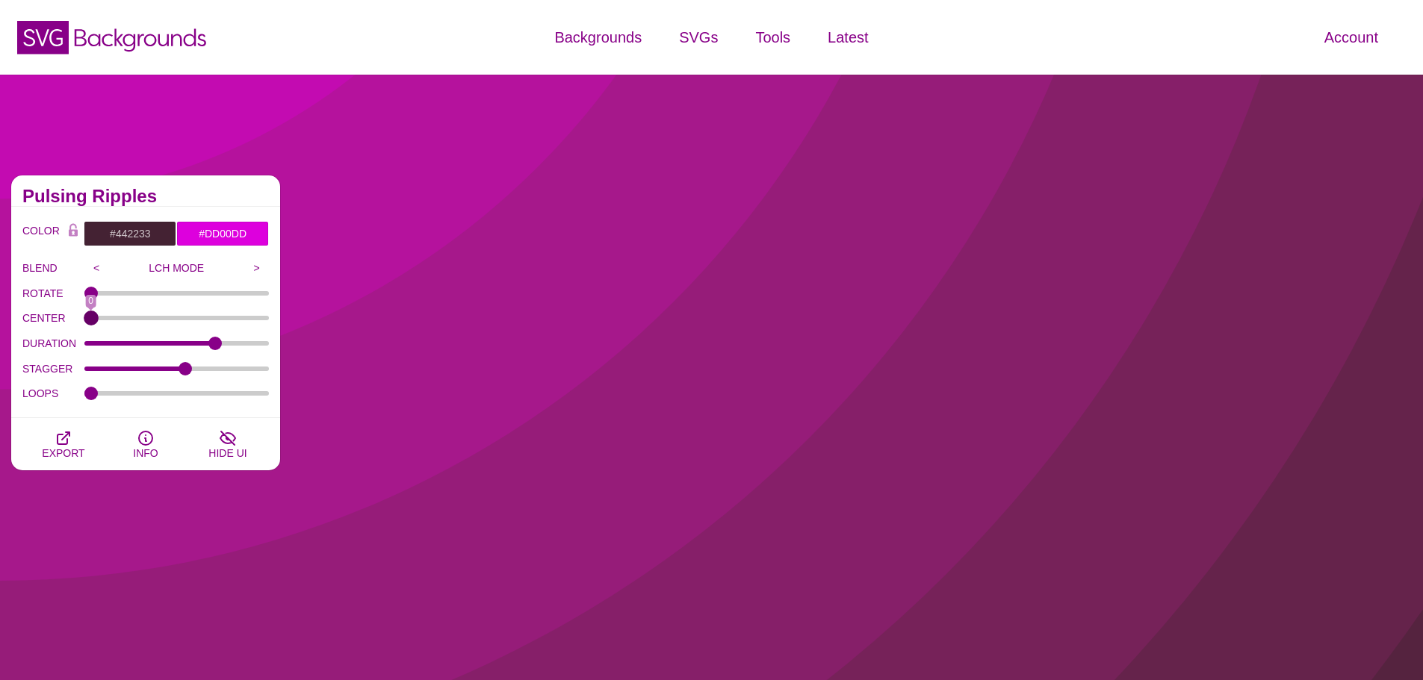
drag, startPoint x: 116, startPoint y: 321, endPoint x: 10, endPoint y: 331, distance: 106.5
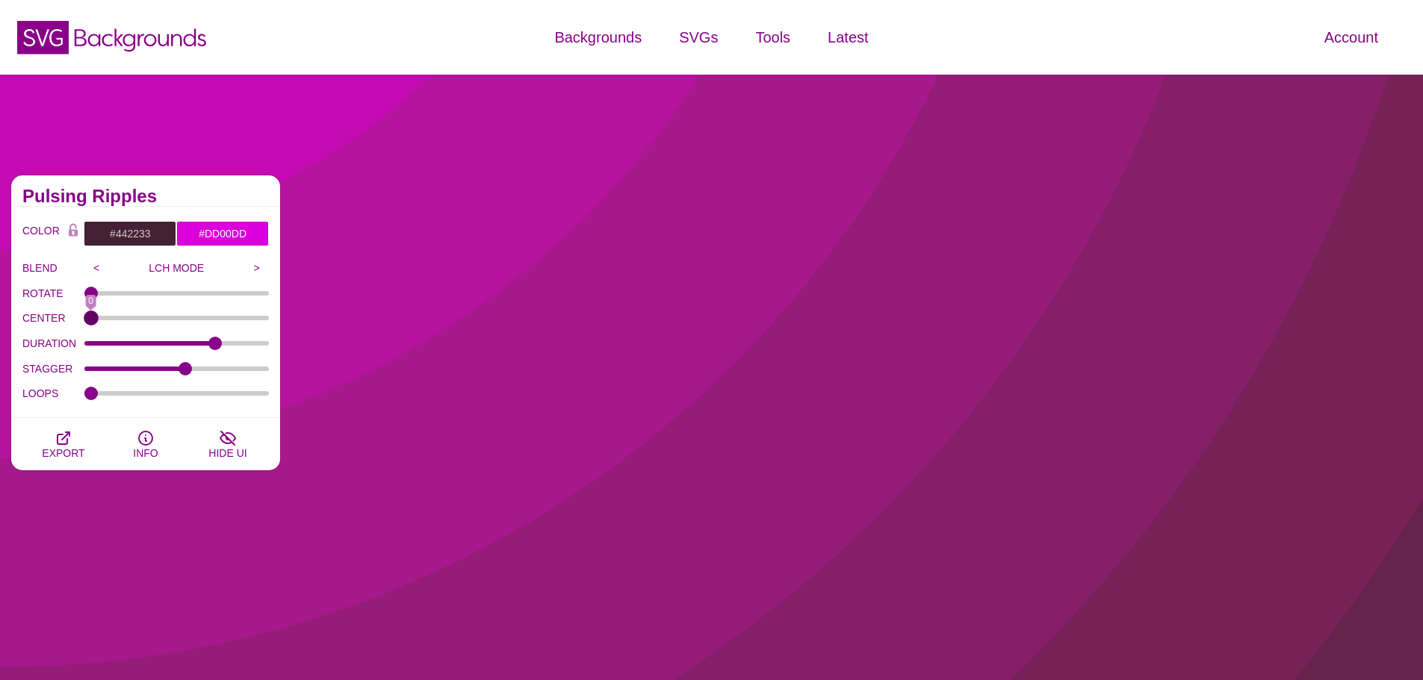
click at [84, 321] on input "CENTER" at bounding box center [176, 318] width 185 height 6
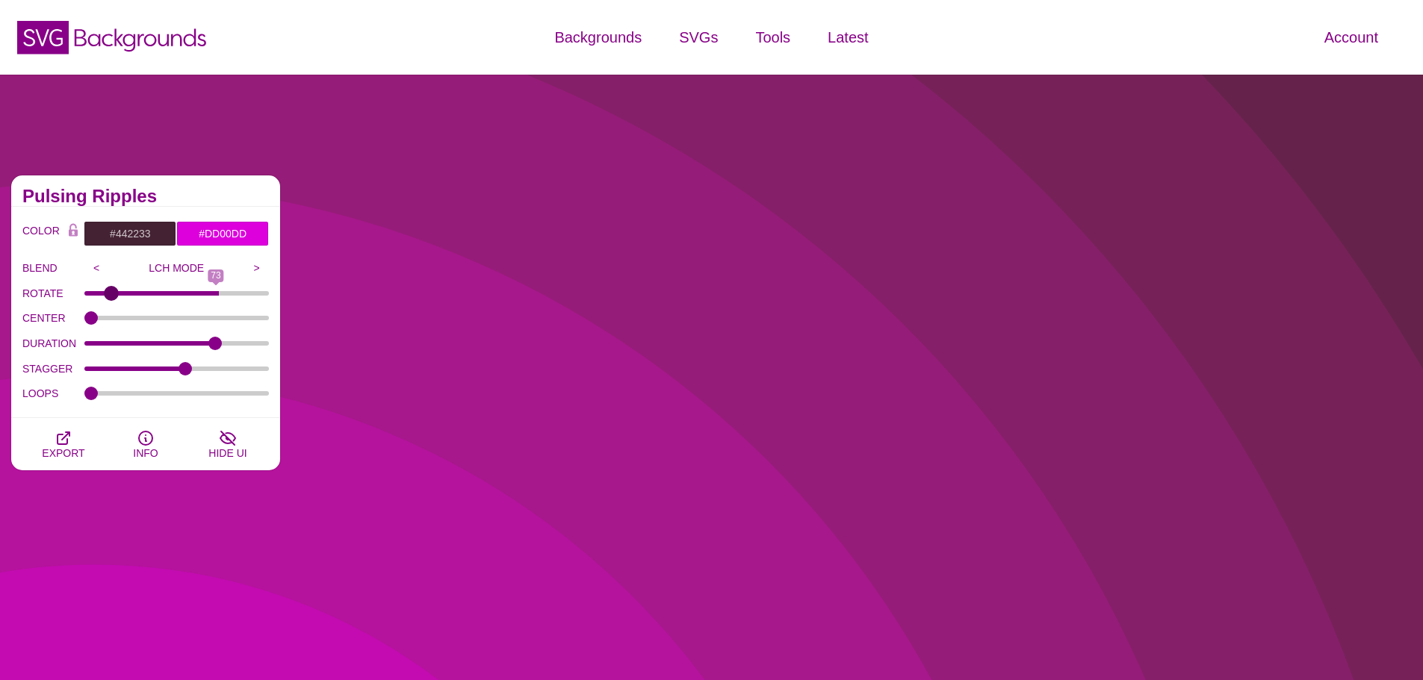
type input "0"
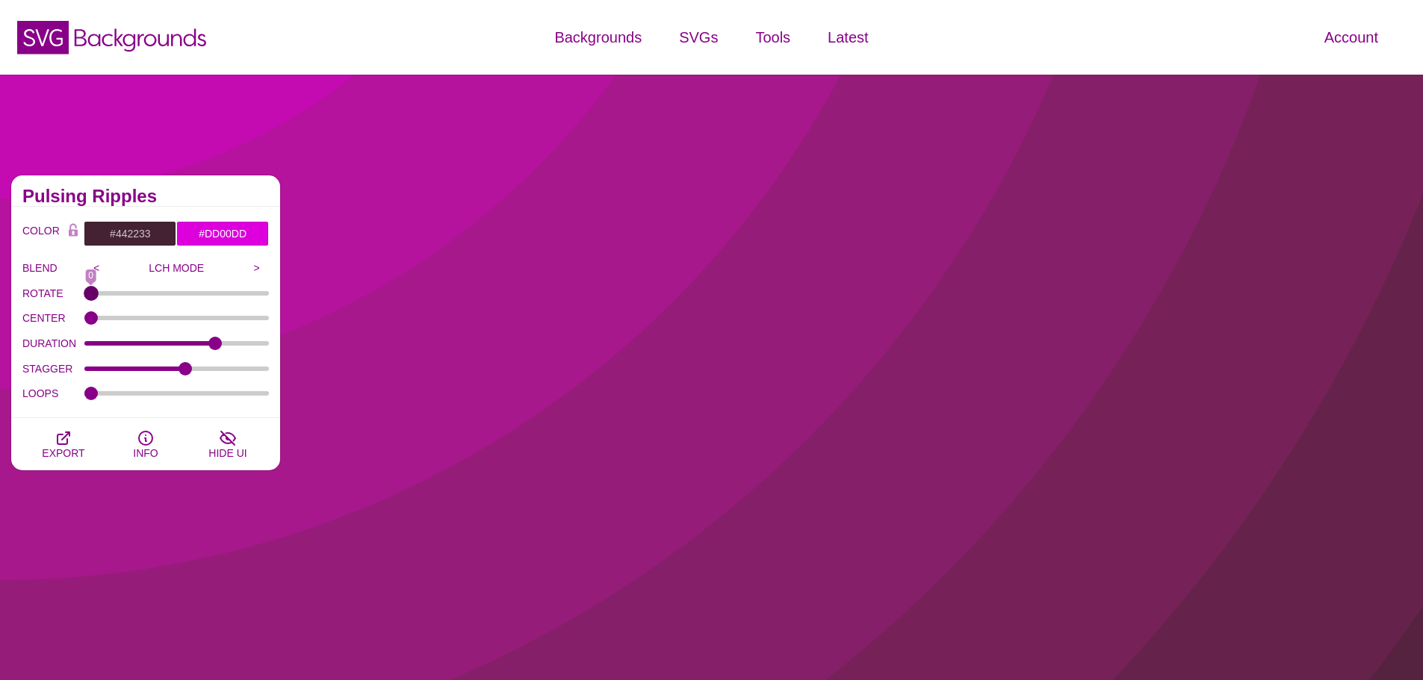
drag, startPoint x: 90, startPoint y: 294, endPoint x: 47, endPoint y: 329, distance: 55.2
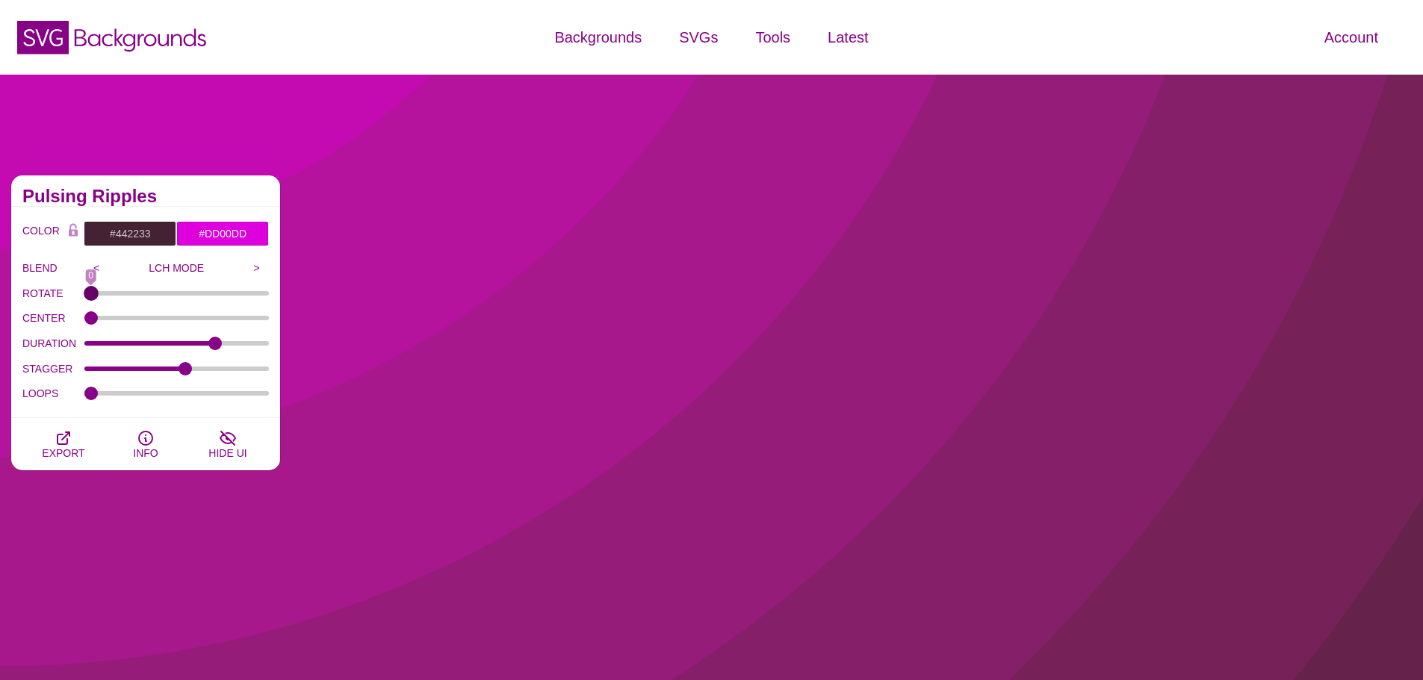
click at [84, 296] on input "ROTATE" at bounding box center [176, 293] width 185 height 6
